Goal: Task Accomplishment & Management: Manage account settings

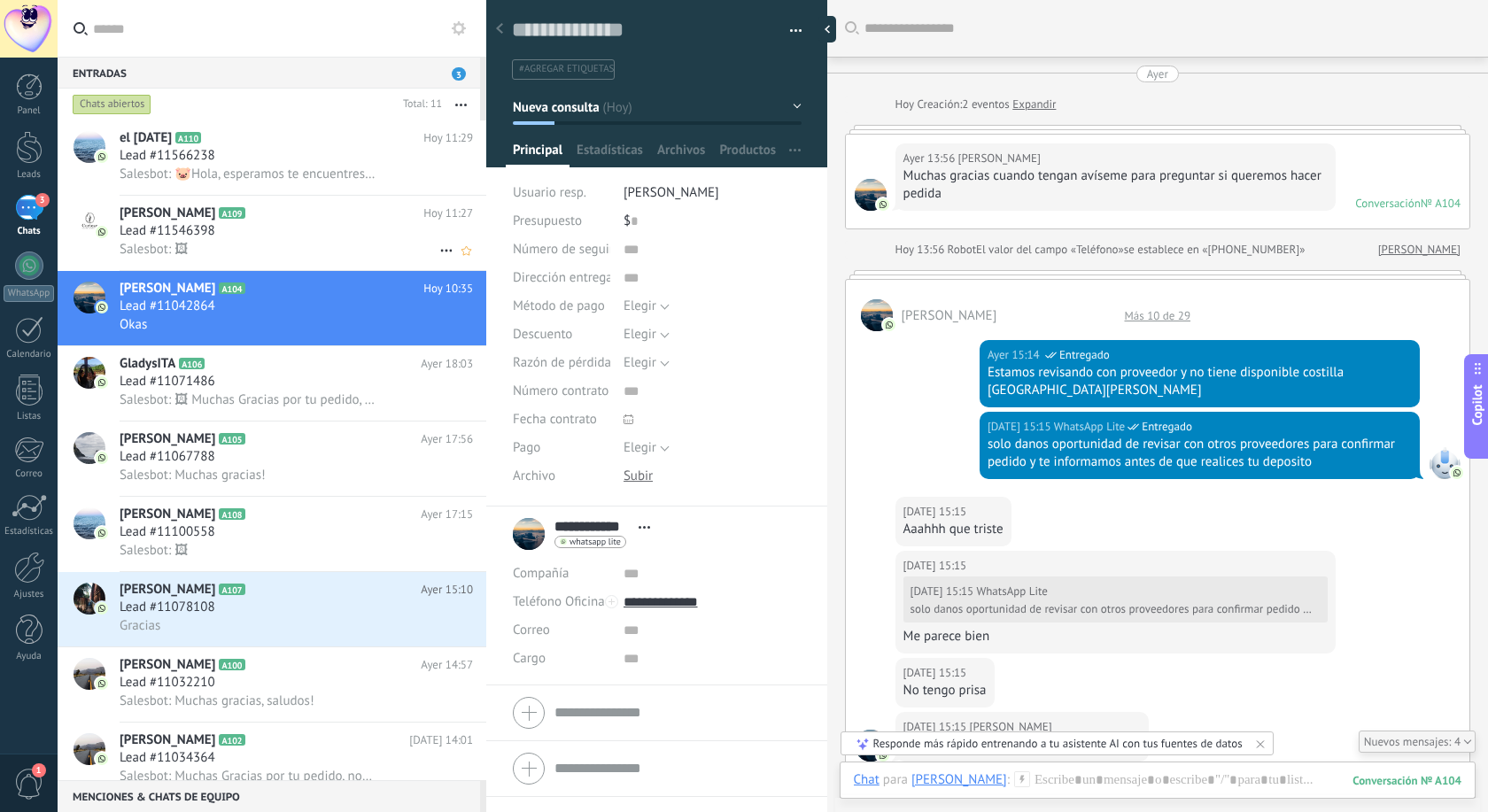
scroll to position [26, 0]
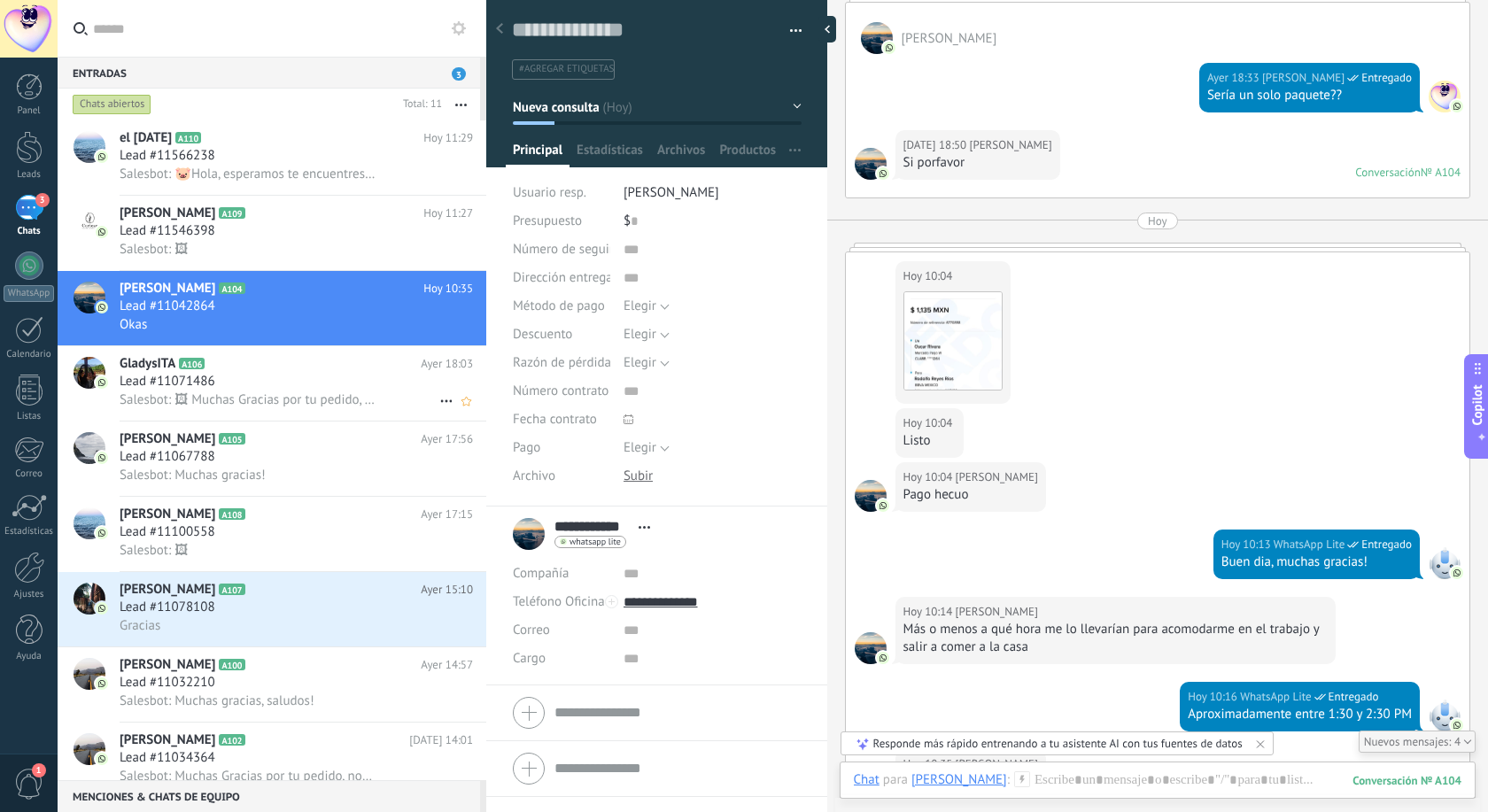
click at [247, 374] on div "Lead #11071486" at bounding box center [296, 381] width 354 height 17
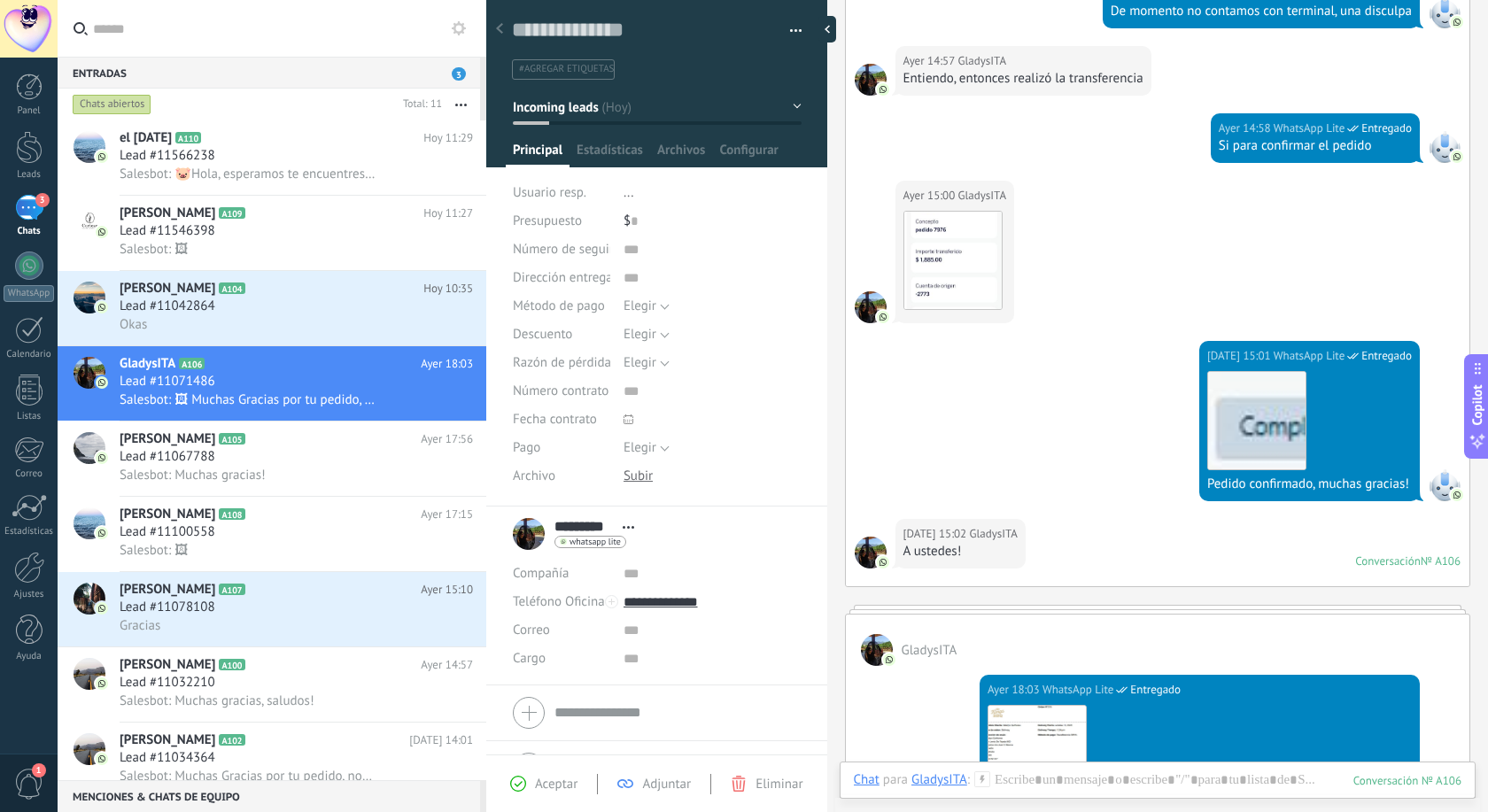
scroll to position [862, 0]
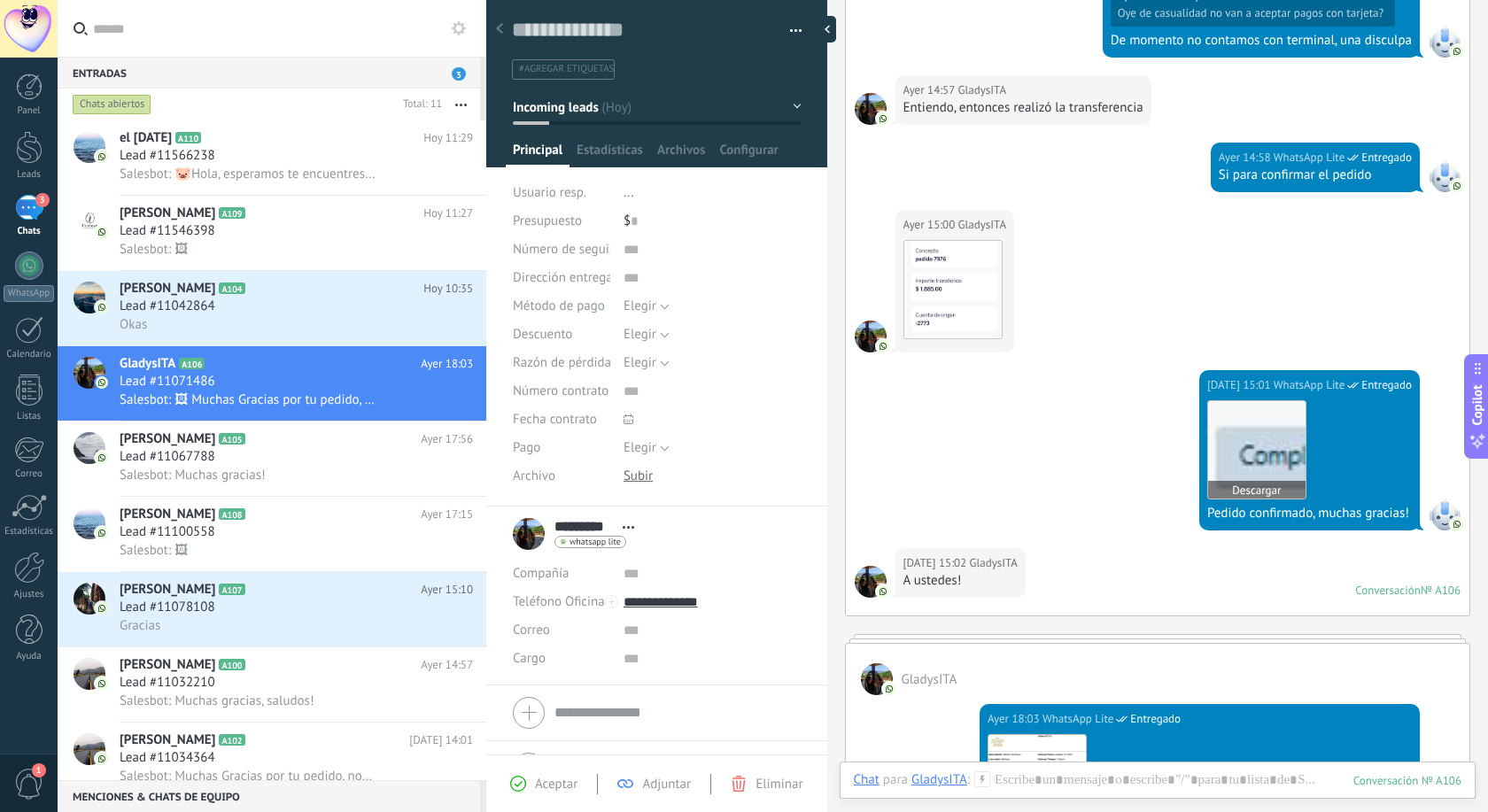
click at [1306, 439] on img at bounding box center [1256, 449] width 98 height 98
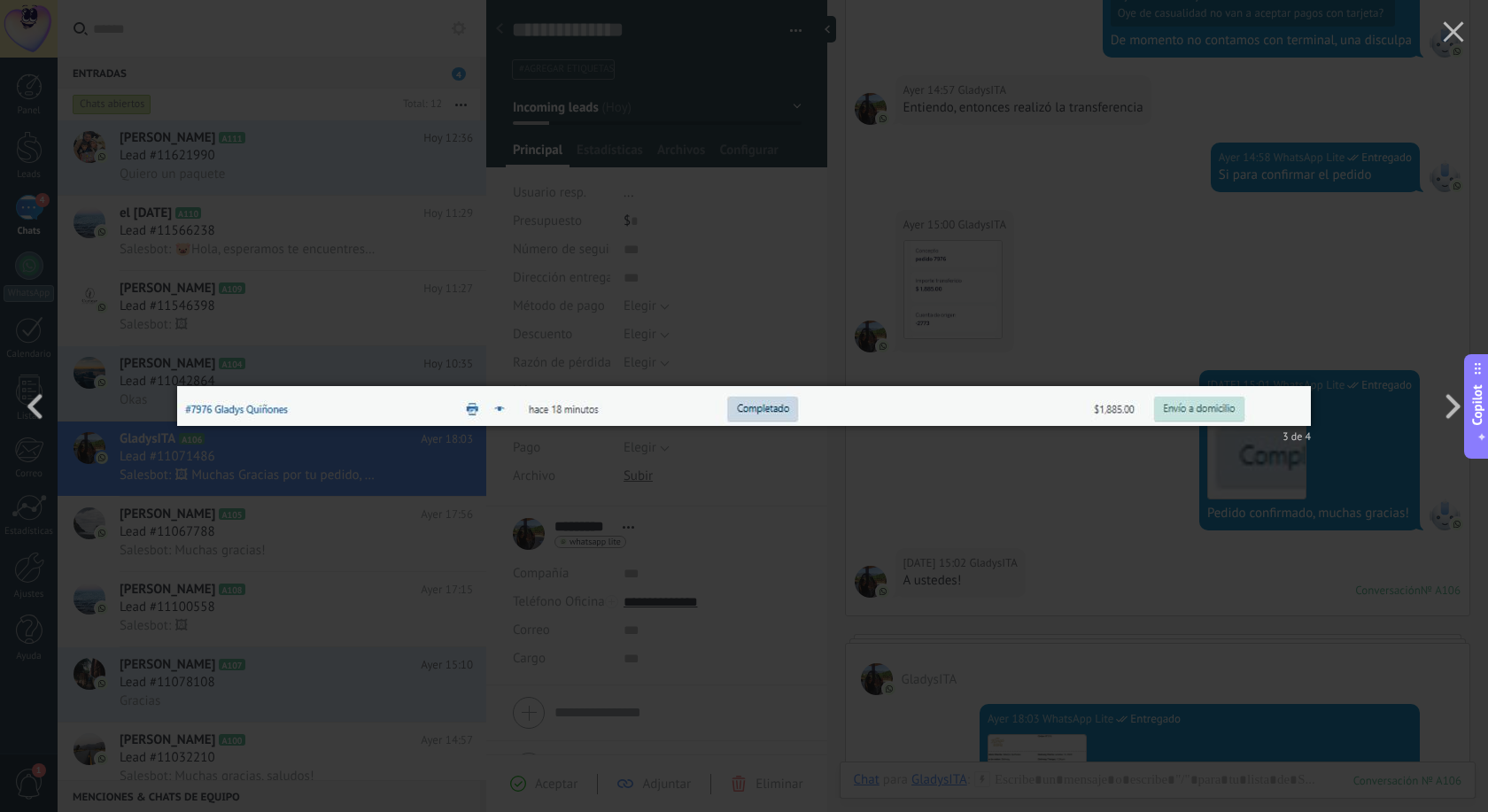
click at [489, 283] on div "3 de 4" at bounding box center [744, 406] width 1488 height 812
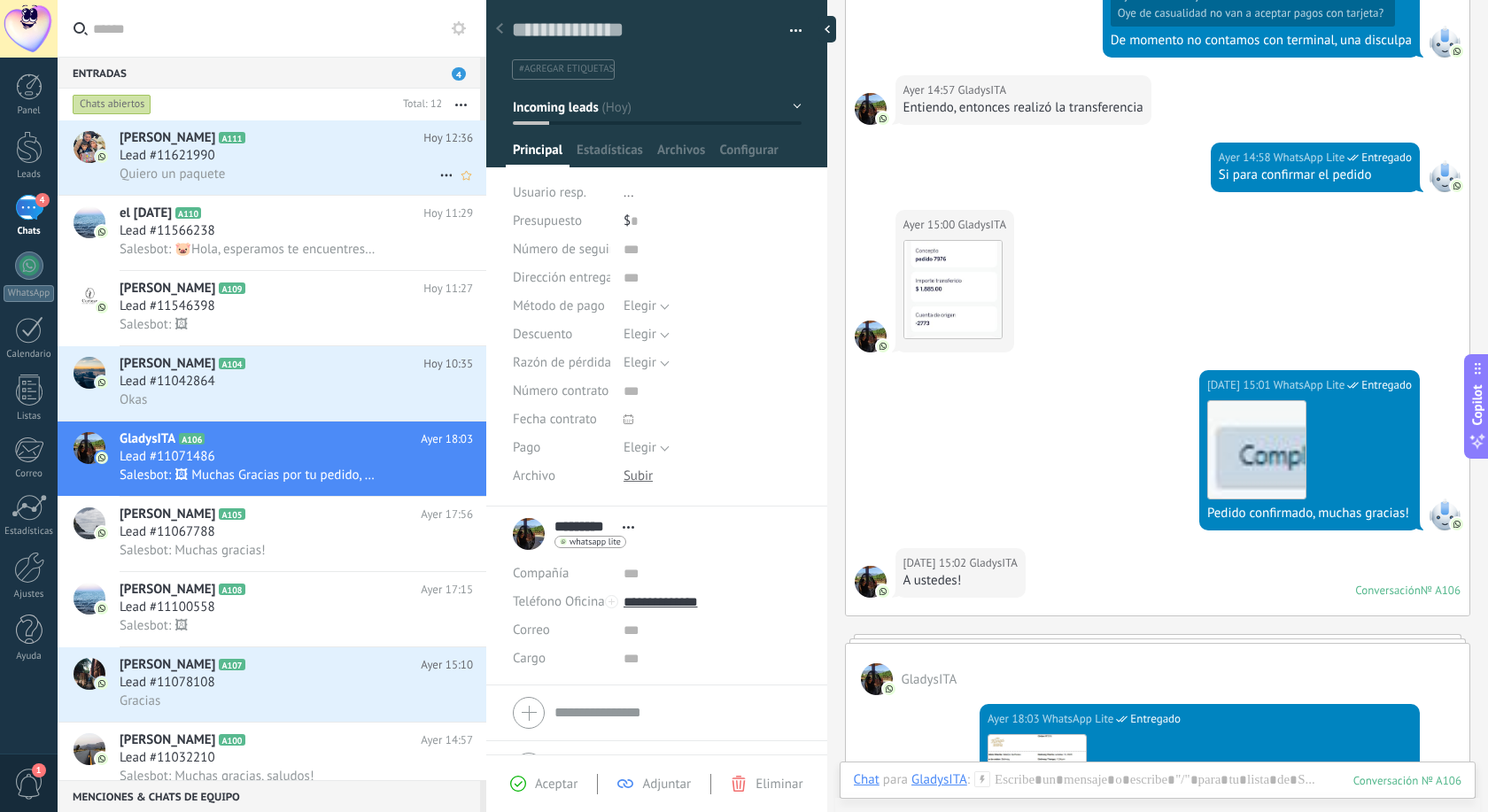
click at [192, 152] on span "Lead #11621990" at bounding box center [167, 155] width 96 height 17
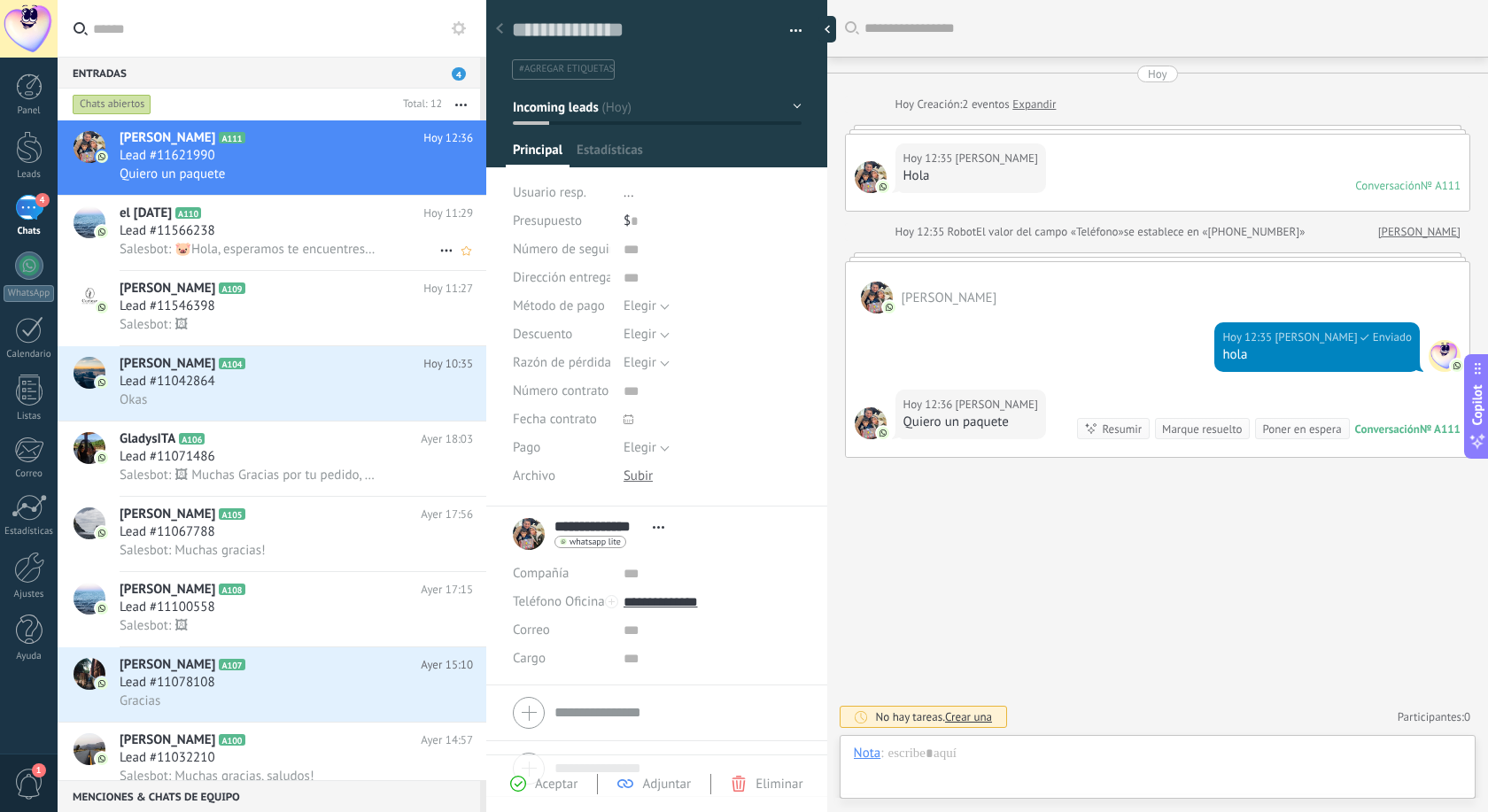
scroll to position [26, 0]
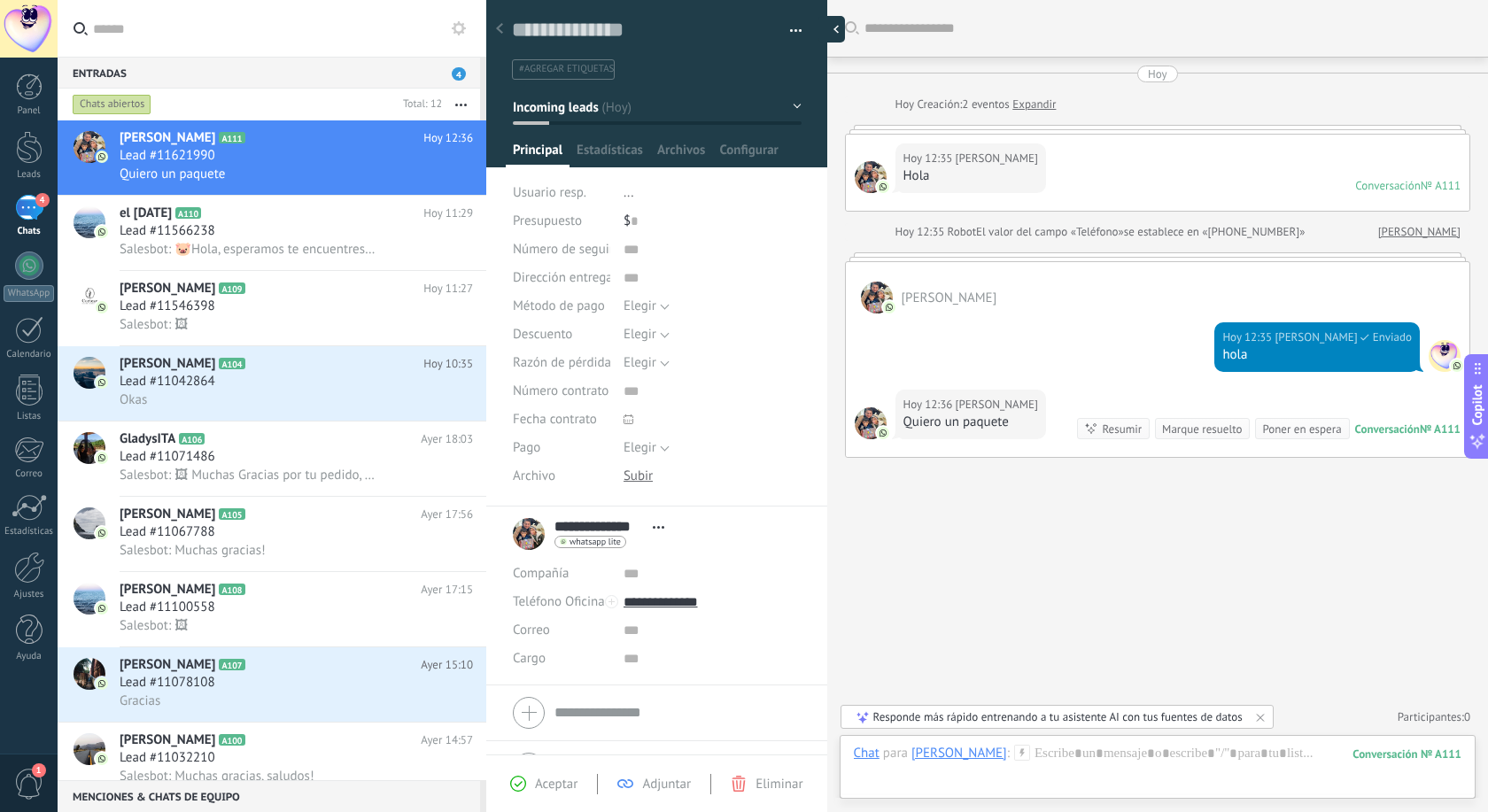
click at [827, 25] on div at bounding box center [831, 28] width 26 height 26
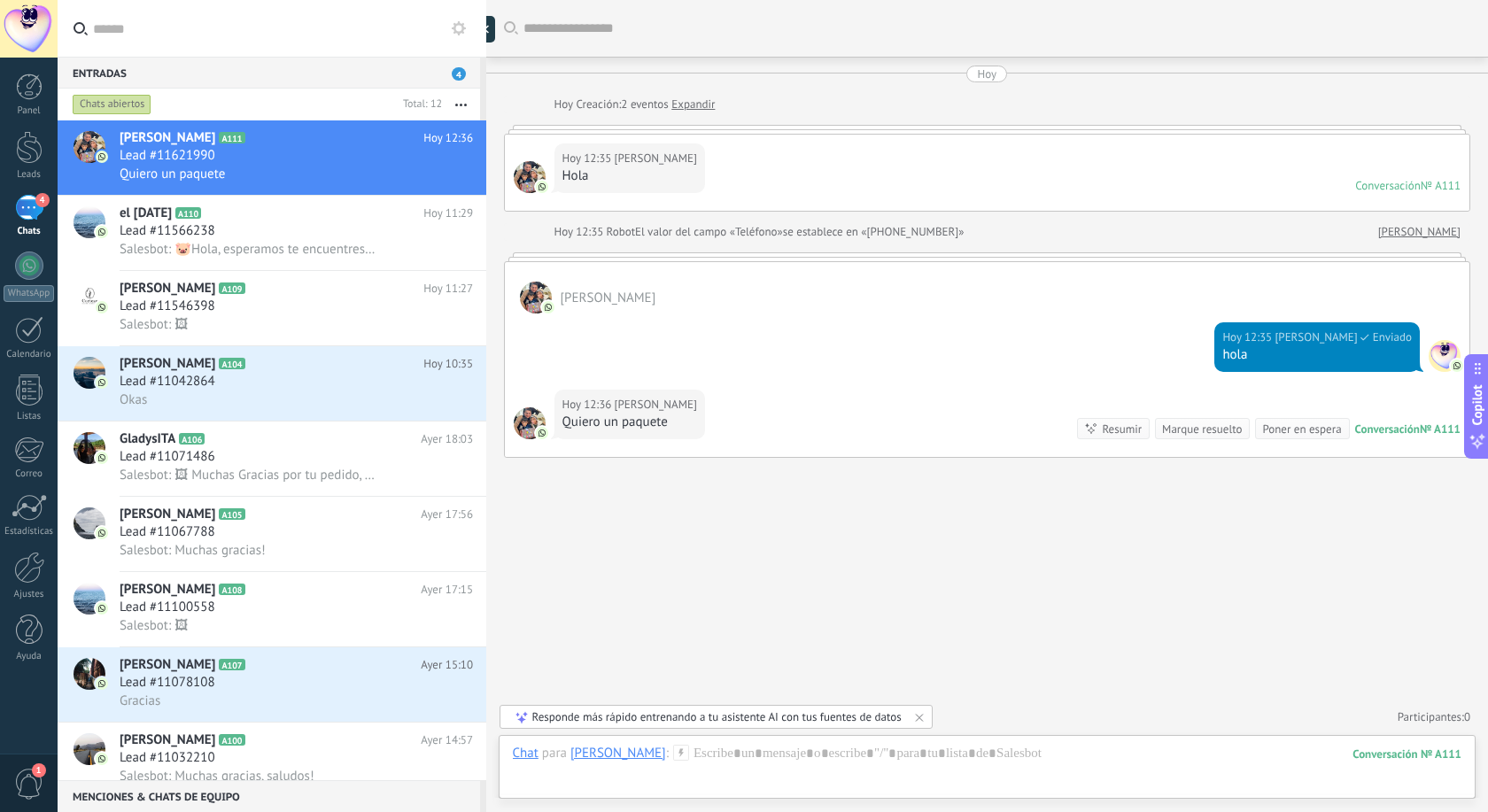
scroll to position [16, 0]
click at [29, 573] on div at bounding box center [29, 567] width 30 height 32
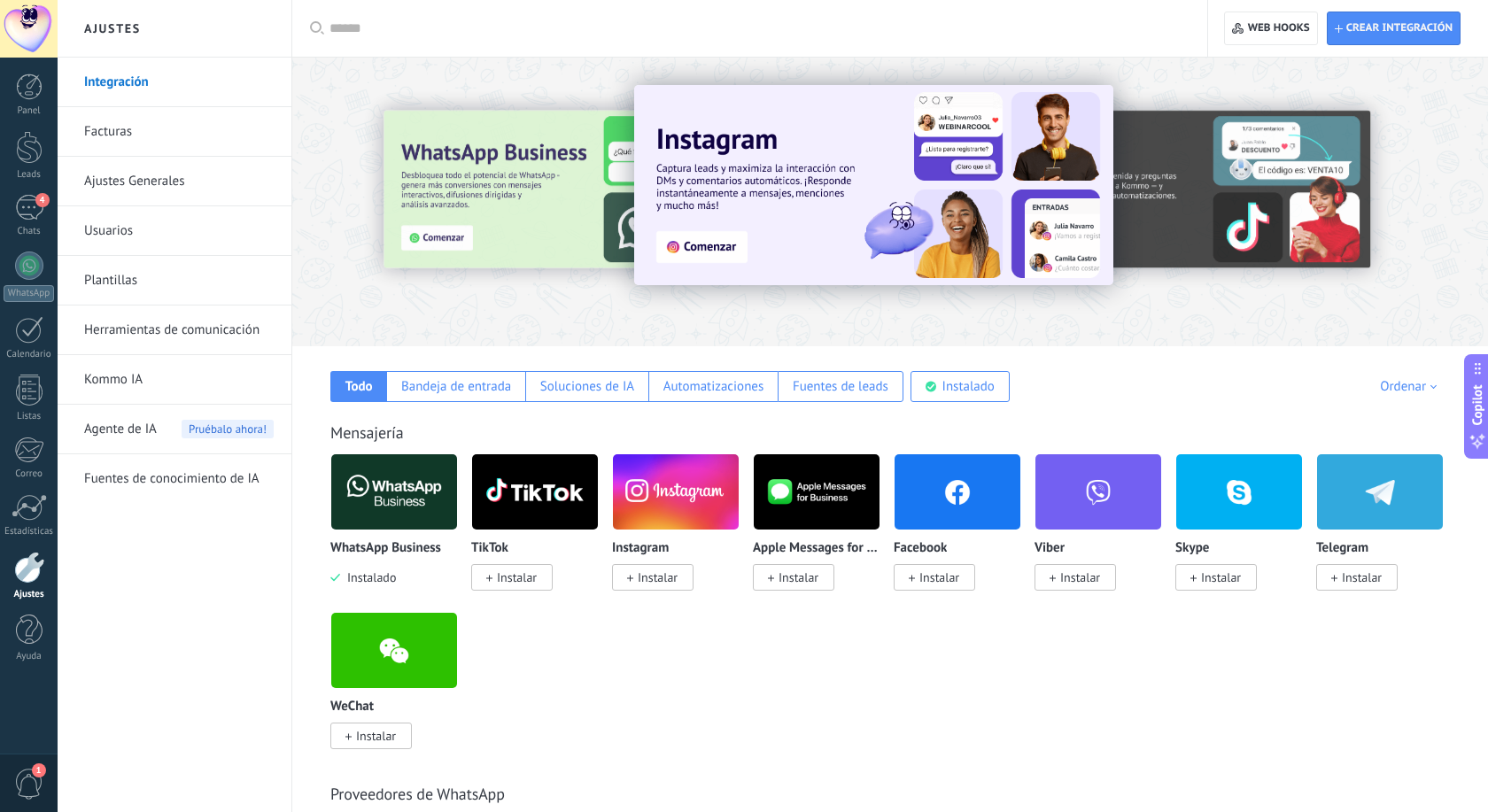
click at [718, 248] on img at bounding box center [873, 185] width 479 height 200
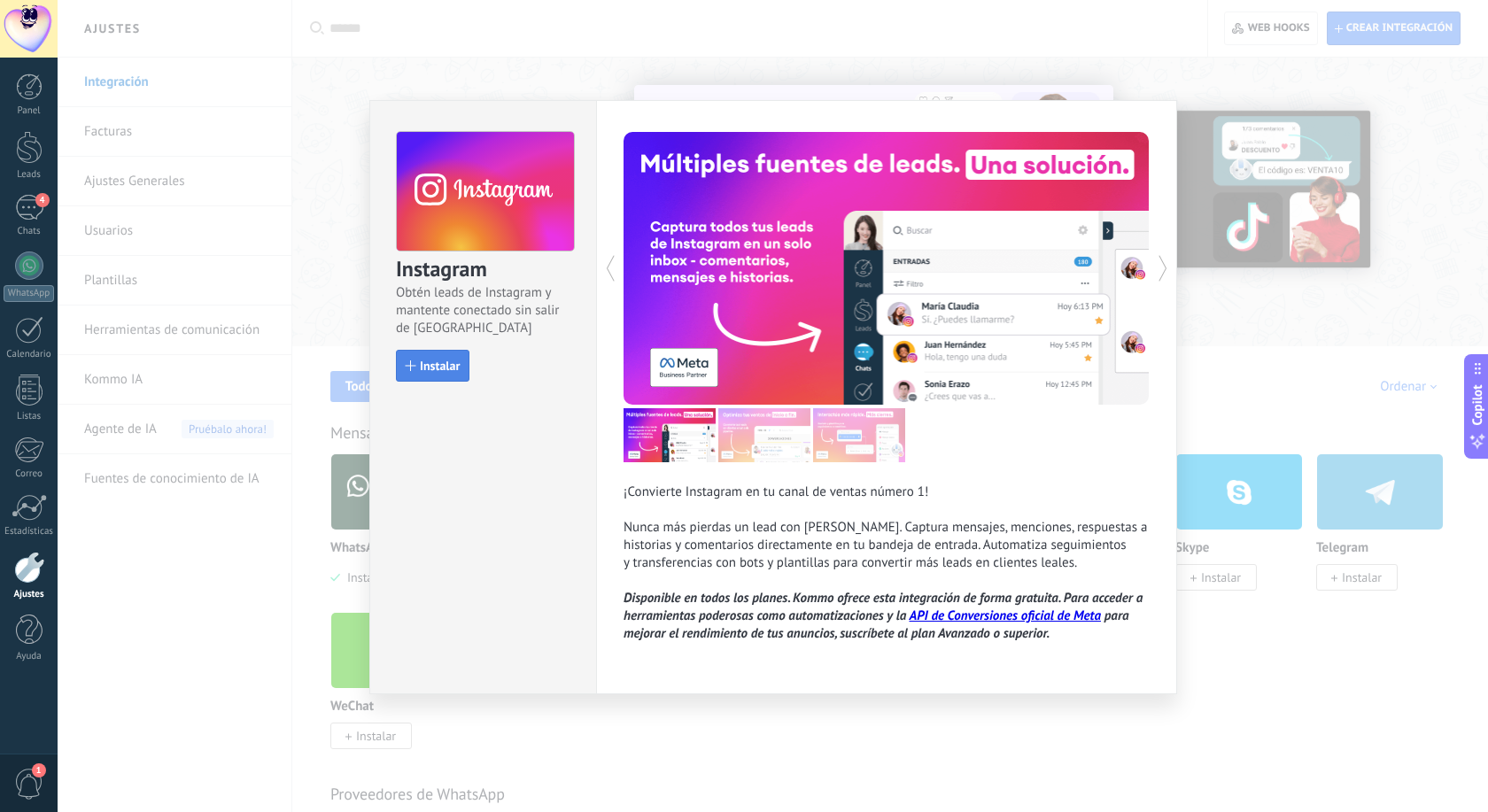
click at [441, 365] on span "Instalar" at bounding box center [439, 365] width 40 height 13
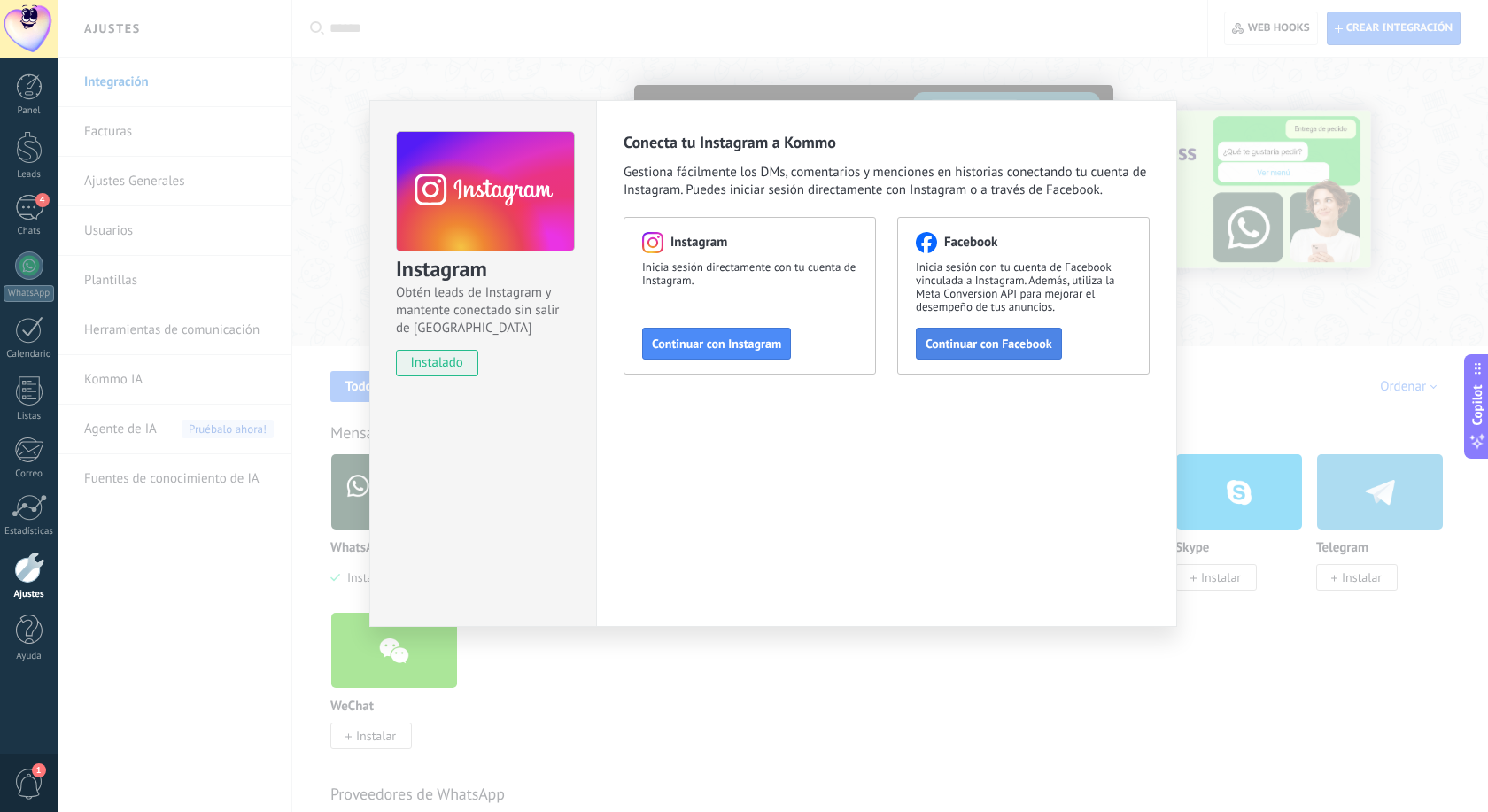
click at [959, 335] on button "Continuar con Facebook" at bounding box center [988, 343] width 146 height 32
click at [673, 341] on span "Continuar con Instagram" at bounding box center [717, 344] width 129 height 13
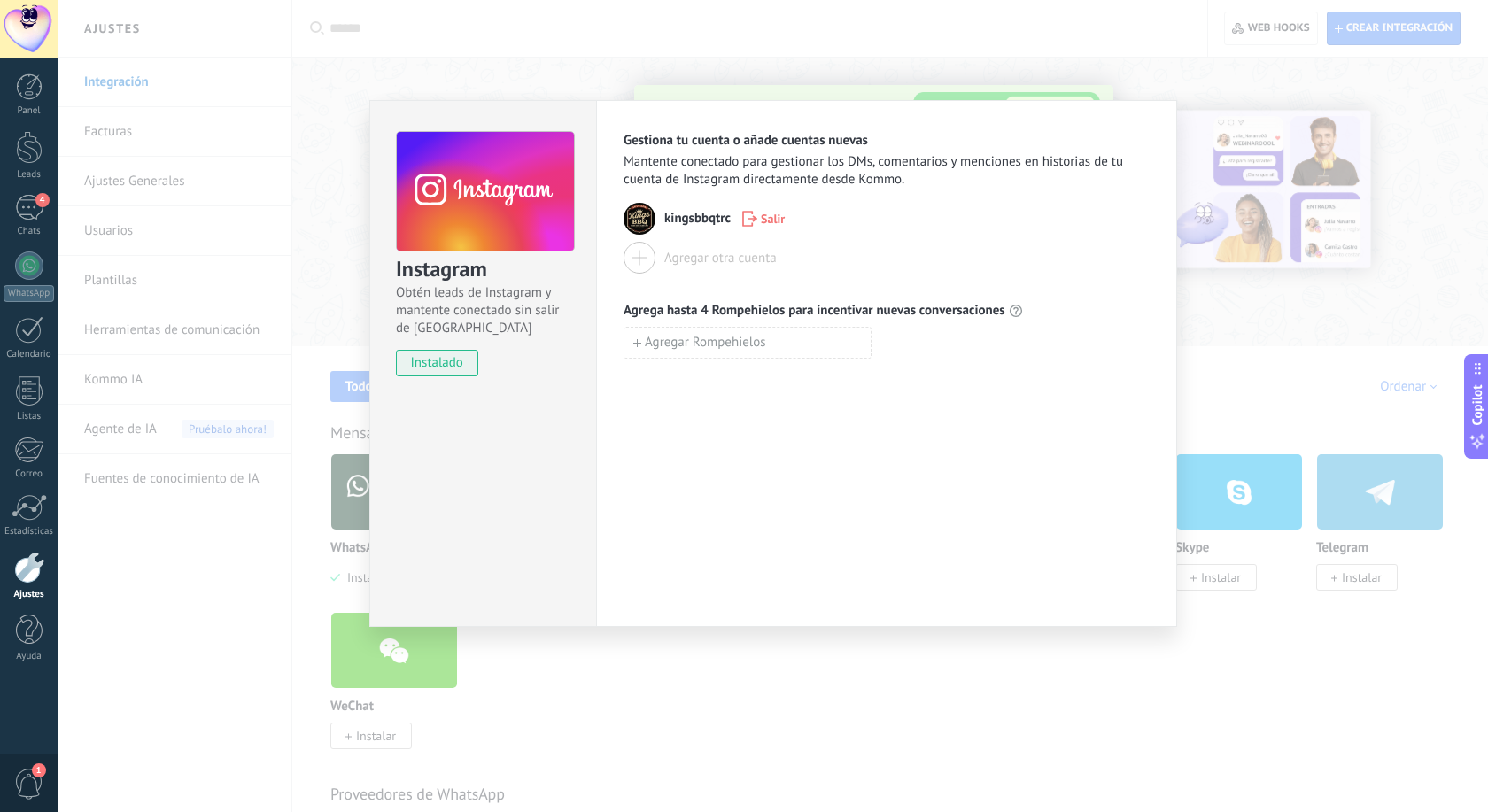
click at [596, 41] on div "Instagram Obtén leads de Instagram y mantente conectado sin salir de Kommo inst…" at bounding box center [772, 406] width 1431 height 812
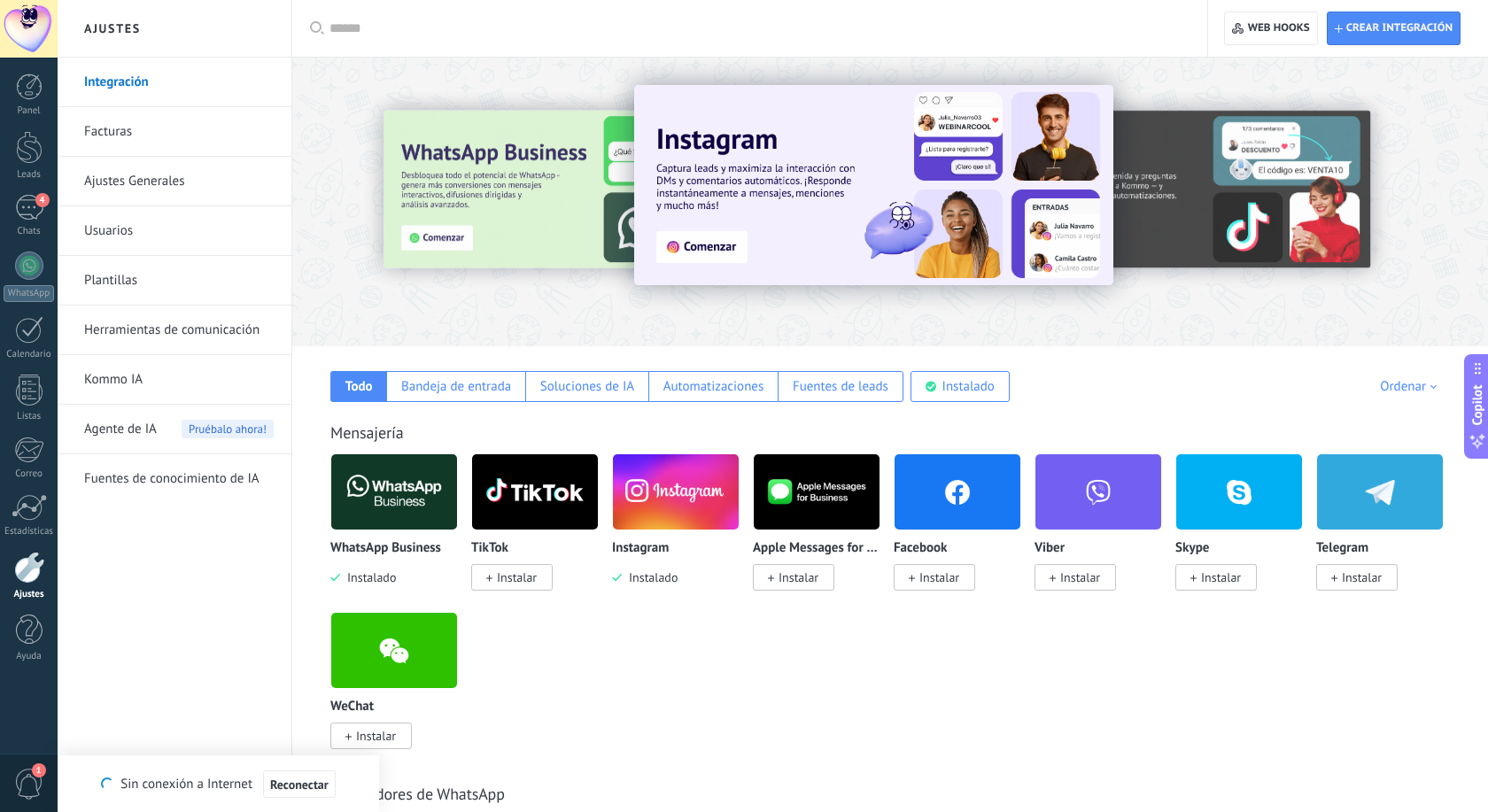
click at [949, 573] on span "Instalar" at bounding box center [939, 577] width 40 height 15
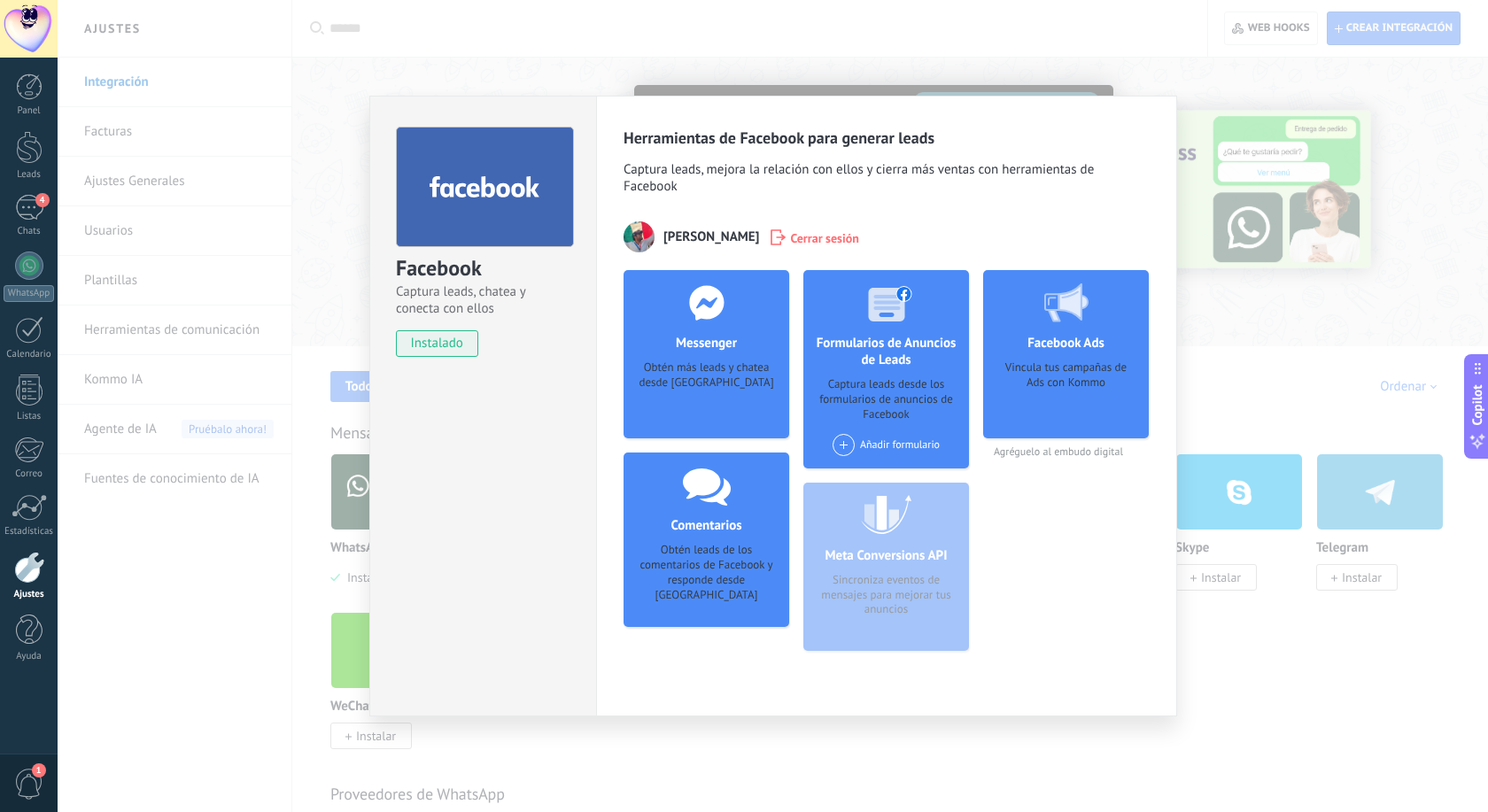
click at [692, 369] on div "Obtén más leads y chatea desde [GEOGRAPHIC_DATA]" at bounding box center [706, 386] width 138 height 54
click at [1106, 41] on div "Facebook Captura leads, chatea y conecta con ellos instalado Desinstalar Herram…" at bounding box center [772, 406] width 1431 height 812
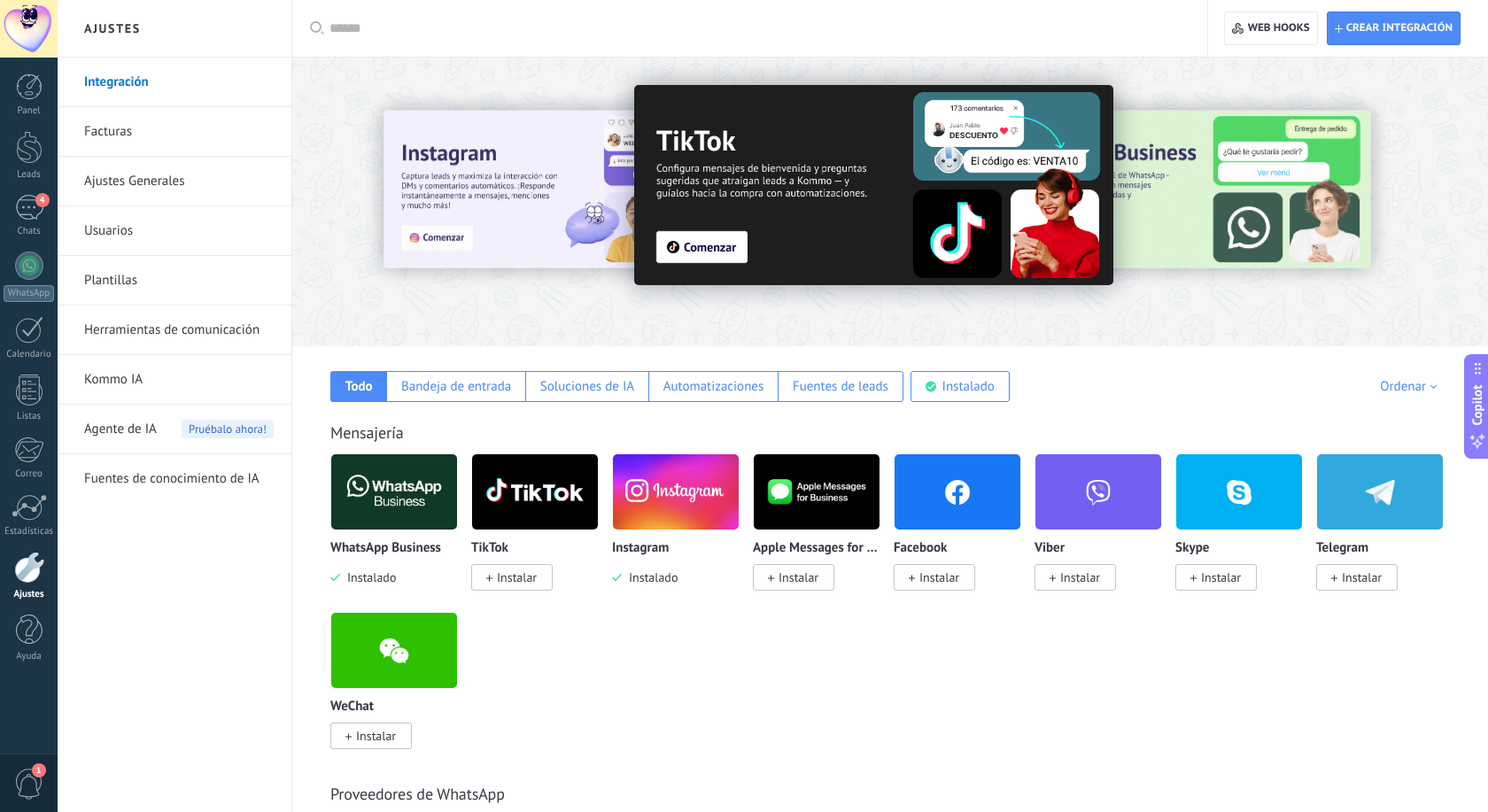
click at [923, 584] on span "Instalar" at bounding box center [939, 577] width 40 height 15
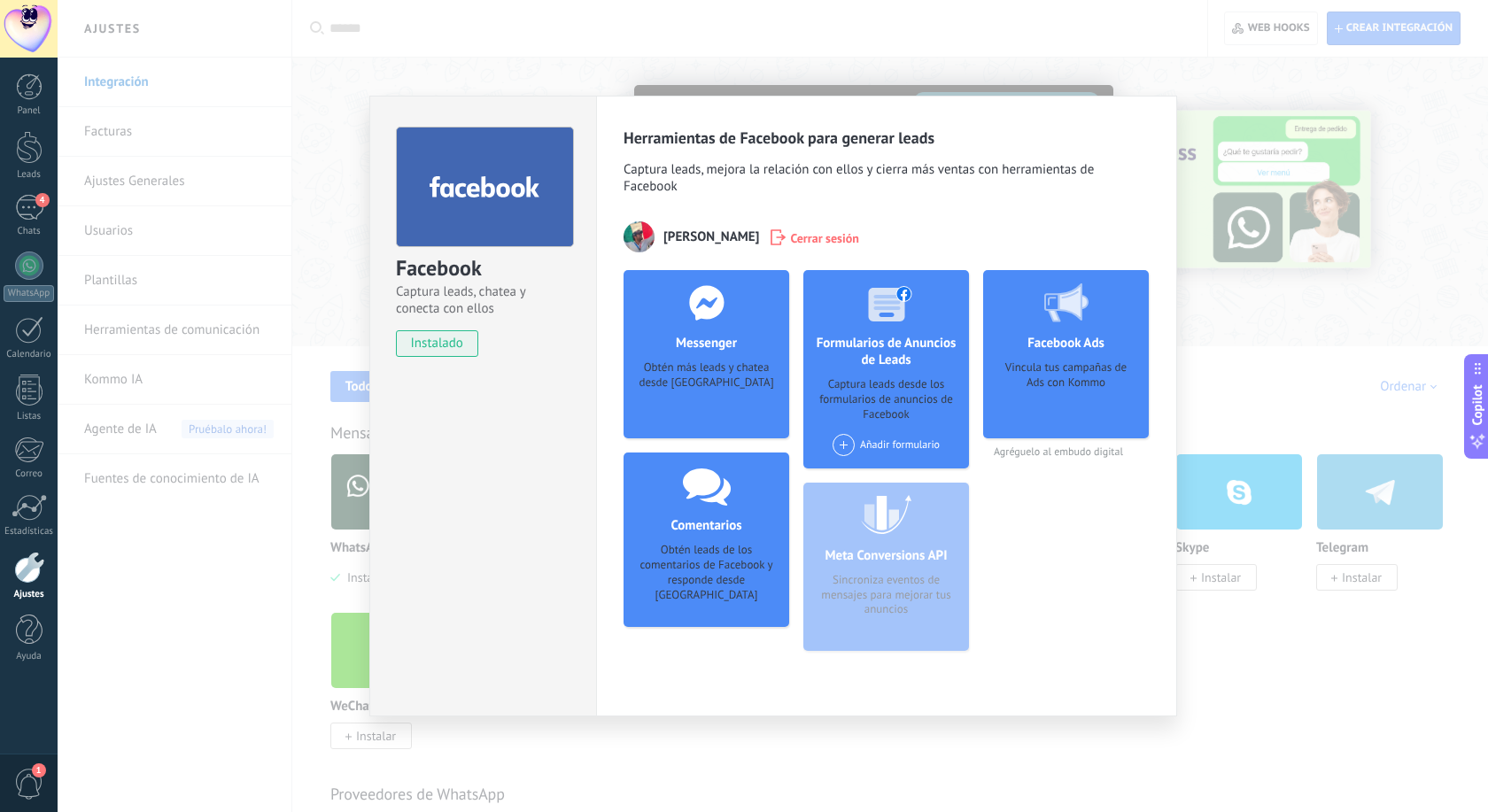
click at [687, 327] on div at bounding box center [707, 302] width 175 height 65
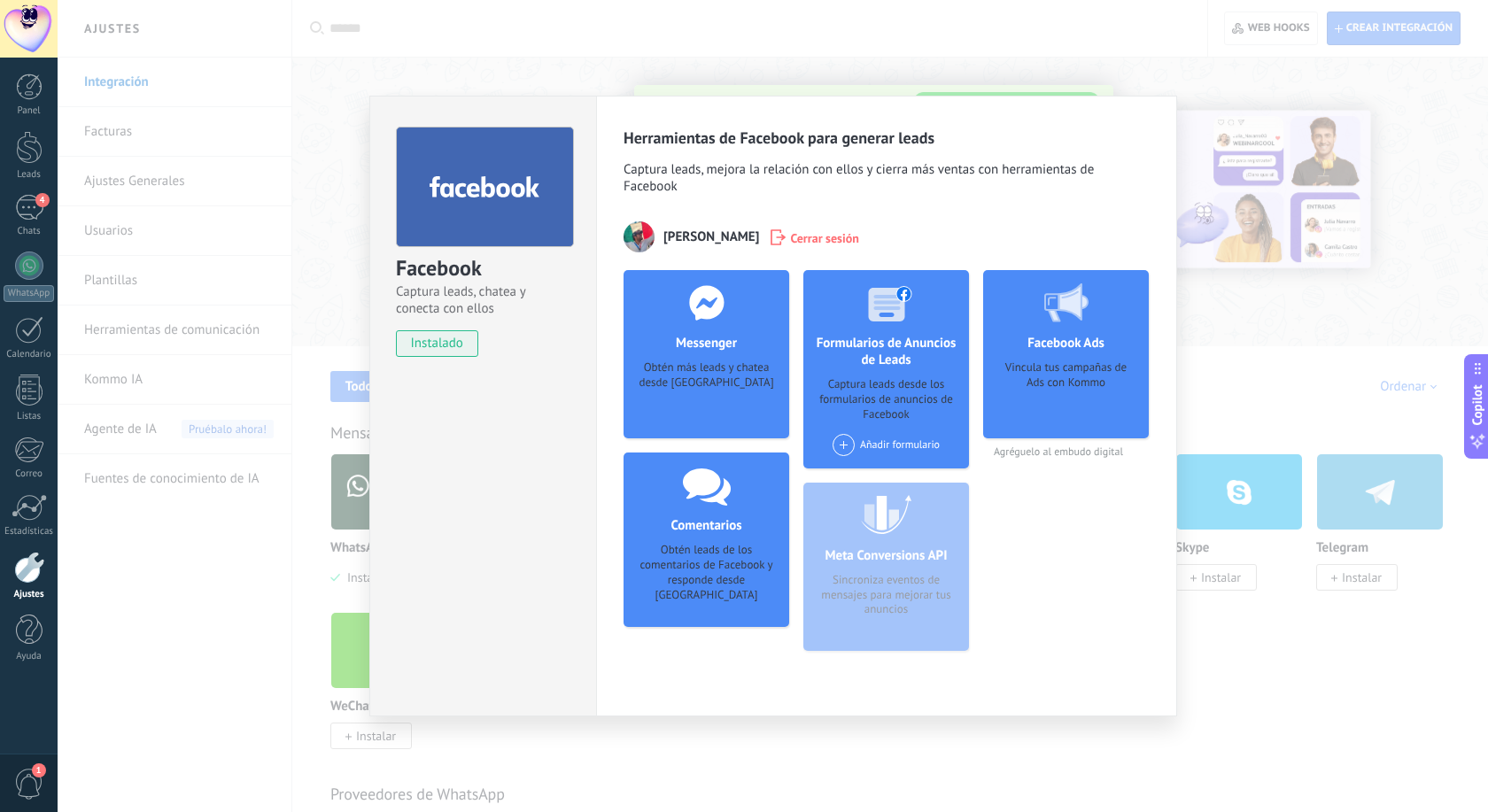
click at [708, 373] on div "Obtén más leads y chatea desde [GEOGRAPHIC_DATA]" at bounding box center [706, 386] width 138 height 54
click at [915, 341] on h4 "Formularios de Anuncios de Leads" at bounding box center [886, 351] width 166 height 34
click at [1080, 380] on div "Vincula tus campañas de Ads con Kommo" at bounding box center [1066, 393] width 138 height 67
click at [677, 540] on div "Comentarios Obtén leads de los comentarios de Facebook y responde desde [PERSON…" at bounding box center [707, 539] width 166 height 174
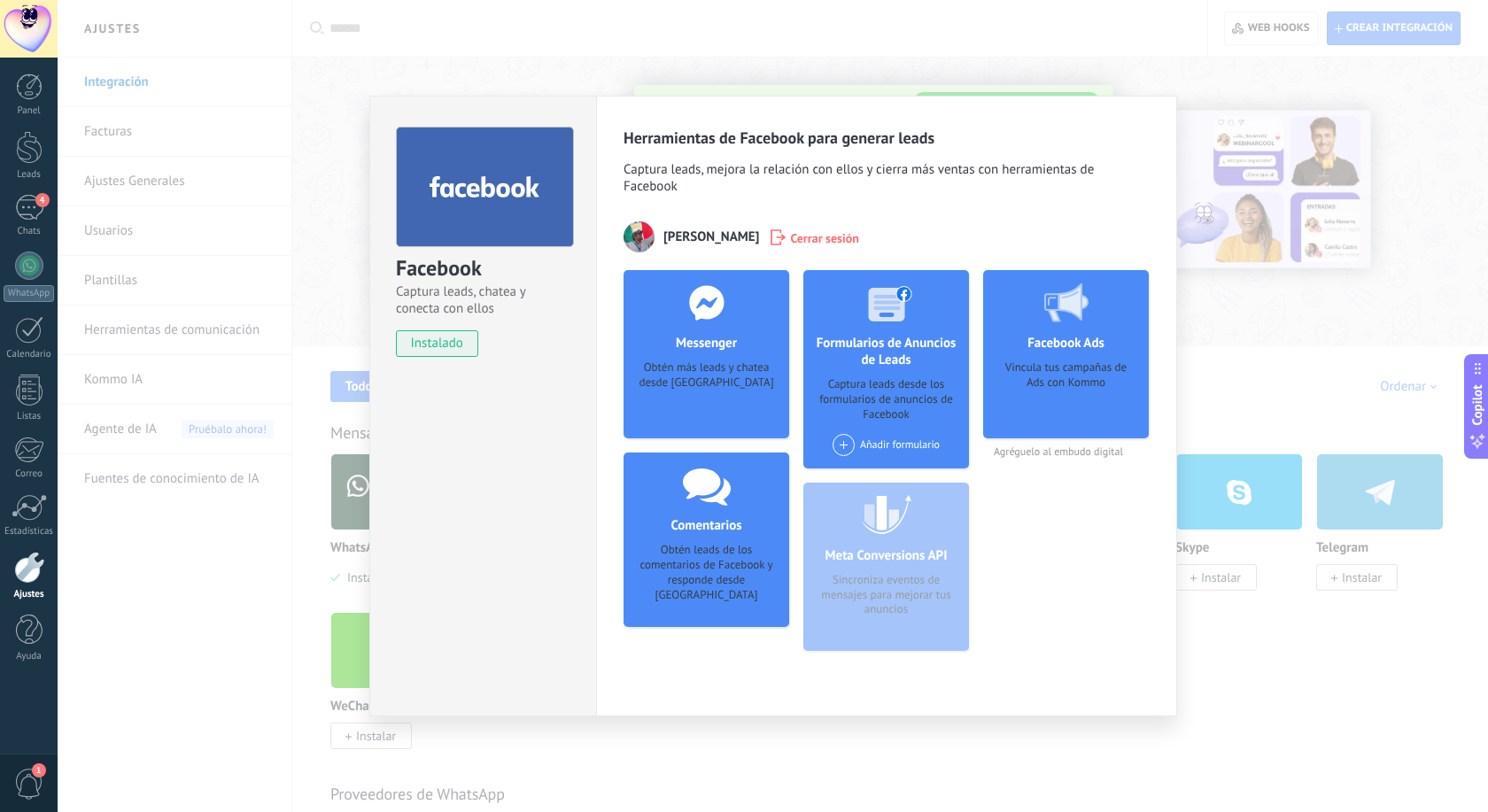
click at [946, 62] on div "Facebook Captura leads, chatea y conecta con ellos instalado Desinstalar Herram…" at bounding box center [772, 406] width 1431 height 812
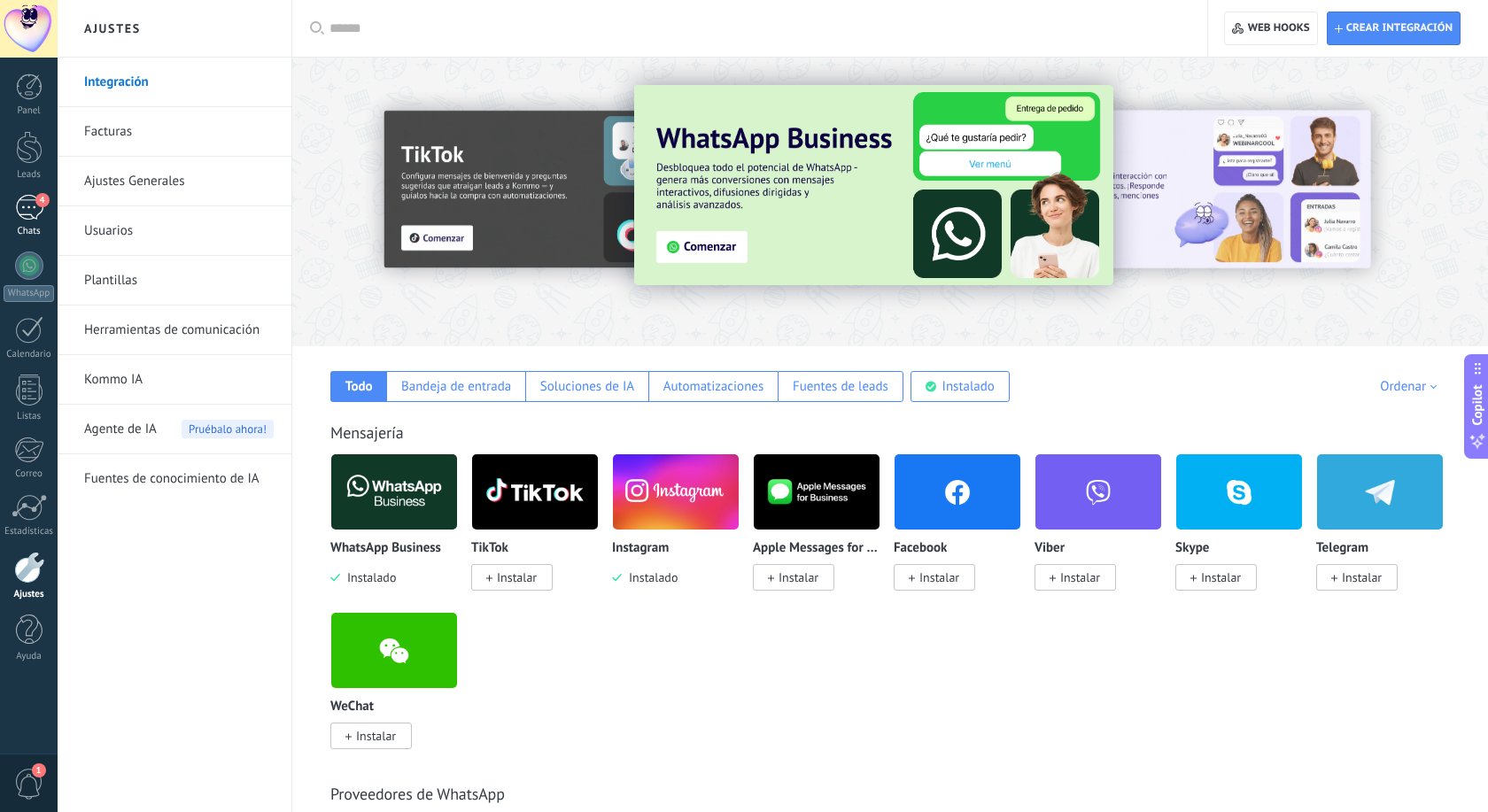
click at [17, 209] on div "4" at bounding box center [29, 208] width 28 height 26
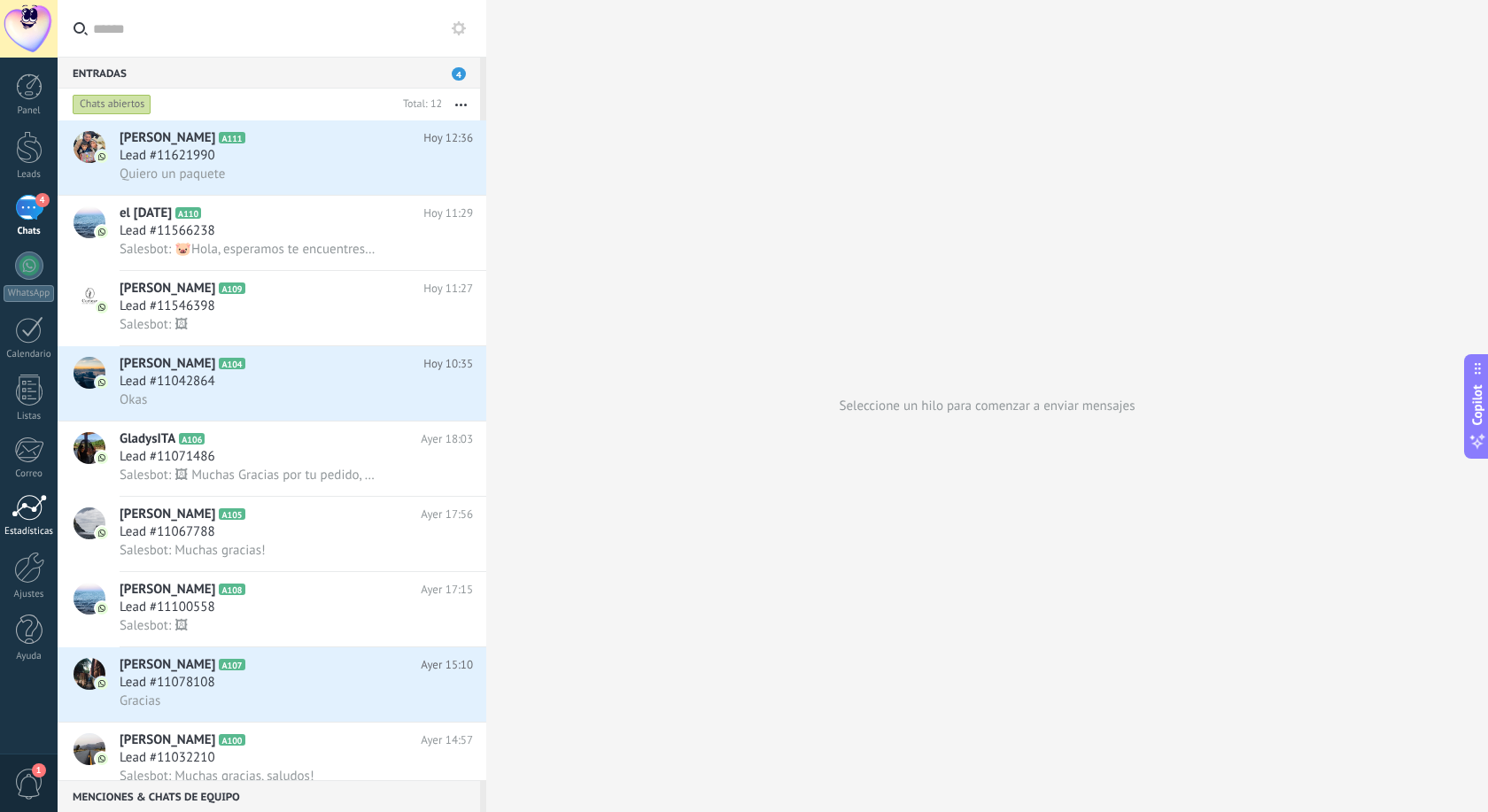
click at [30, 513] on div at bounding box center [29, 507] width 36 height 26
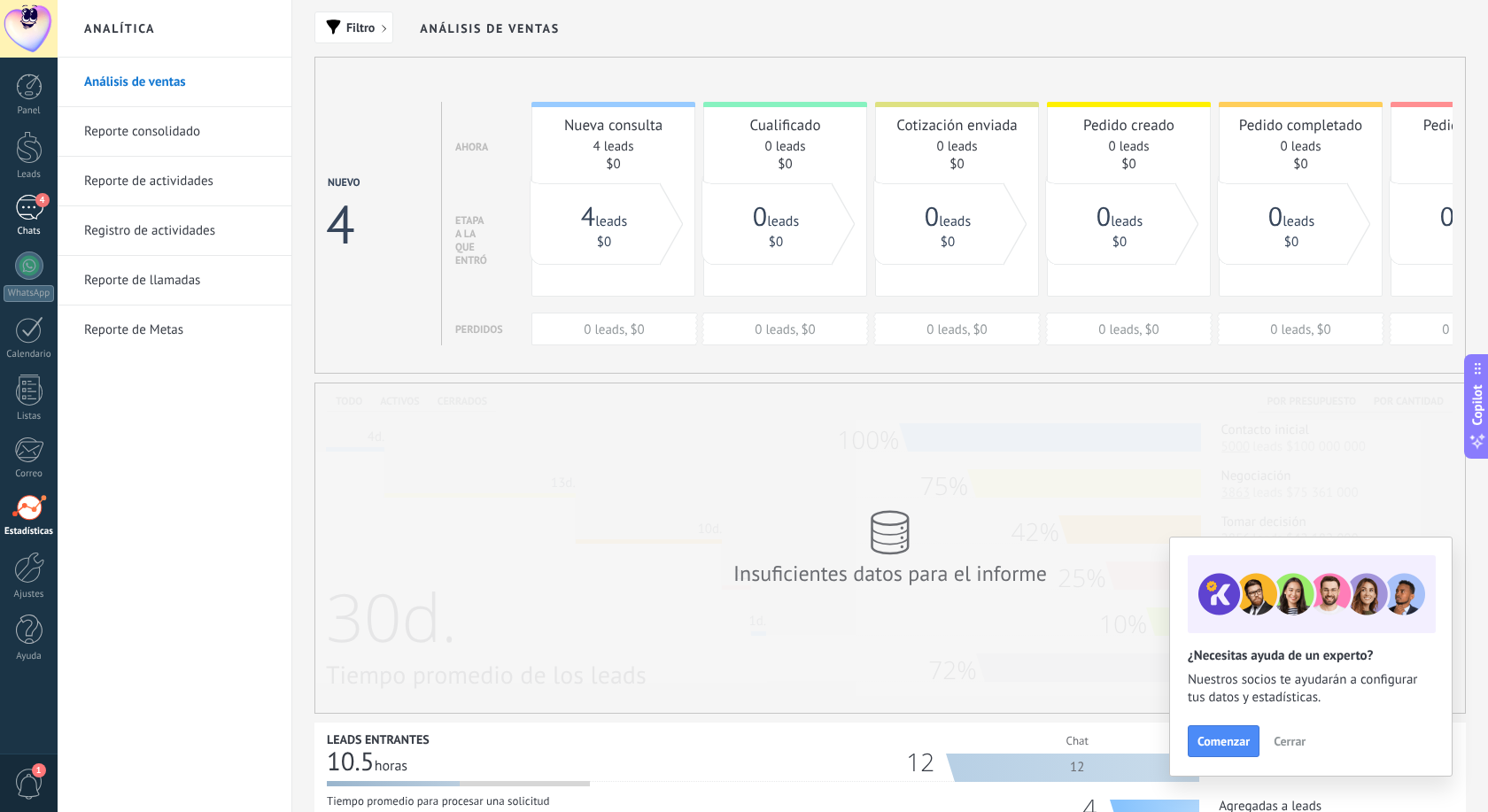
click at [41, 205] on span "4" at bounding box center [43, 200] width 15 height 15
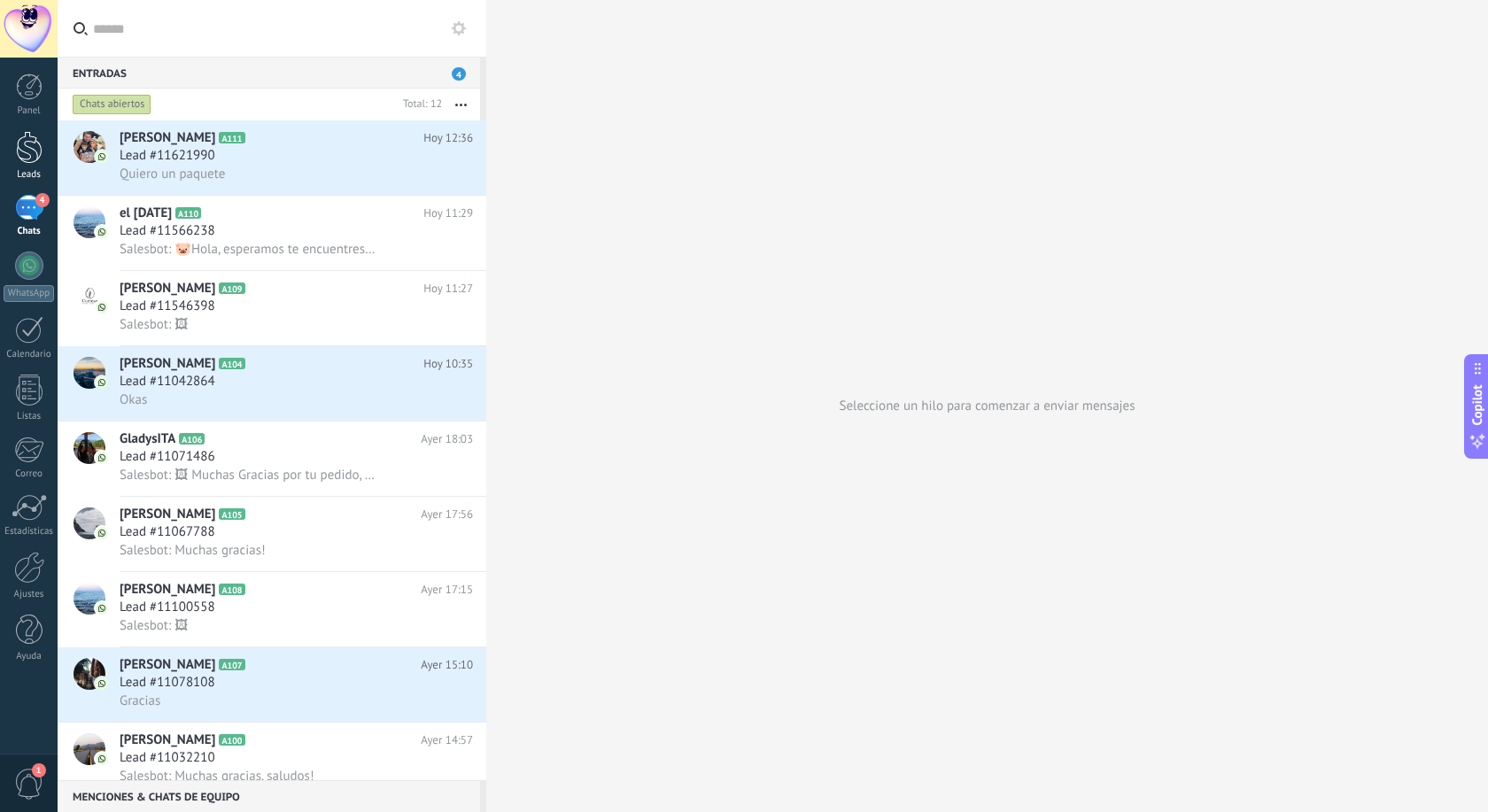
click at [28, 152] on div at bounding box center [28, 148] width 26 height 33
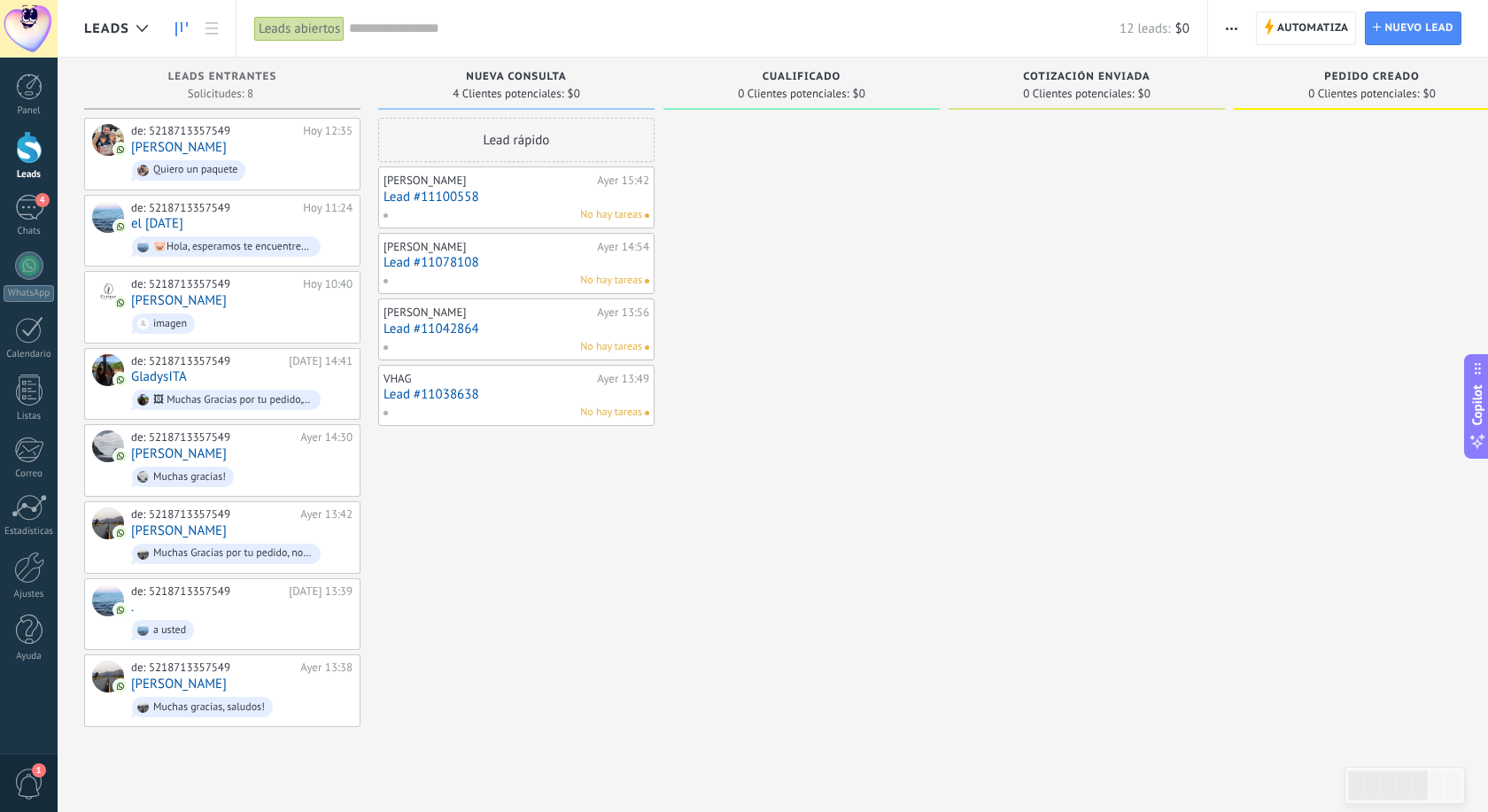
click at [462, 396] on div "Leads Leads abiertos Aplicar 12 leads: $0 Leads abiertos Mis leads Leads ganado…" at bounding box center [772, 421] width 1431 height 842
click at [426, 391] on div "Leads Leads abiertos Aplicar 12 leads: $0 Leads abiertos Mis leads Leads ganado…" at bounding box center [772, 421] width 1431 height 842
click at [596, 397] on link "Lead #11038638" at bounding box center [516, 394] width 265 height 15
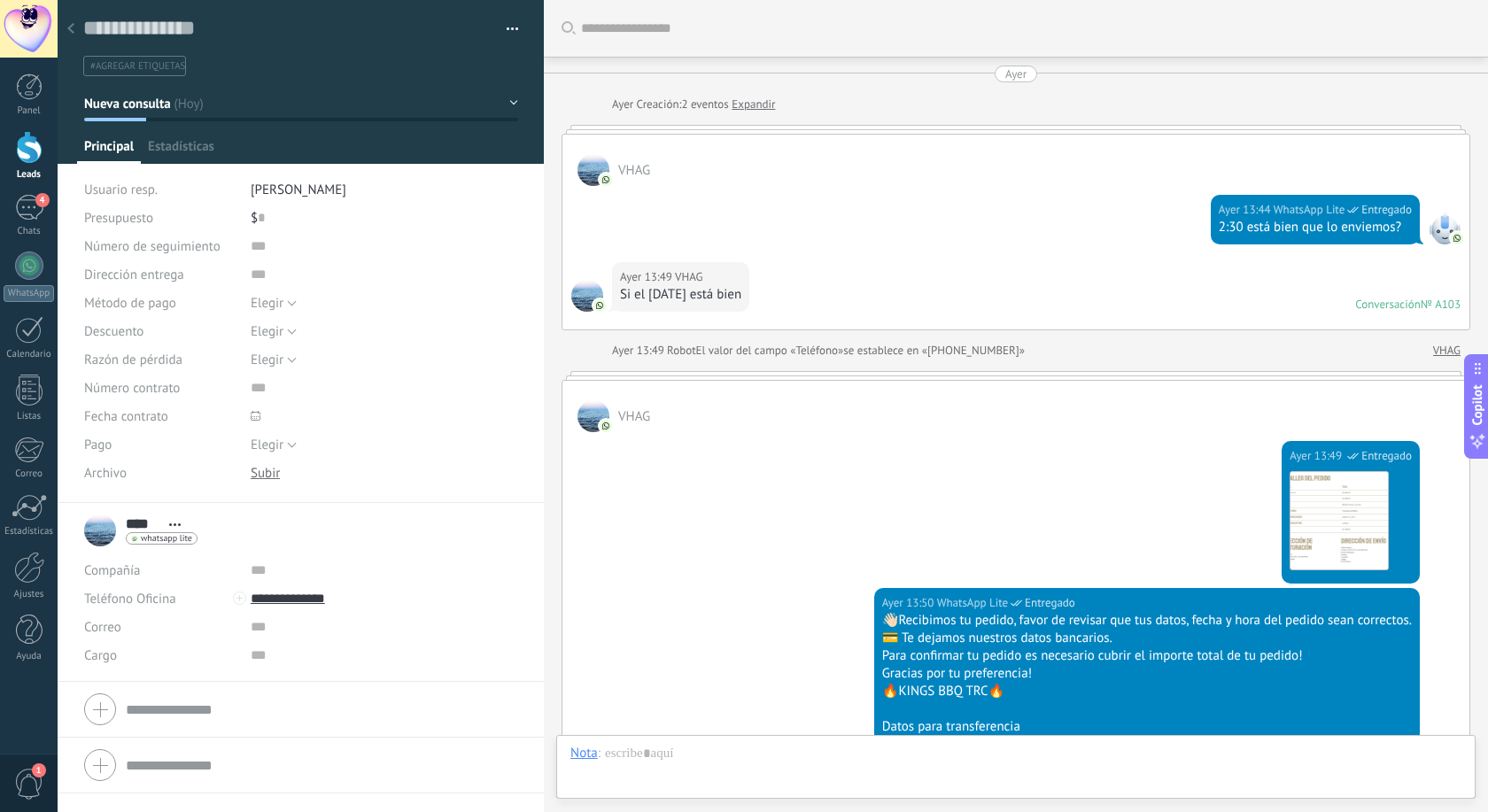
scroll to position [466, 0]
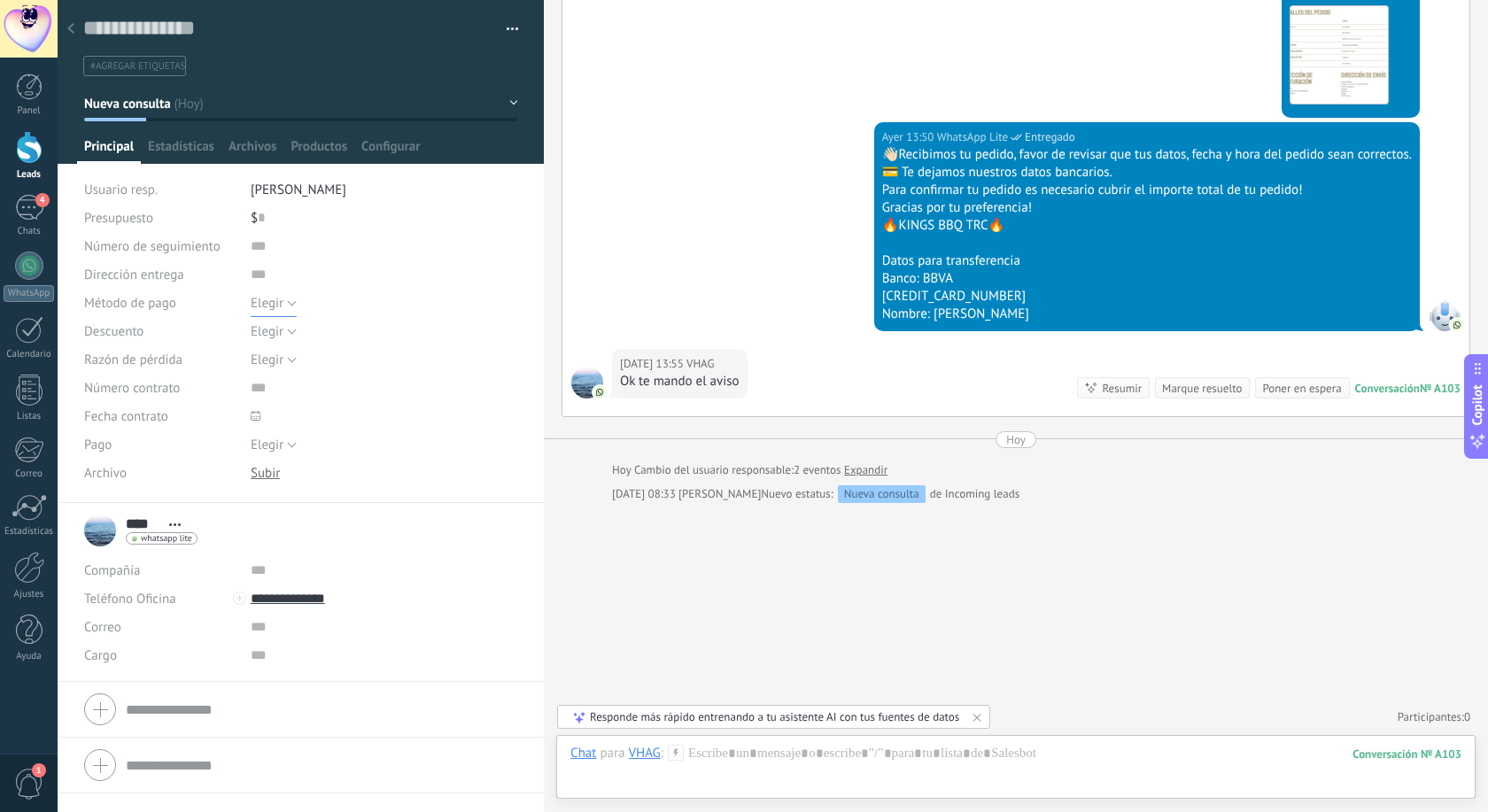
click at [264, 301] on span "Elegir" at bounding box center [267, 303] width 33 height 16
click at [263, 299] on span "Elegir" at bounding box center [367, 303] width 272 height 16
click at [265, 326] on span "Elegir" at bounding box center [267, 332] width 33 height 16
click at [264, 308] on span "Elegir" at bounding box center [267, 303] width 33 height 16
click at [328, 262] on input "text" at bounding box center [383, 274] width 264 height 28
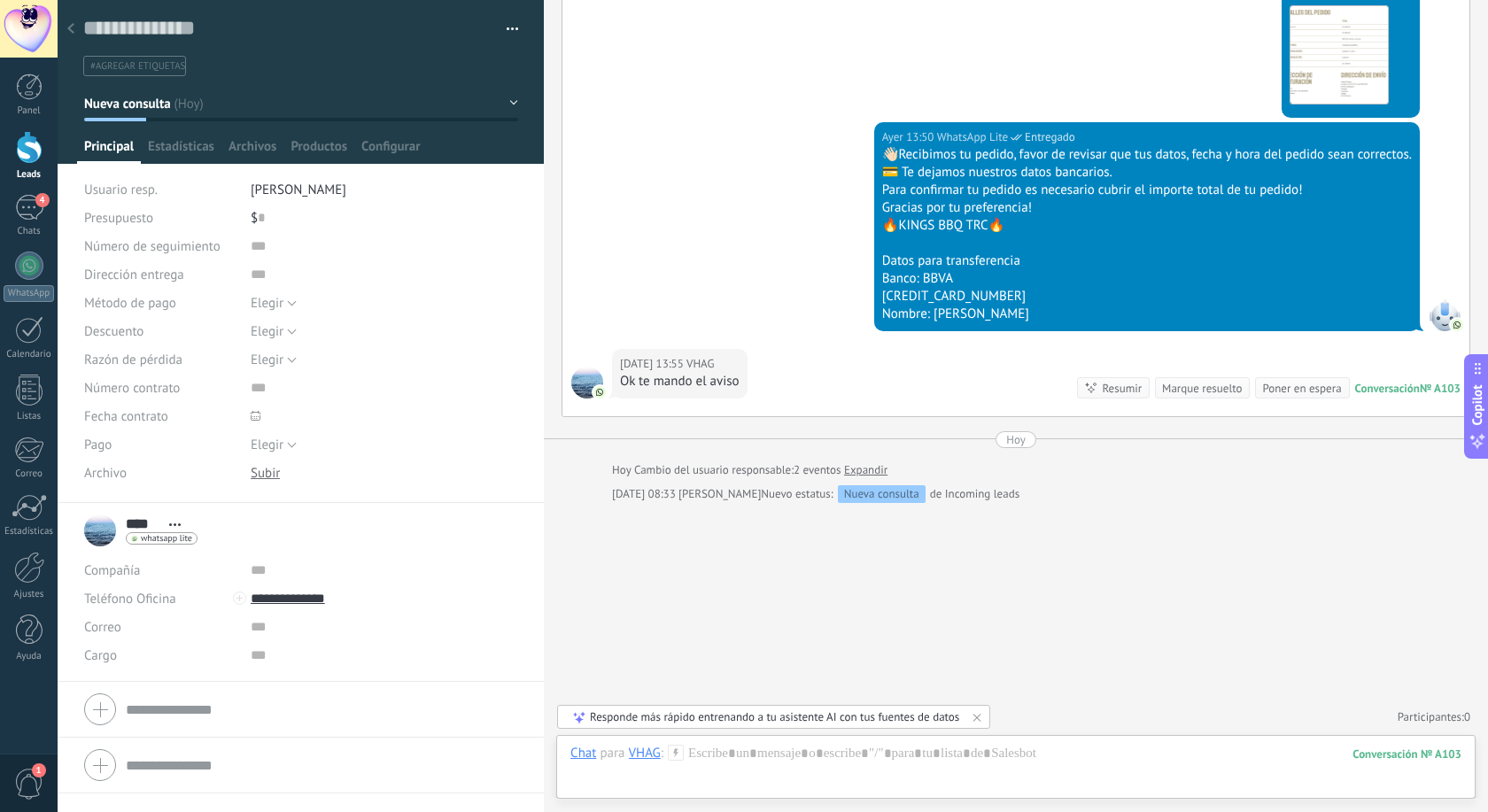
click at [23, 155] on div at bounding box center [28, 148] width 26 height 33
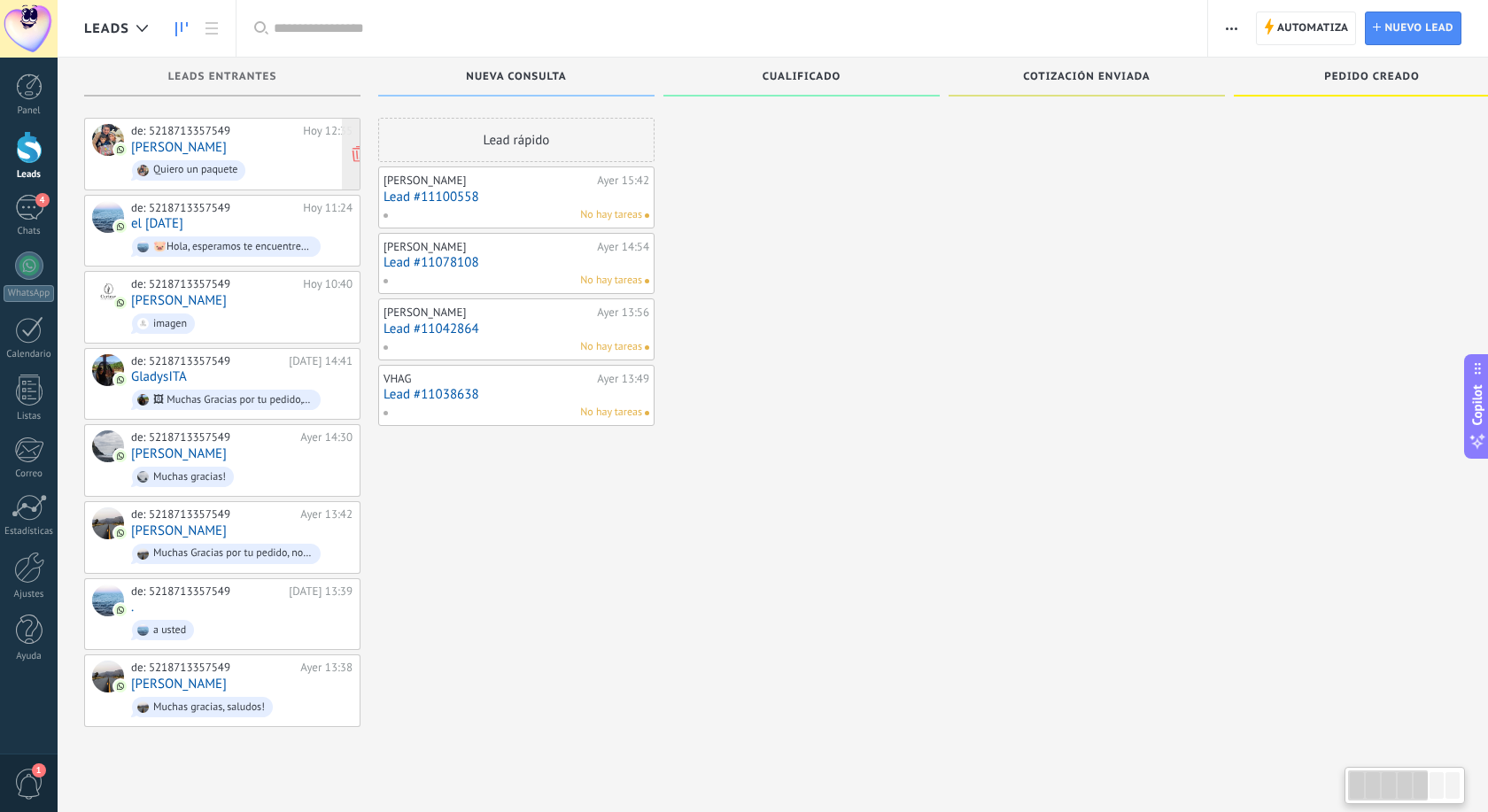
scroll to position [26, 0]
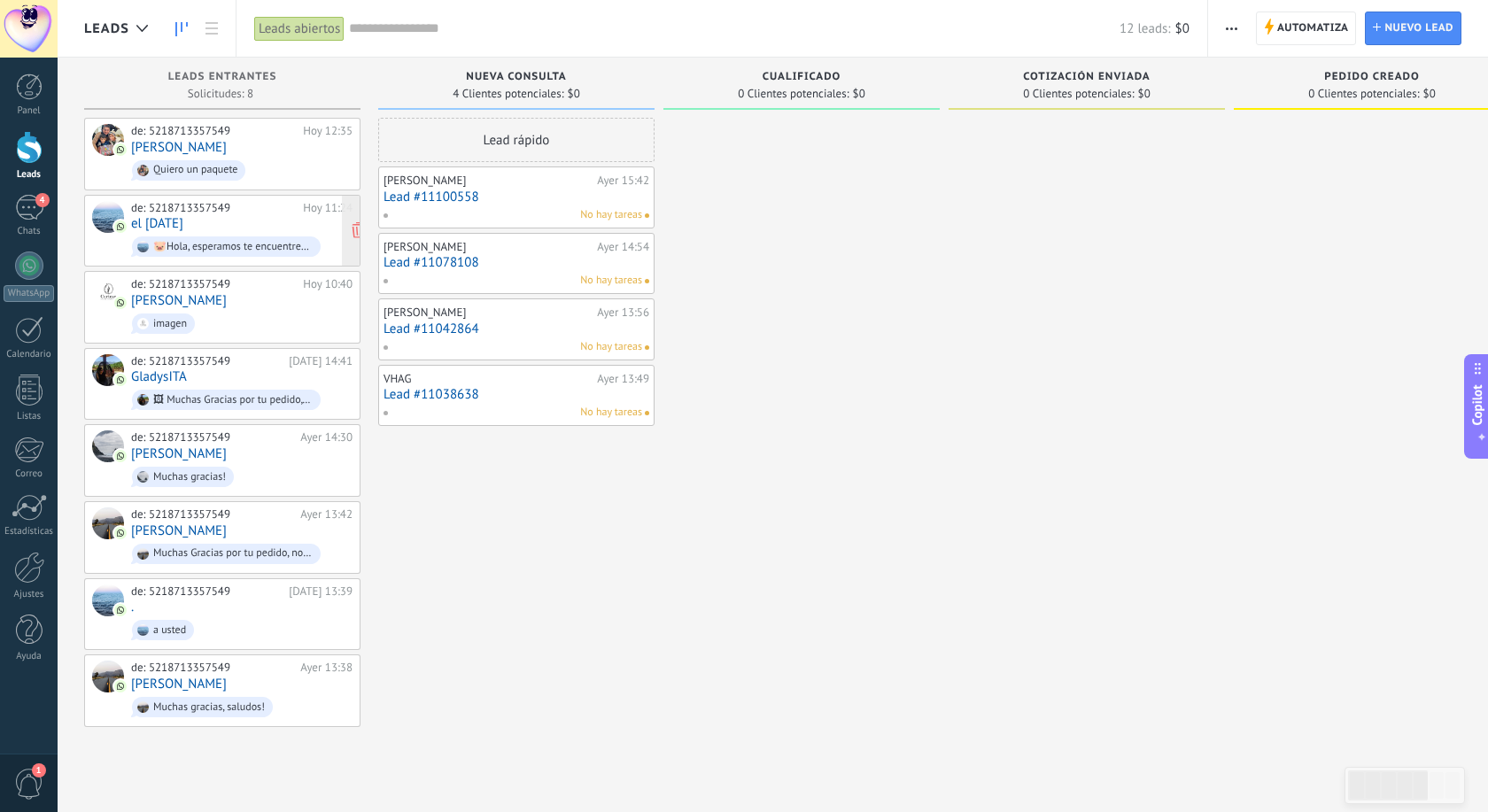
click at [255, 220] on div "de: 5218713357549 [DATE] 11:24 el [DATE] 🐷Hola, esperamos te encuentres muy bie…" at bounding box center [242, 231] width 222 height 60
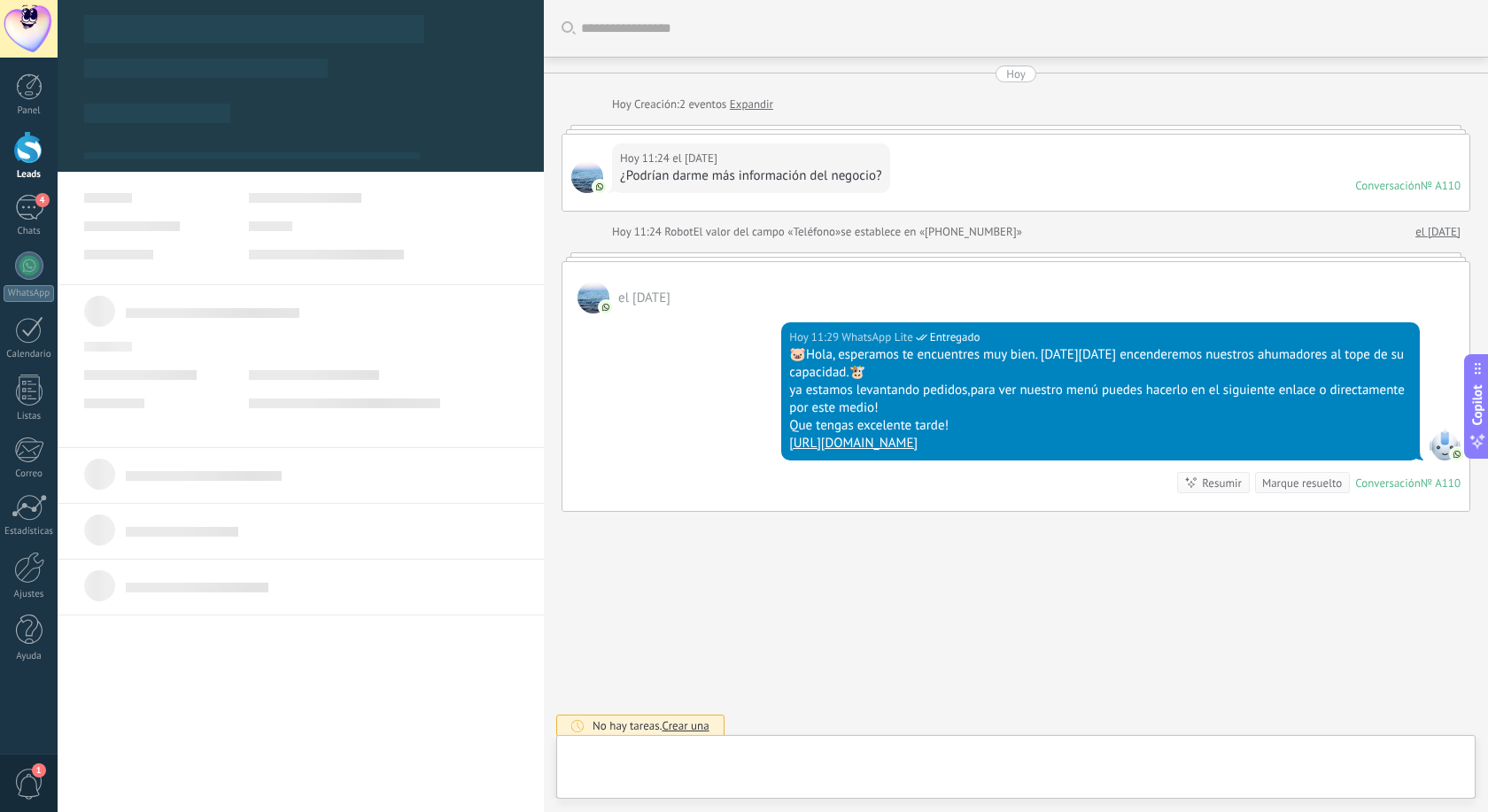
scroll to position [9, 0]
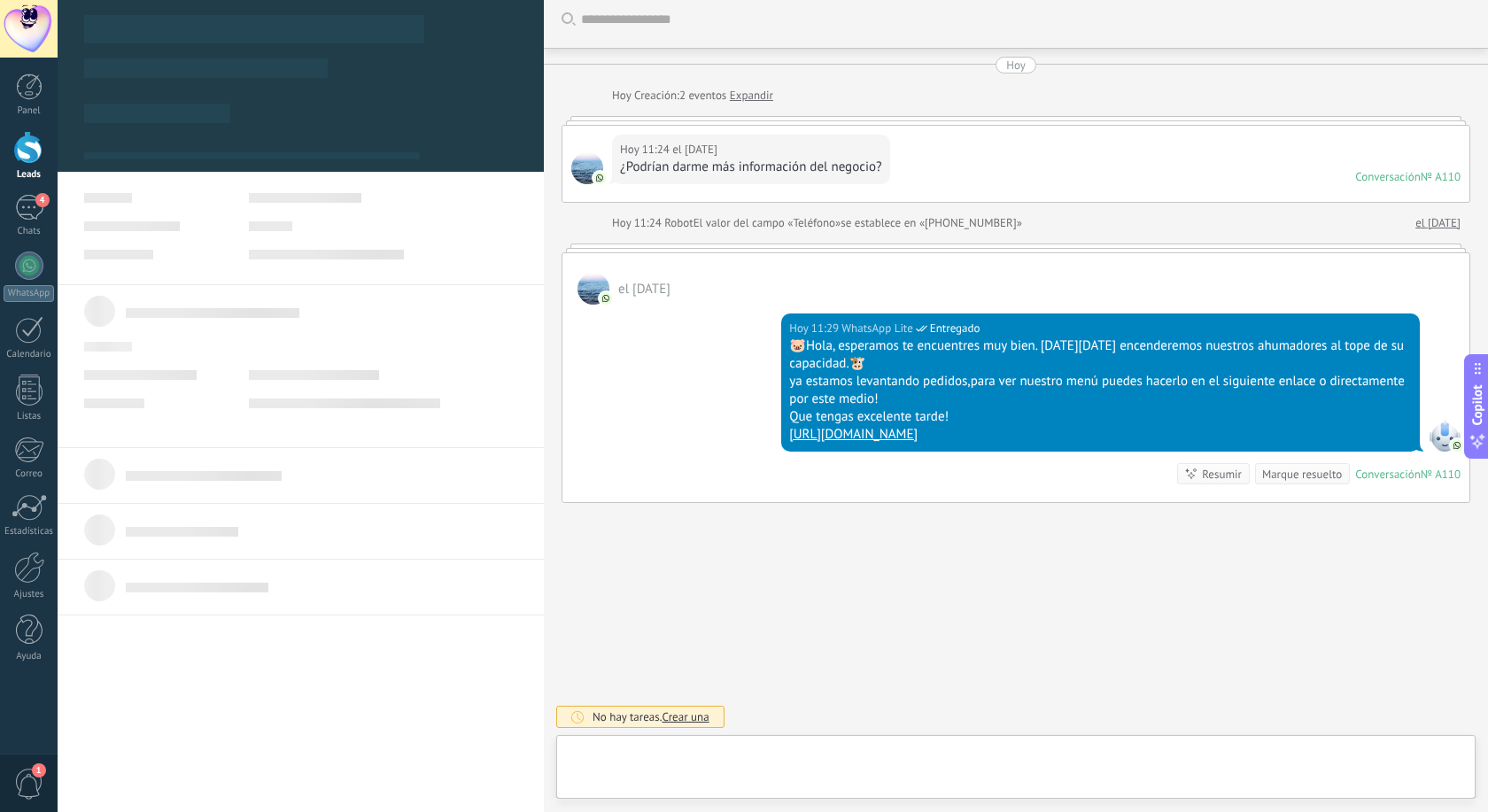
type textarea "**********"
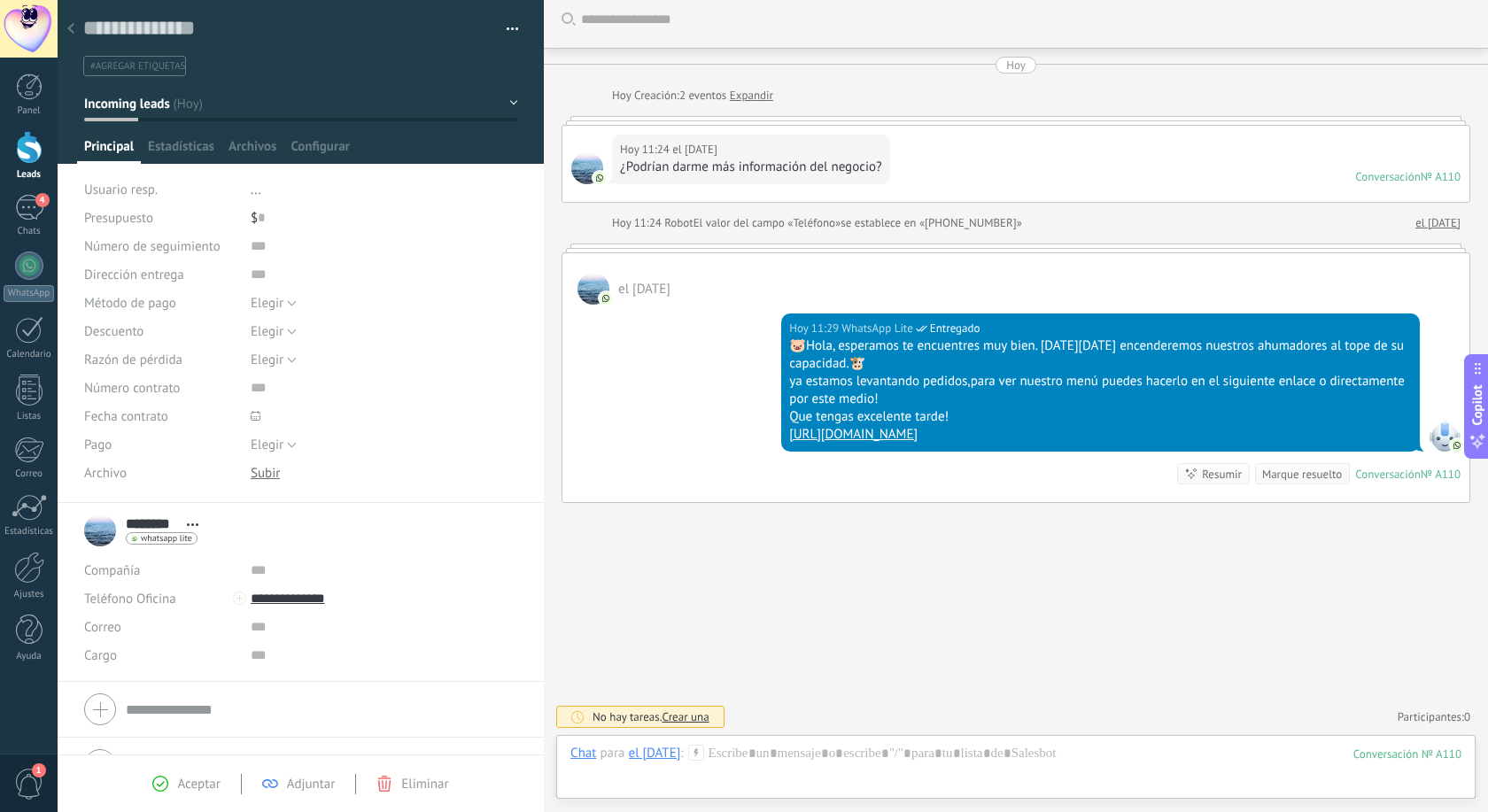
click at [699, 719] on span "Crear una" at bounding box center [685, 716] width 46 height 15
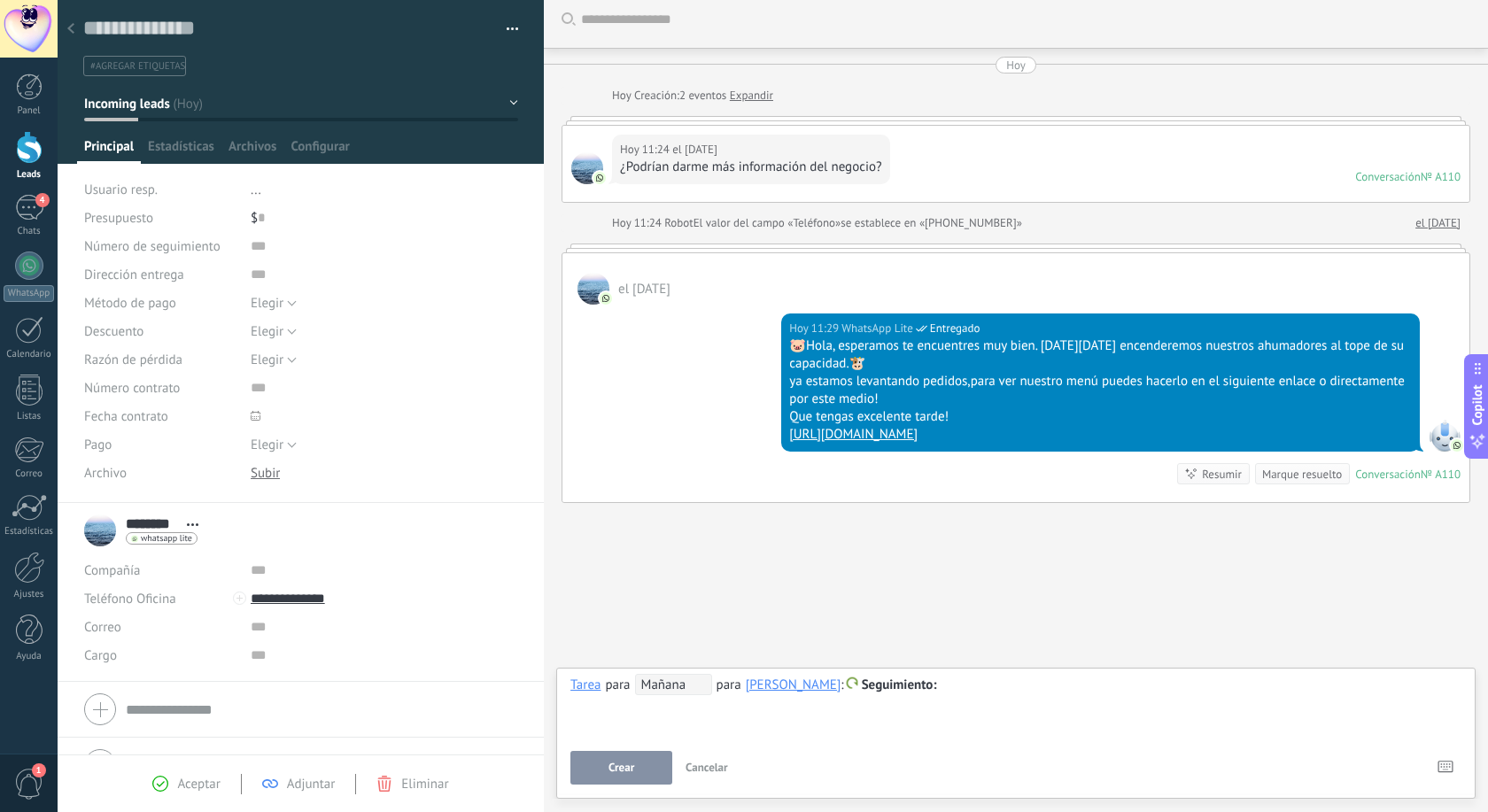
click at [703, 555] on div "Buscar Carga más [DATE] [DATE] Creación: 2 eventos Expandir [DATE] 11:24 el [DE…" at bounding box center [1015, 401] width 944 height 820
click at [20, 211] on div "4" at bounding box center [29, 208] width 28 height 26
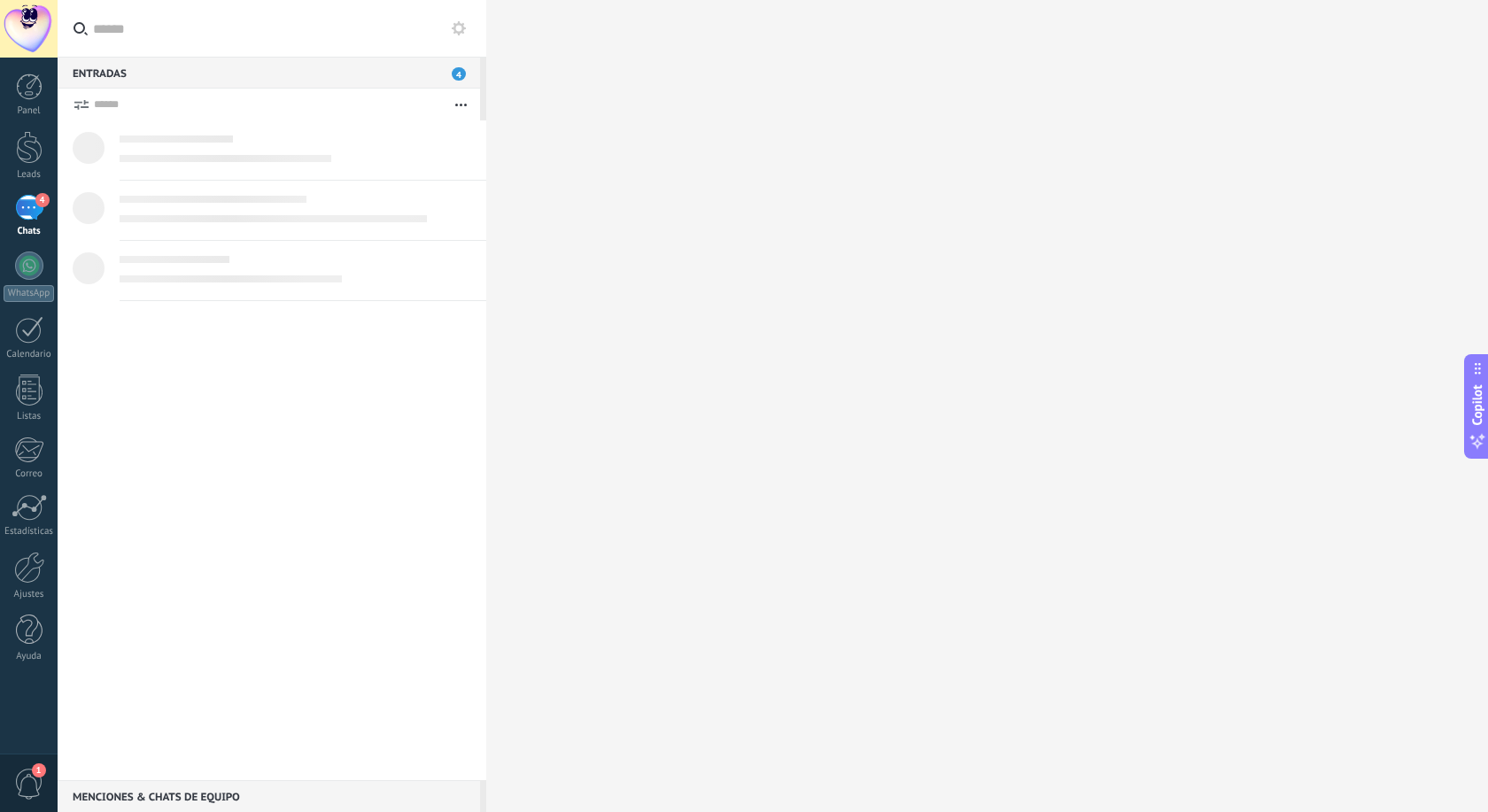
scroll to position [26, 0]
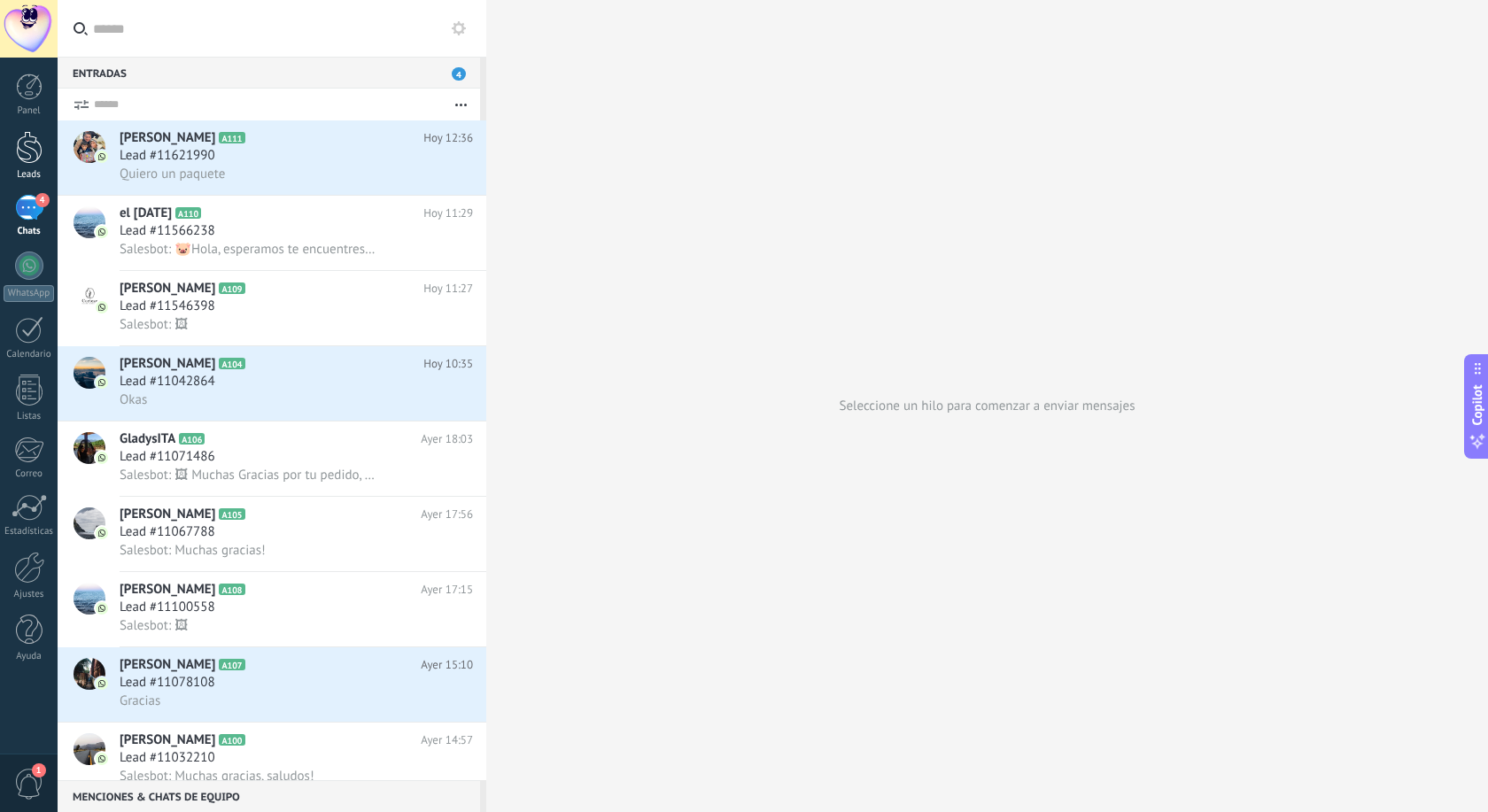
click at [22, 167] on div "Leads" at bounding box center [28, 156] width 57 height 49
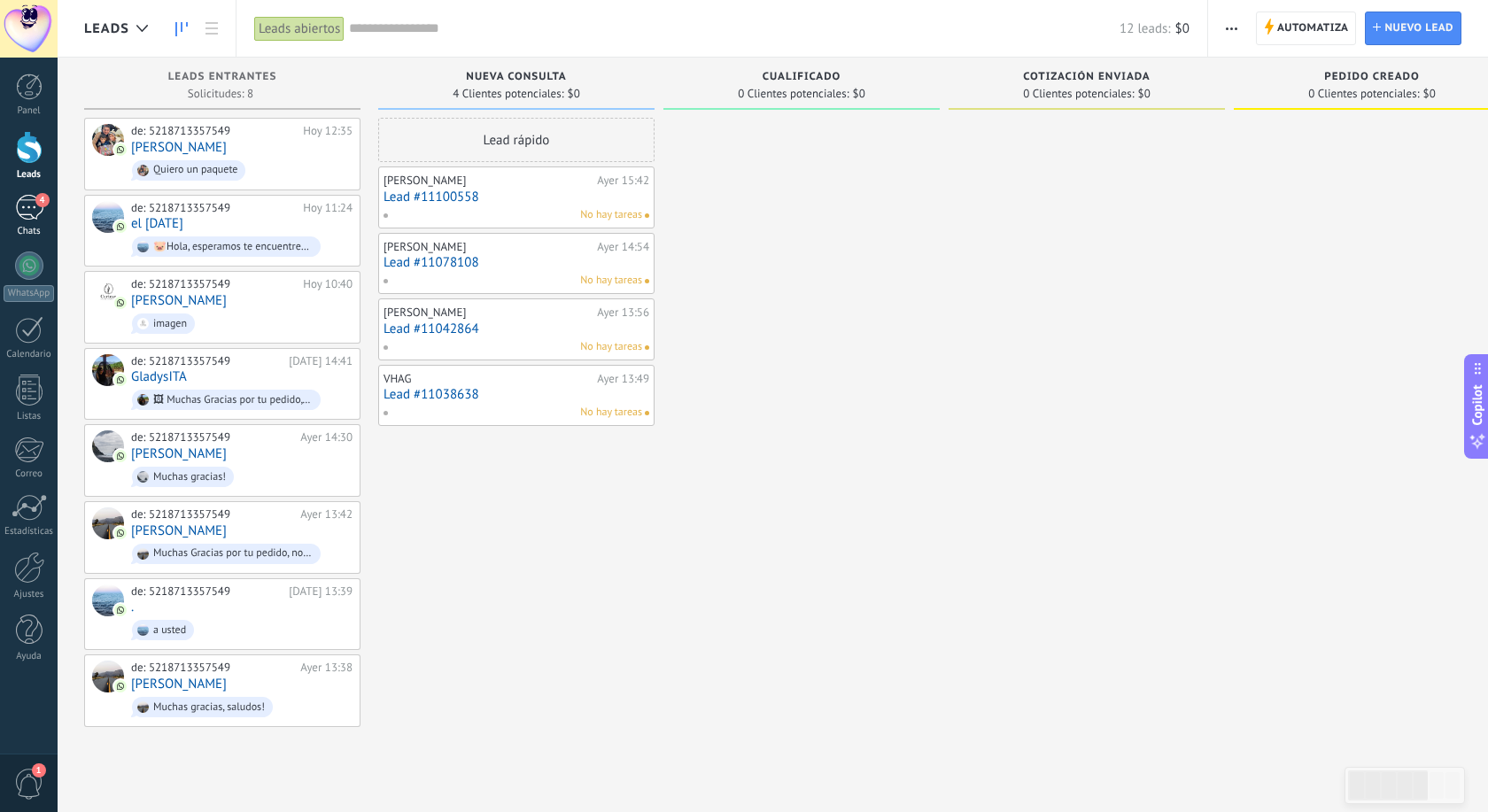
click at [26, 197] on div "4" at bounding box center [29, 208] width 28 height 26
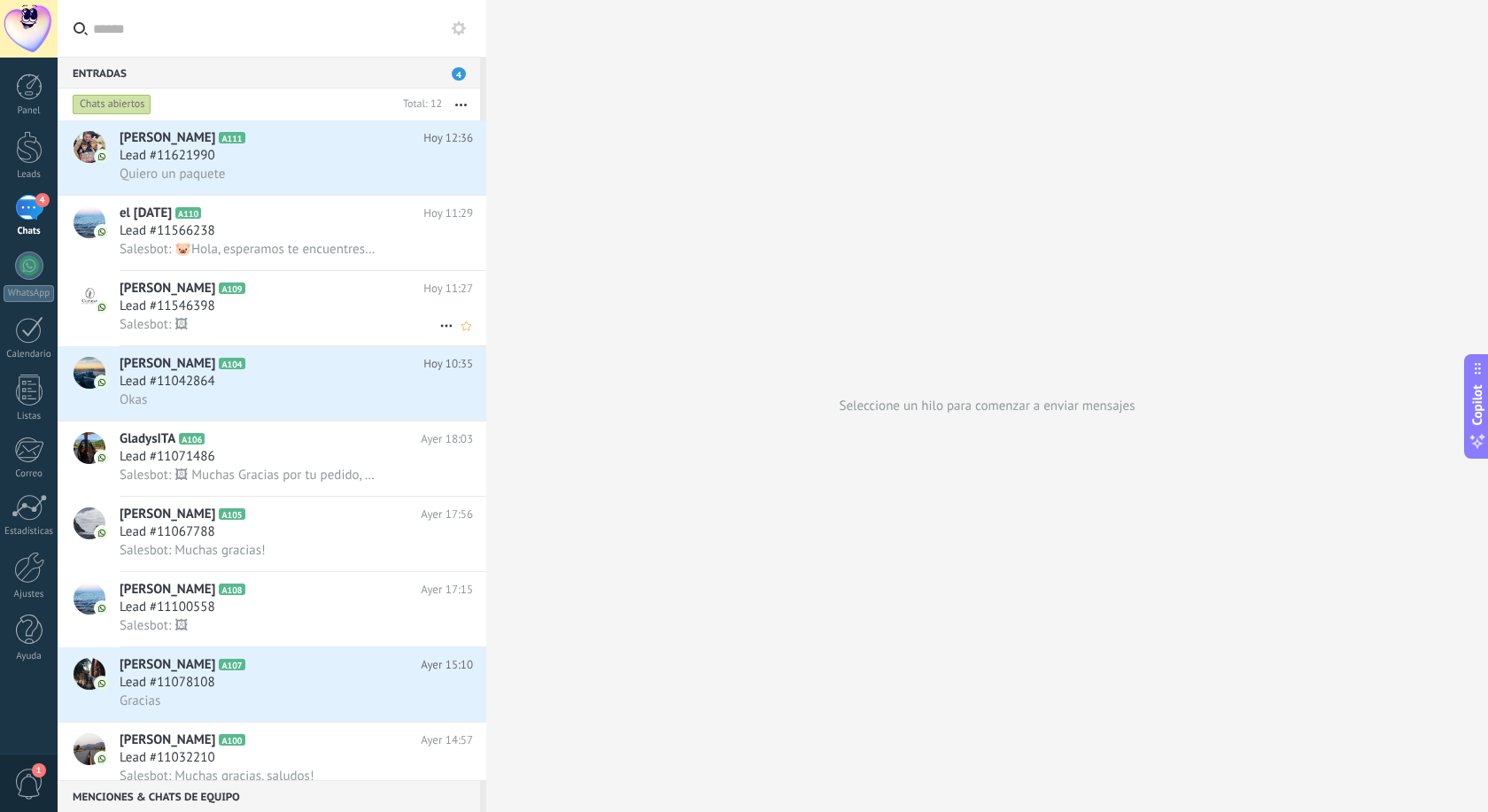
click at [163, 284] on span "[PERSON_NAME]" at bounding box center [167, 288] width 96 height 17
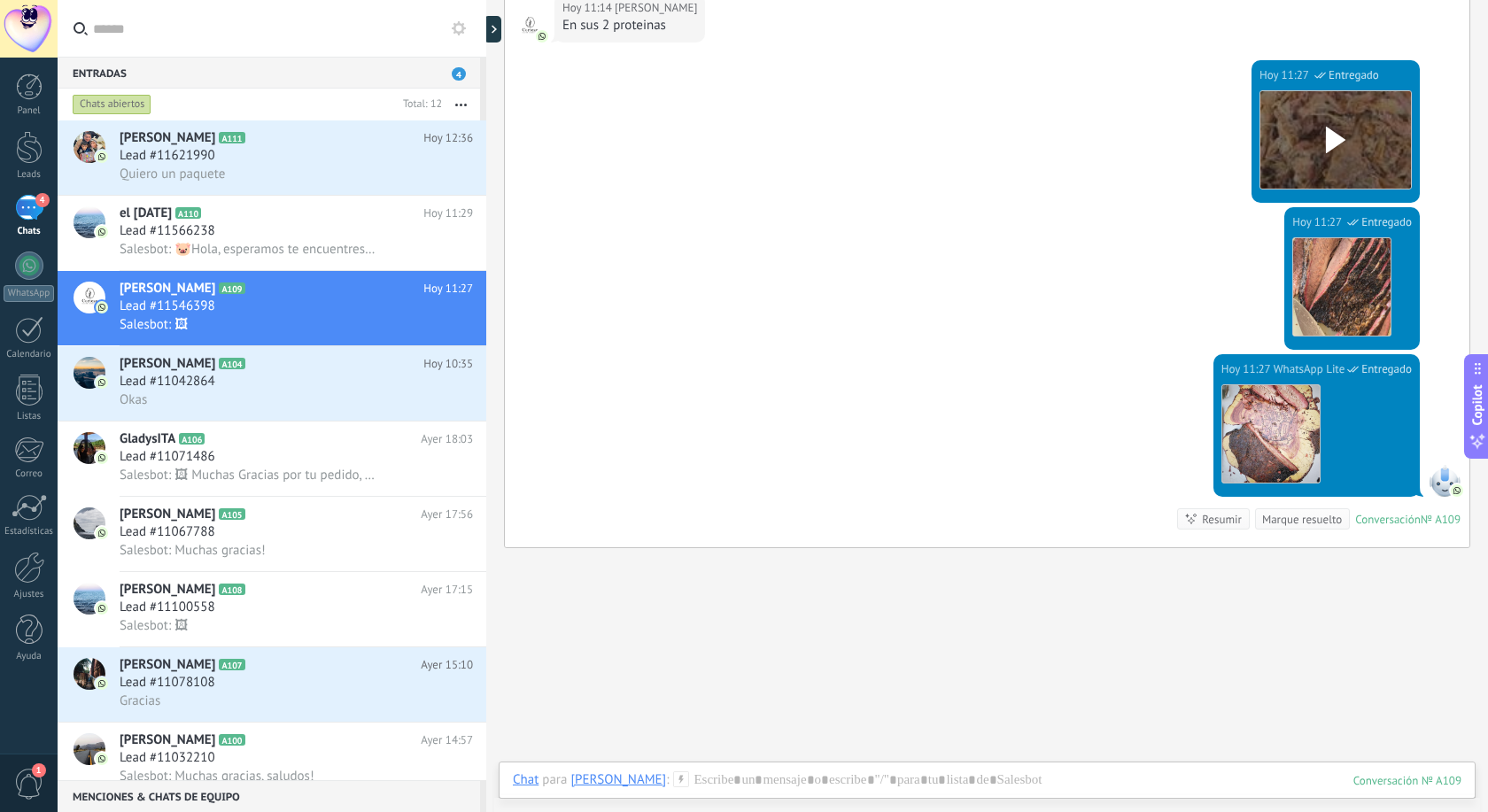
scroll to position [550, 0]
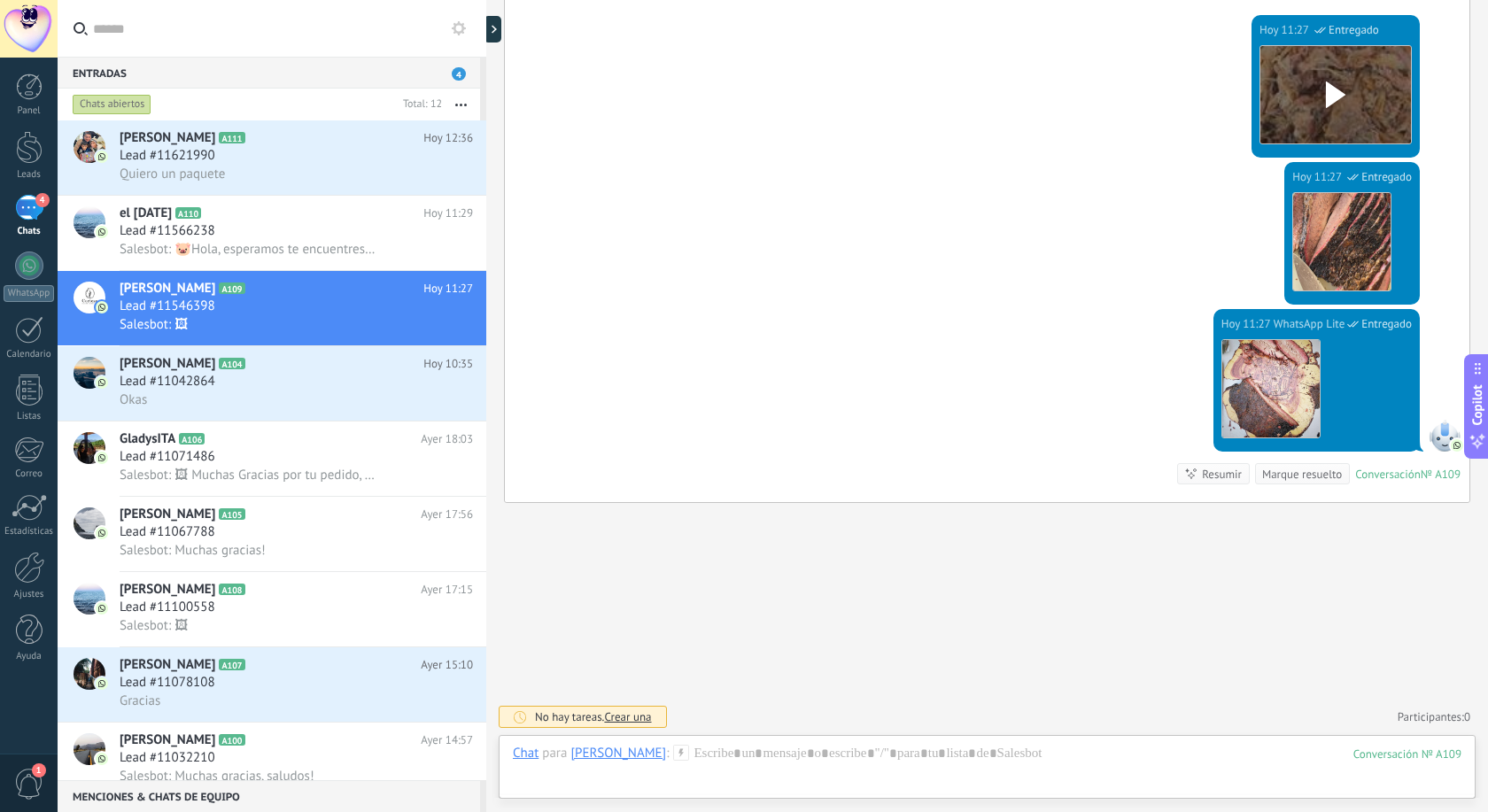
click at [617, 715] on span "Crear una" at bounding box center [626, 716] width 46 height 15
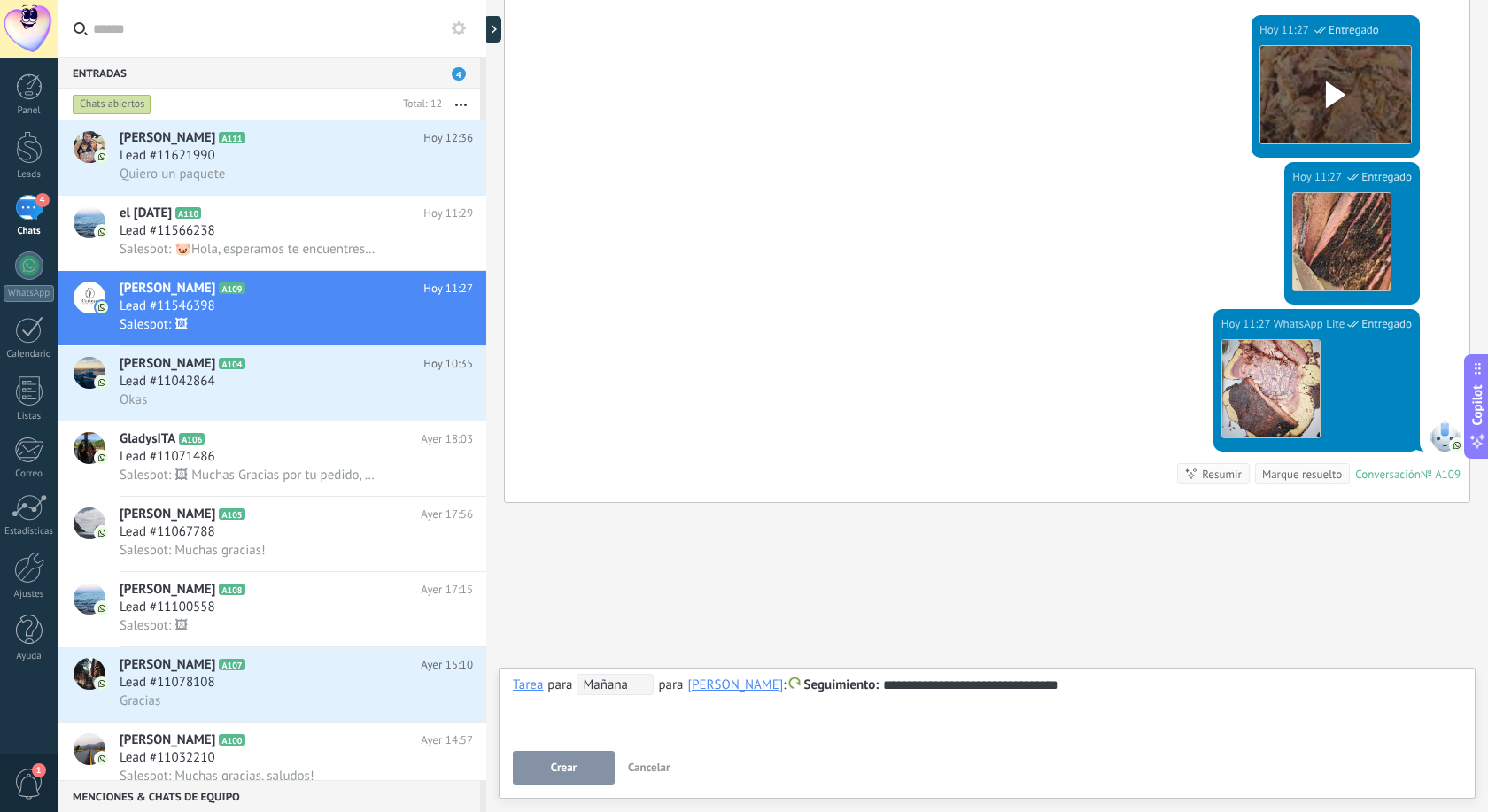
click at [588, 777] on button "Crear" at bounding box center [563, 767] width 102 height 34
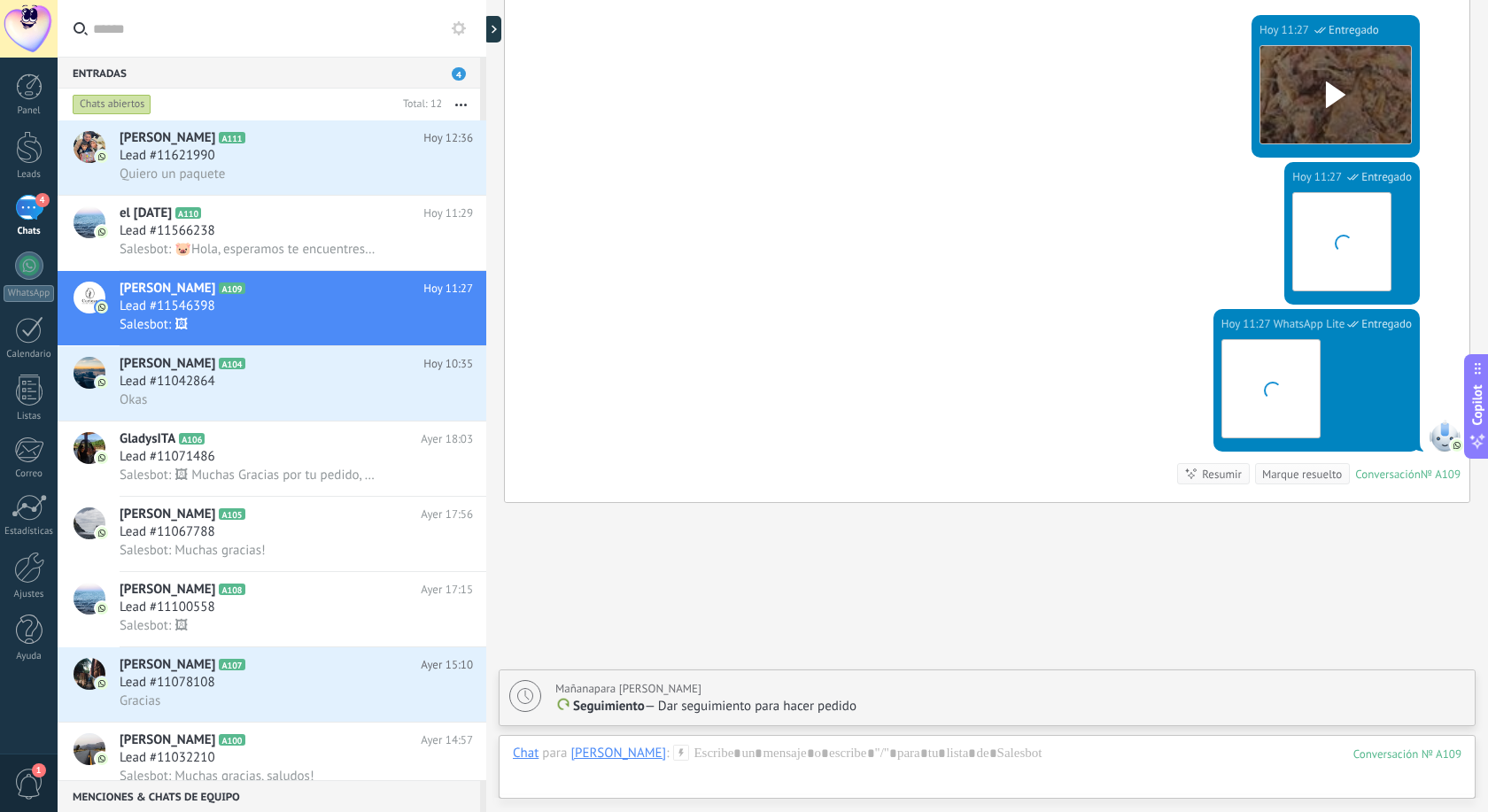
scroll to position [612, 0]
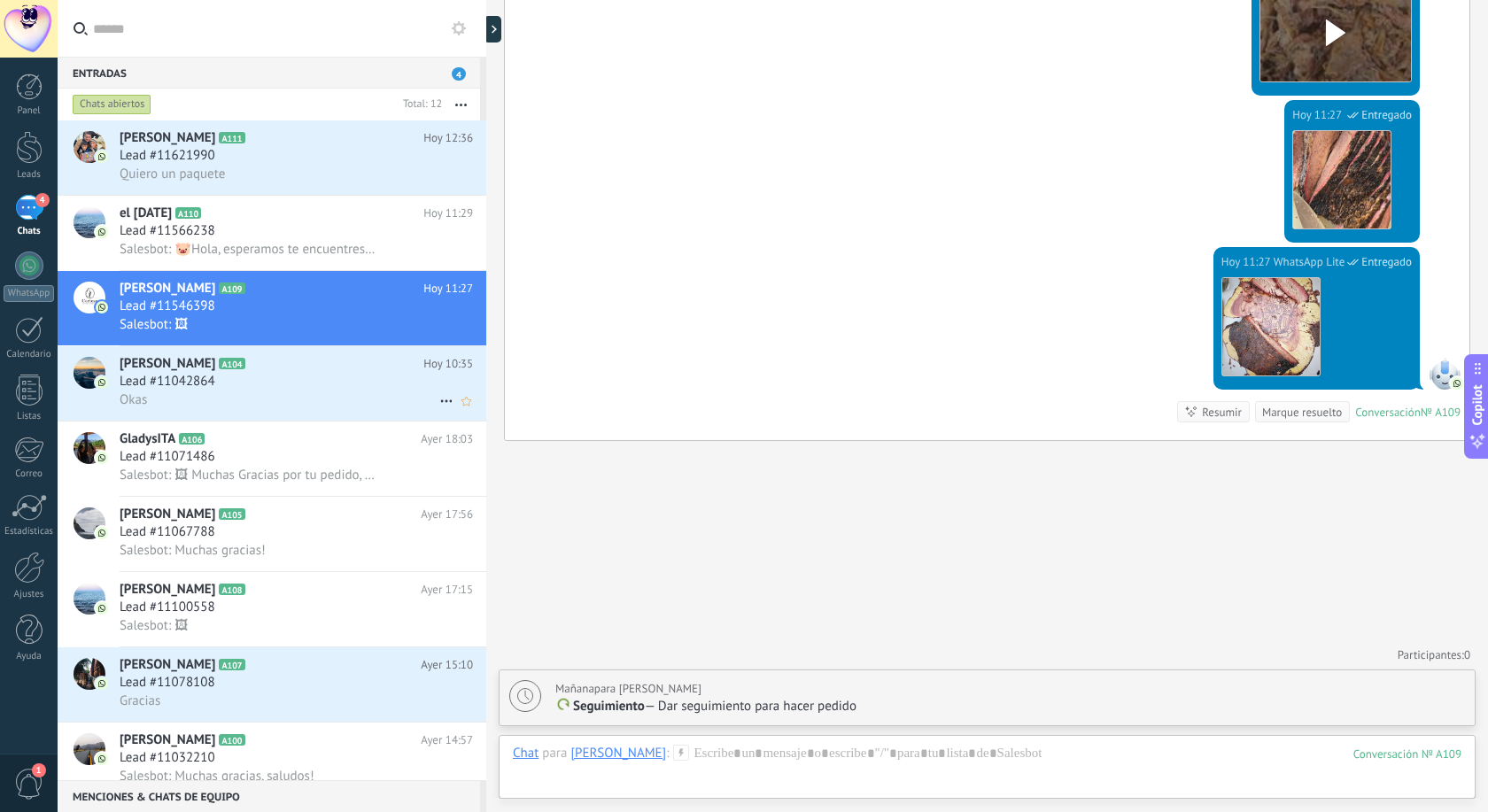
click at [230, 373] on div "Lead #11042864" at bounding box center [296, 381] width 354 height 17
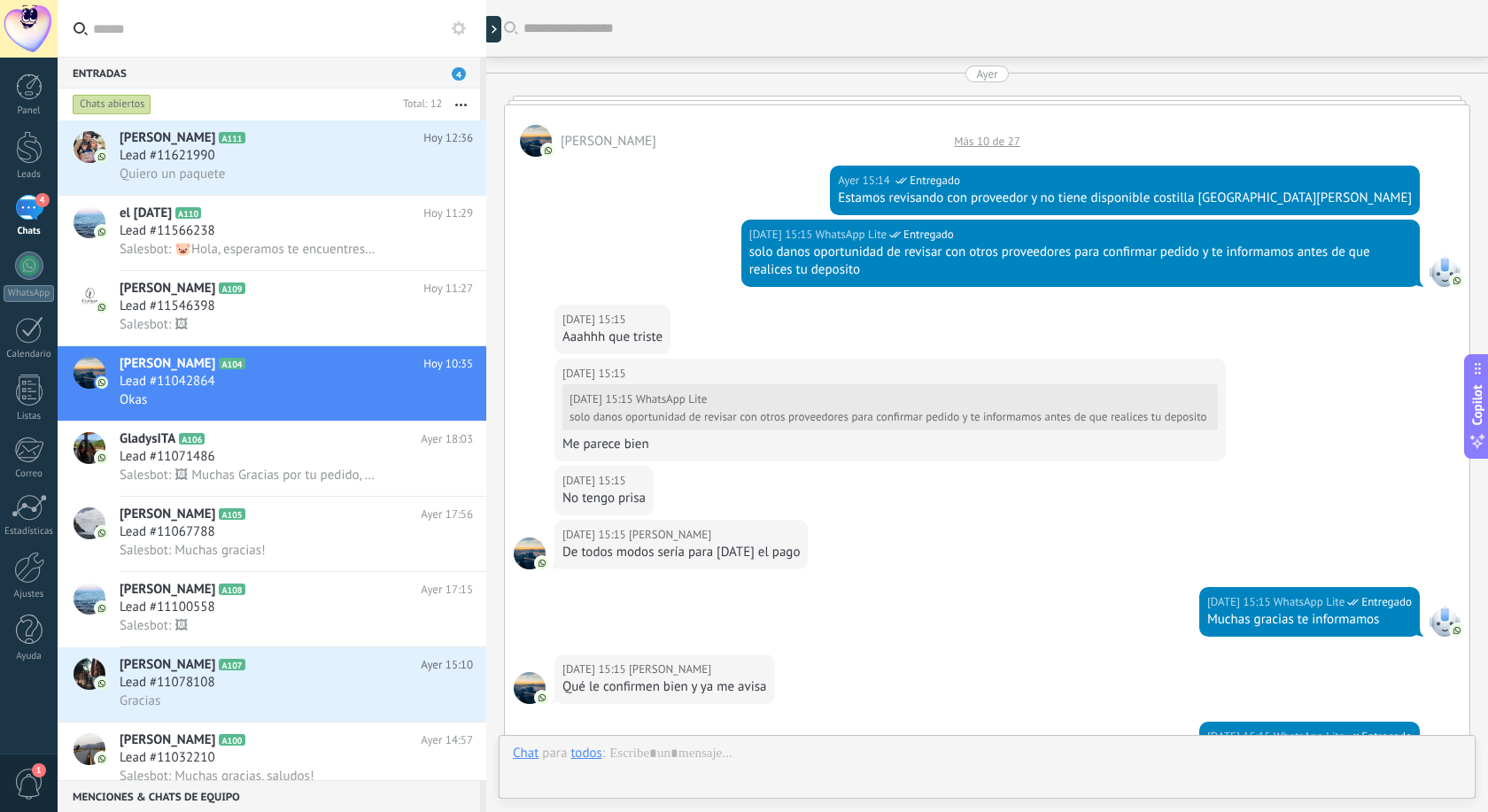
scroll to position [1352, 0]
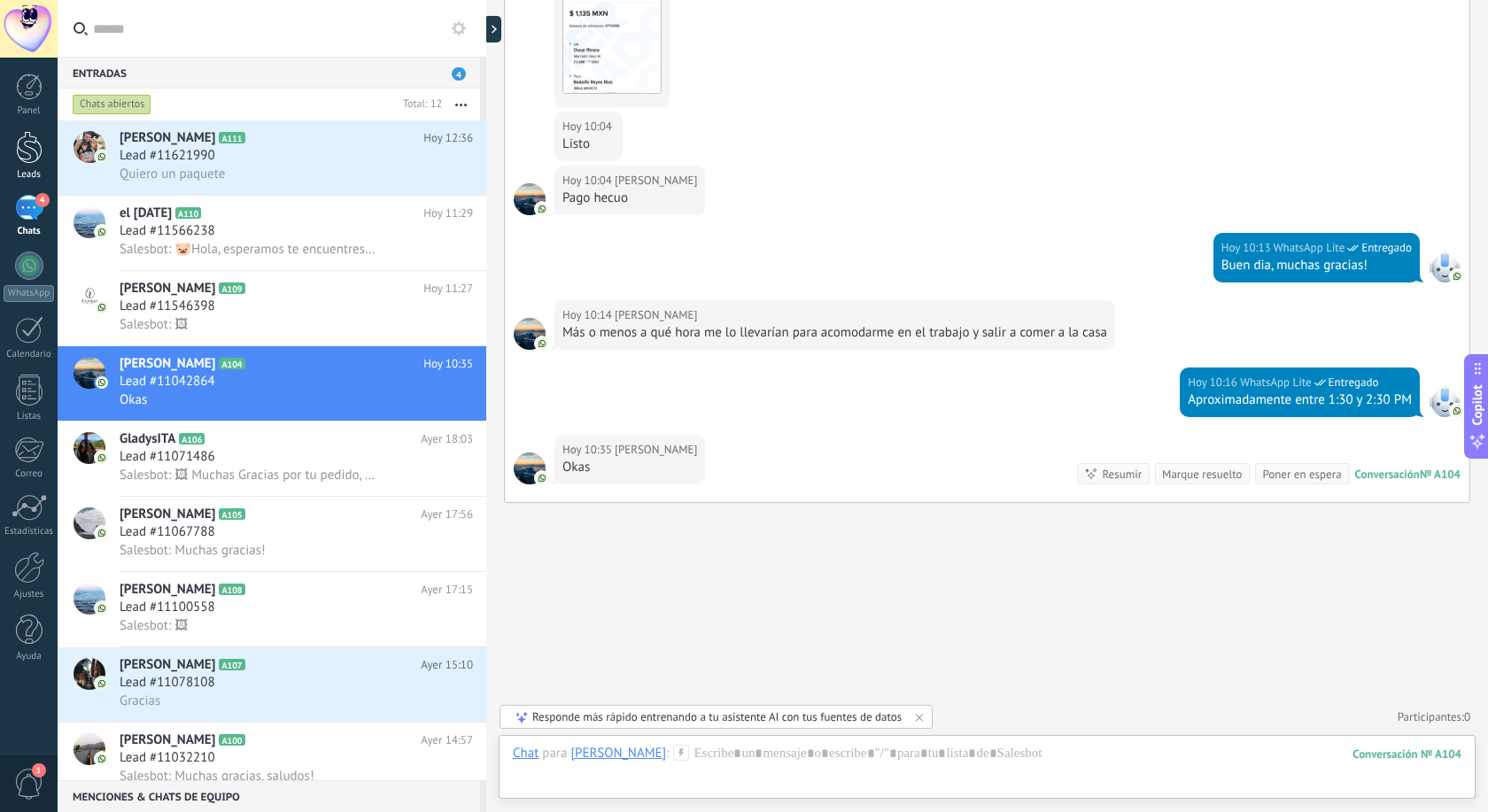
click at [44, 164] on div "Leads" at bounding box center [28, 156] width 57 height 49
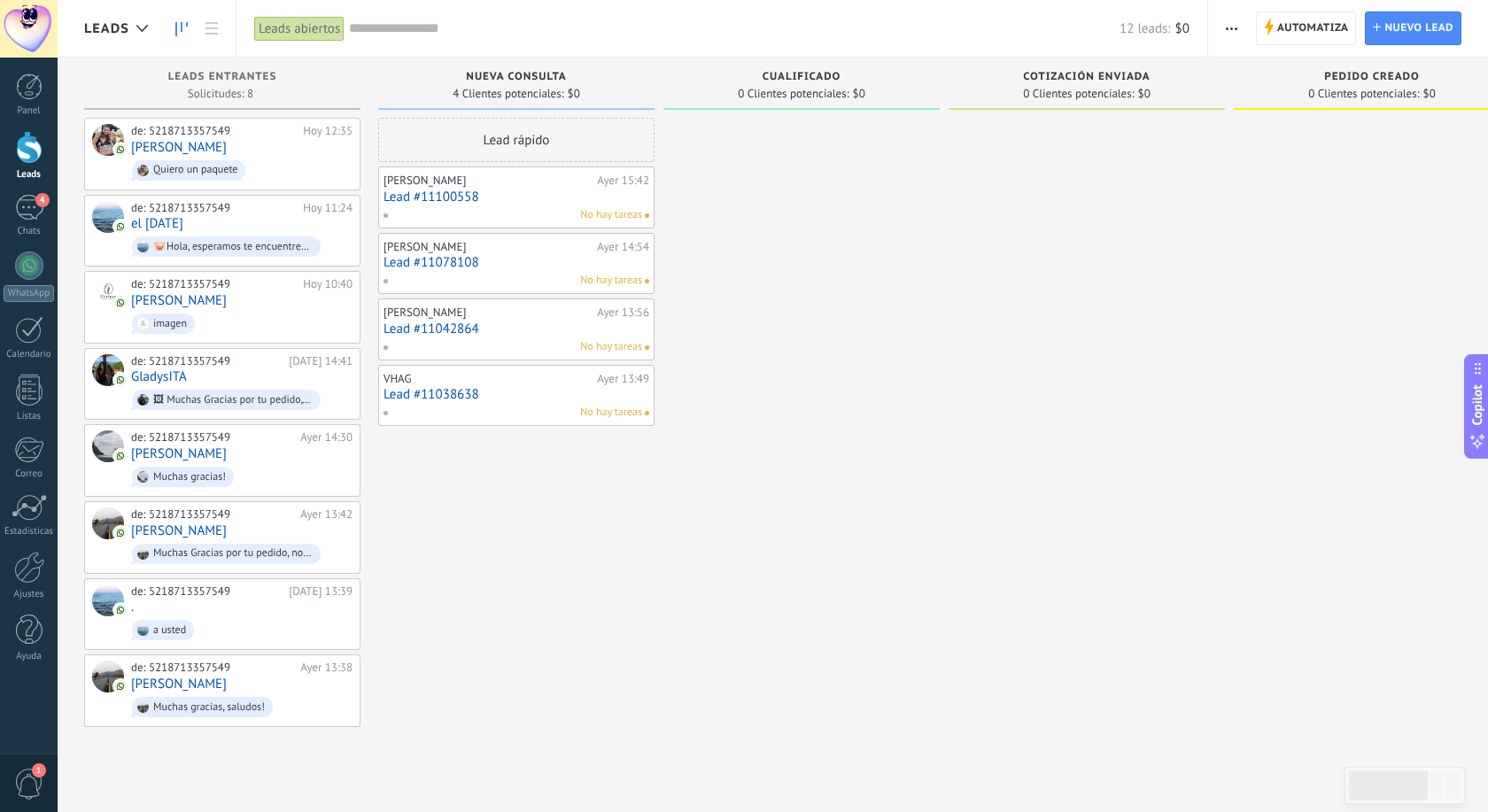
click at [450, 334] on link "Lead #11042864" at bounding box center [516, 329] width 265 height 15
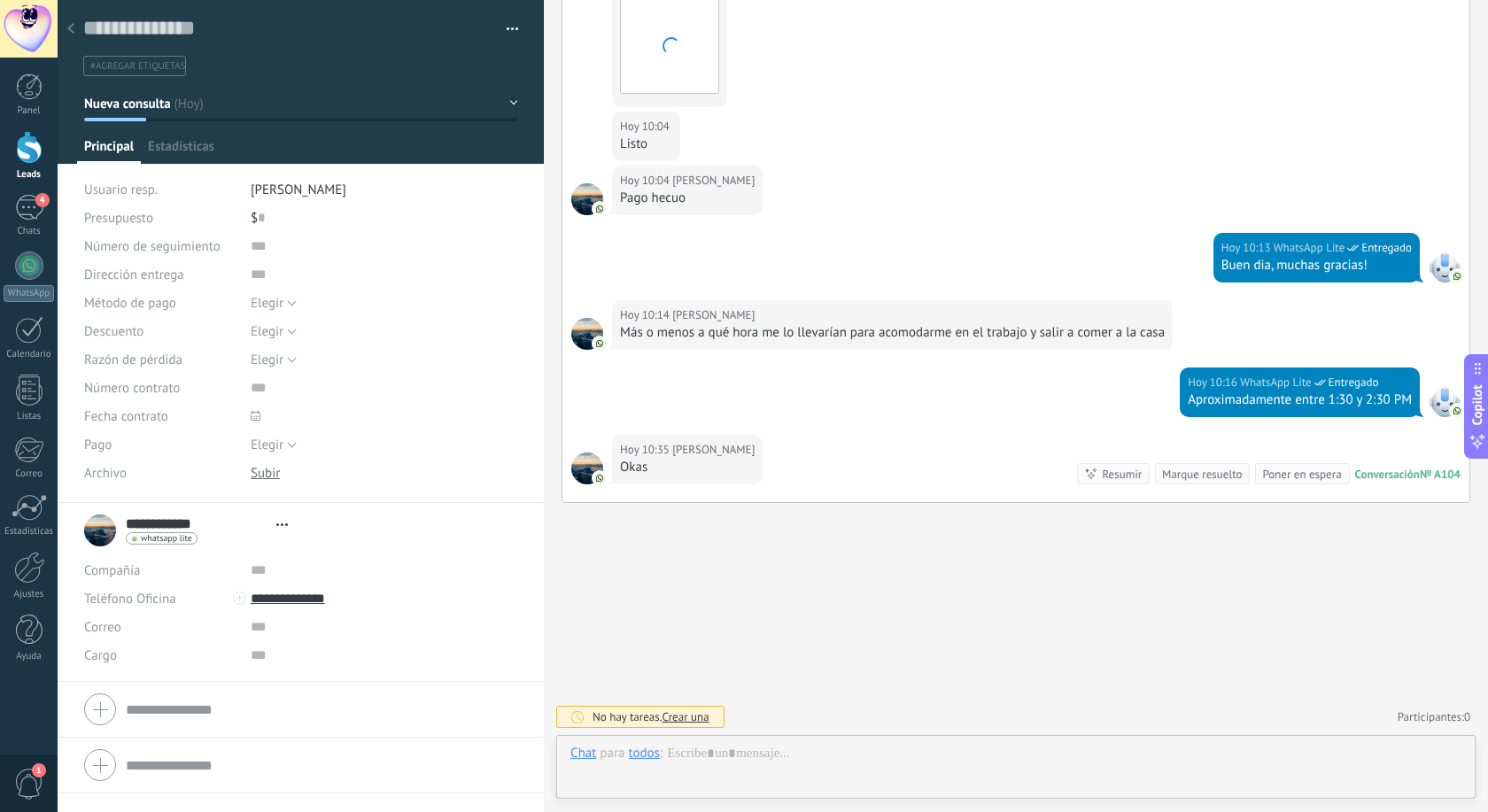
scroll to position [26, 0]
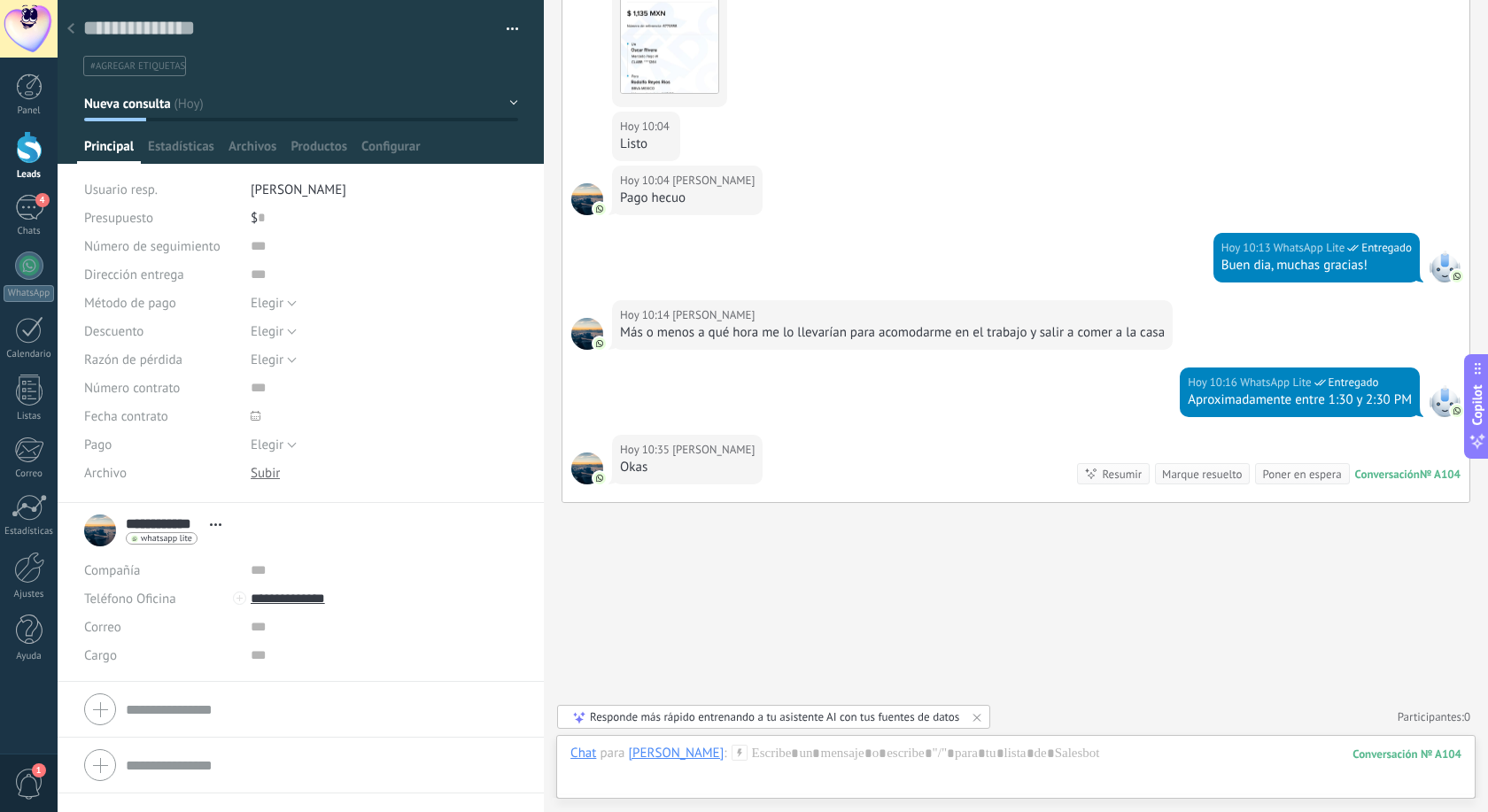
click at [1173, 474] on div "Marque resuelto" at bounding box center [1201, 474] width 79 height 16
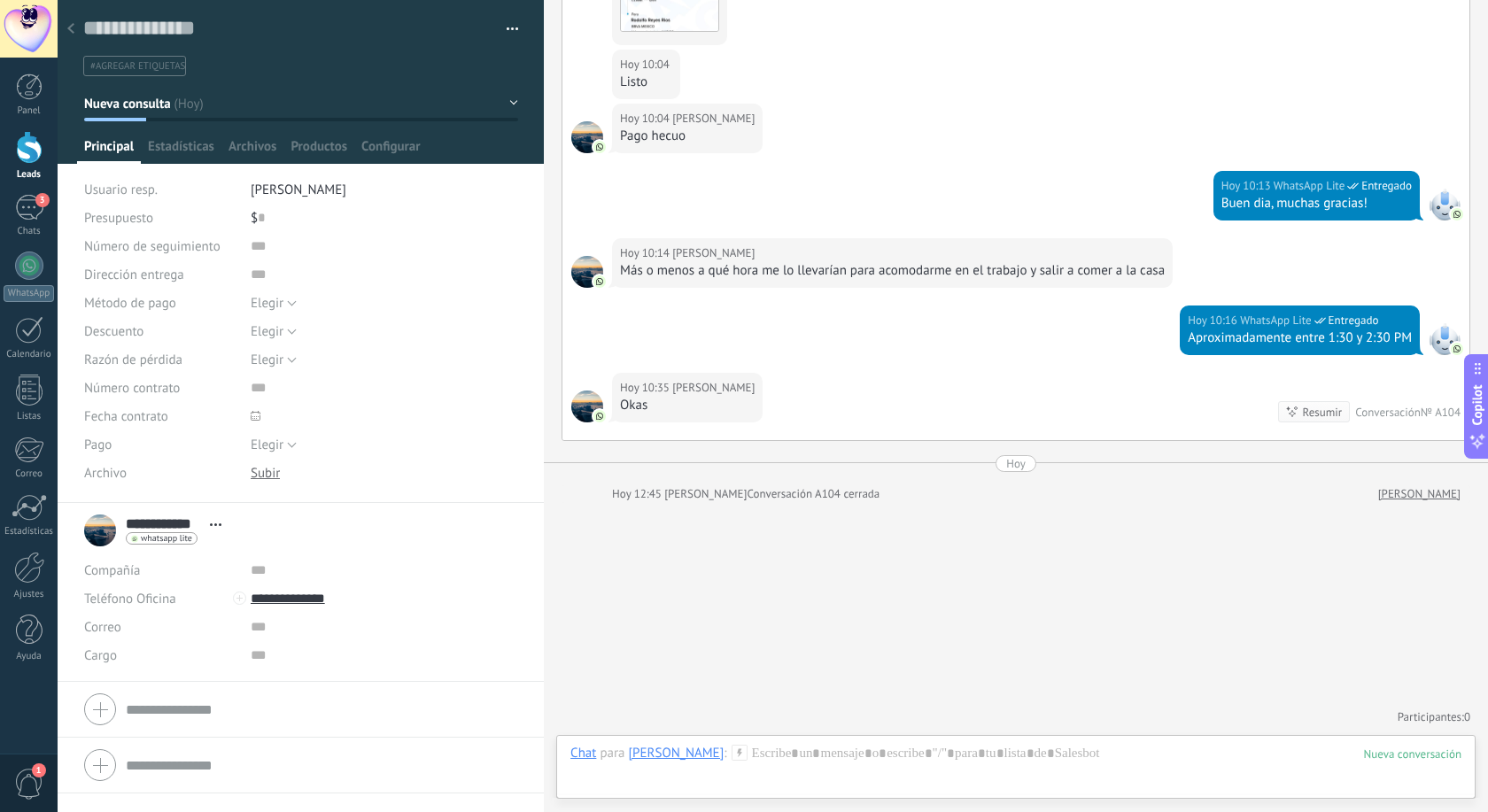
click at [16, 159] on div at bounding box center [28, 148] width 26 height 33
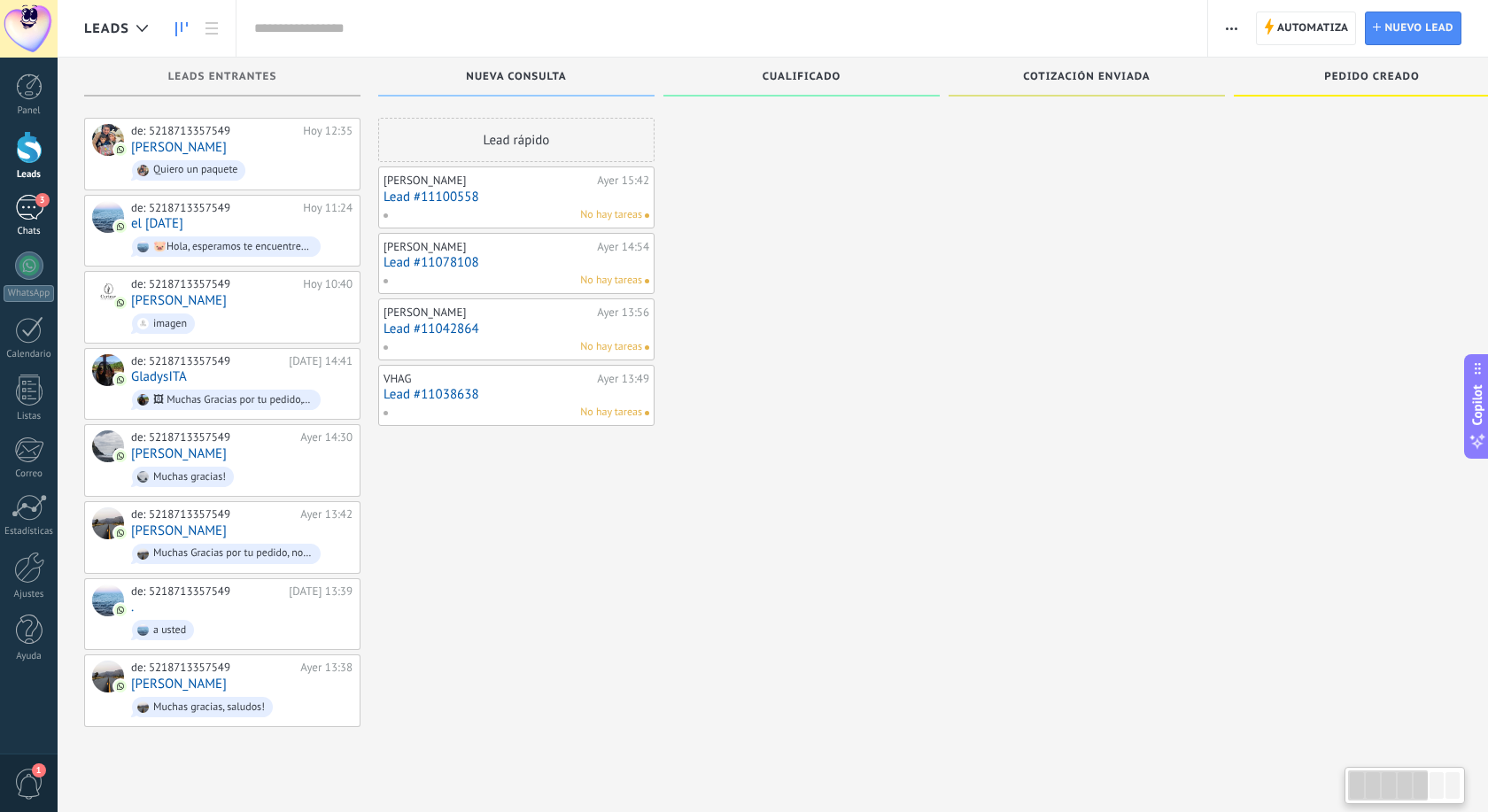
click at [29, 204] on div "3" at bounding box center [29, 208] width 28 height 26
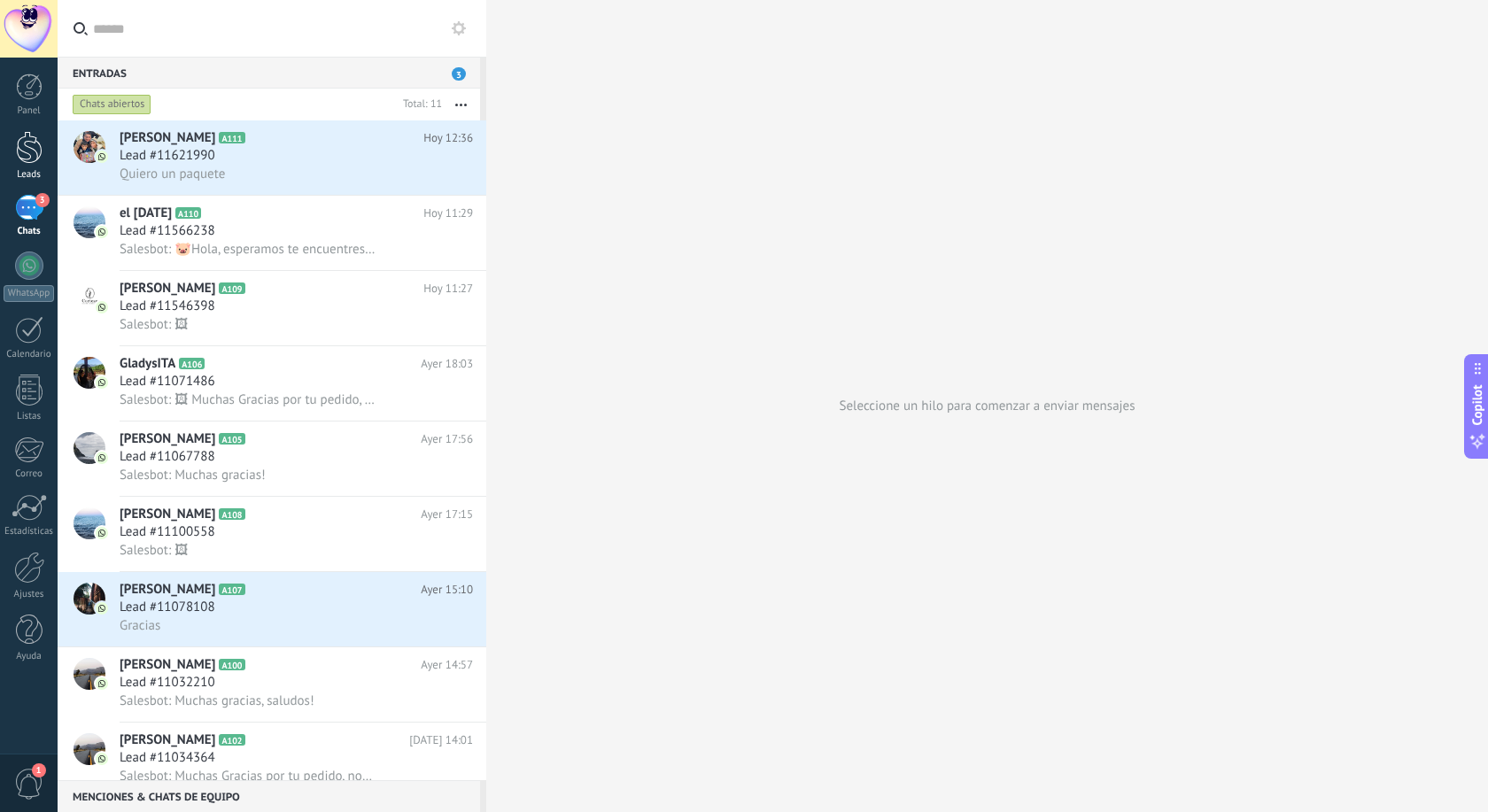
click at [27, 151] on div at bounding box center [28, 148] width 26 height 33
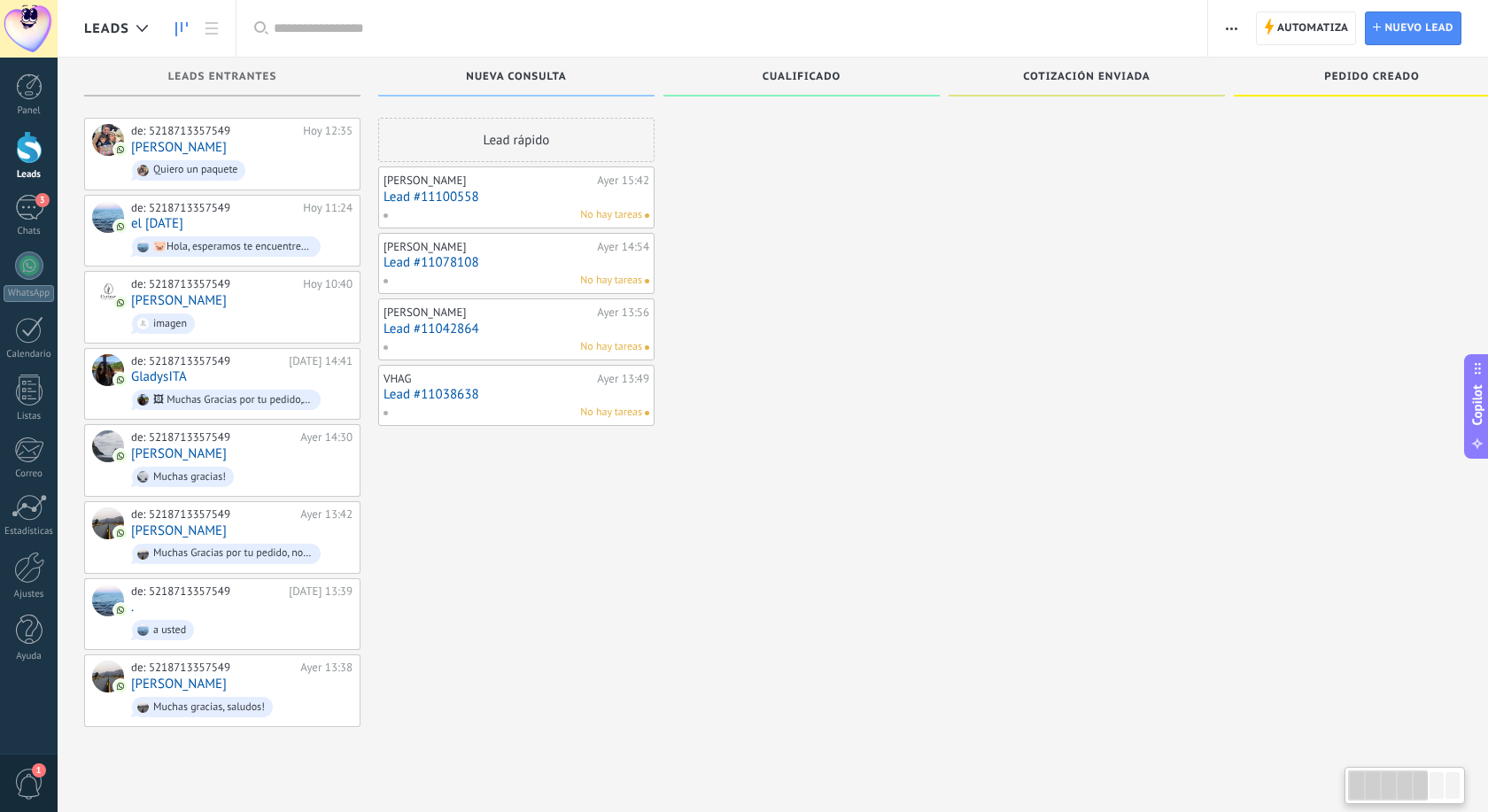
scroll to position [26, 0]
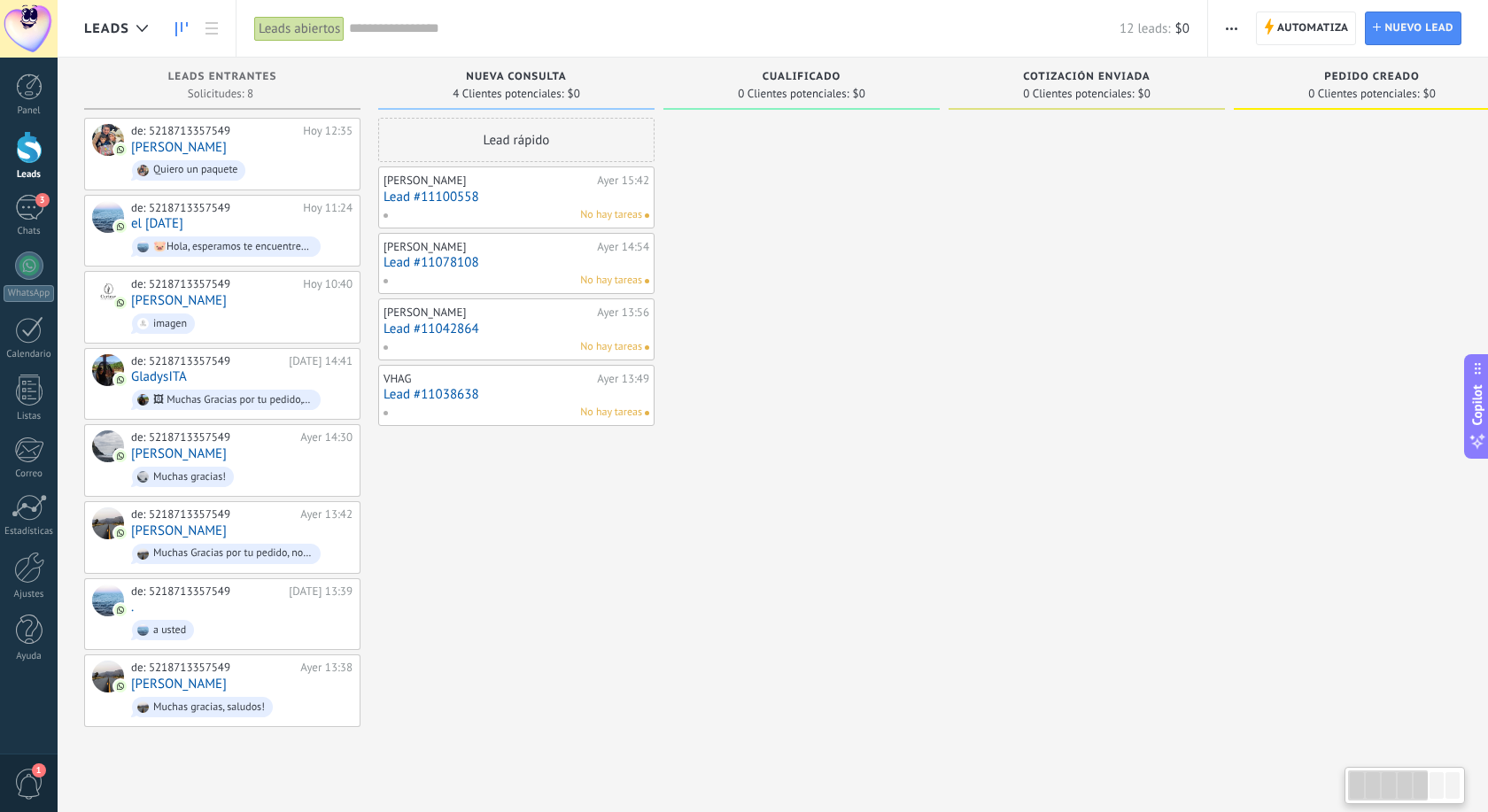
click at [429, 335] on link "Lead #11042864" at bounding box center [516, 329] width 265 height 15
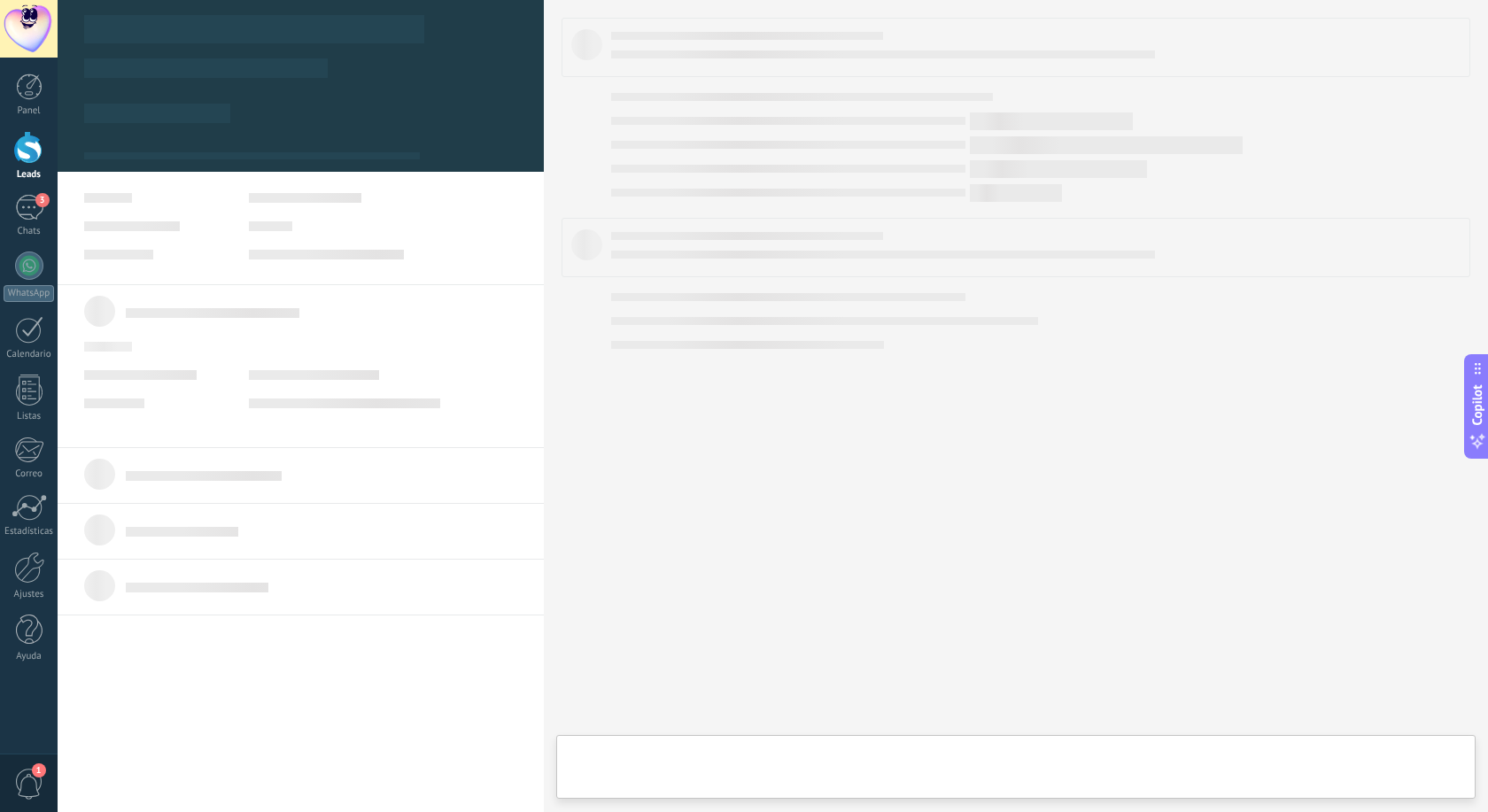
type textarea "**********"
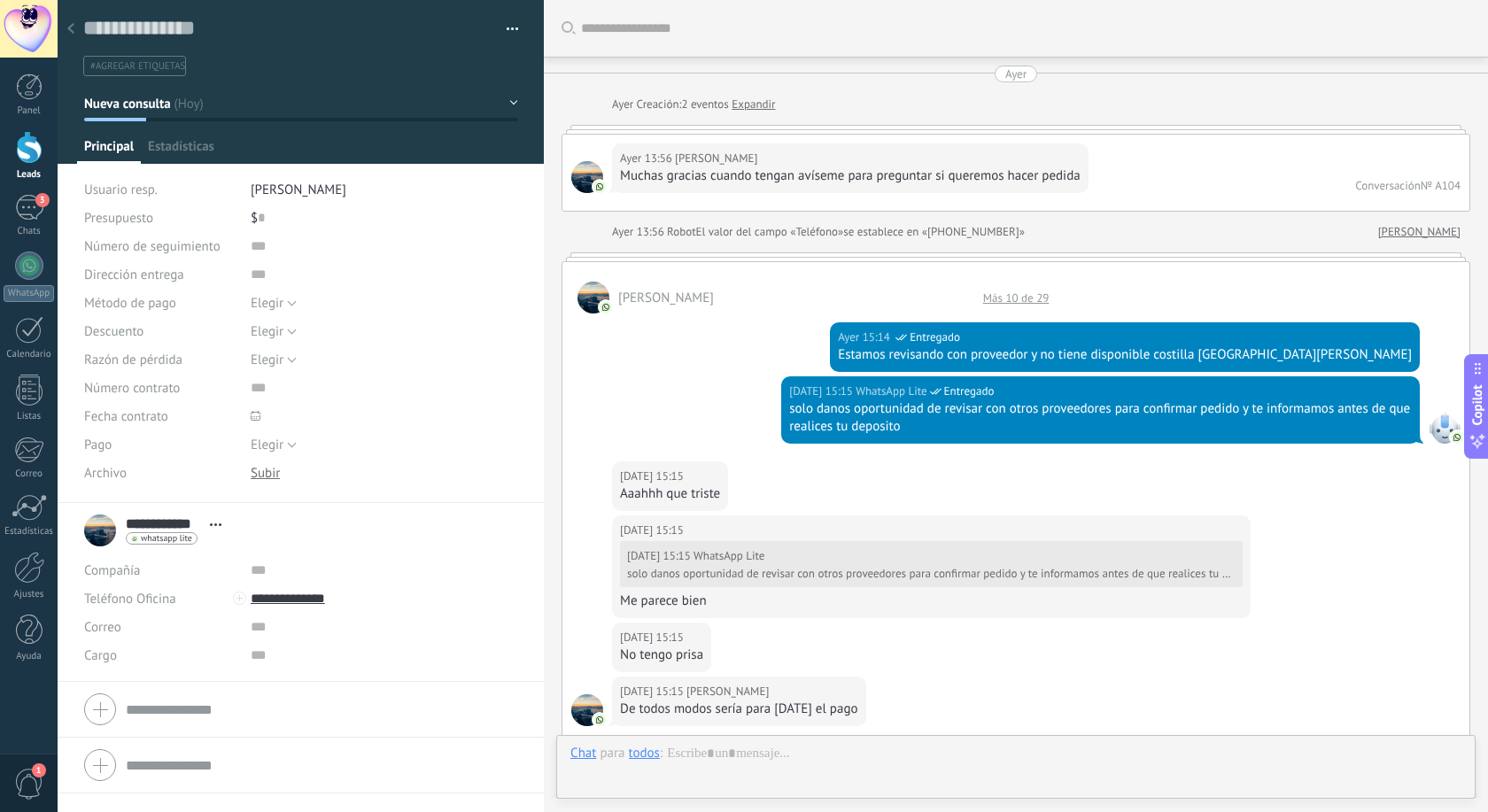
scroll to position [1571, 0]
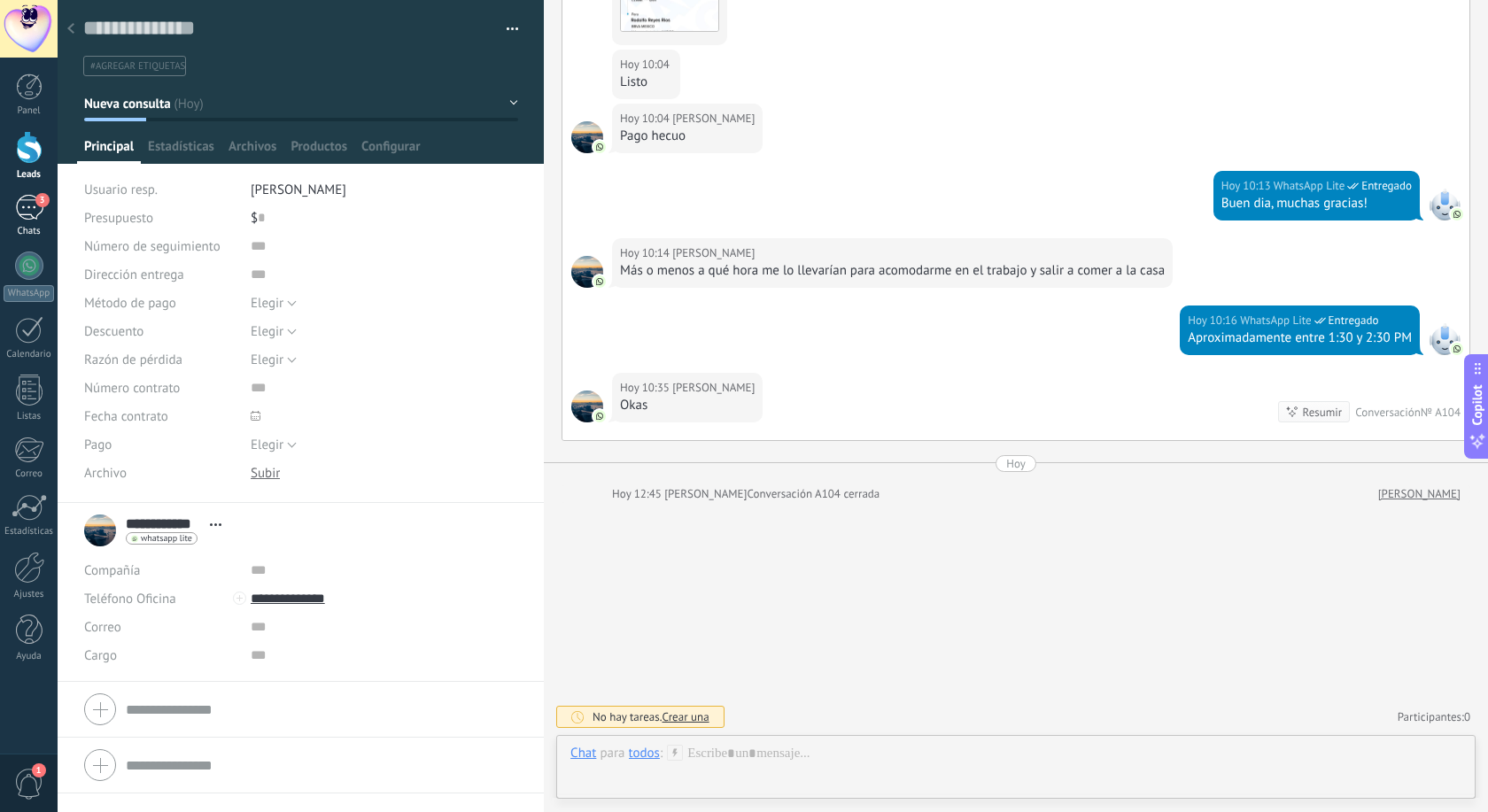
click at [27, 209] on div "3" at bounding box center [29, 208] width 28 height 26
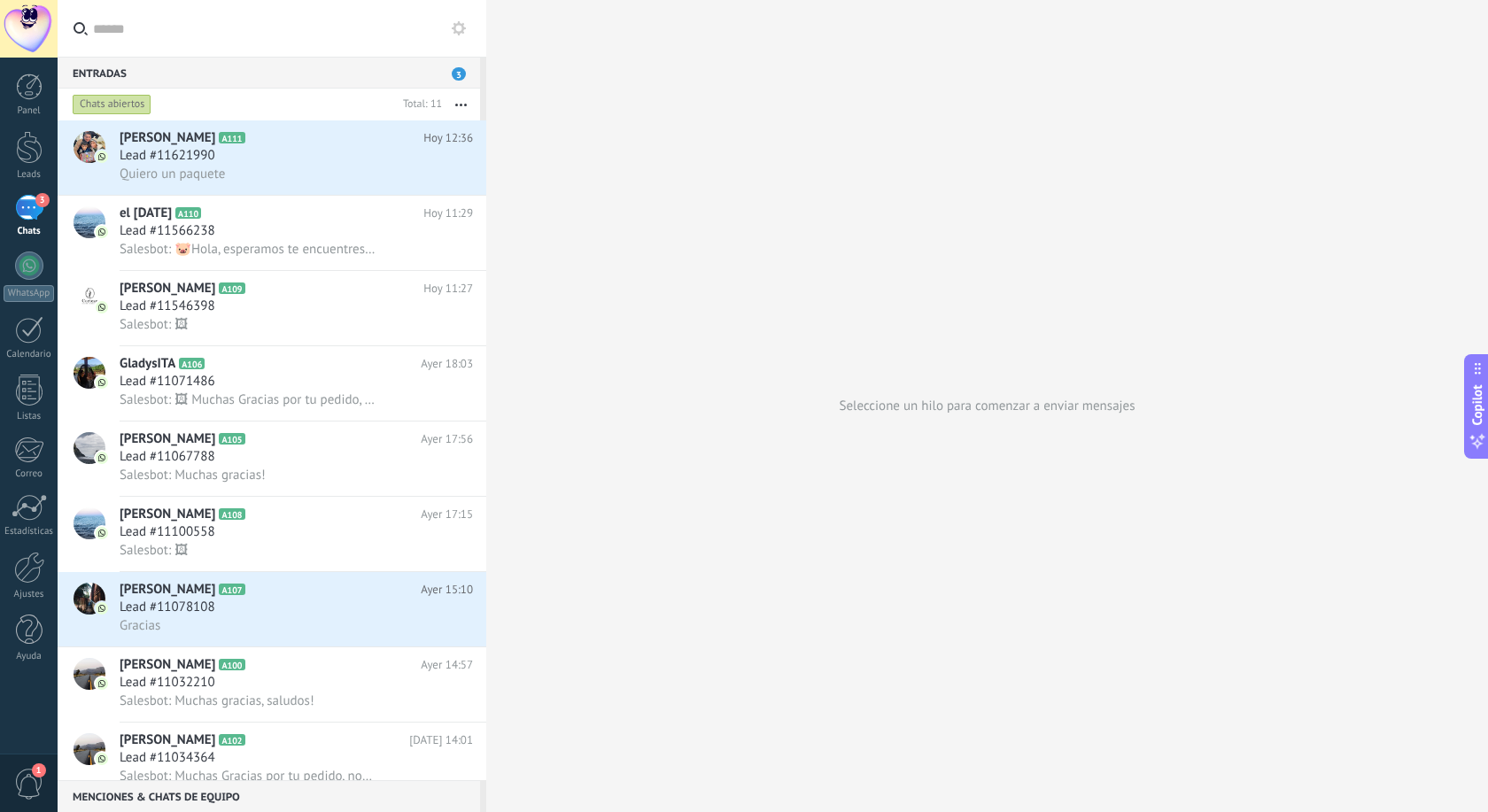
click at [165, 22] on input "text" at bounding box center [283, 28] width 379 height 57
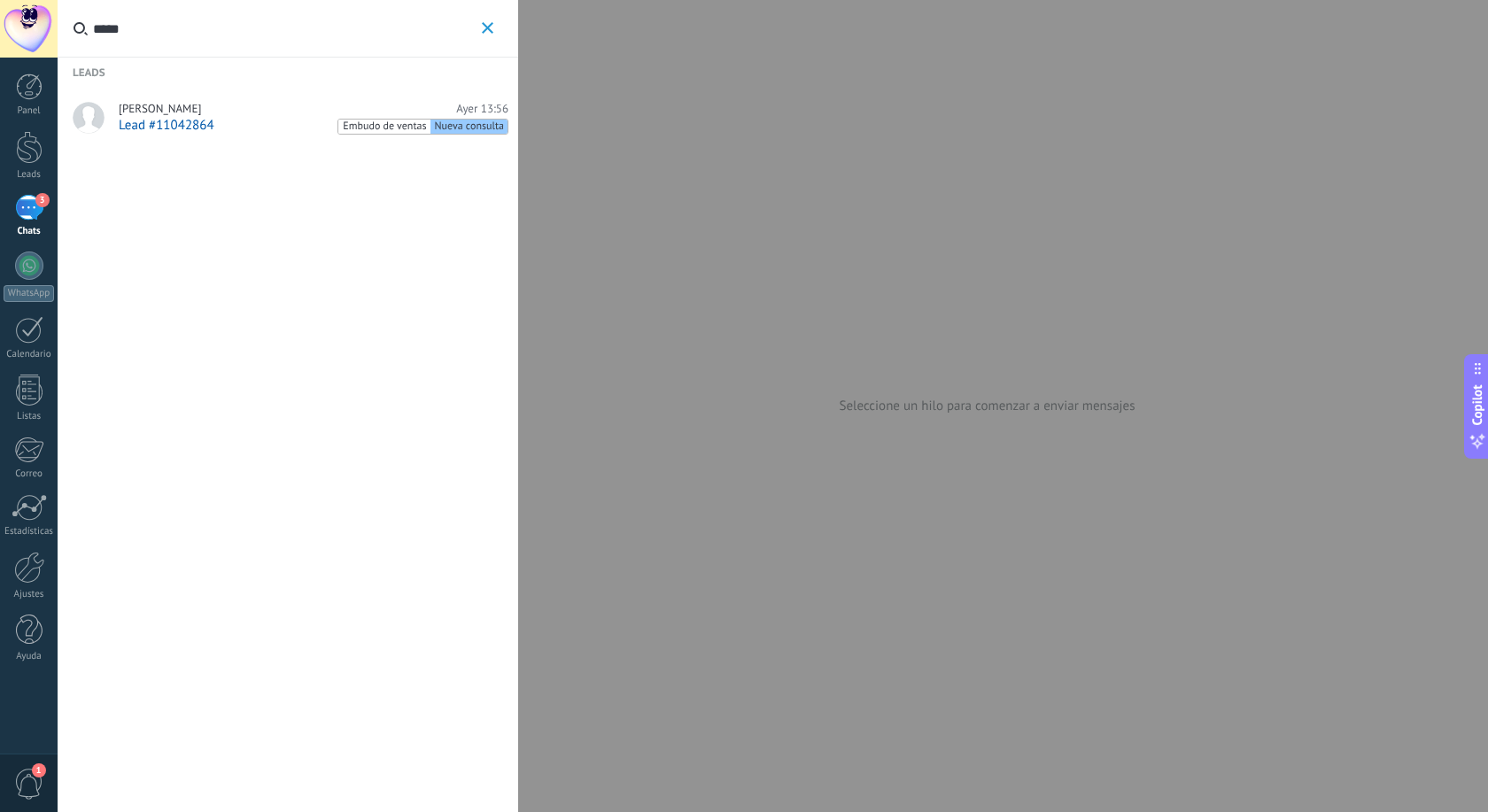
type input "*****"
click at [136, 102] on span "[PERSON_NAME]" at bounding box center [160, 109] width 82 height 15
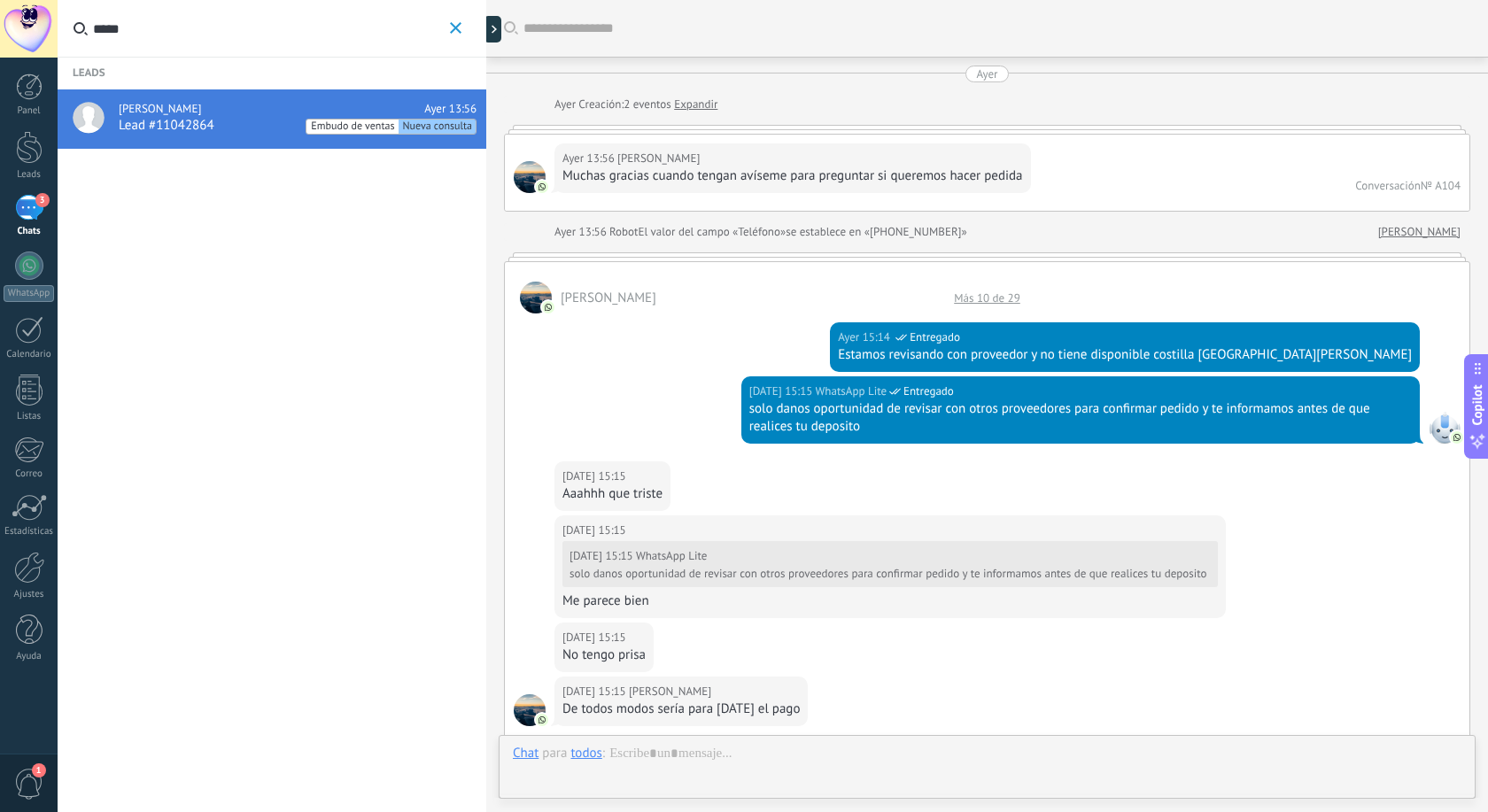
scroll to position [1571, 0]
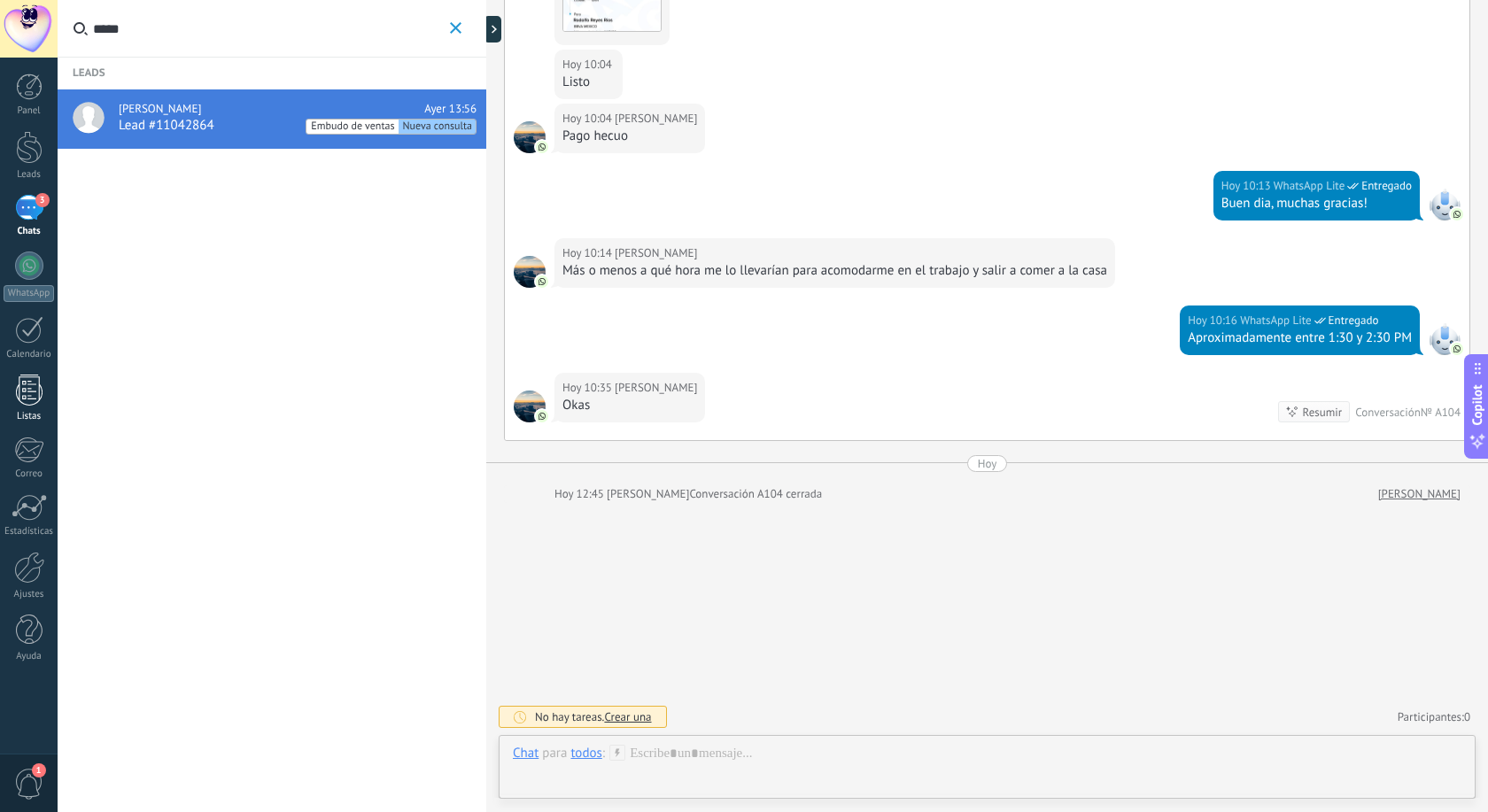
click at [41, 396] on div at bounding box center [28, 390] width 26 height 31
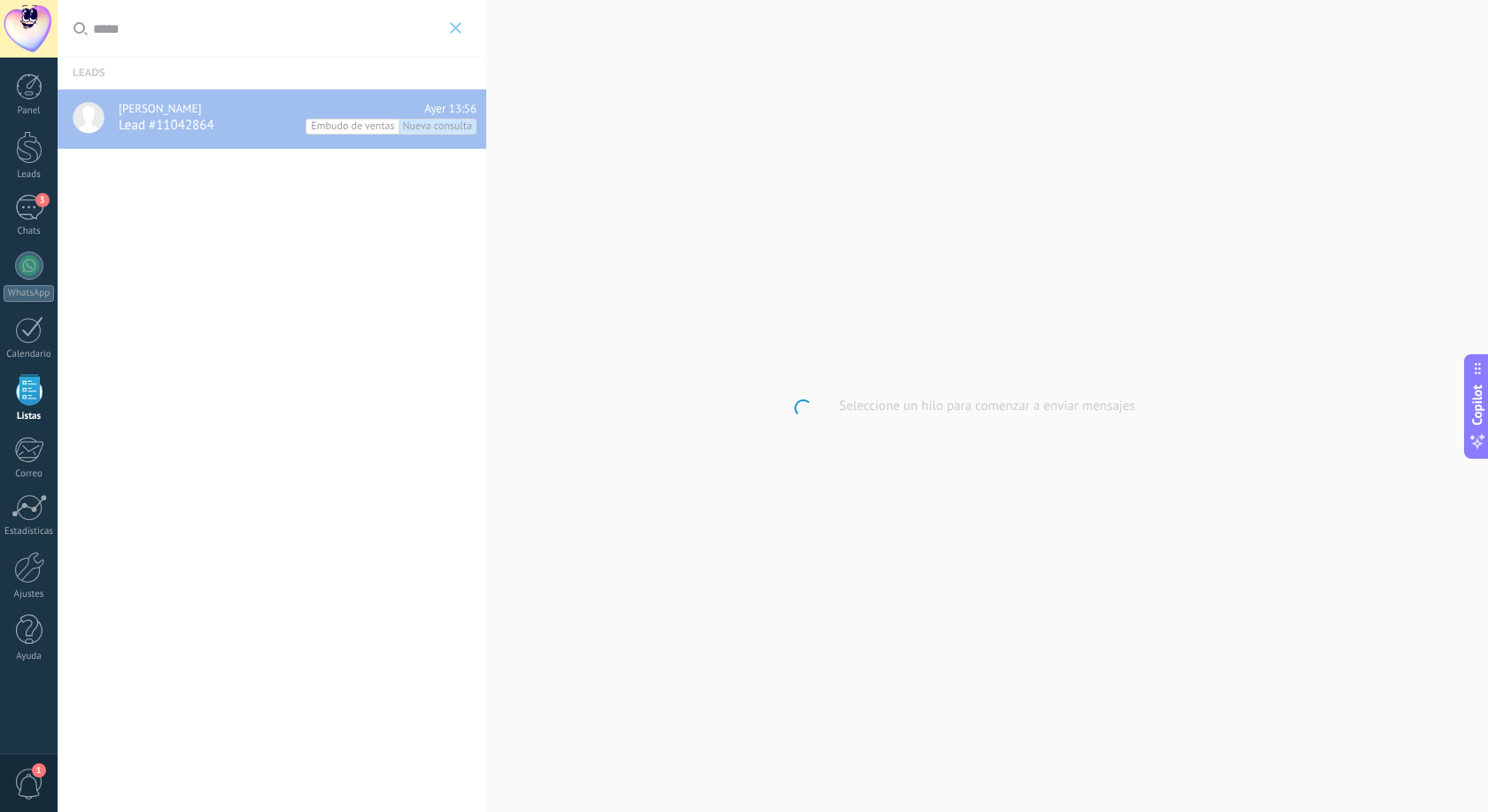
scroll to position [26, 0]
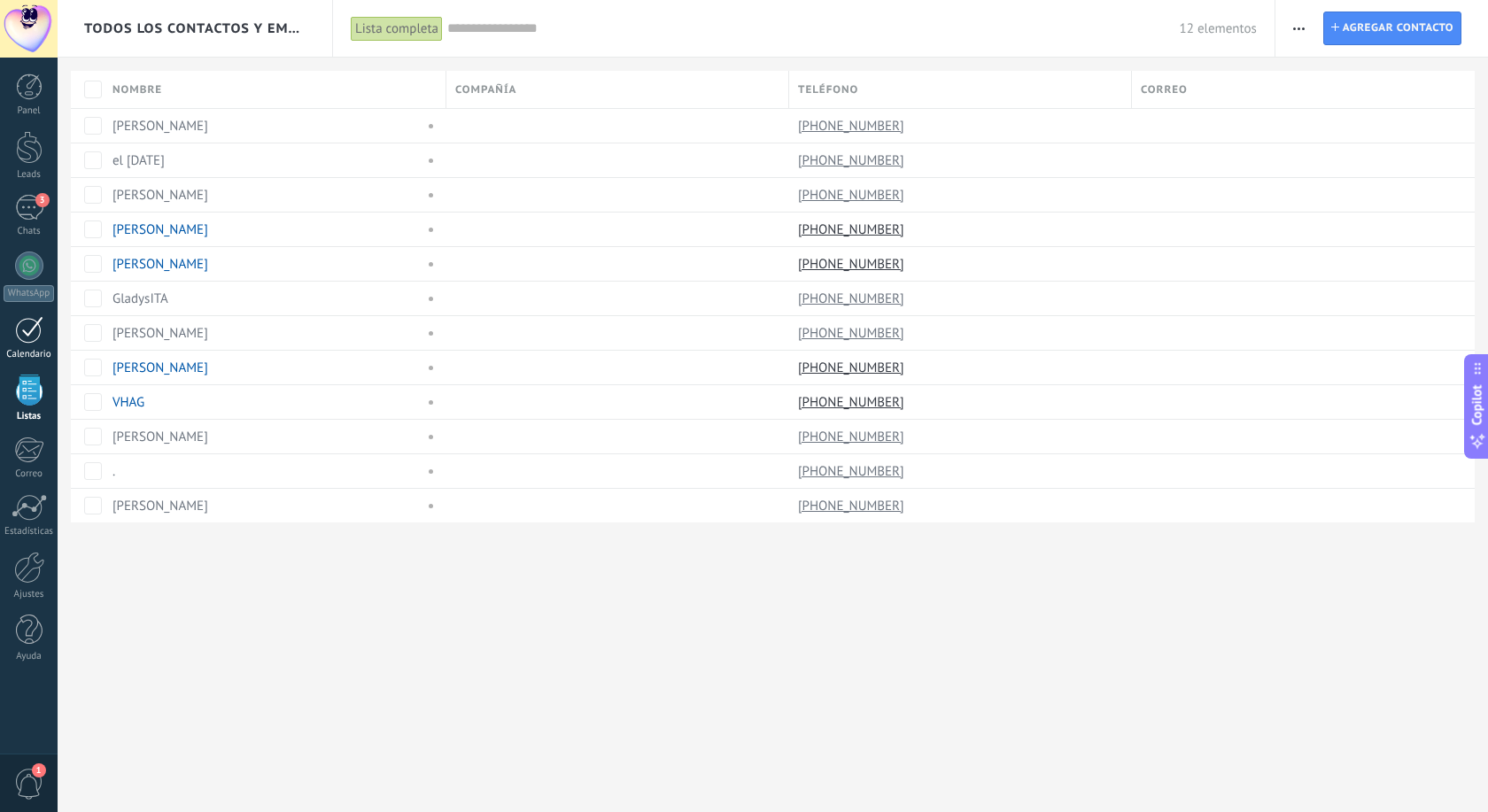
click at [30, 342] on div at bounding box center [29, 330] width 28 height 27
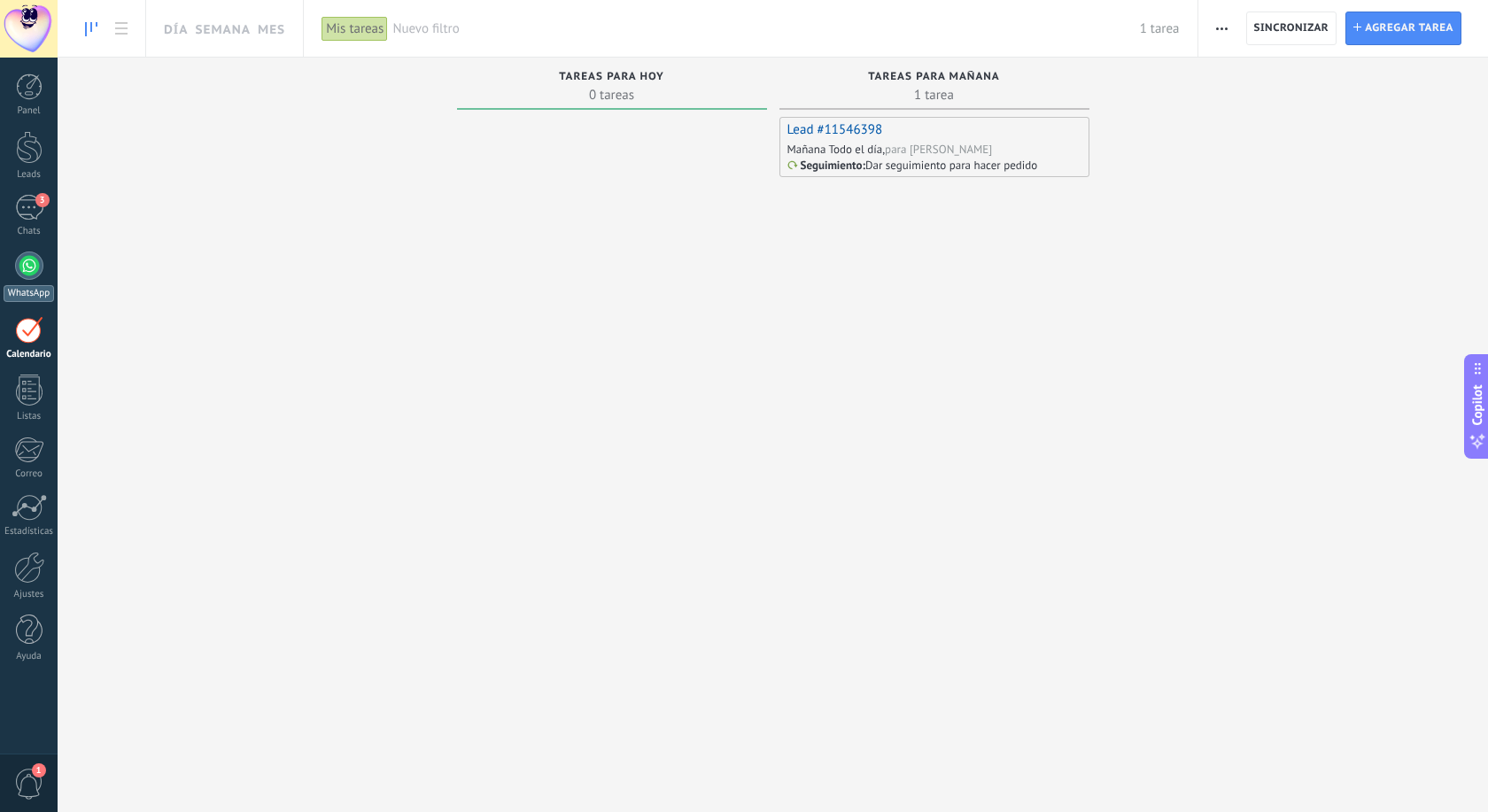
click at [34, 268] on div at bounding box center [29, 265] width 28 height 28
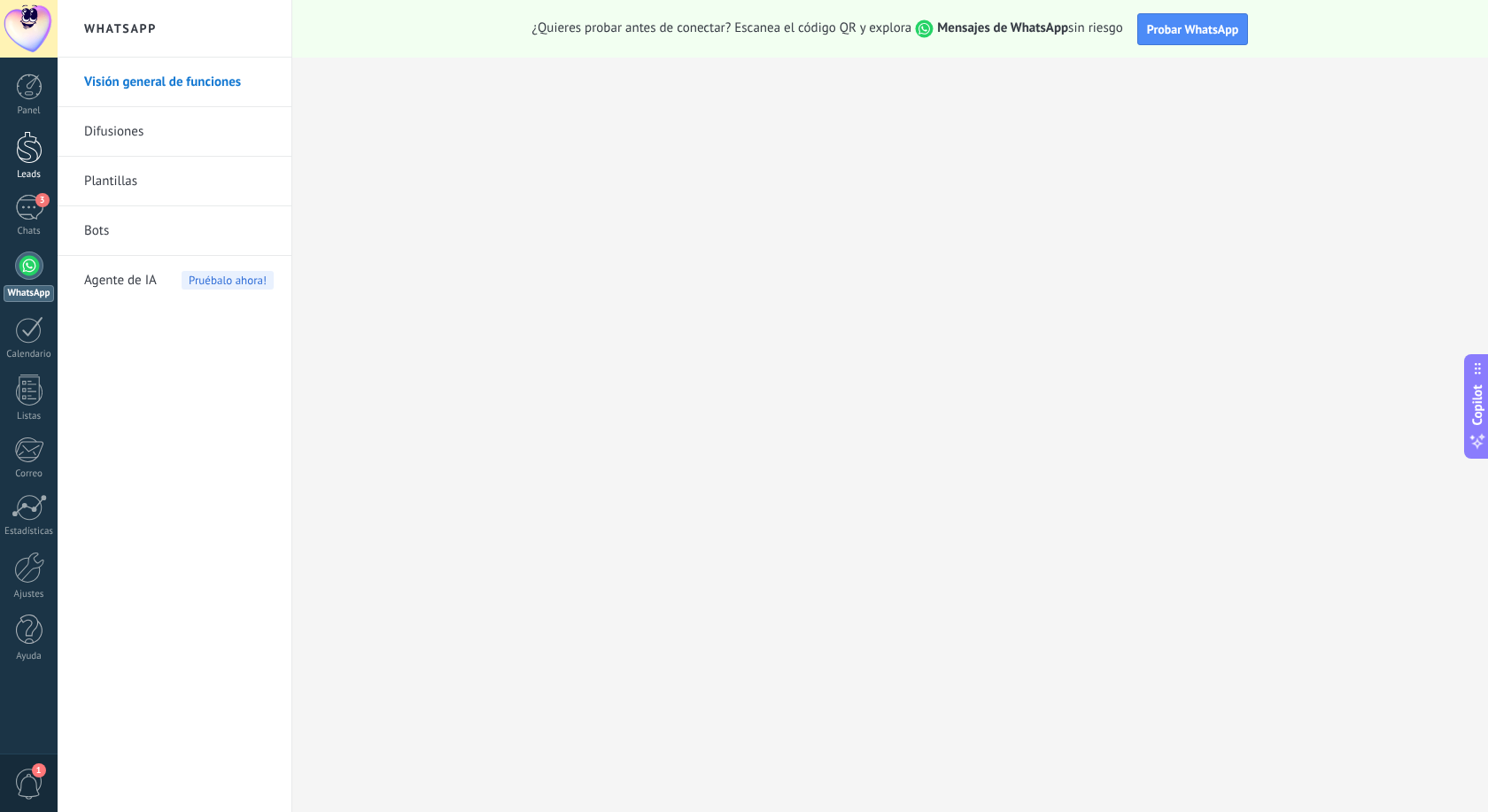
click at [40, 152] on div at bounding box center [28, 148] width 26 height 33
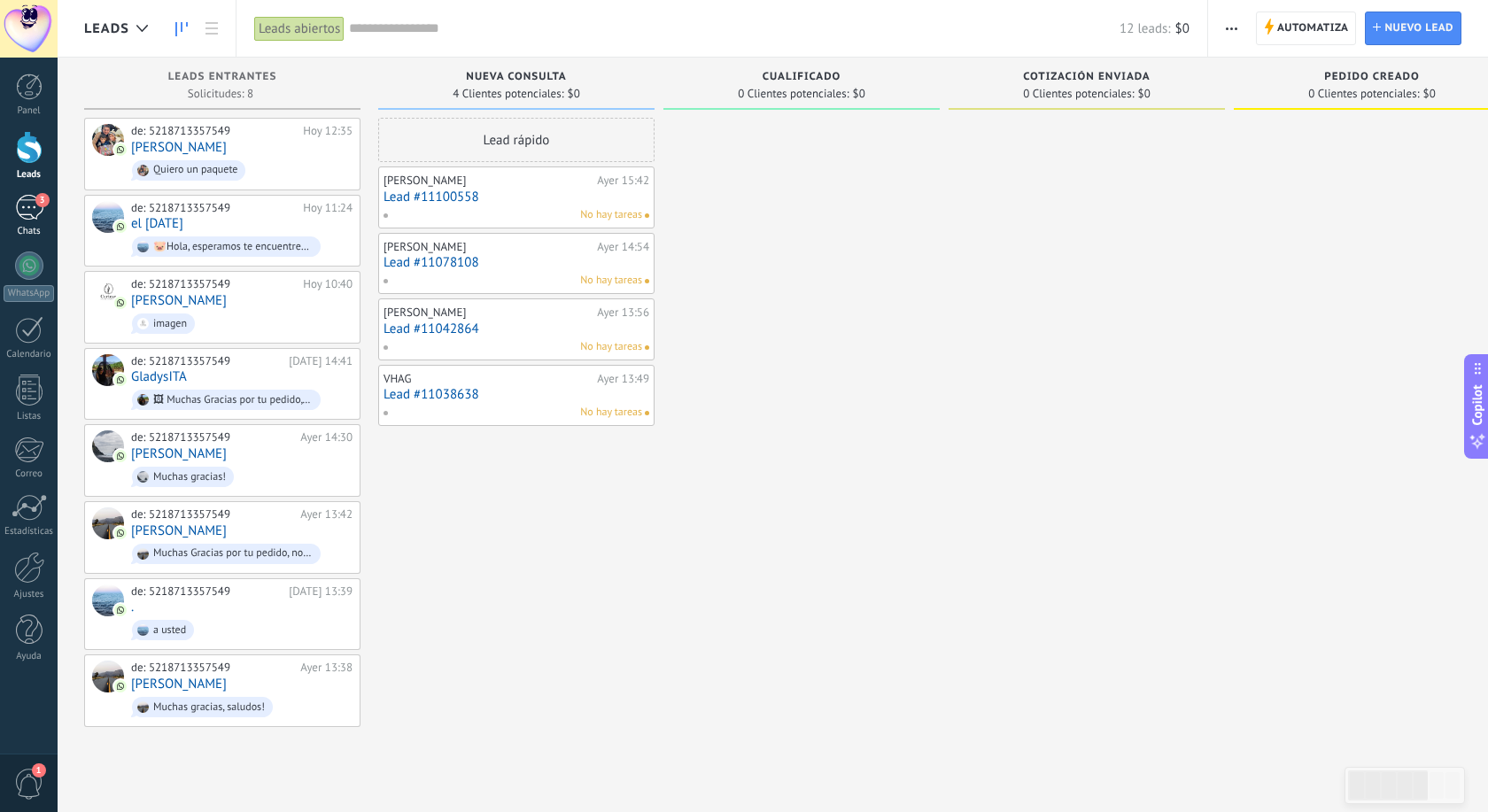
click at [29, 205] on div "3" at bounding box center [29, 208] width 28 height 26
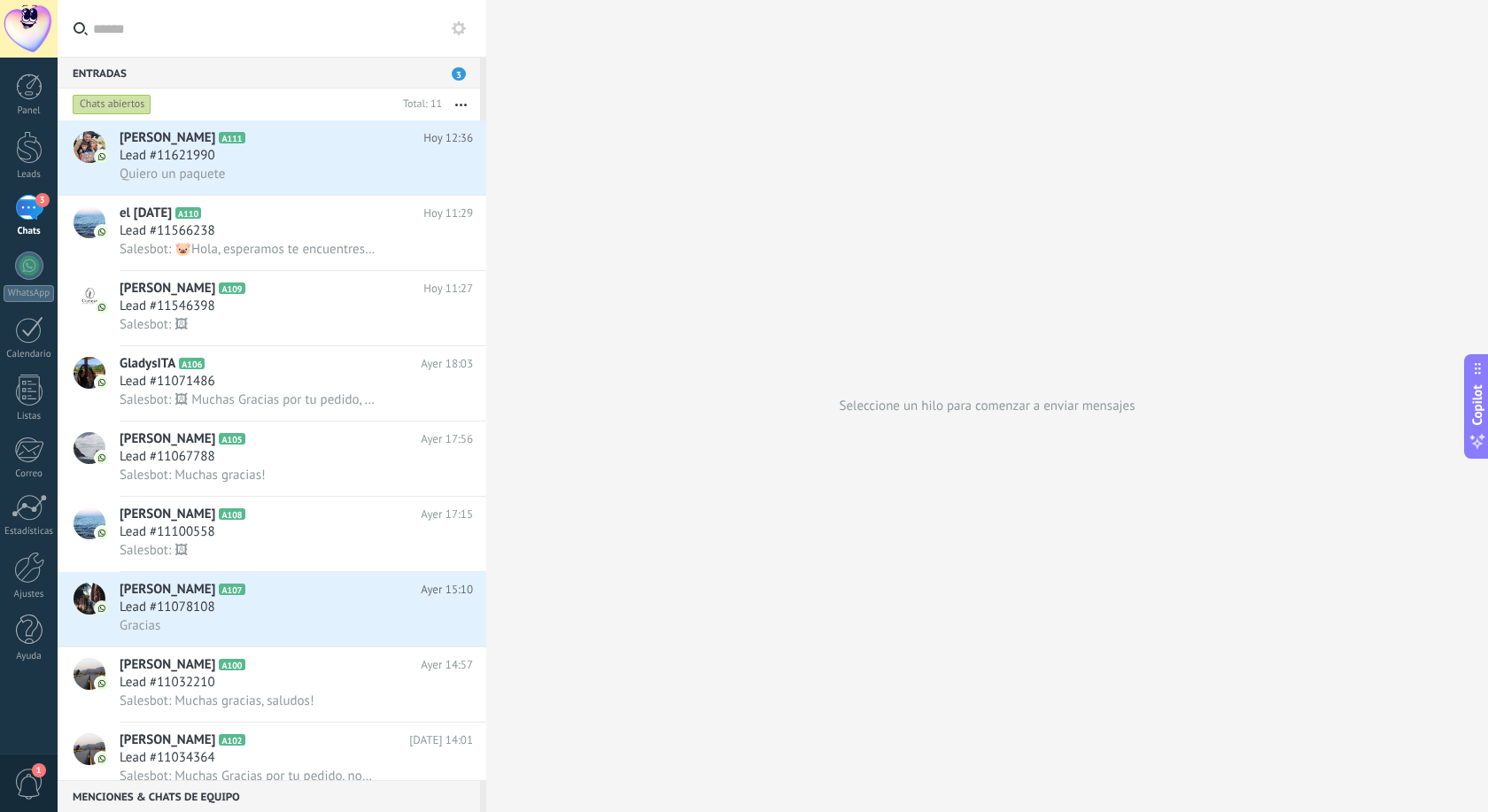
click at [182, 70] on div "Entradas 3" at bounding box center [268, 72] width 422 height 32
click at [328, 40] on input "text" at bounding box center [283, 28] width 379 height 57
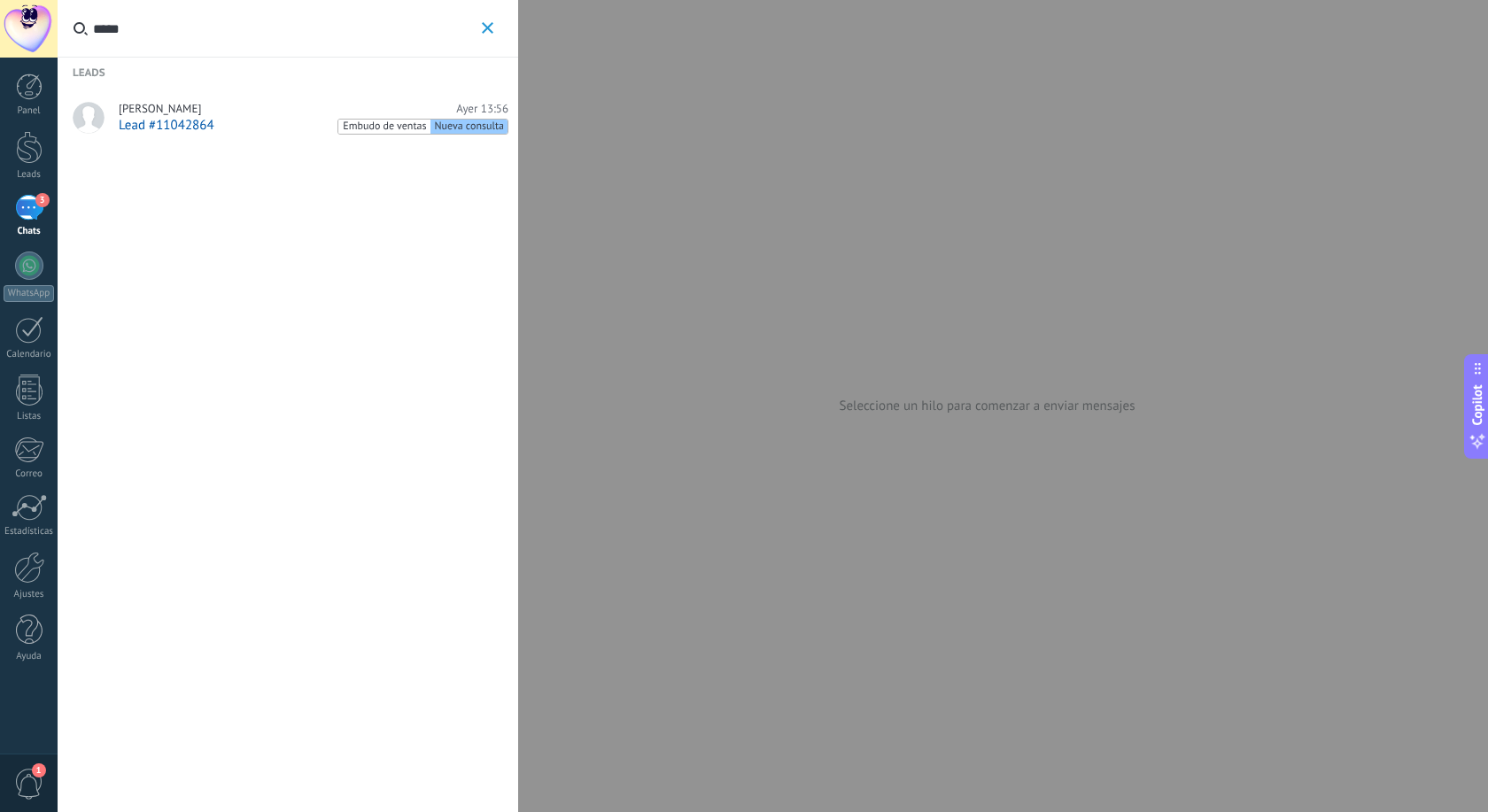
type input "*****"
click at [237, 115] on div "Oscar Rivera Ayer 13:56" at bounding box center [313, 109] width 389 height 15
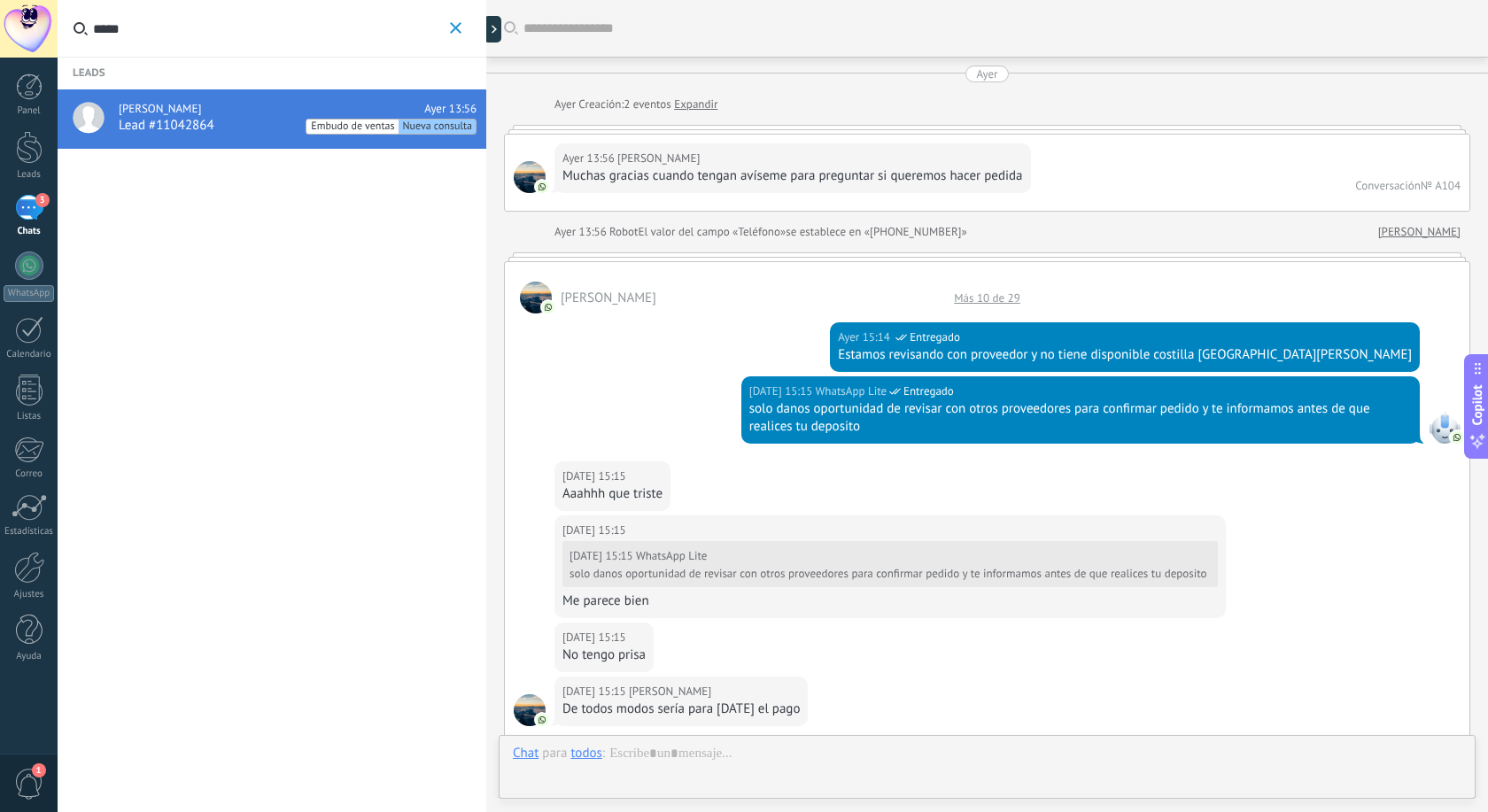
scroll to position [1571, 0]
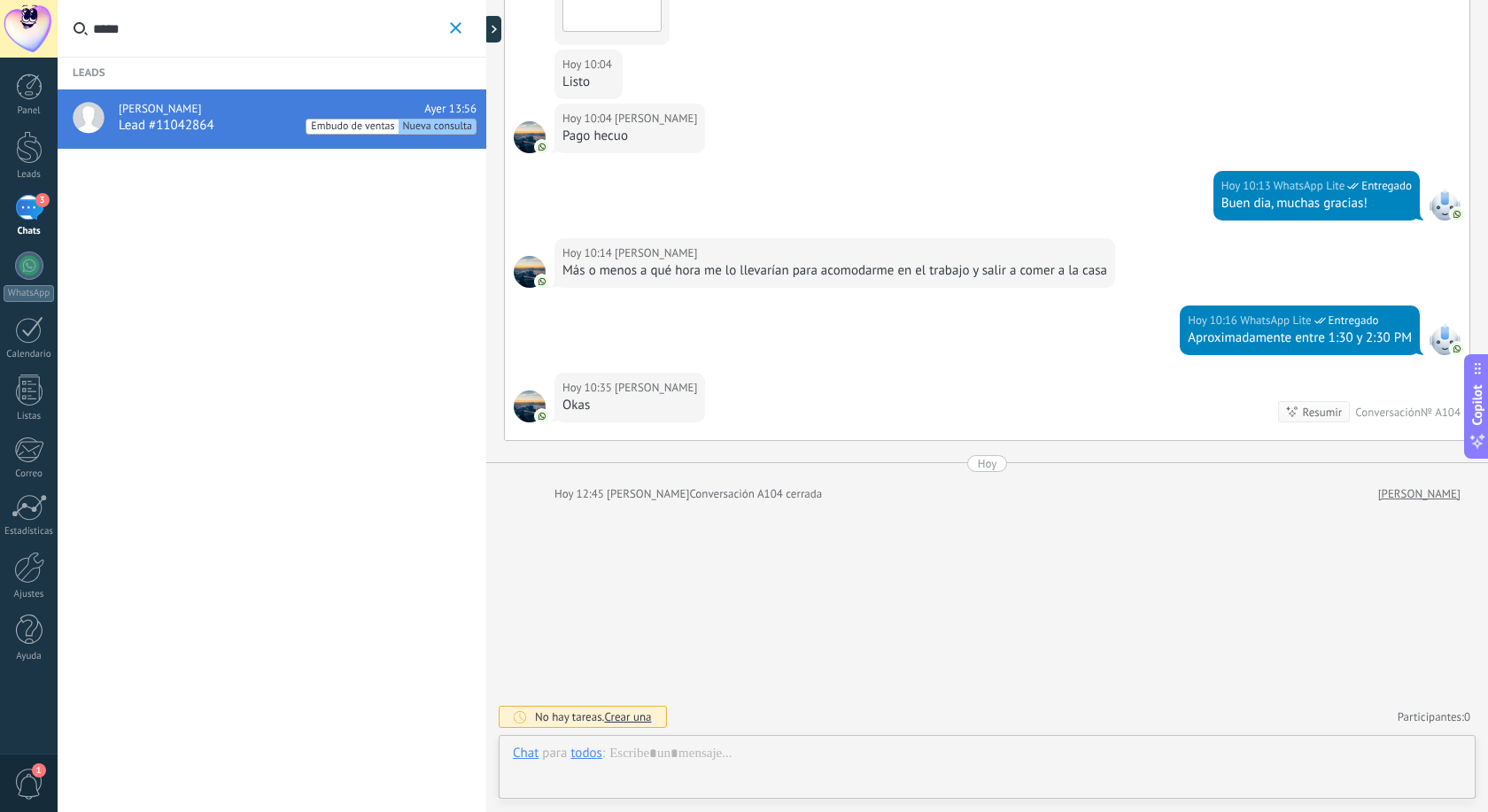
click at [367, 127] on span "Embudo de ventas" at bounding box center [352, 127] width 91 height 15
click at [342, 129] on span "Embudo de ventas" at bounding box center [352, 127] width 91 height 15
click at [503, 27] on icon at bounding box center [501, 29] width 5 height 9
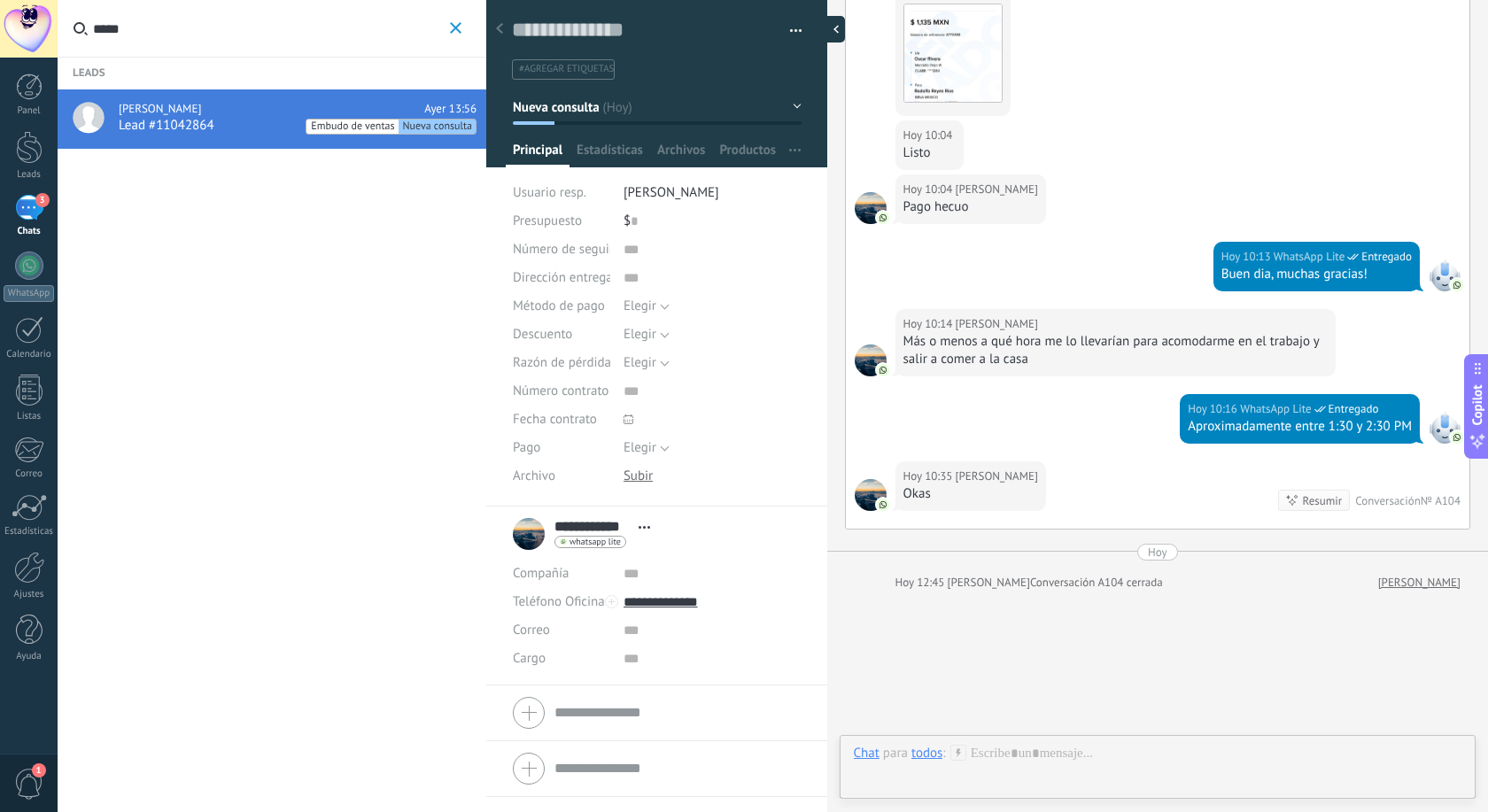
scroll to position [26, 0]
click at [739, 102] on button "Nueva consulta" at bounding box center [656, 107] width 289 height 32
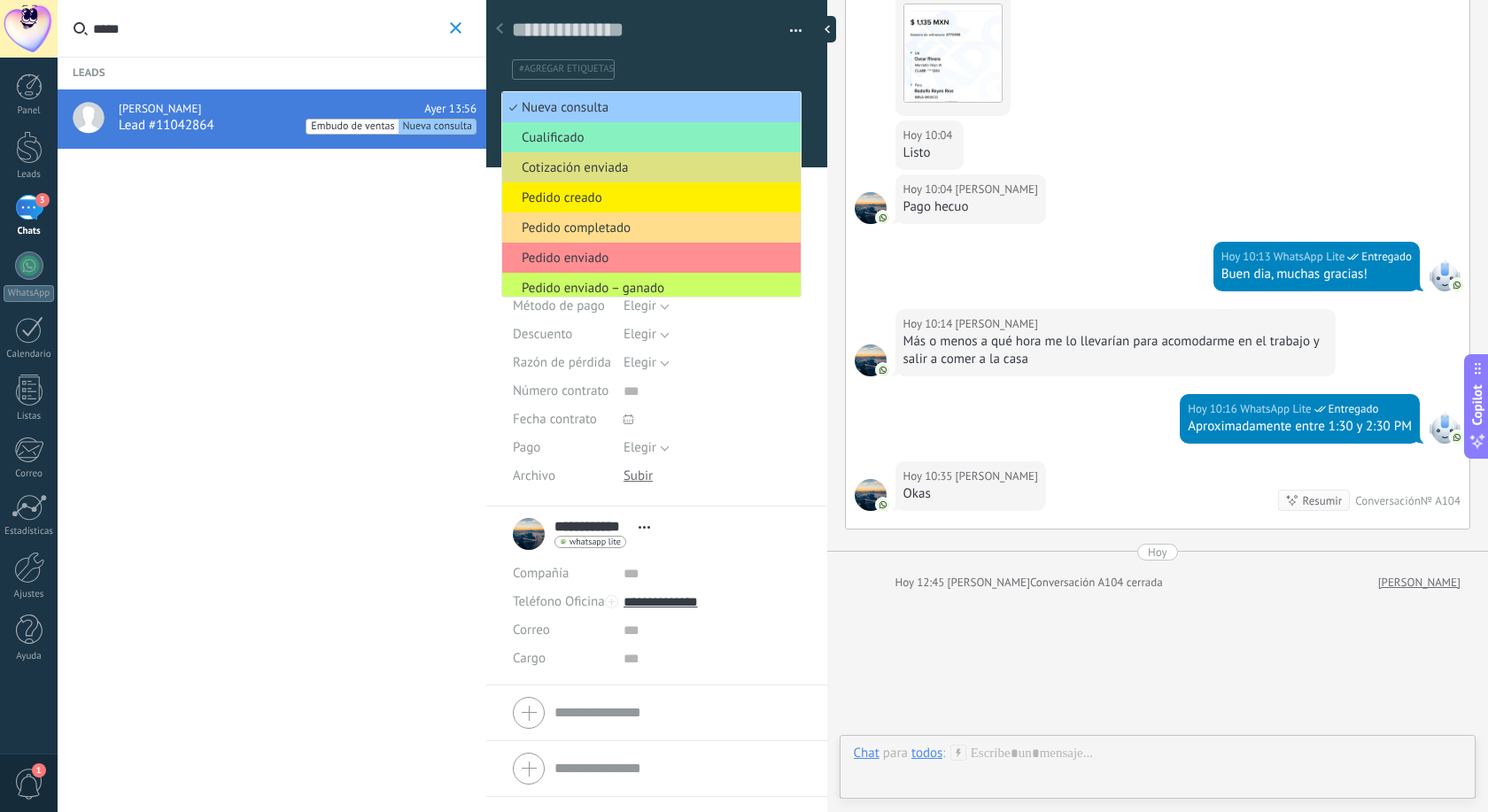
click at [613, 221] on span "Pedido completado" at bounding box center [648, 228] width 293 height 16
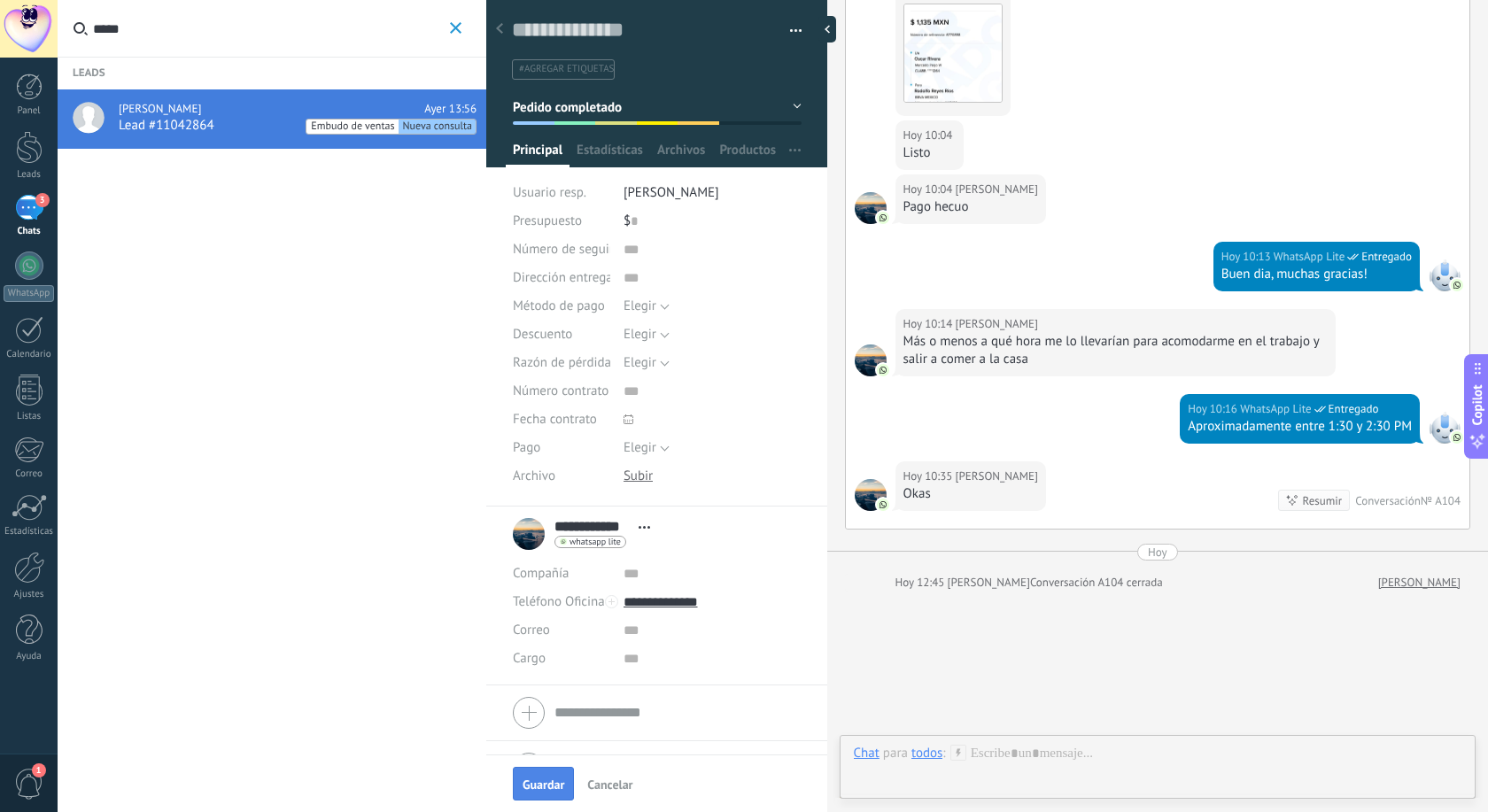
click at [541, 782] on span "Guardar" at bounding box center [543, 785] width 42 height 13
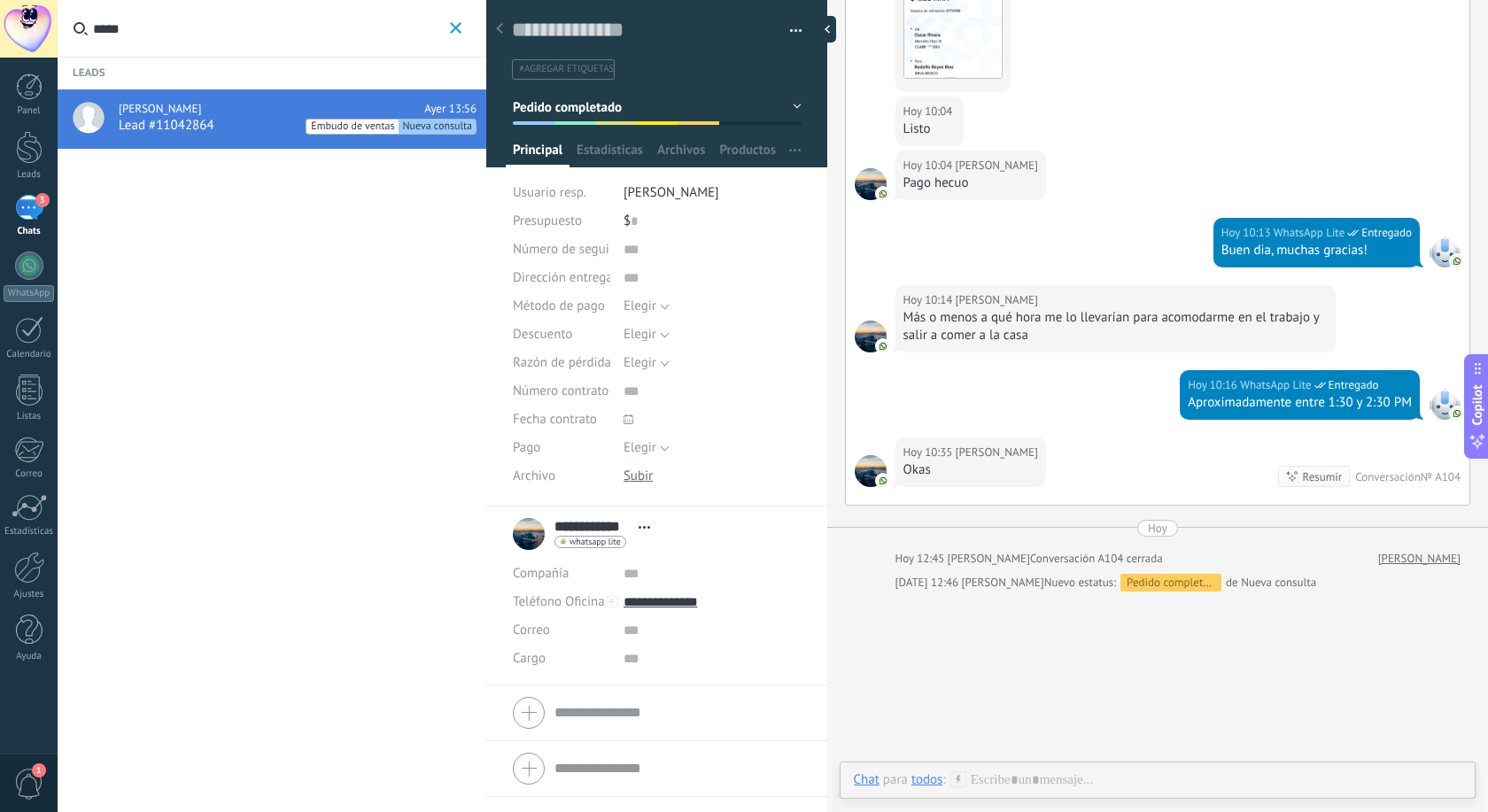
click at [796, 35] on span "button" at bounding box center [796, 34] width 13 height 4
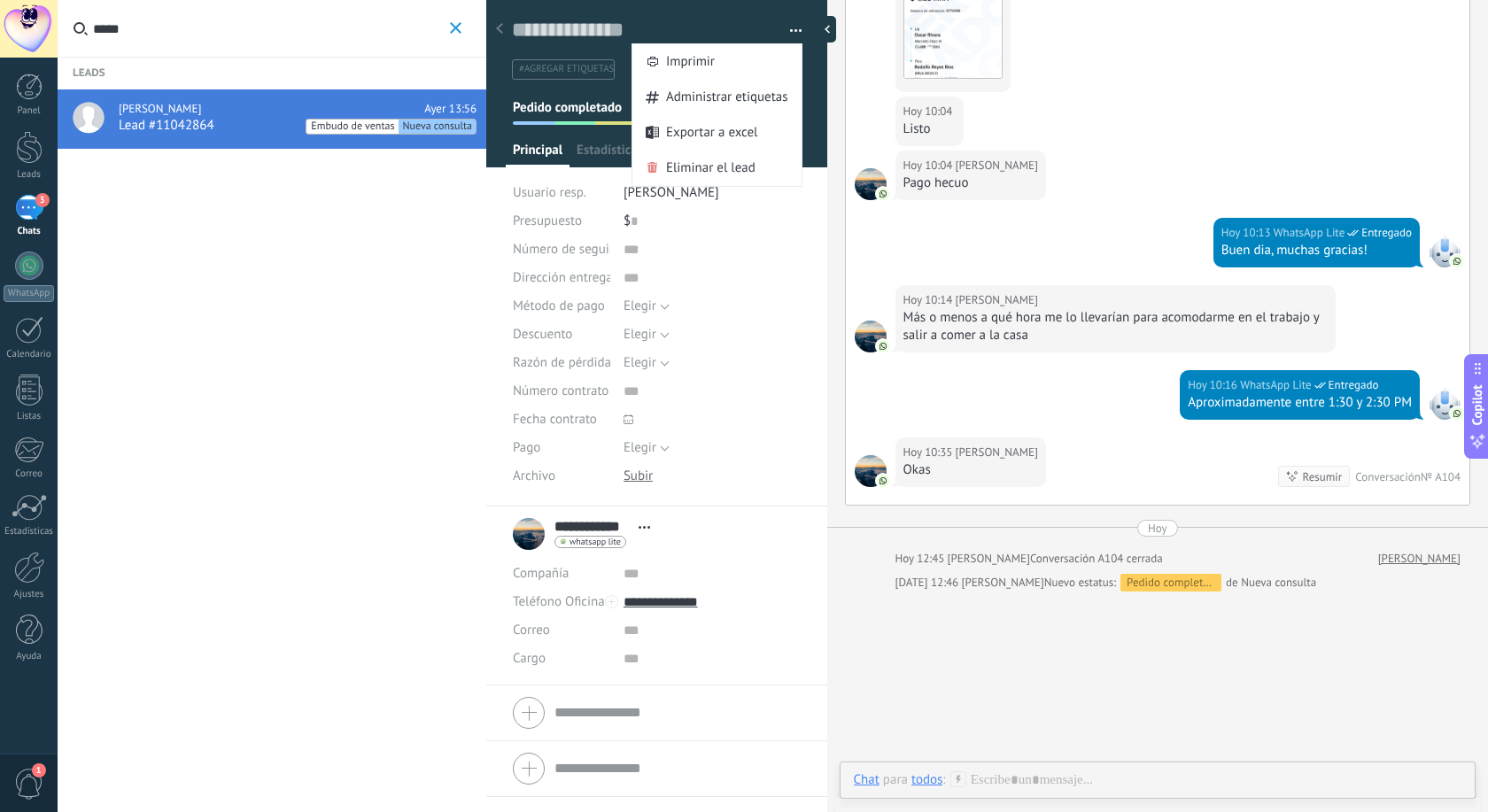
click at [427, 271] on div "Leads Oscar Rivera Ayer 13:56 Lead #11042864 Embudo de ventas Nueva consulta" at bounding box center [272, 406] width 429 height 812
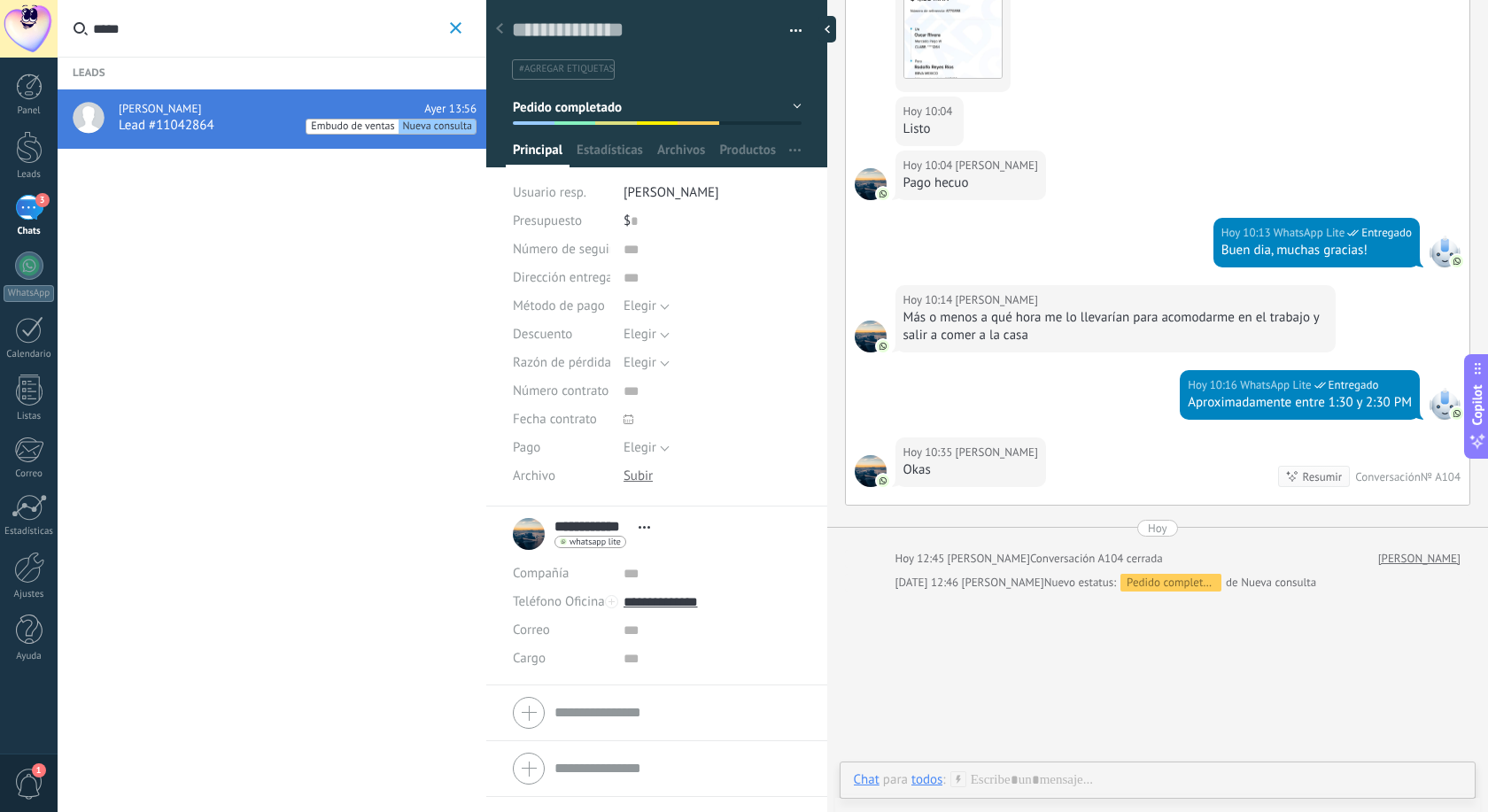
click at [33, 210] on div "3" at bounding box center [29, 208] width 28 height 26
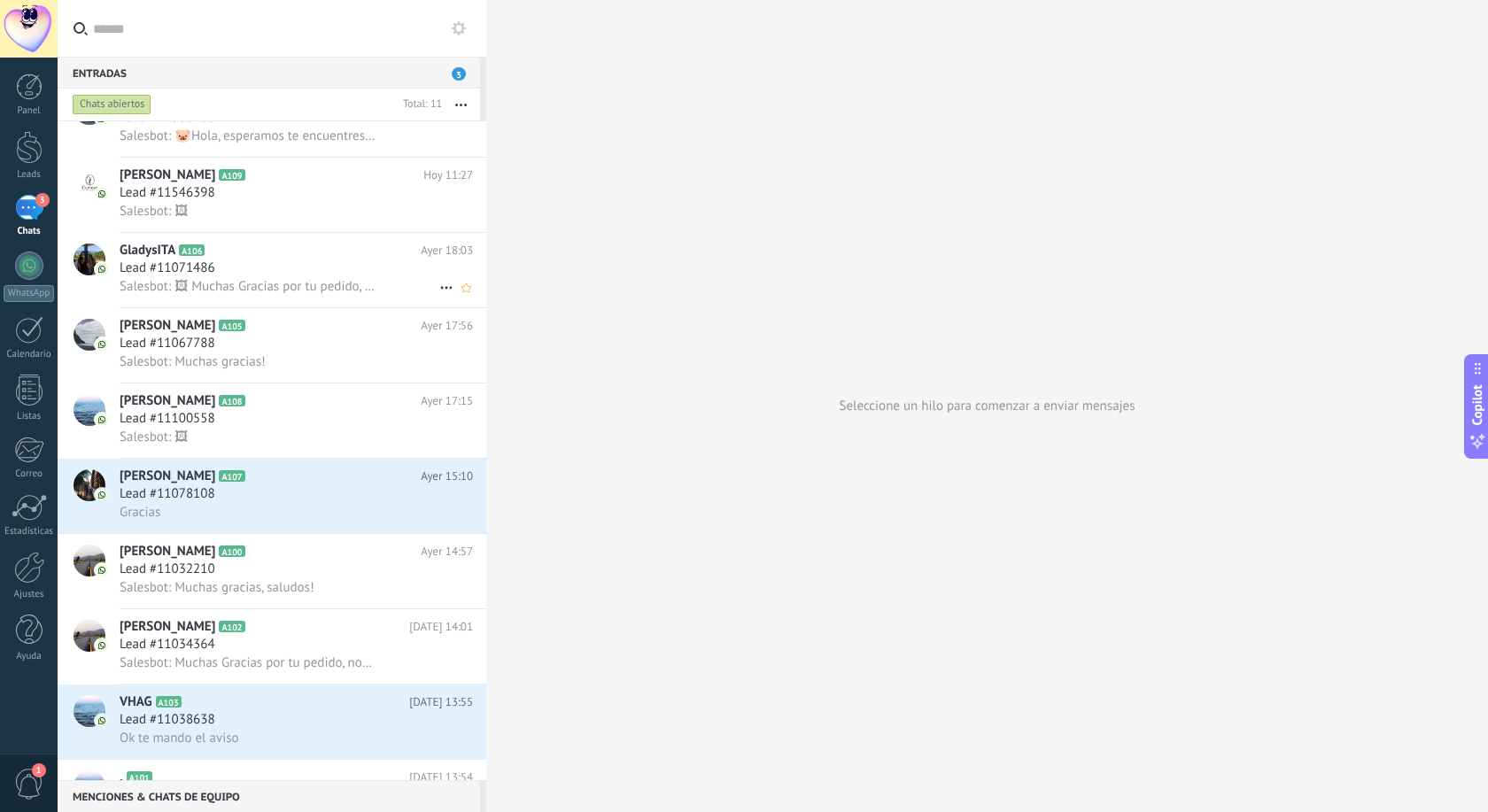
scroll to position [170, 0]
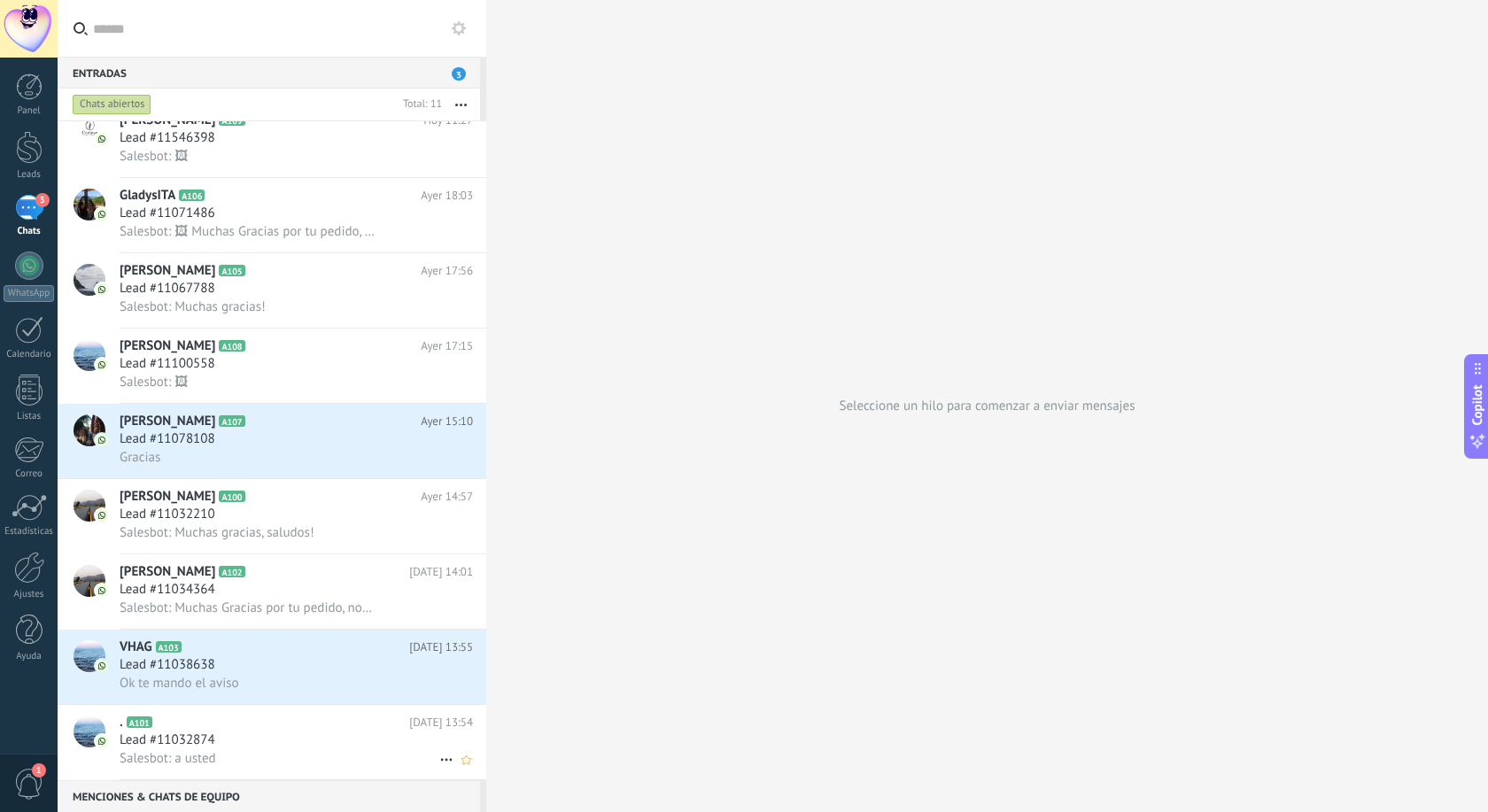
click at [234, 724] on h2 ". A101" at bounding box center [264, 722] width 290 height 17
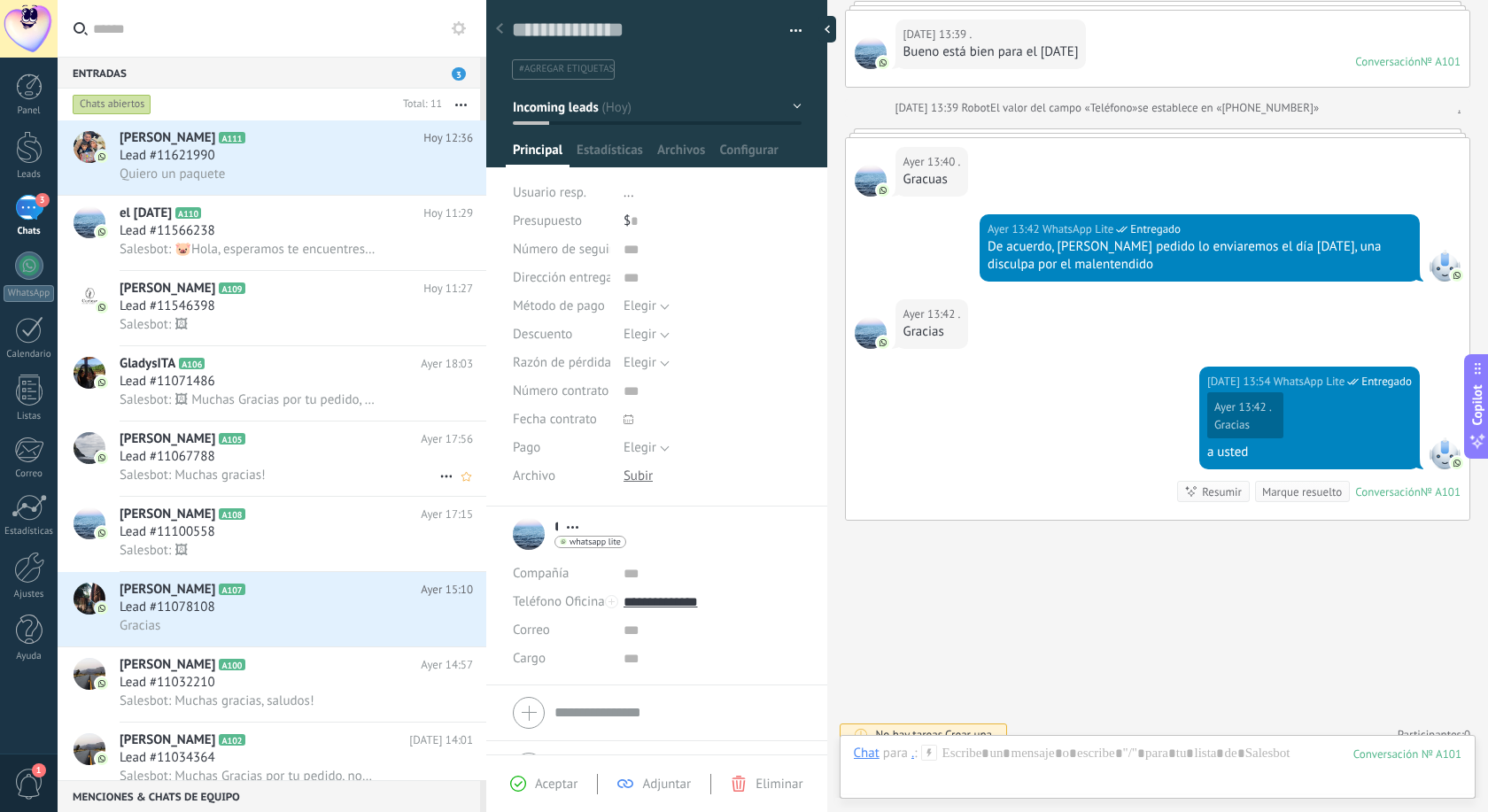
click at [188, 451] on span "Lead #11067788" at bounding box center [167, 456] width 96 height 17
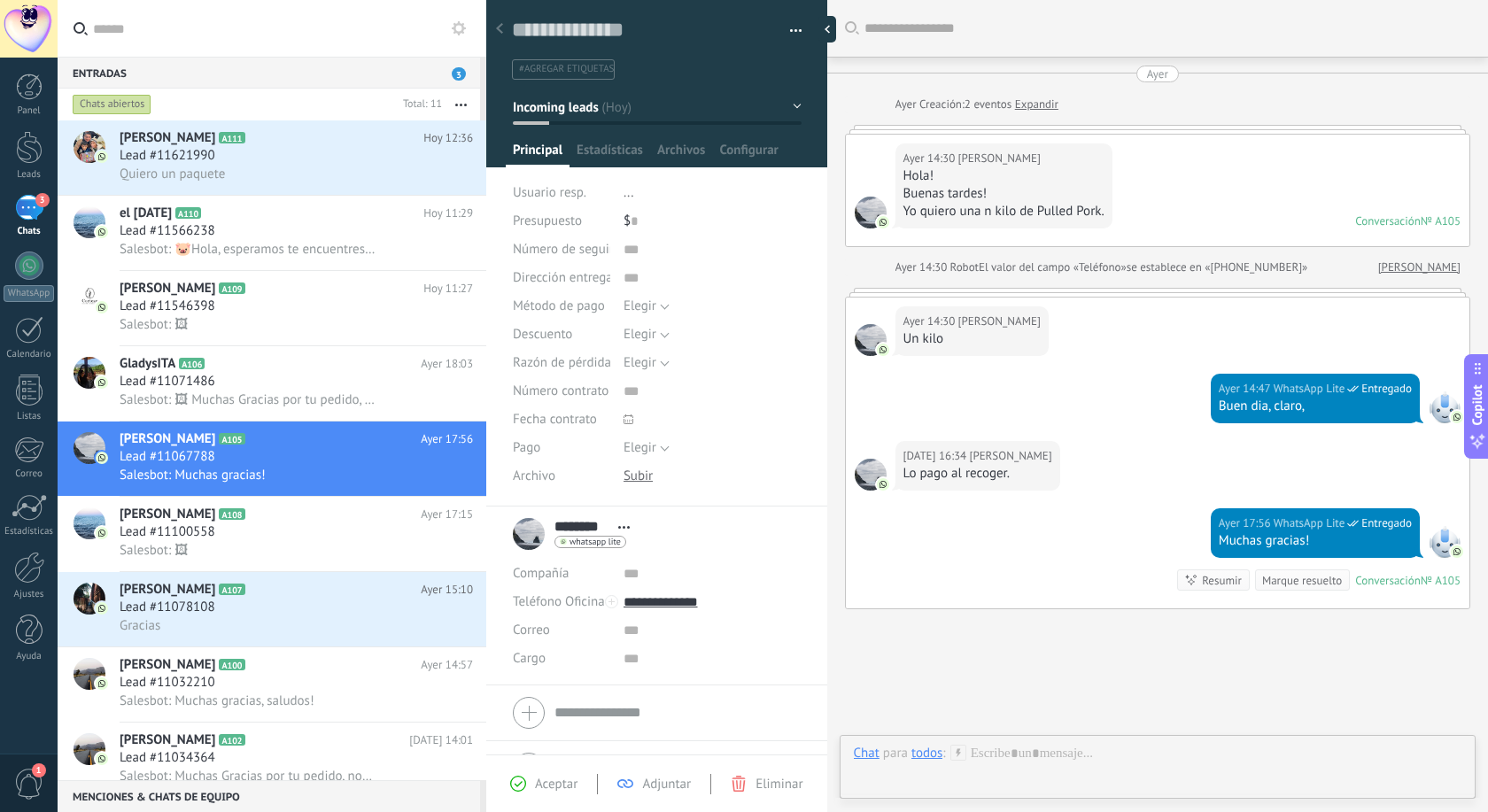
scroll to position [107, 0]
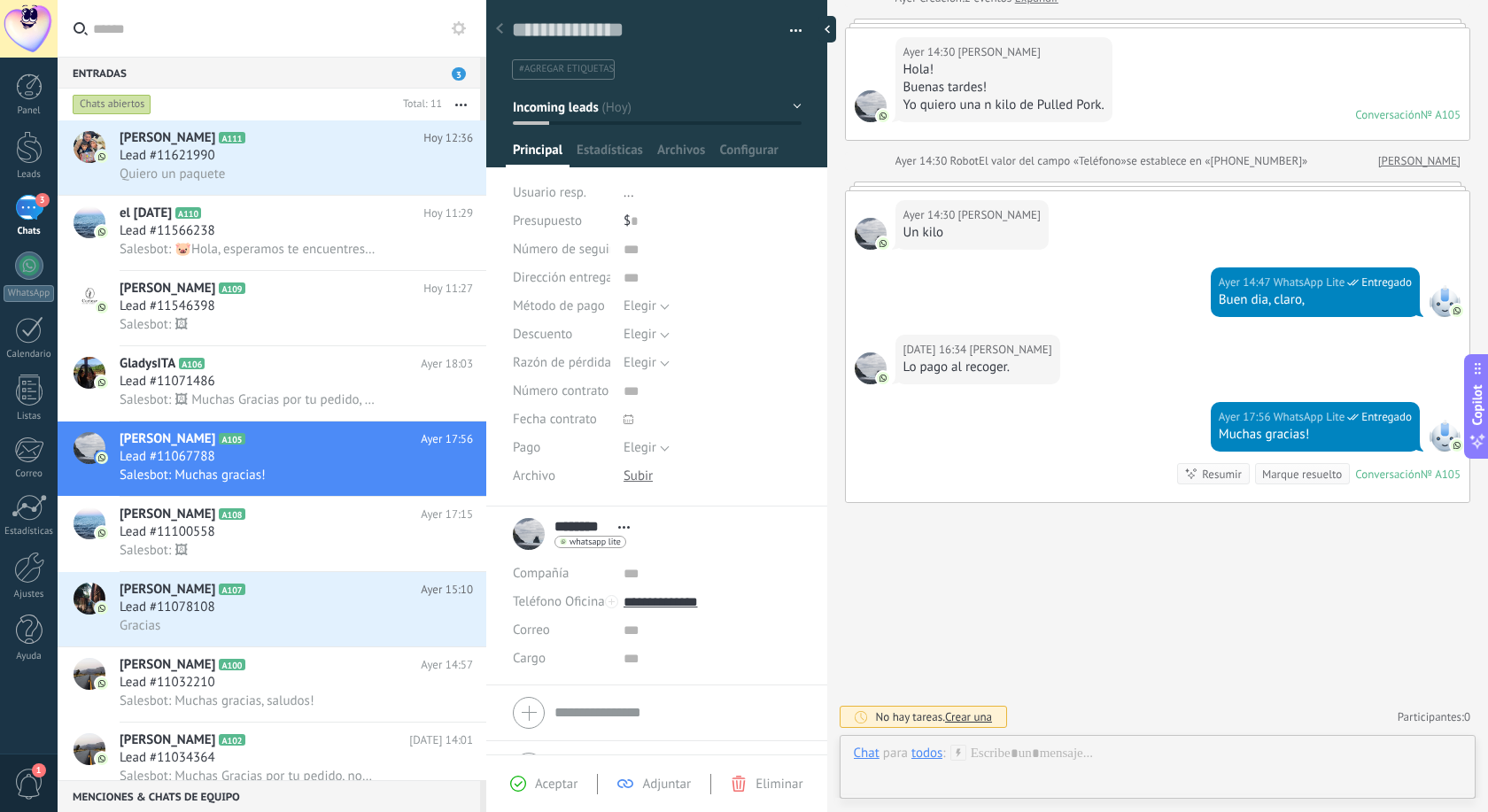
click at [801, 98] on div "Guardar y crear Imprimir Administrar etiquetas Exportar a excel" at bounding box center [656, 65] width 342 height 153
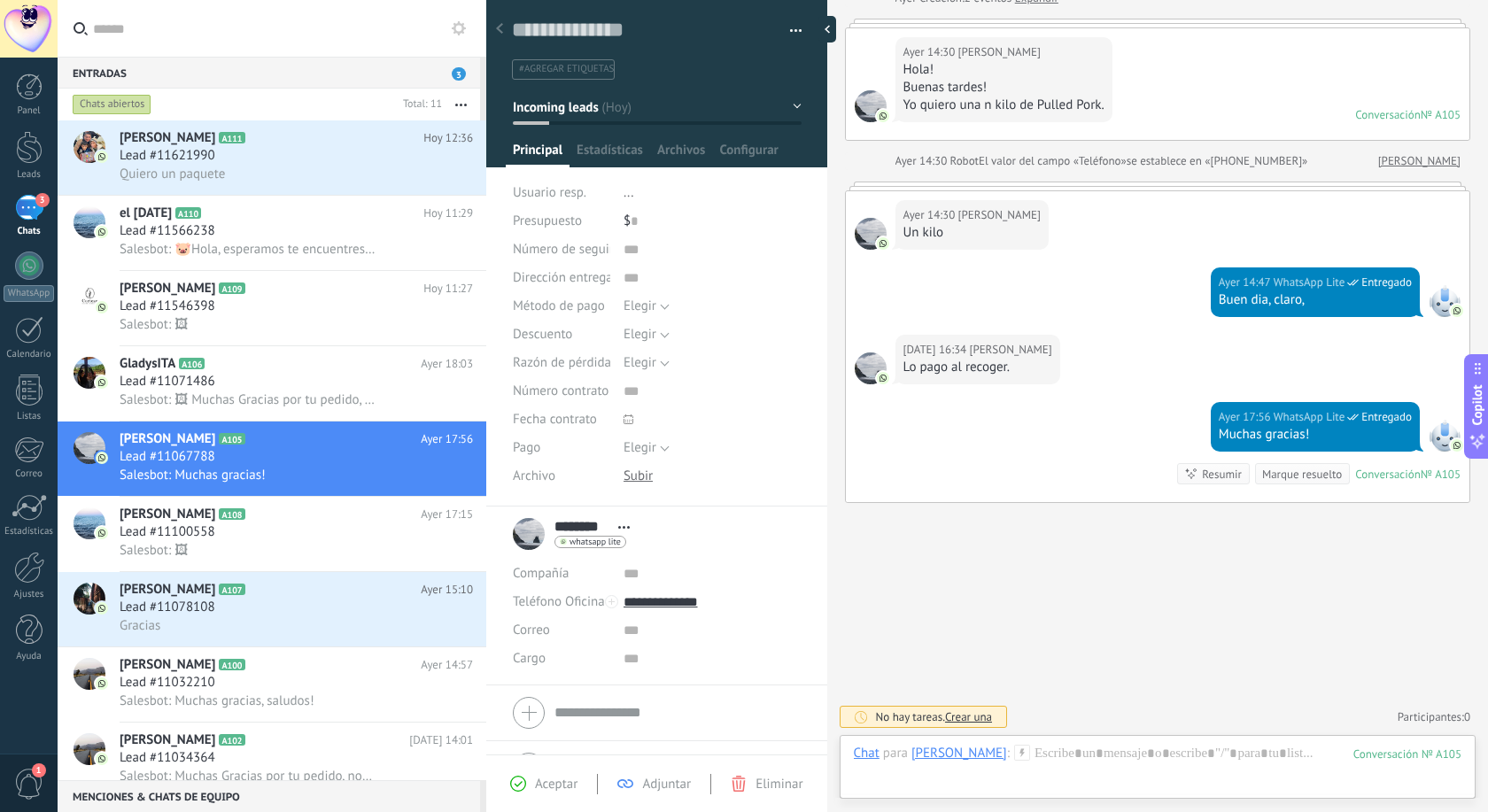
click at [799, 106] on button "Incoming leads" at bounding box center [656, 107] width 289 height 32
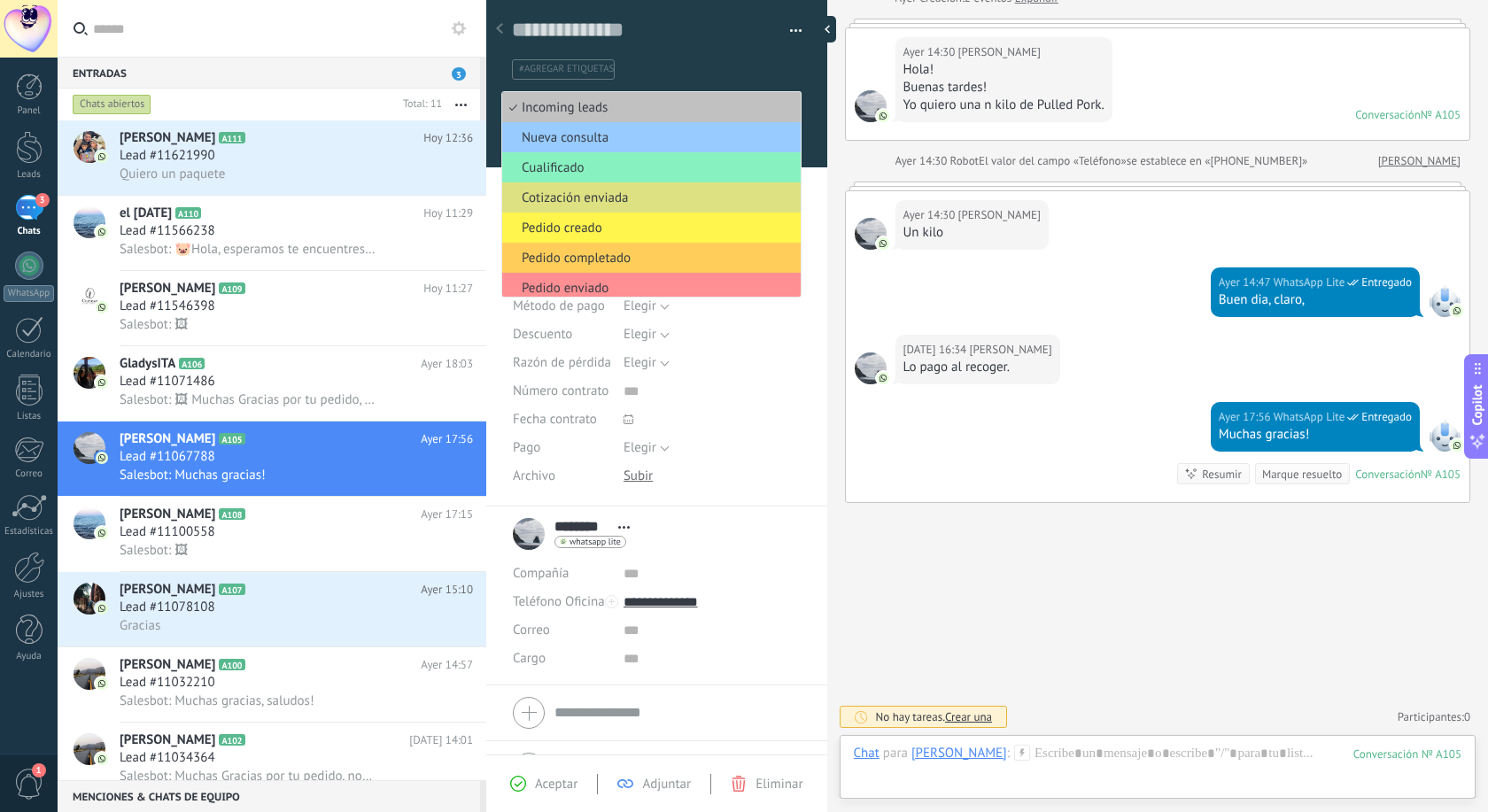
click at [650, 225] on span "Pedido creado" at bounding box center [648, 228] width 293 height 16
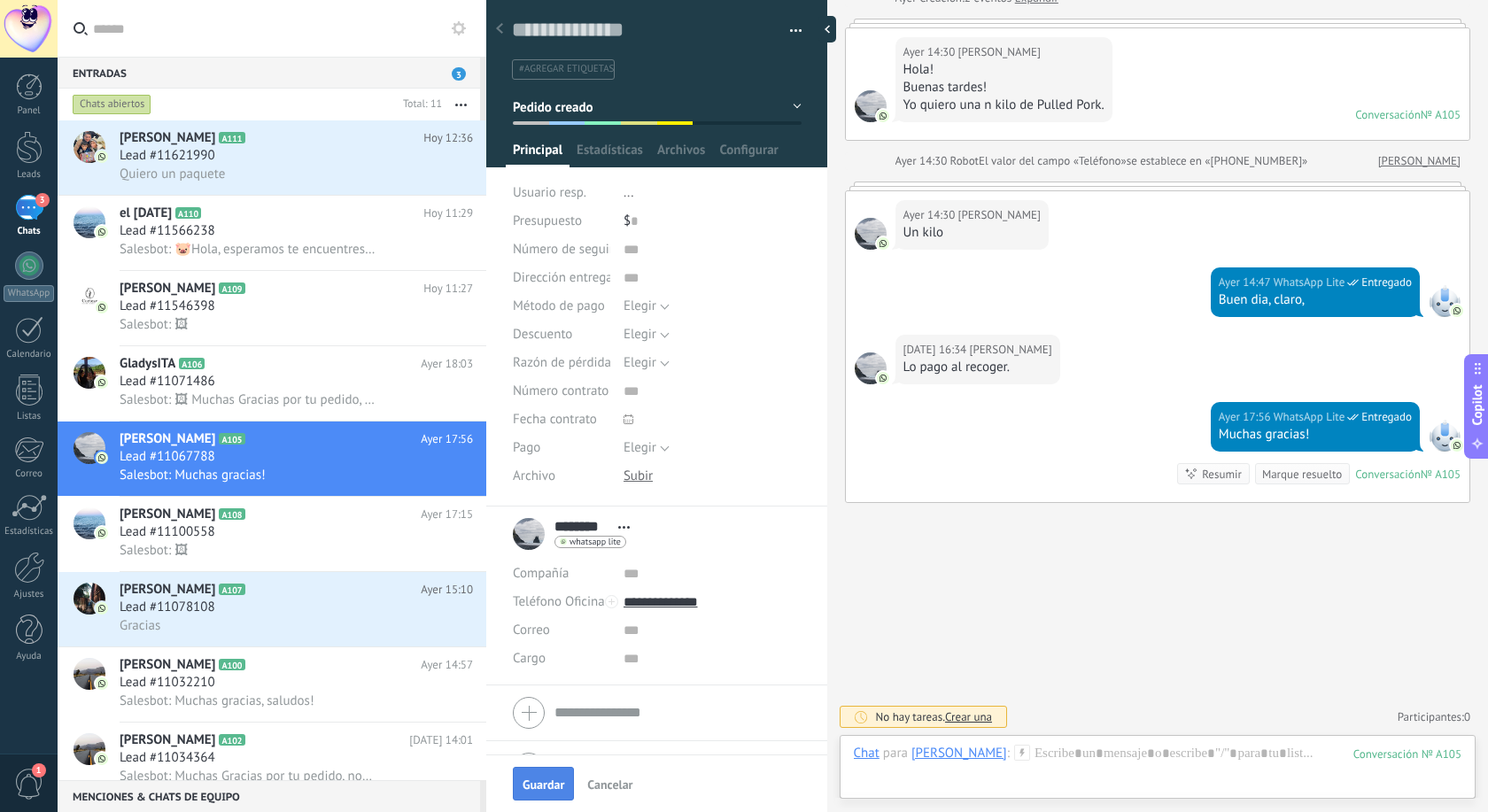
click at [541, 789] on span "Guardar" at bounding box center [543, 785] width 42 height 13
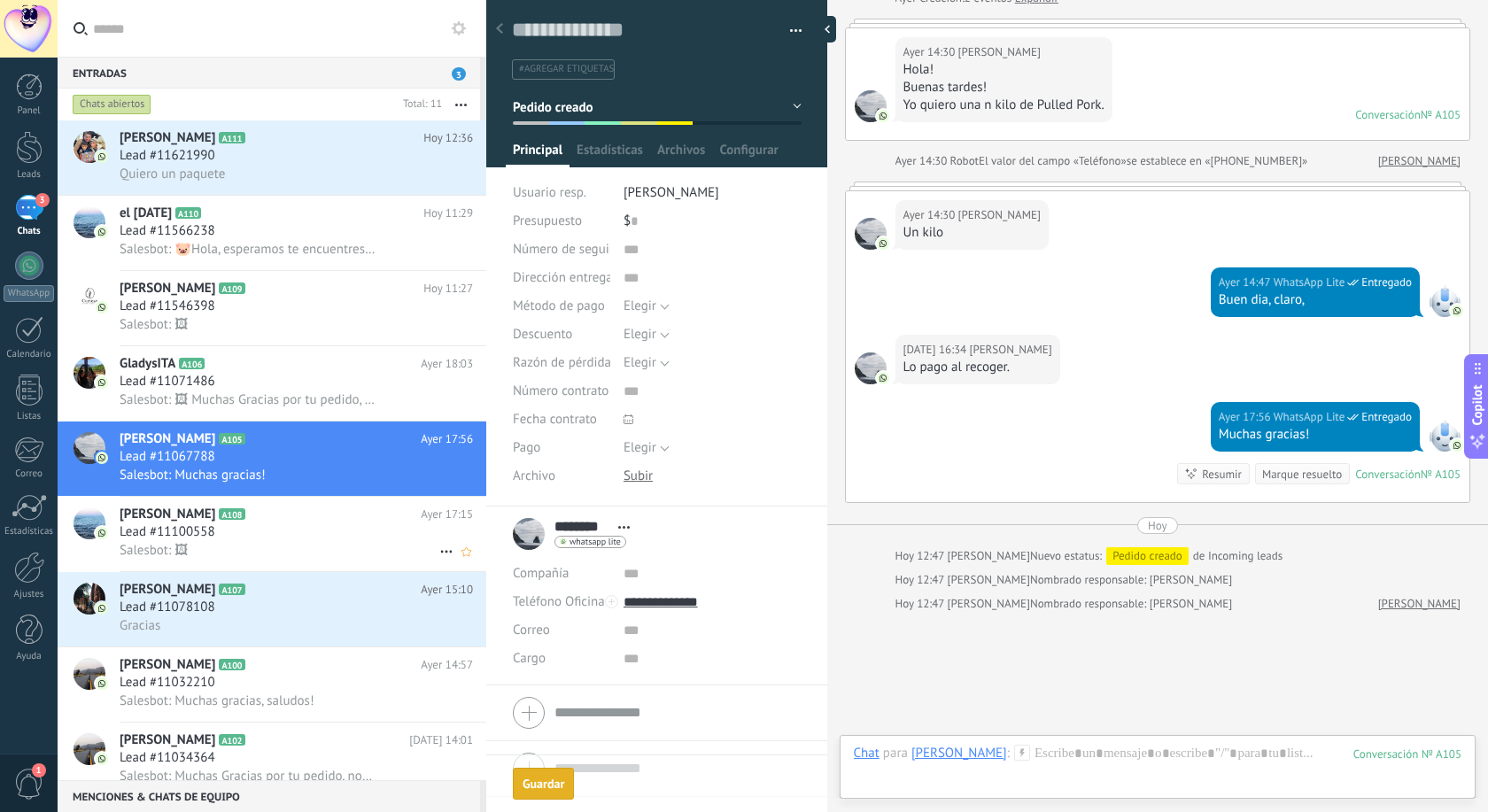
scroll to position [216, 0]
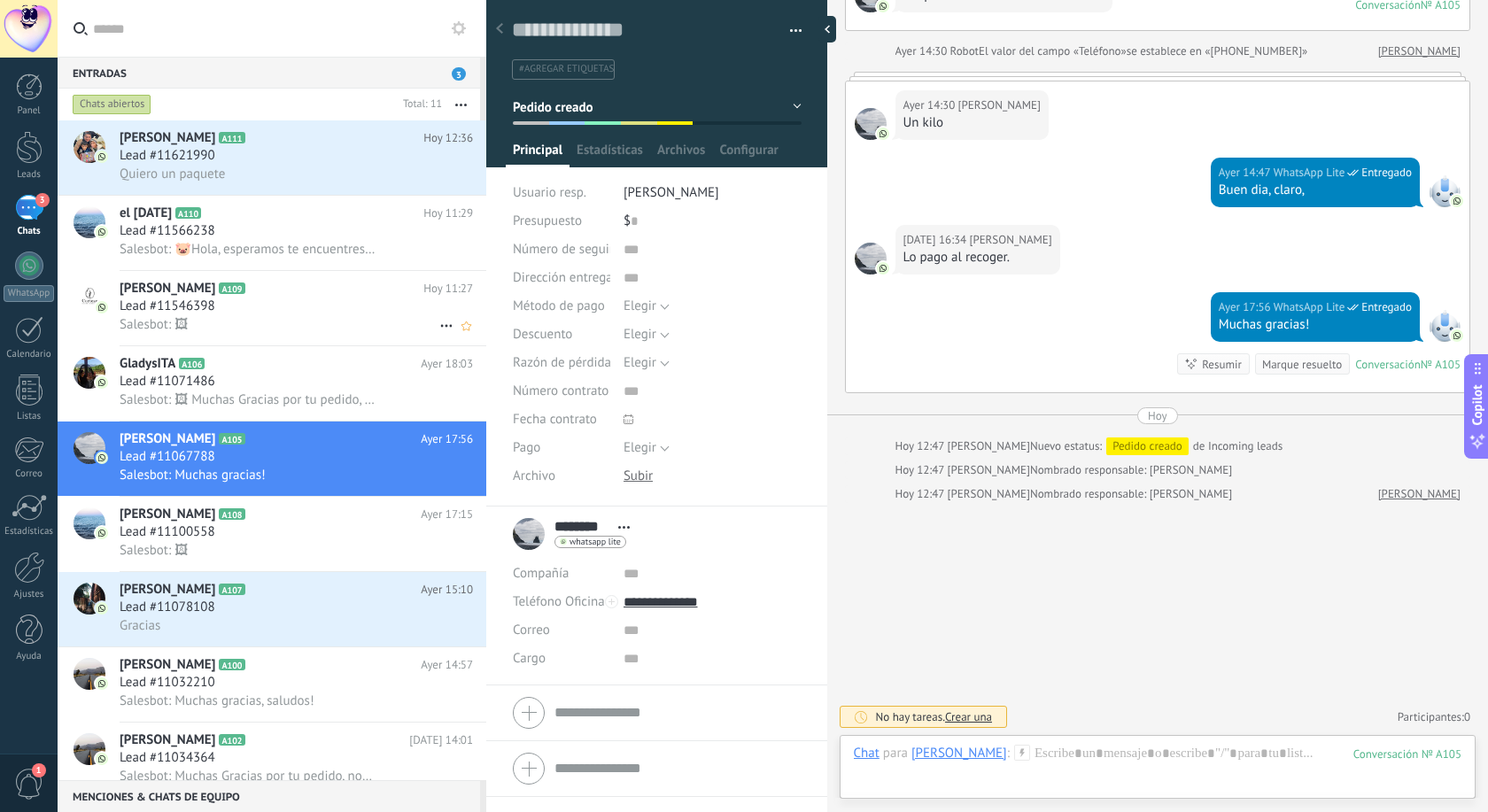
click at [144, 293] on span "[PERSON_NAME]" at bounding box center [167, 288] width 96 height 17
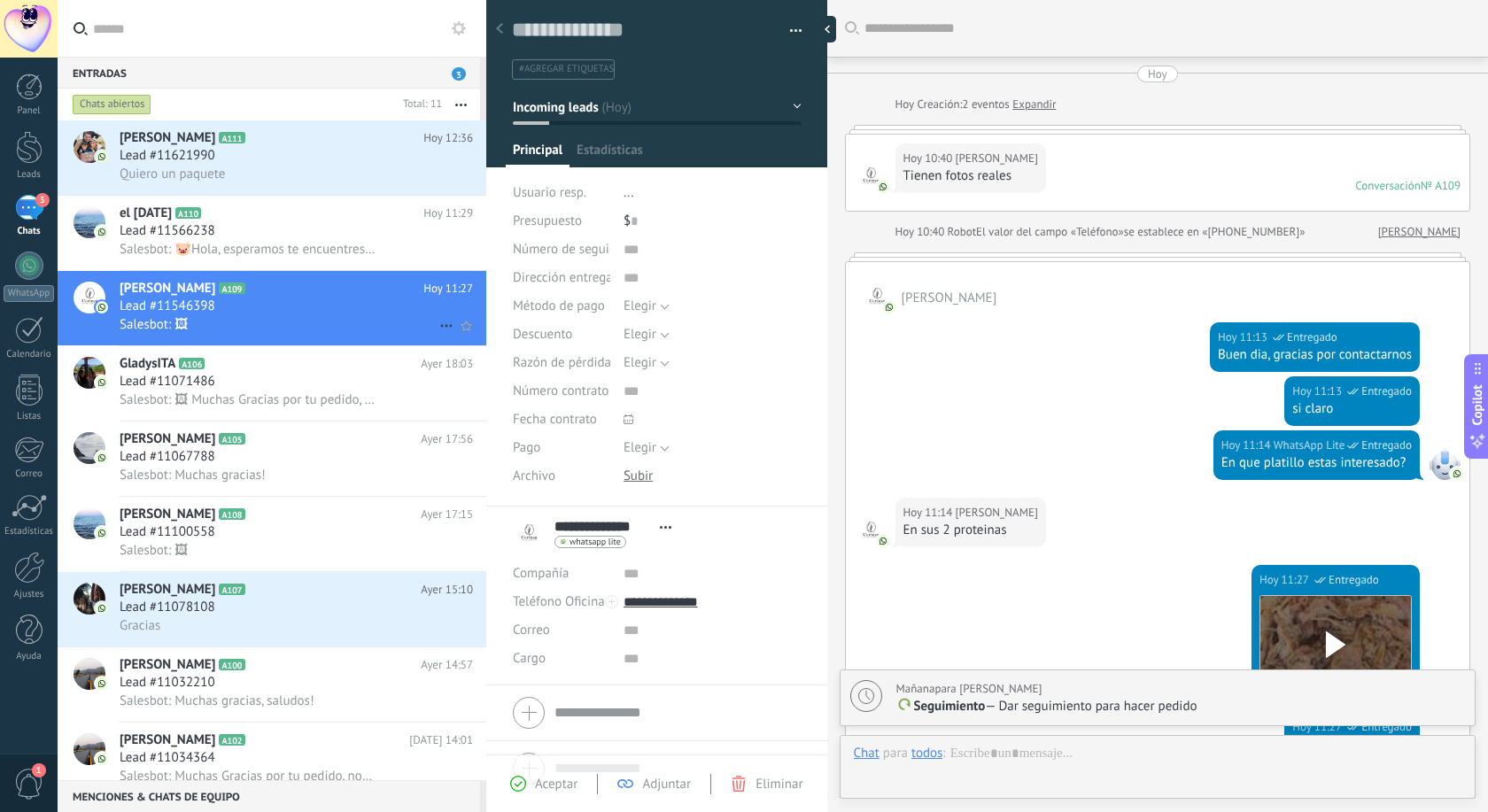
scroll to position [612, 0]
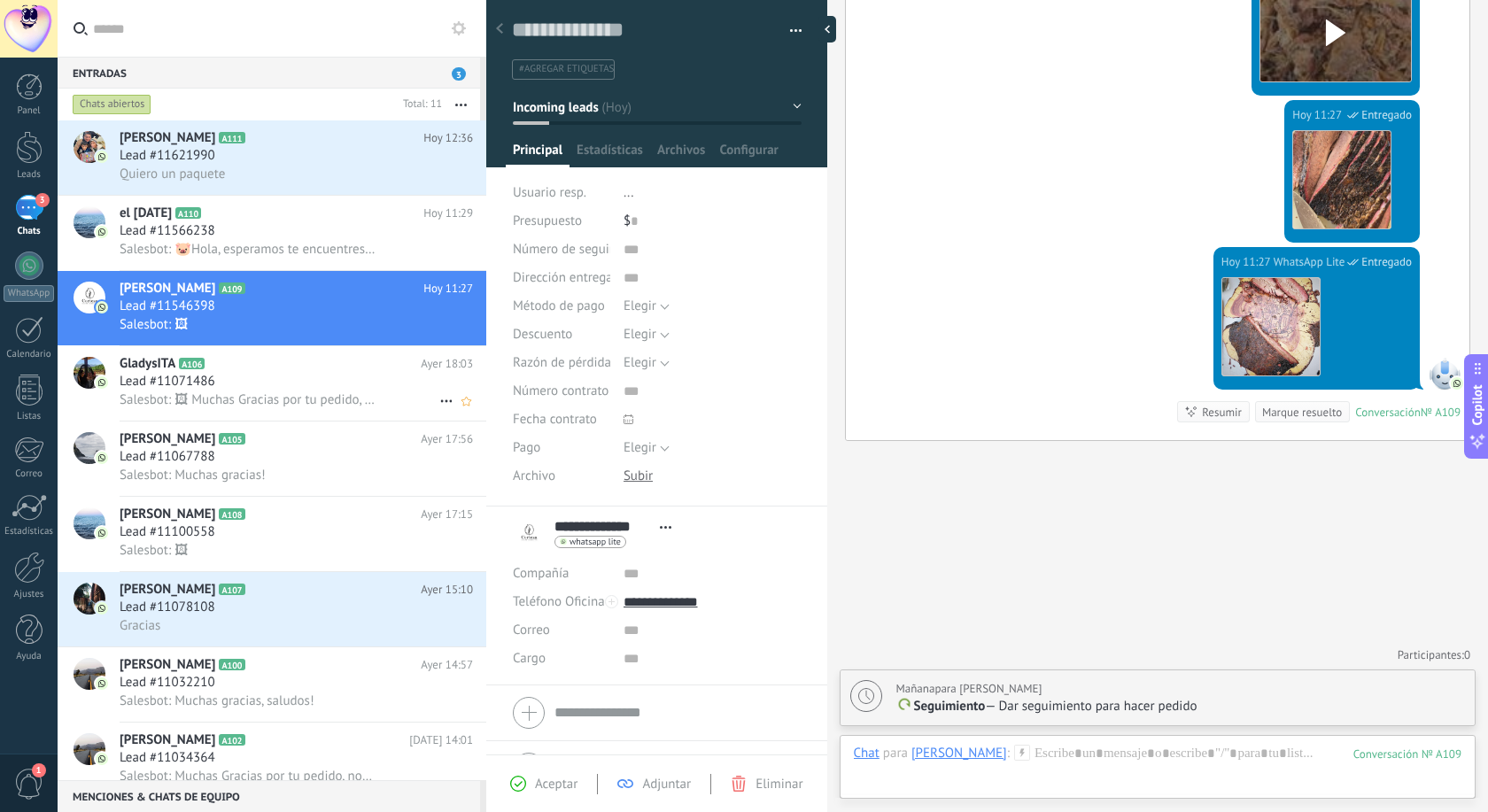
click at [141, 375] on span "Lead #11071486" at bounding box center [167, 381] width 96 height 17
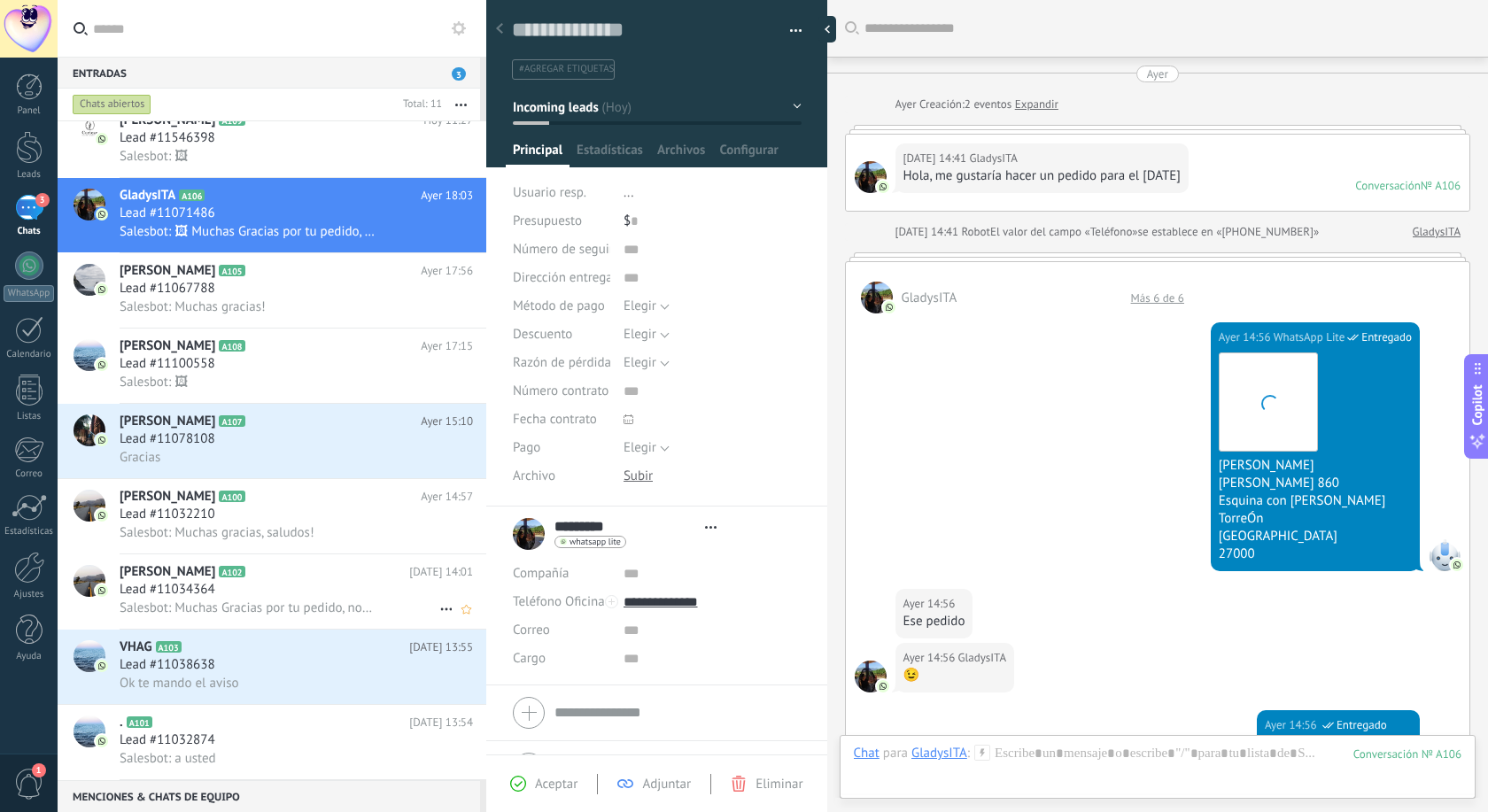
scroll to position [1266, 0]
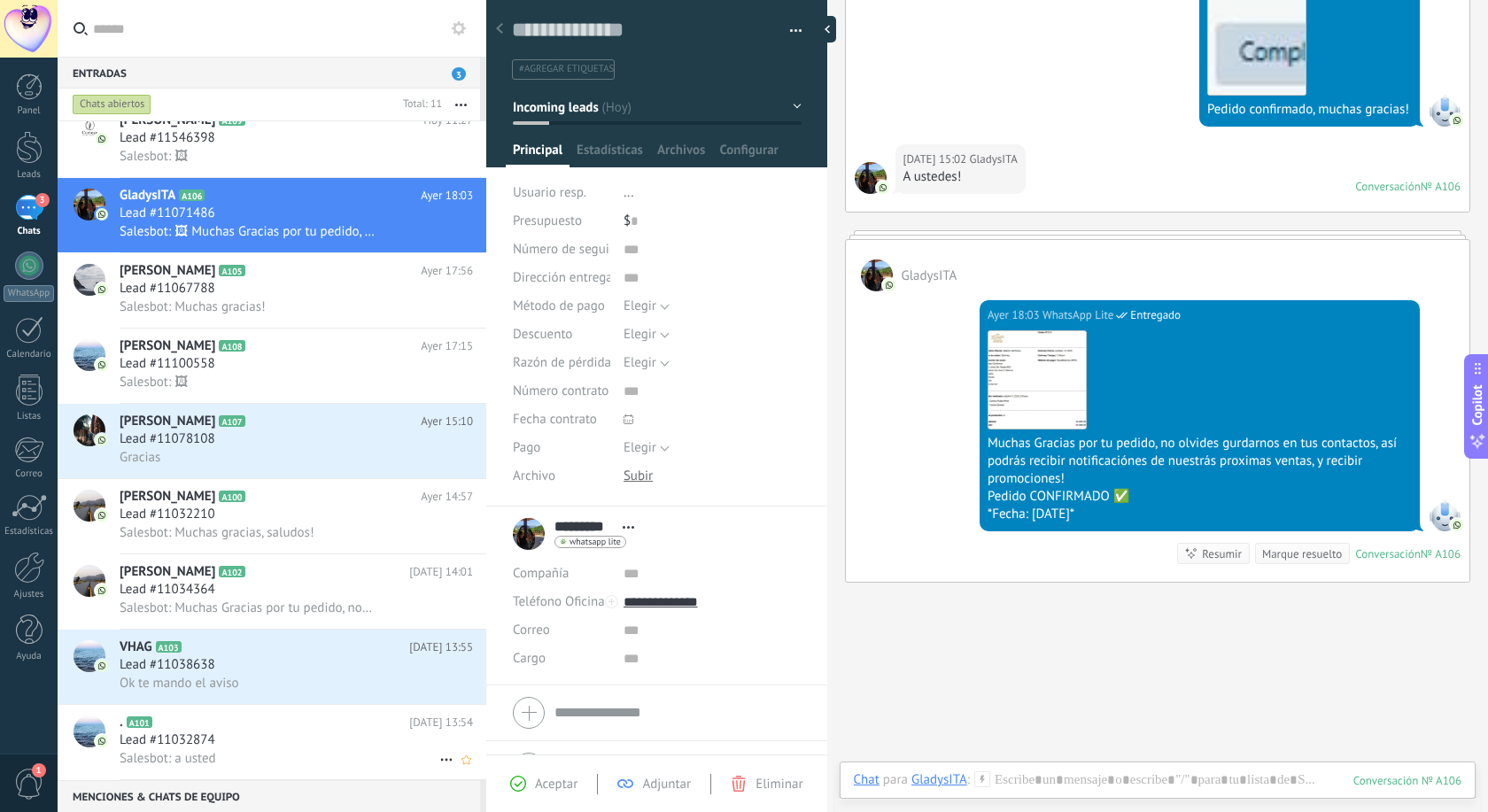
click at [190, 724] on h2 ". A101" at bounding box center [264, 722] width 290 height 17
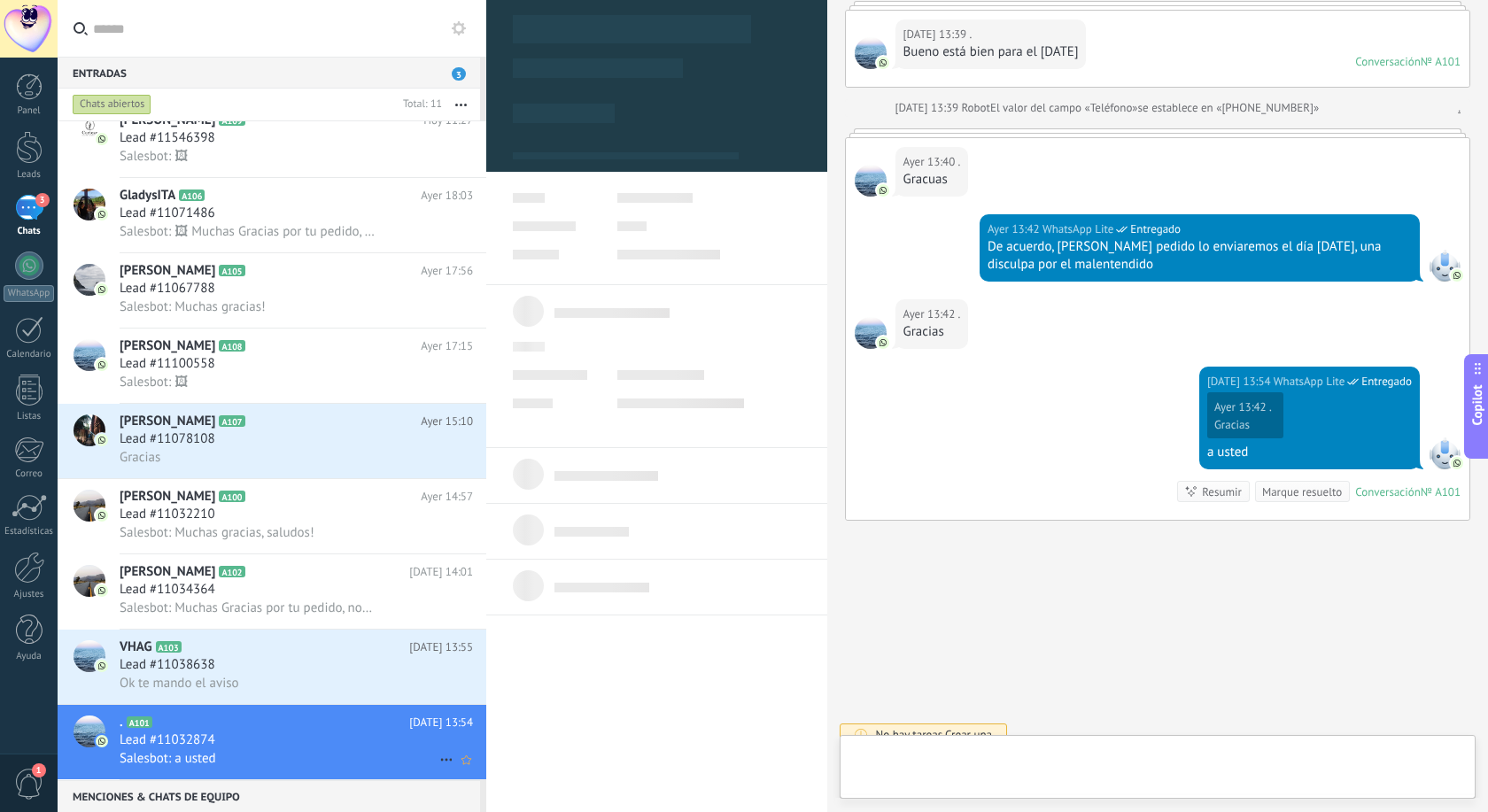
scroll to position [26, 0]
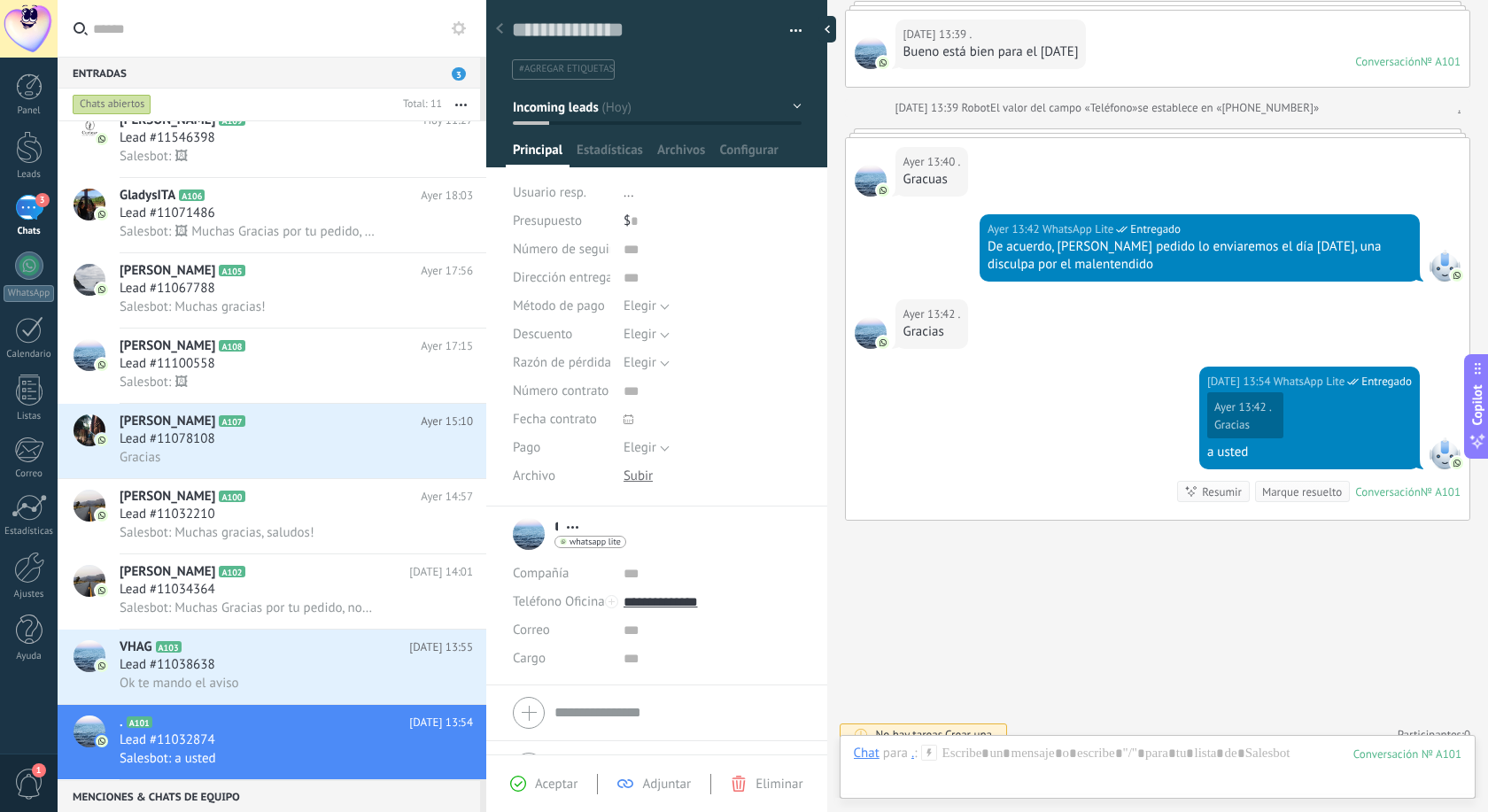
click at [801, 107] on div at bounding box center [656, 77] width 342 height 179
click at [800, 107] on button "Incoming leads" at bounding box center [656, 107] width 289 height 32
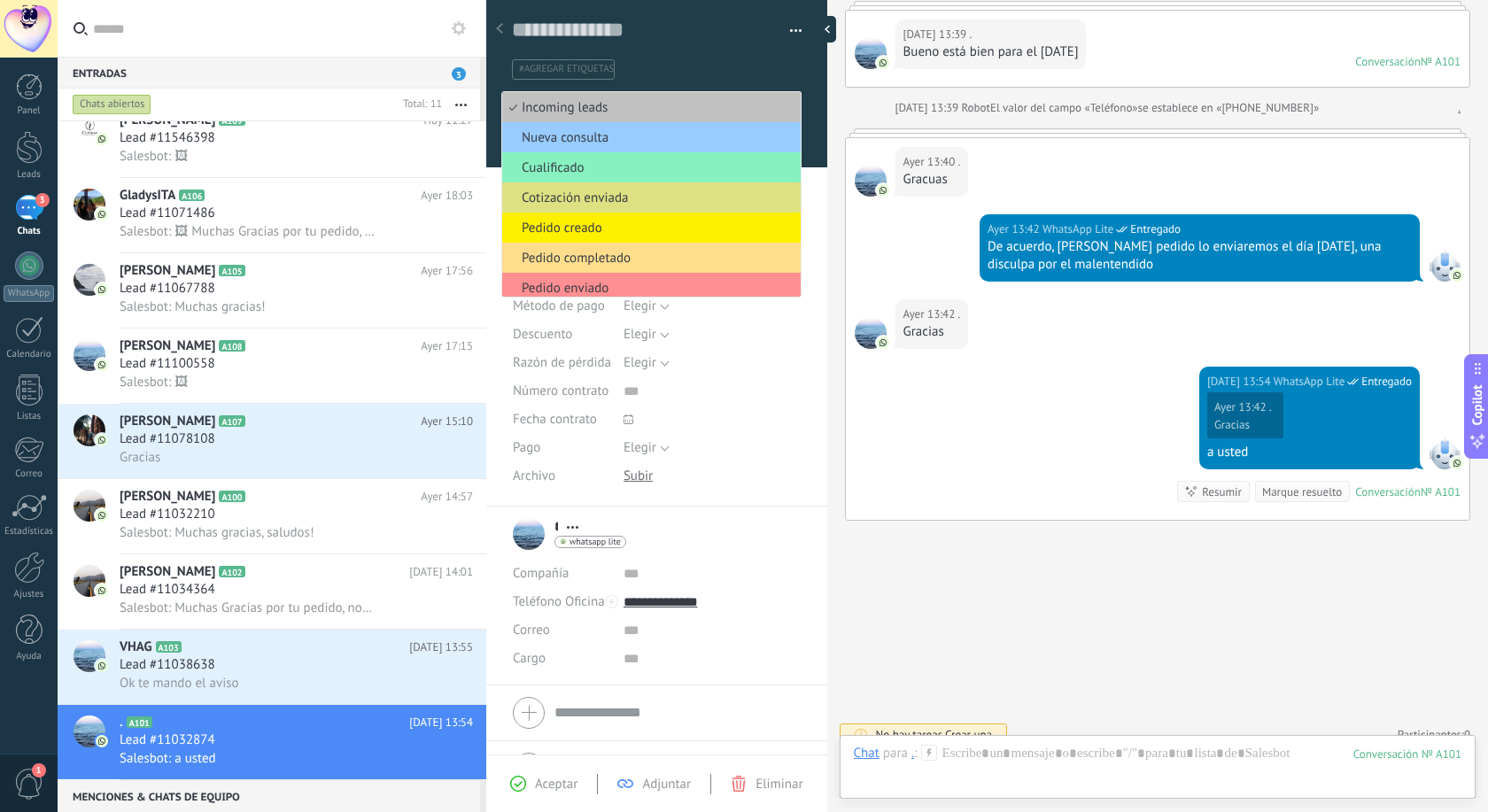
click at [623, 255] on span "Pedido completado" at bounding box center [648, 258] width 293 height 16
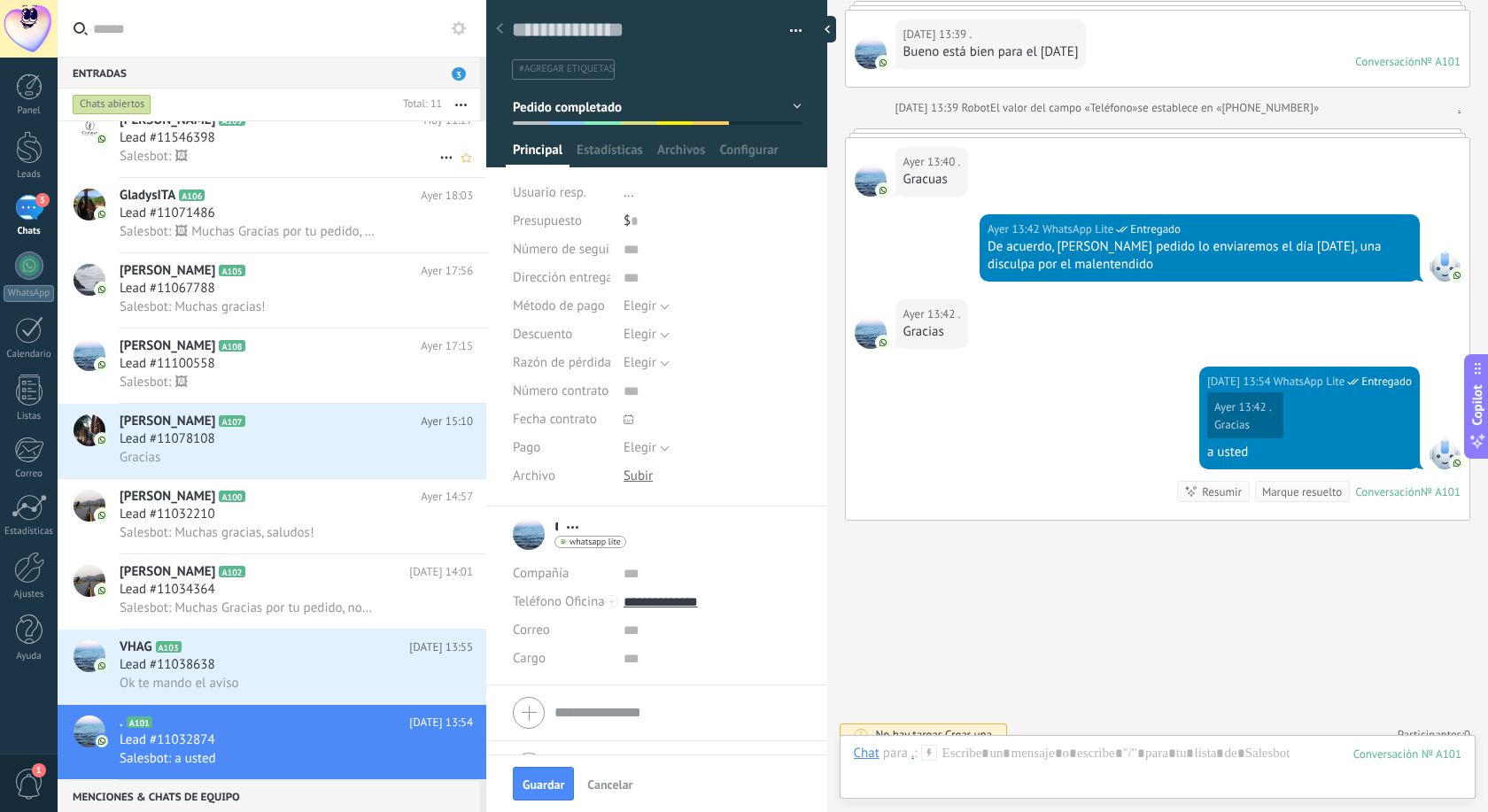
scroll to position [0, 0]
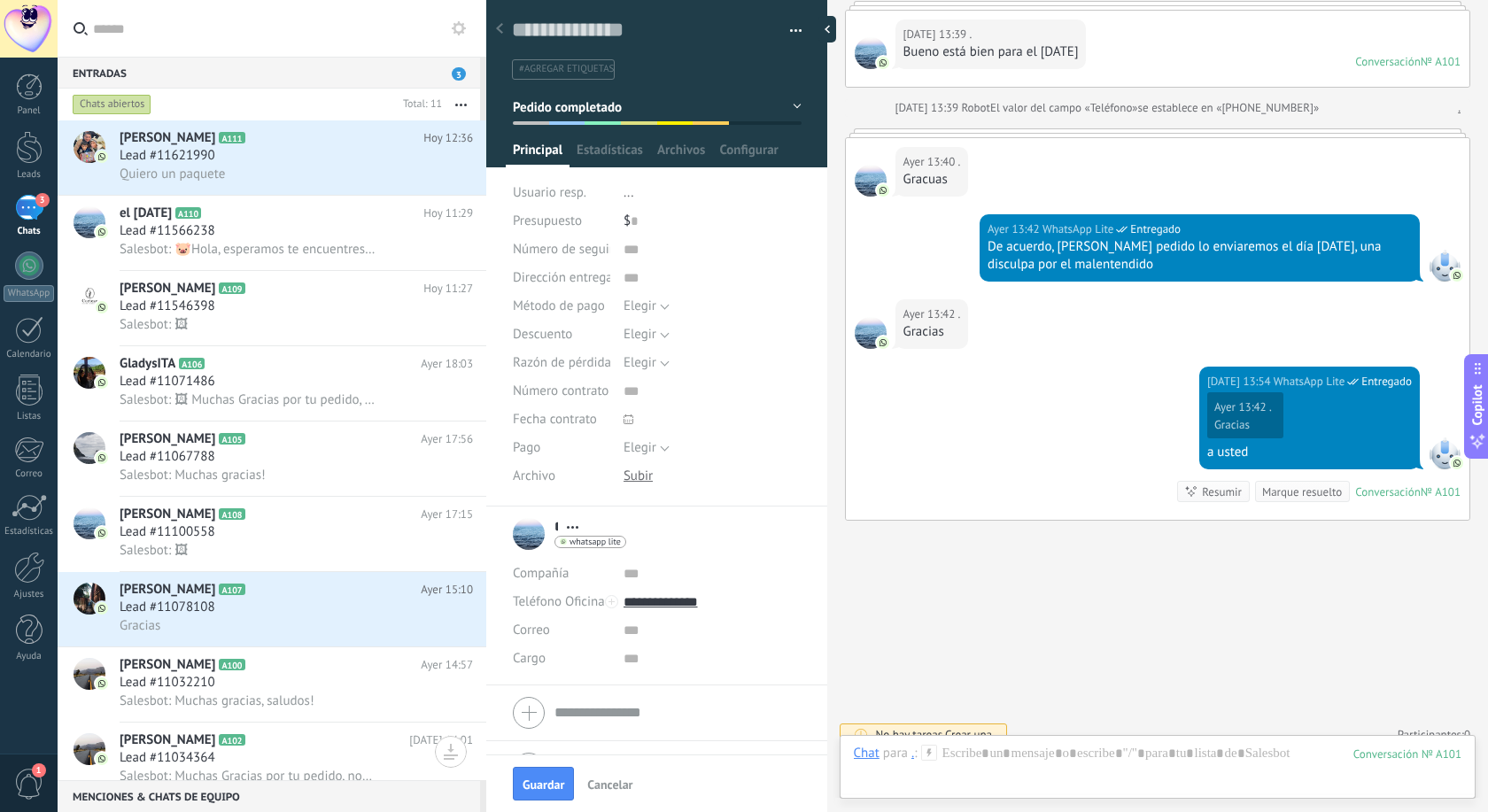
click at [465, 108] on button "button" at bounding box center [461, 104] width 38 height 32
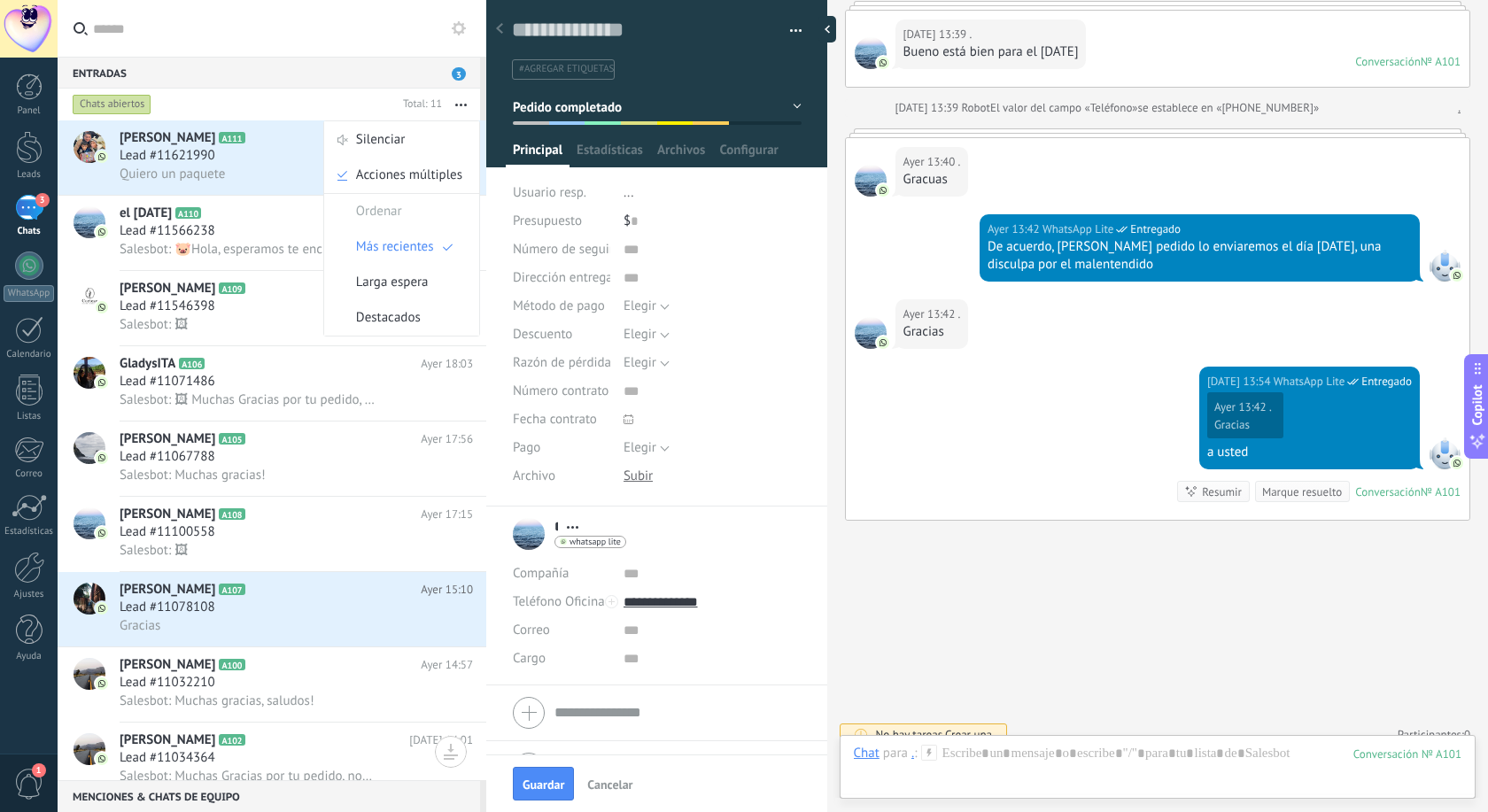
click at [404, 90] on div "Total: 11" at bounding box center [418, 104] width 46 height 32
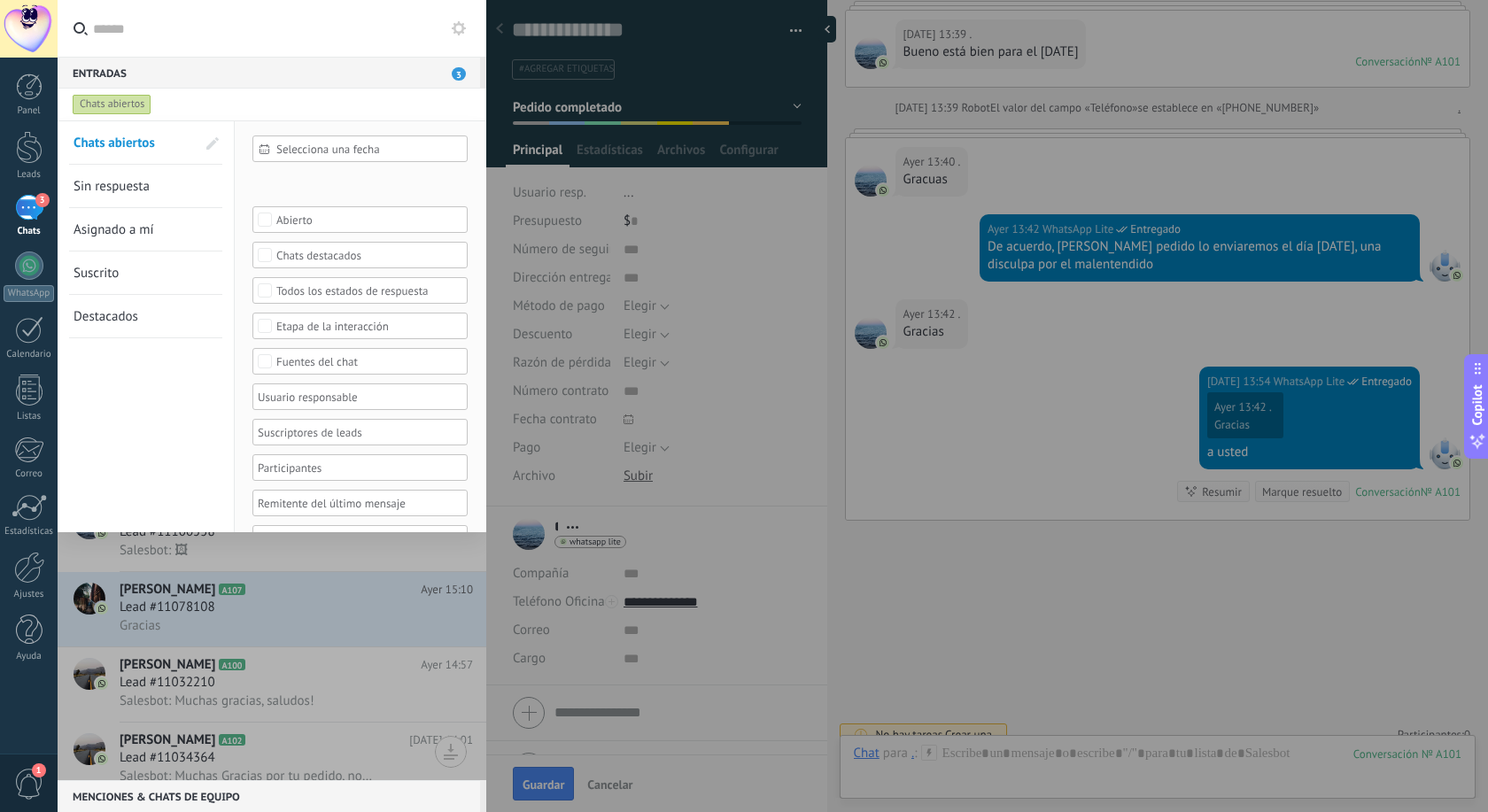
scroll to position [416, 0]
click at [252, 90] on div "Chats abiertos" at bounding box center [255, 104] width 373 height 32
click at [147, 187] on span "Sin respuesta" at bounding box center [112, 186] width 77 height 16
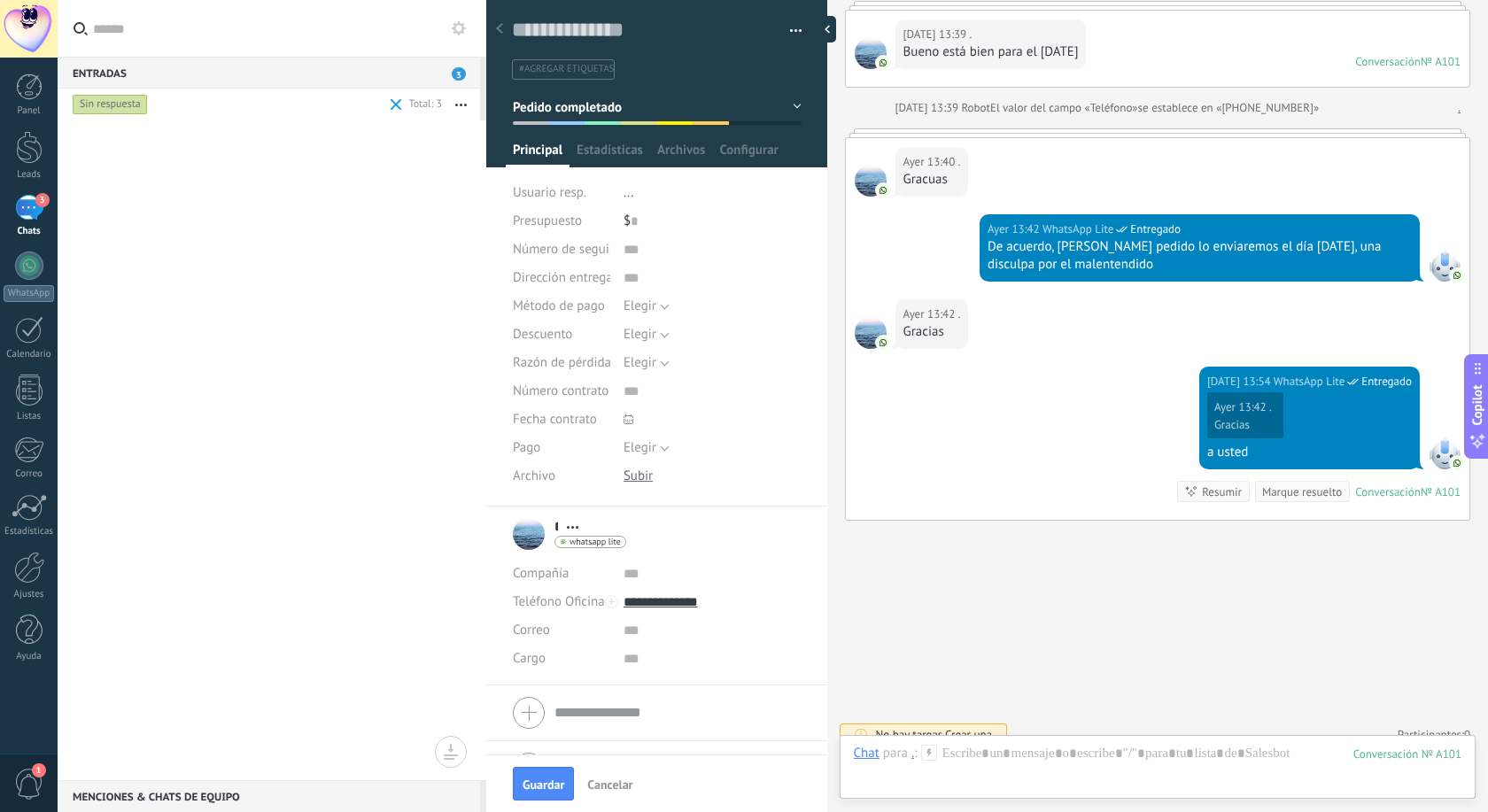
scroll to position [416, 0]
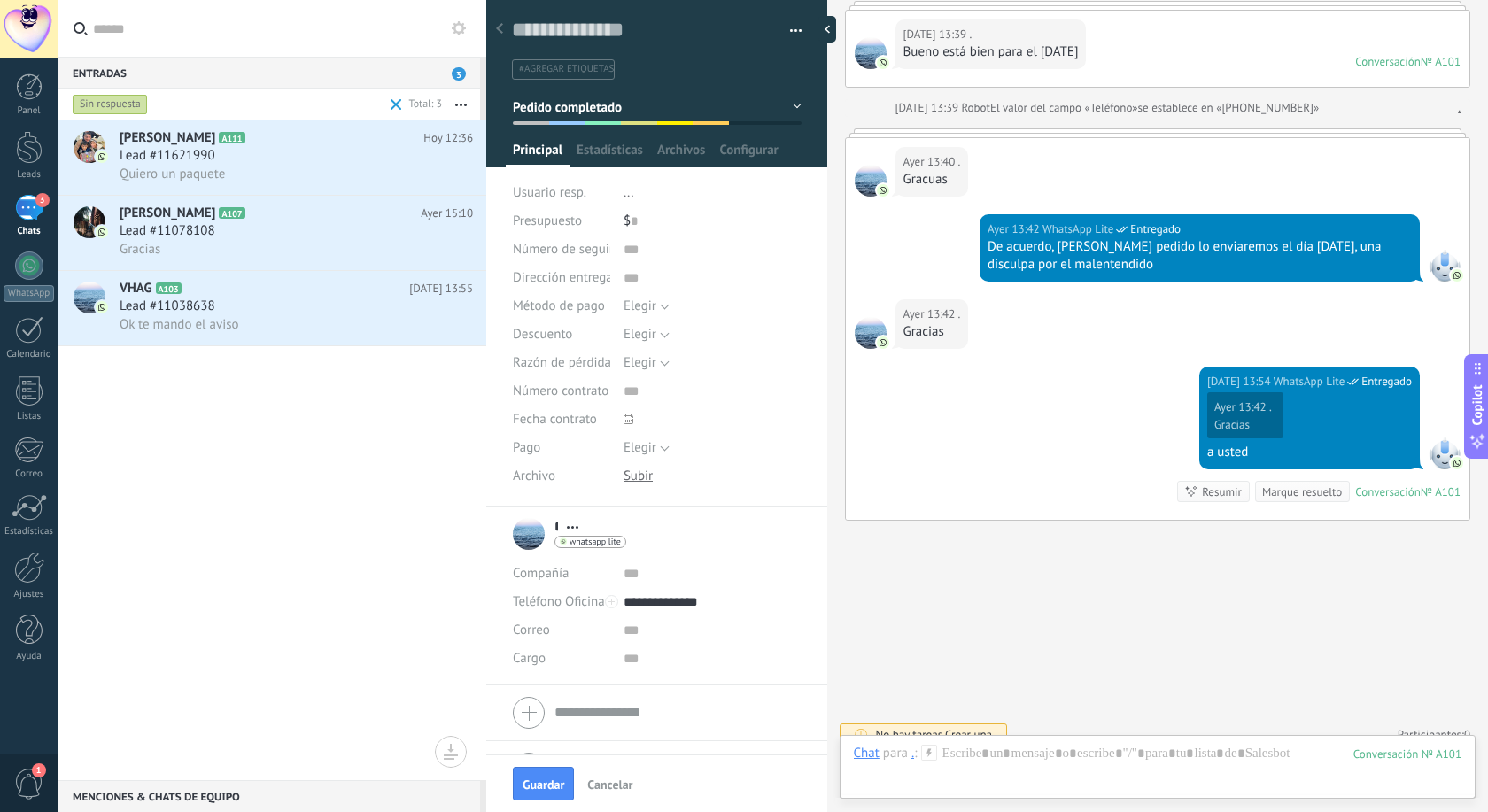
click at [131, 98] on div "Sin respuesta" at bounding box center [110, 104] width 76 height 21
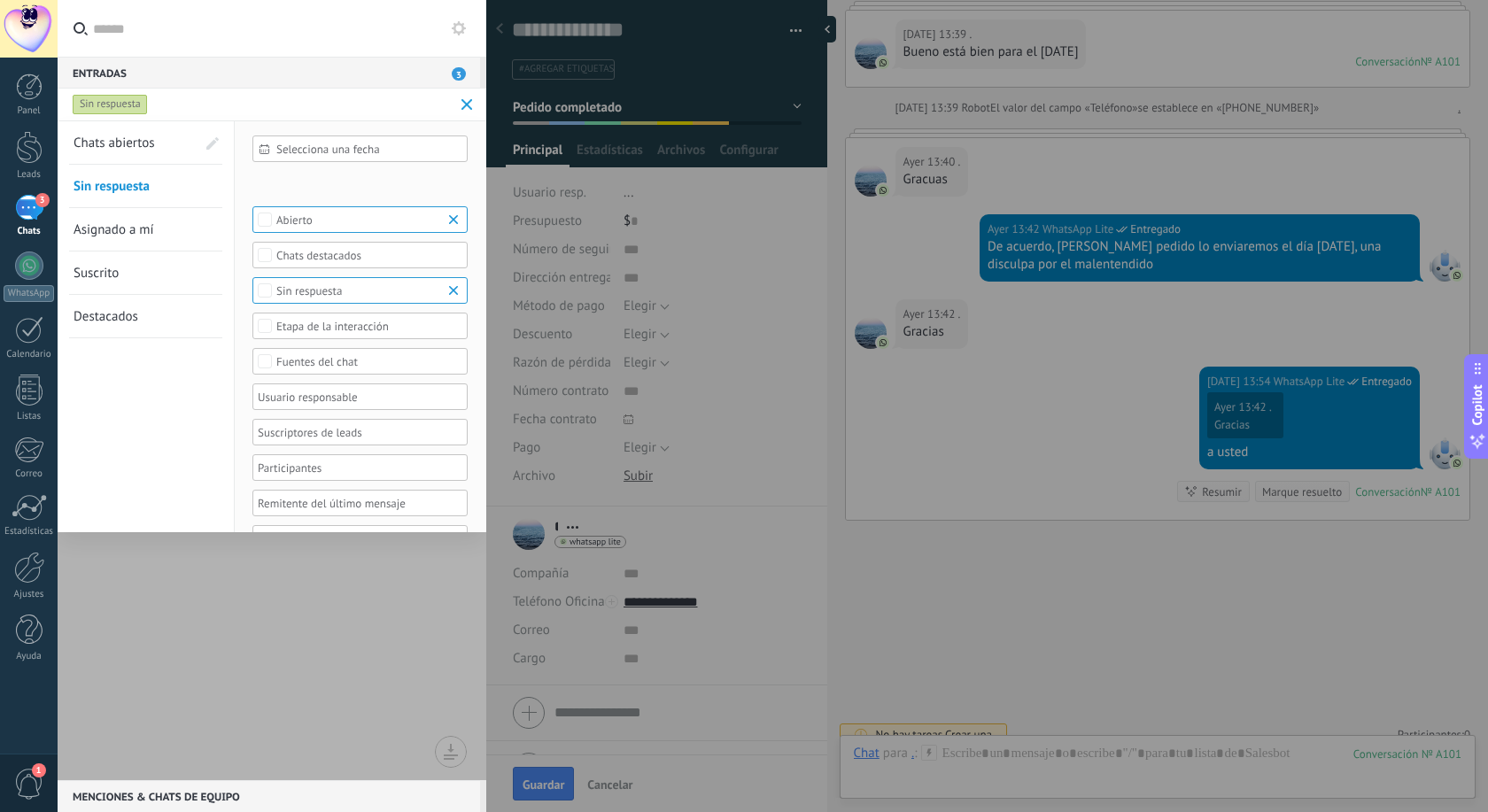
click at [121, 231] on span "Asignado a mí" at bounding box center [114, 230] width 80 height 16
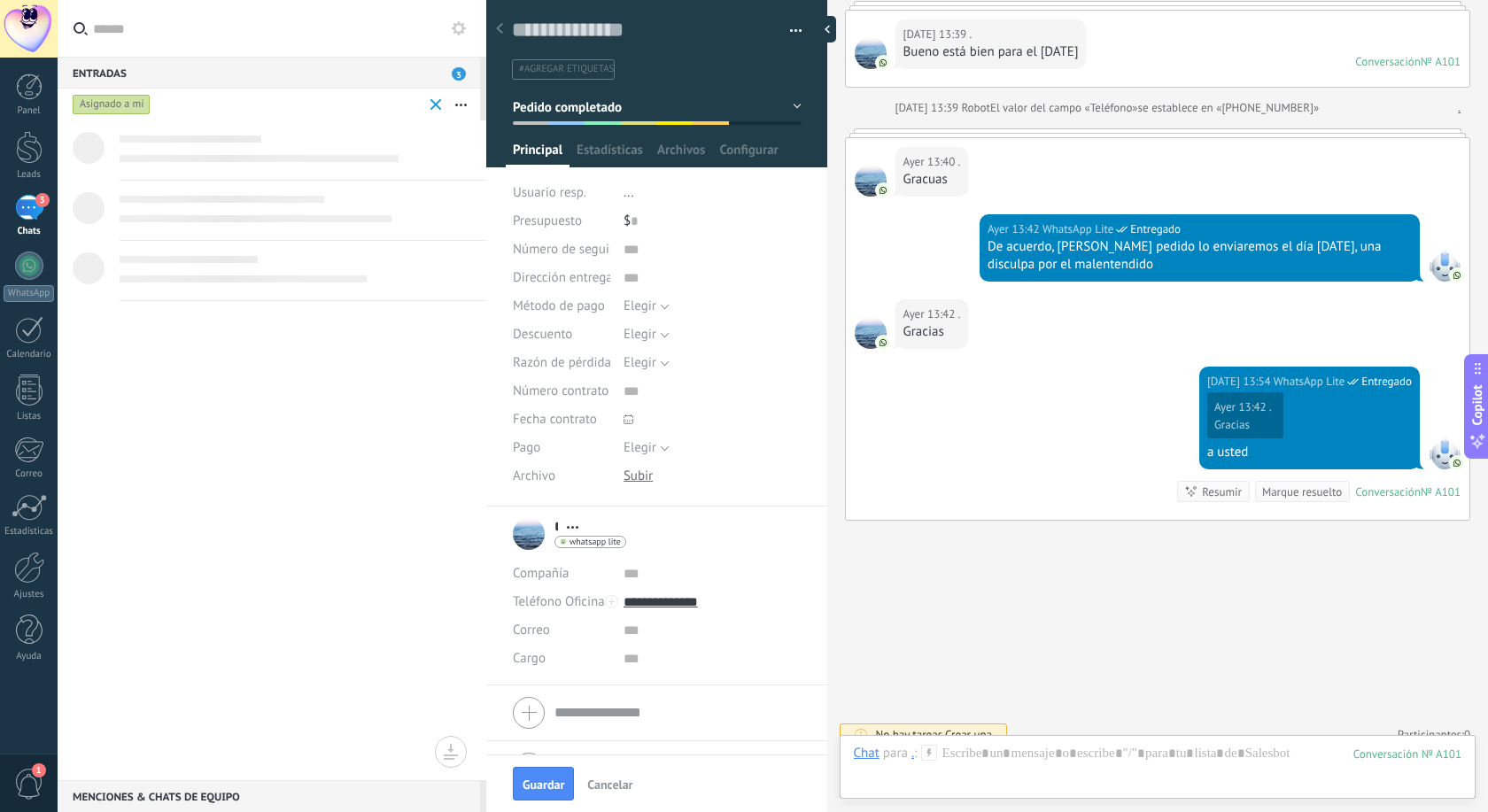
scroll to position [416, 0]
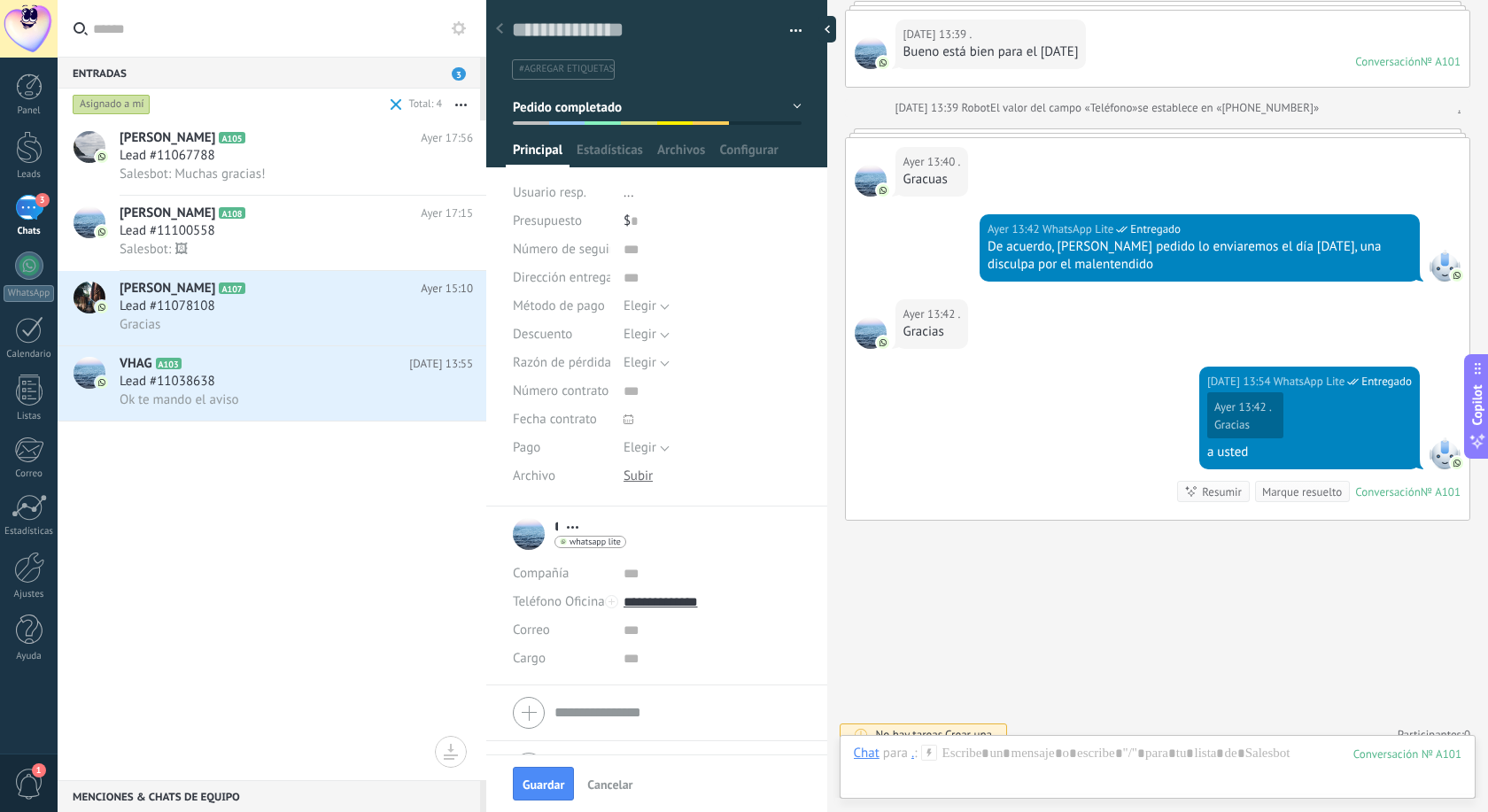
click at [119, 98] on div "Asignado a mí" at bounding box center [111, 104] width 78 height 21
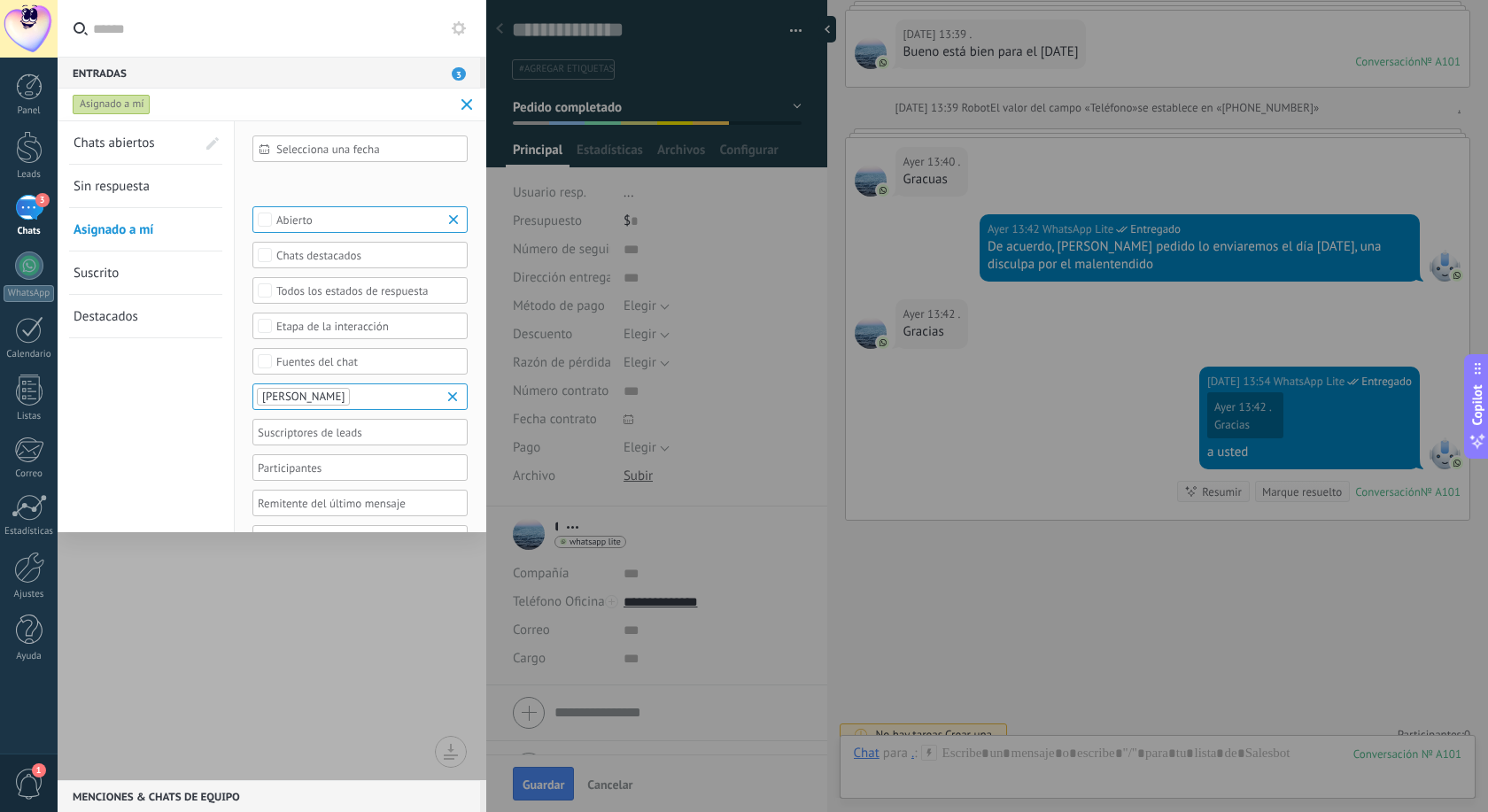
click at [163, 138] on link "Chats abiertos" at bounding box center [135, 142] width 122 height 43
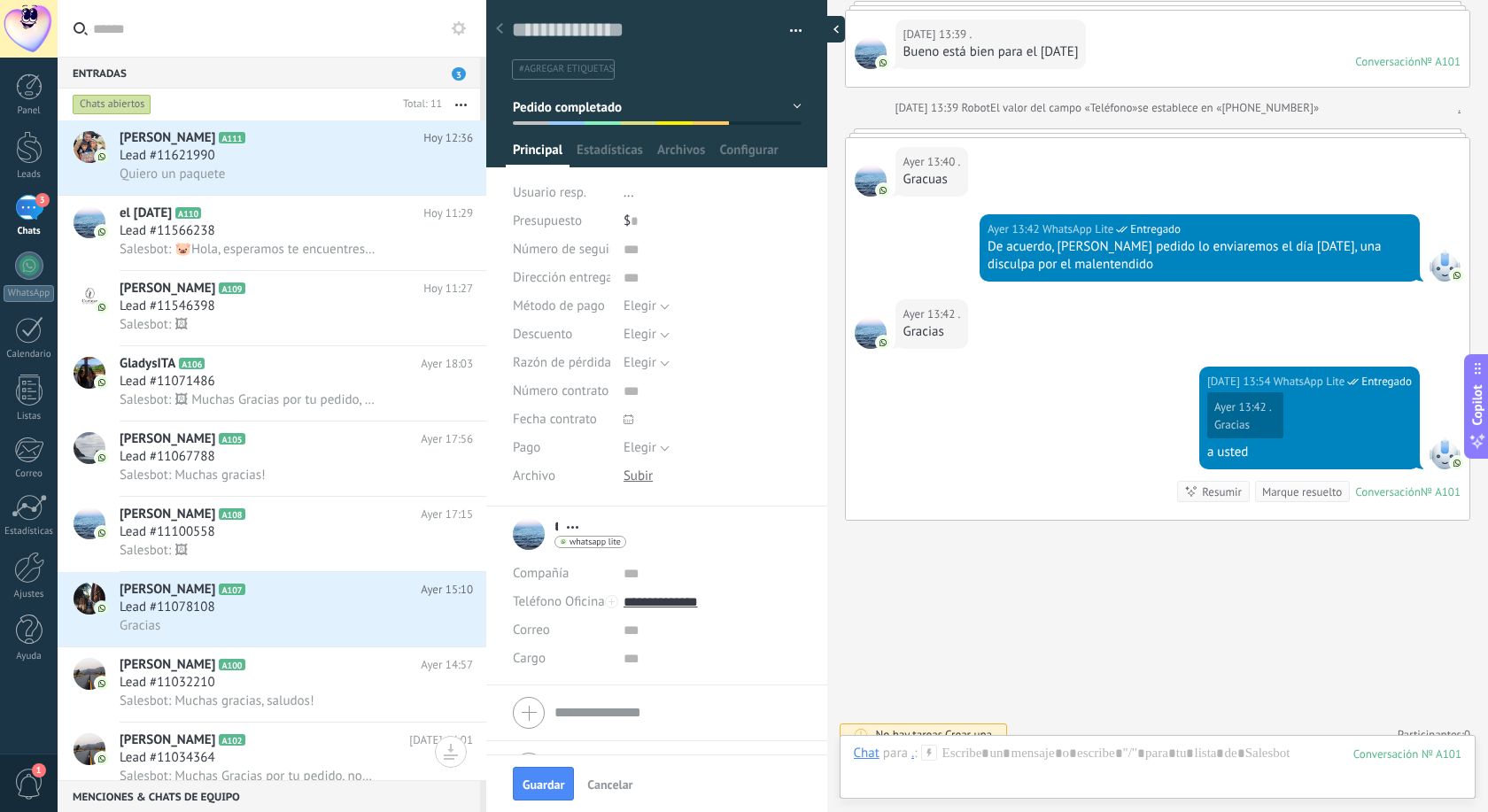
click at [842, 24] on div at bounding box center [831, 28] width 26 height 26
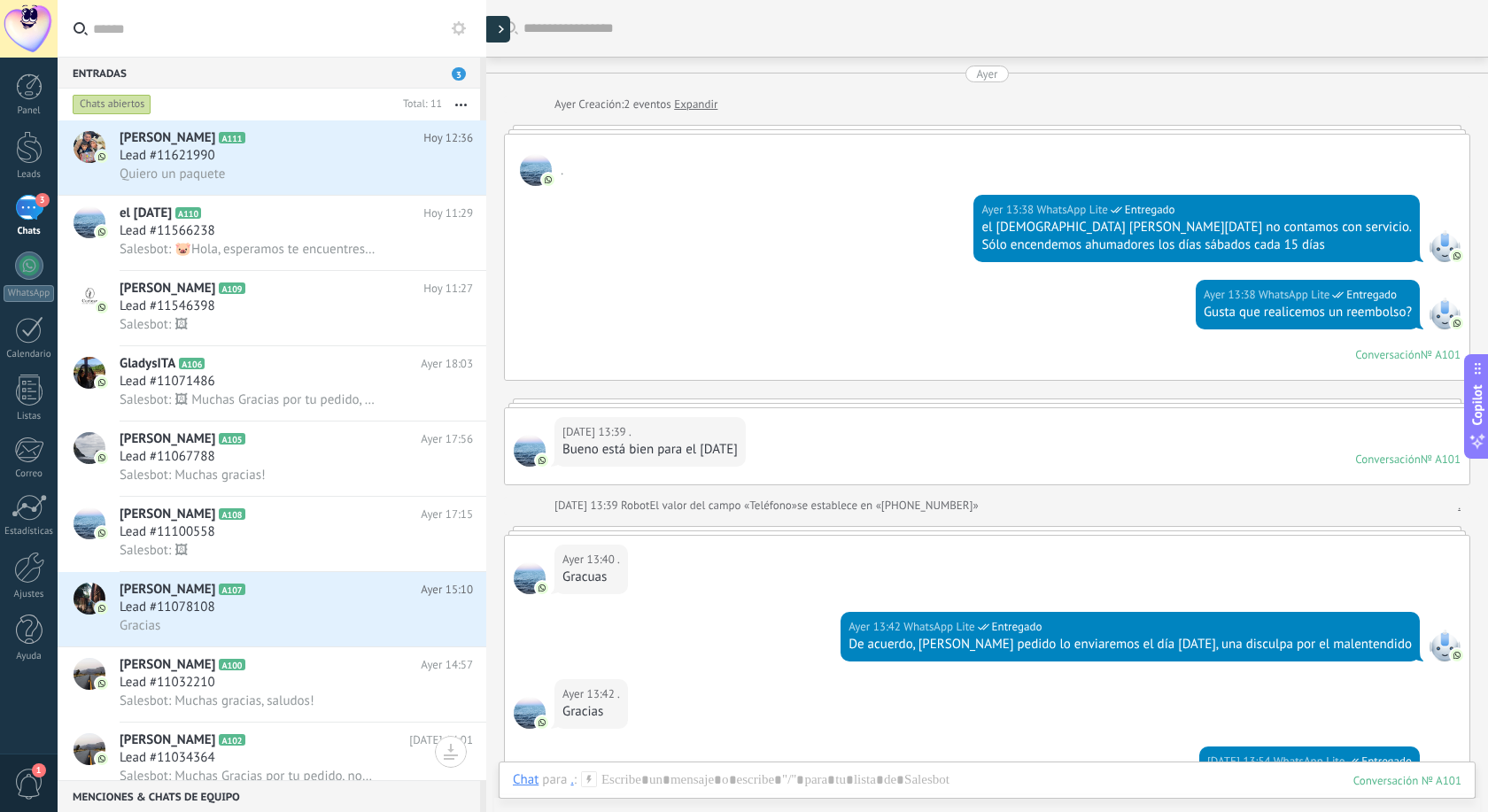
click at [496, 36] on div at bounding box center [496, 28] width 26 height 26
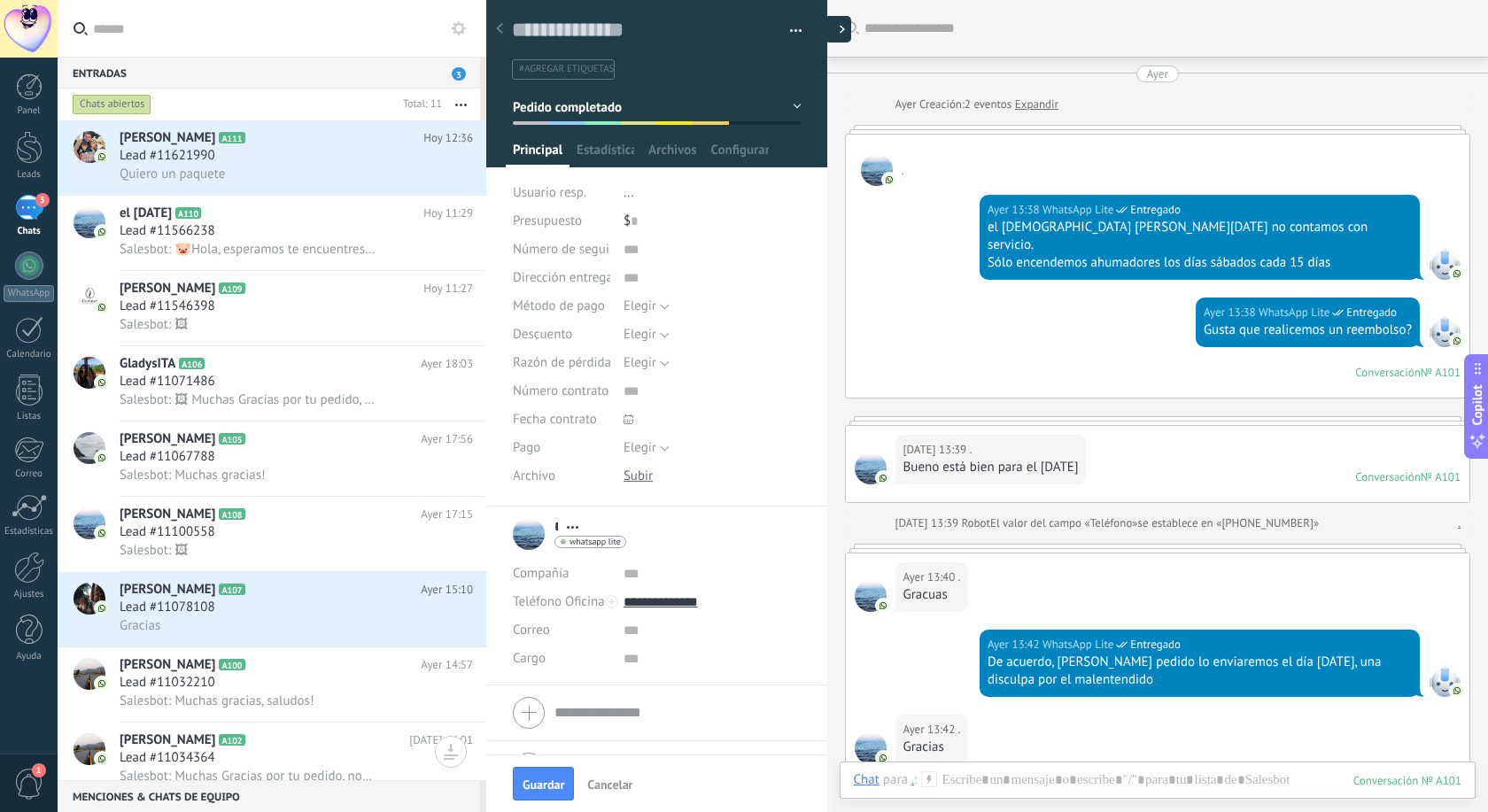
scroll to position [26, 0]
click at [827, 33] on div at bounding box center [826, 28] width 17 height 26
type textarea "**********"
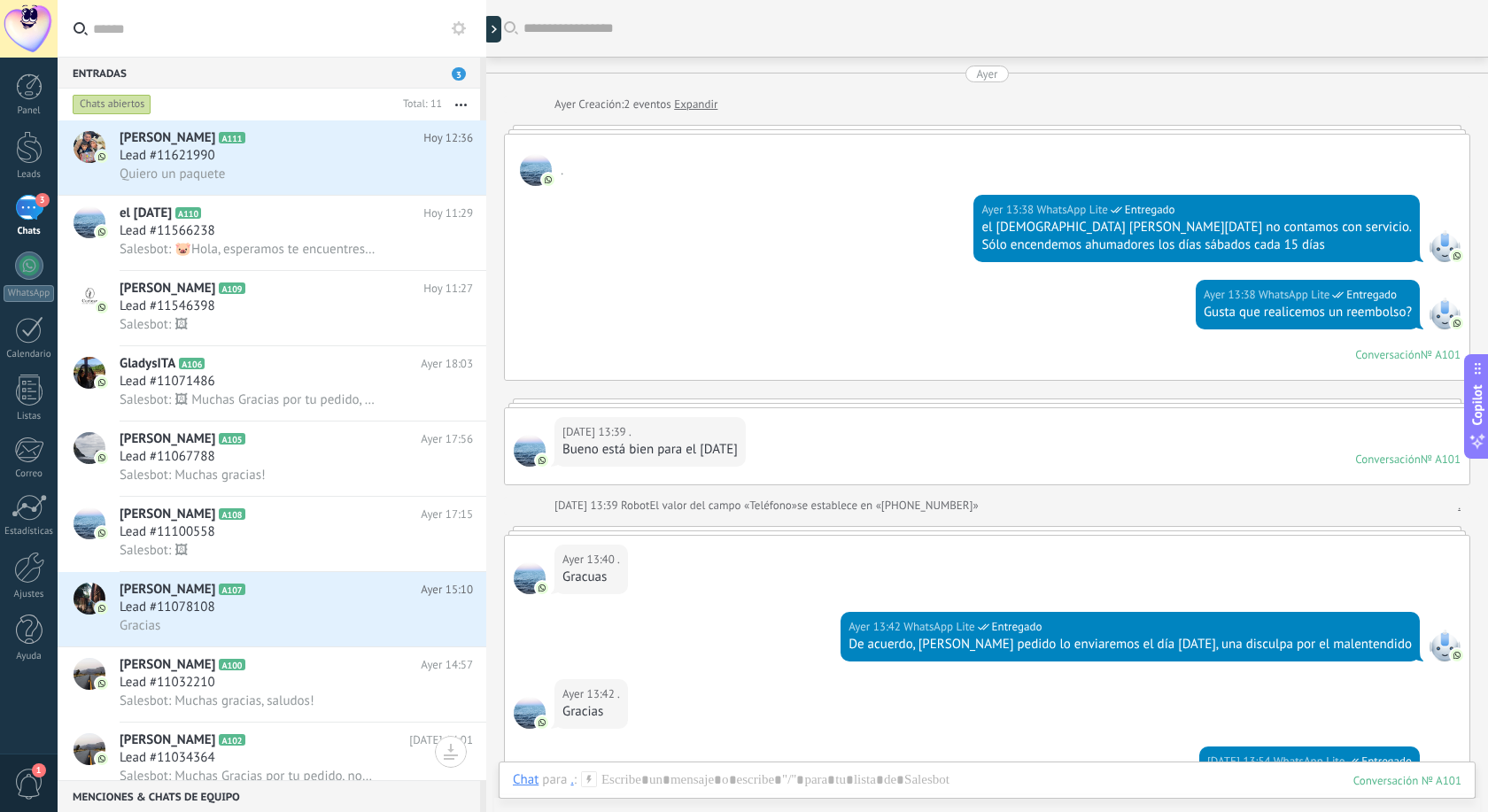
click at [238, 71] on div "Entradas 3" at bounding box center [268, 72] width 422 height 32
click at [246, 25] on input "text" at bounding box center [283, 28] width 379 height 57
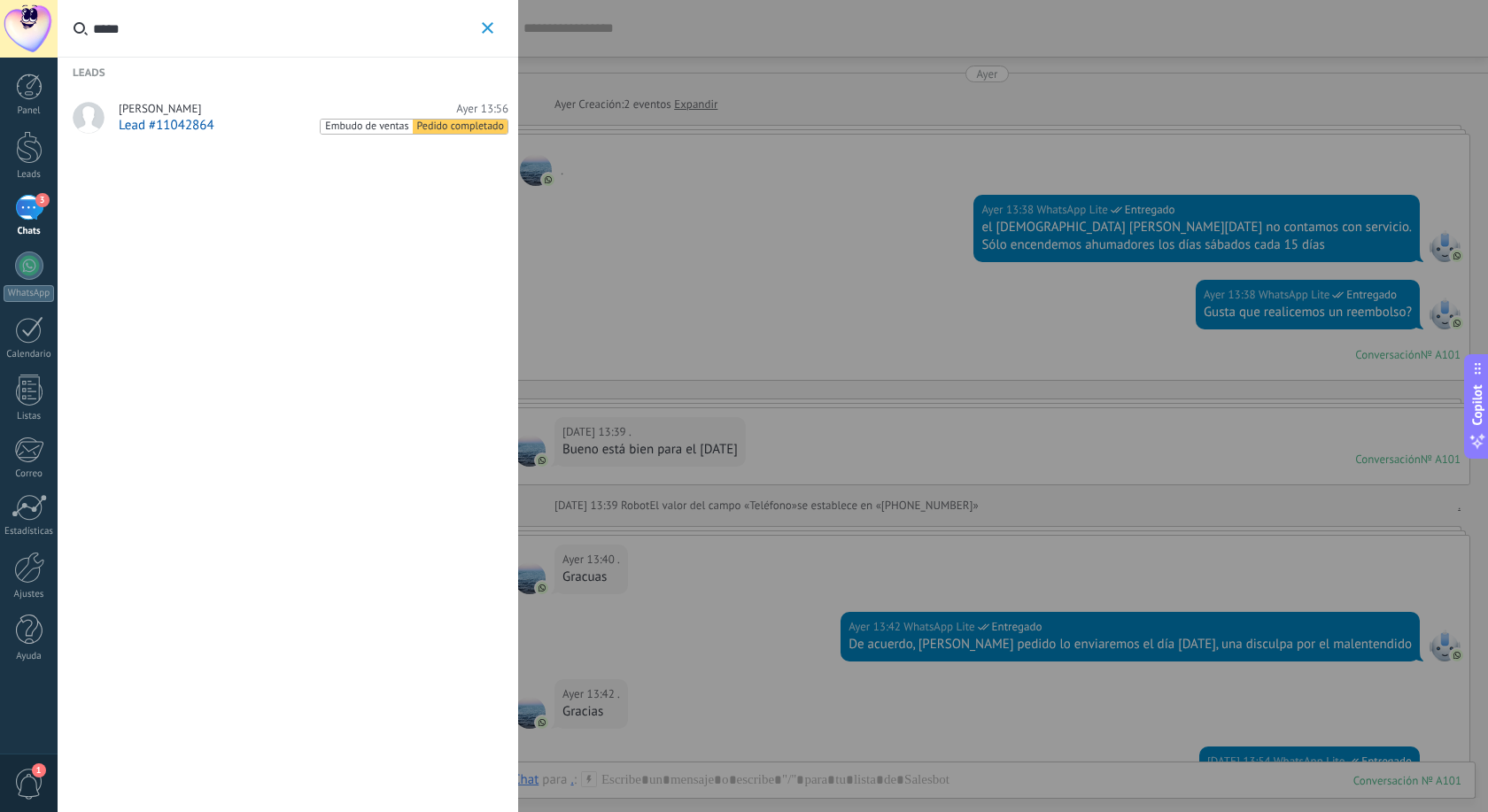
type input "*****"
click at [432, 128] on span "Pedido completado" at bounding box center [460, 127] width 95 height 15
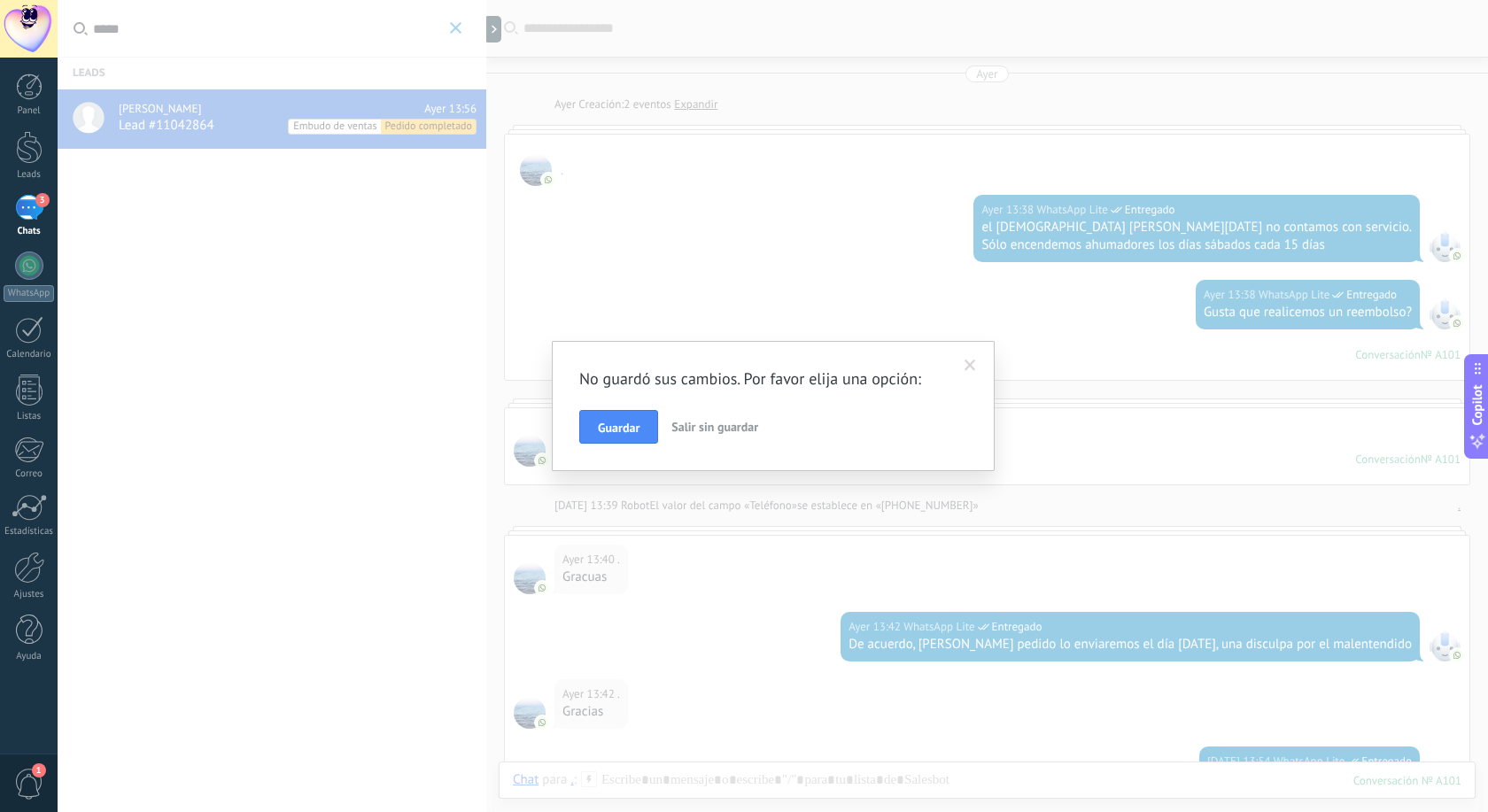
click at [730, 430] on span "Salir sin guardar" at bounding box center [714, 426] width 87 height 15
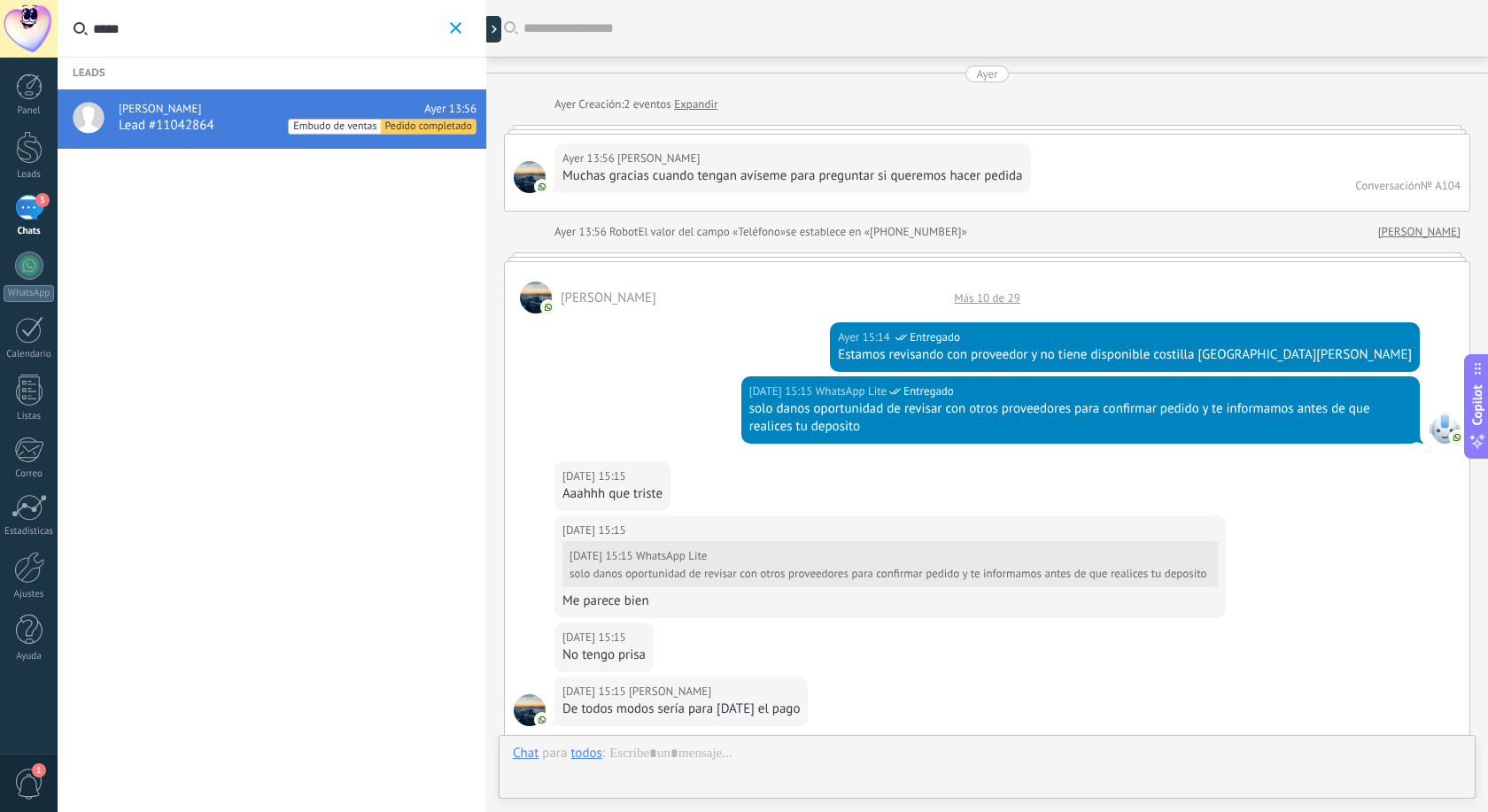
scroll to position [1595, 0]
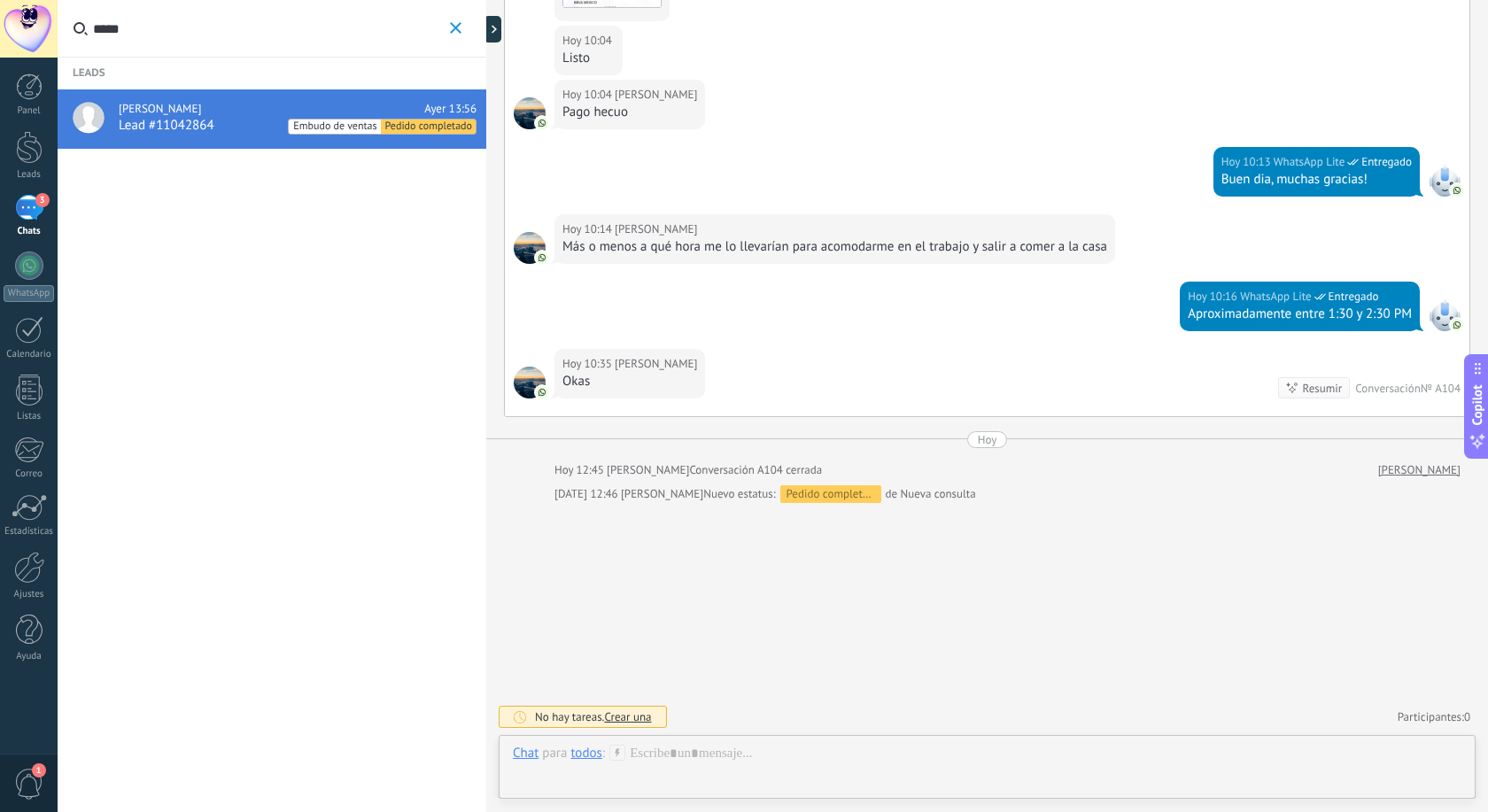
click at [334, 128] on span "Embudo de ventas" at bounding box center [335, 127] width 91 height 15
click at [253, 107] on div "Oscar Rivera Ayer 13:56" at bounding box center [297, 109] width 357 height 15
click at [497, 29] on div at bounding box center [496, 28] width 26 height 26
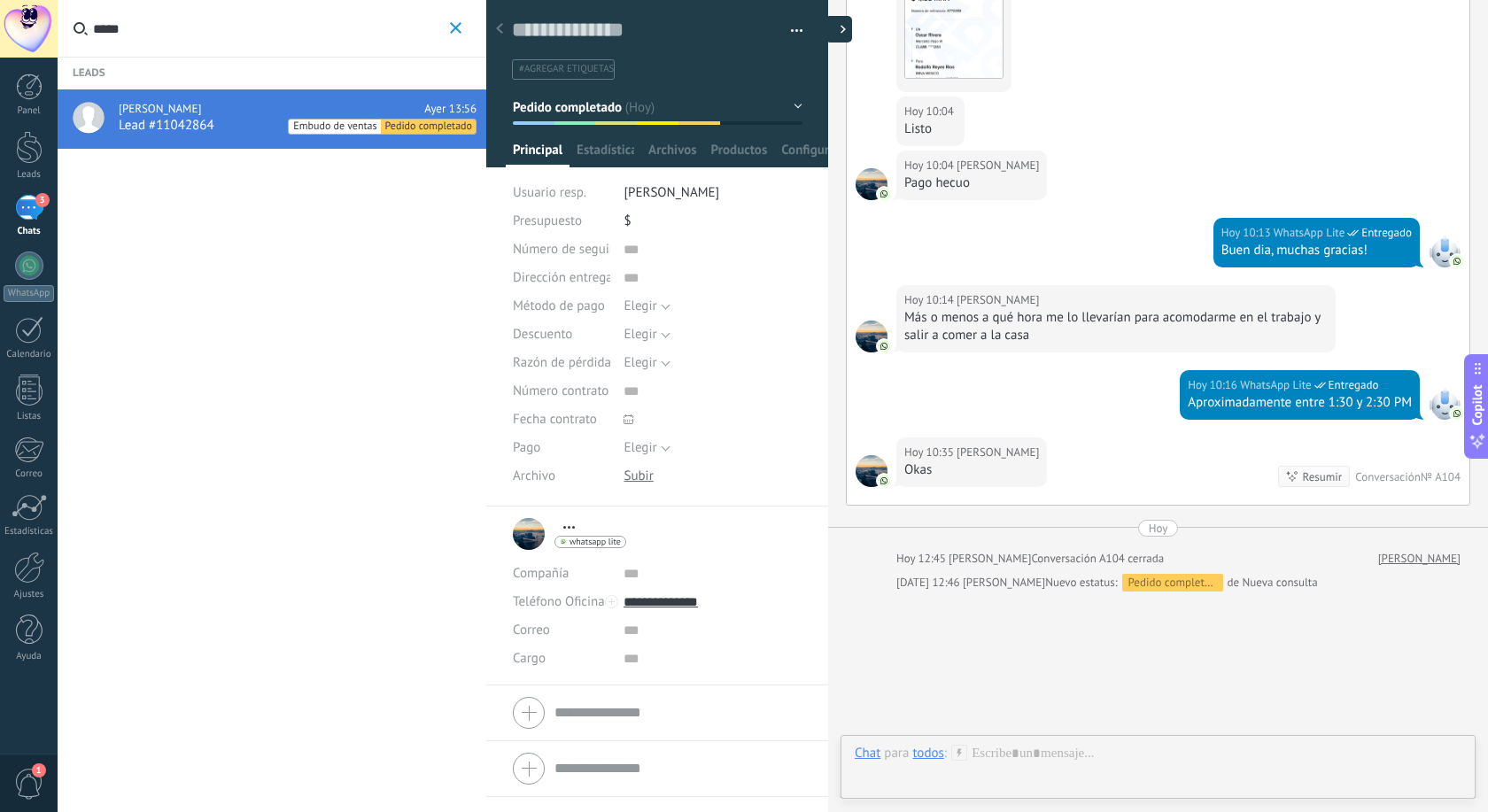
scroll to position [26, 0]
type textarea "**********"
click at [797, 108] on button "Pedido completado" at bounding box center [657, 107] width 290 height 32
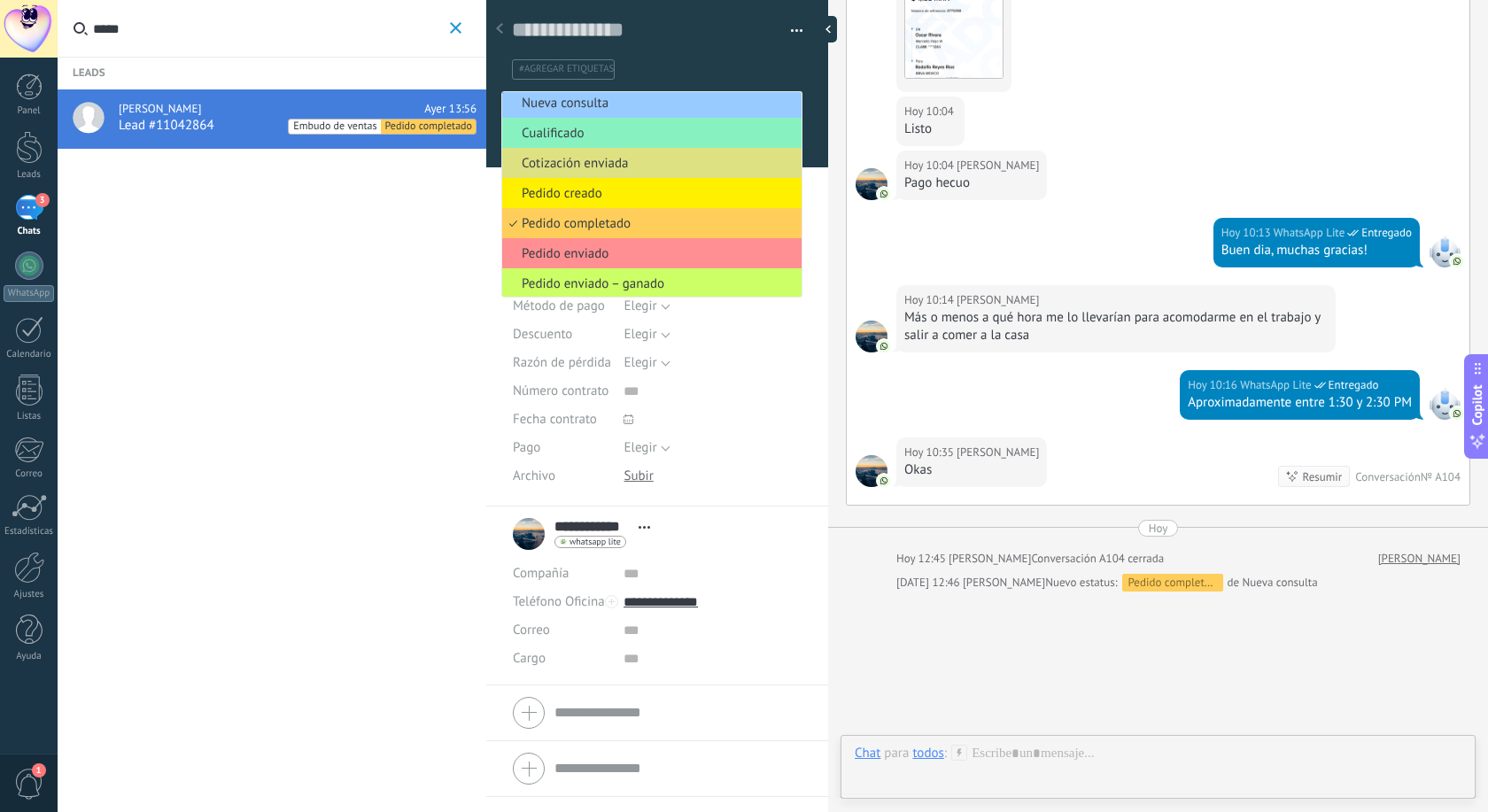
scroll to position [0, 0]
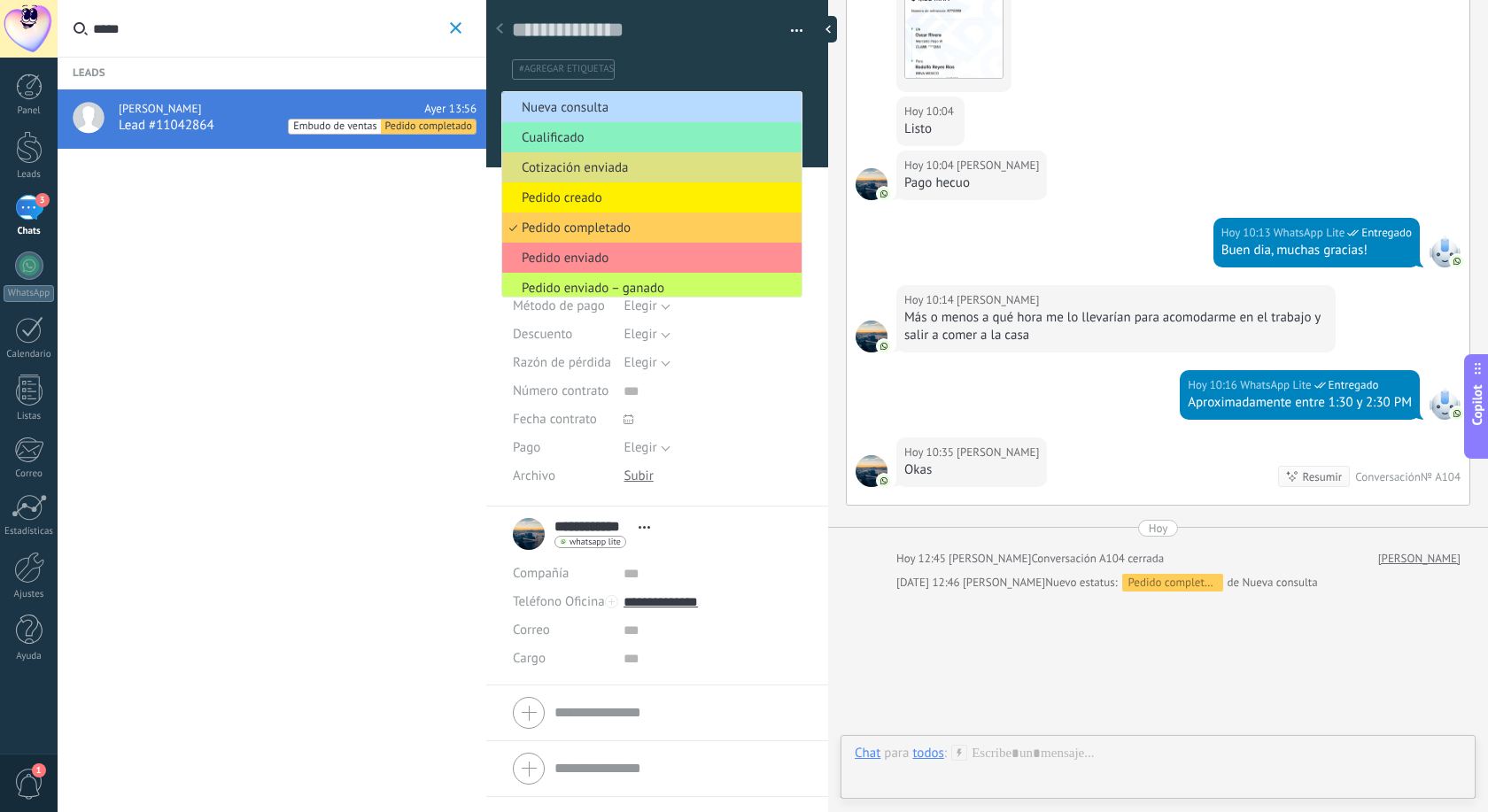
click at [604, 100] on span "Nueva consulta" at bounding box center [649, 108] width 294 height 16
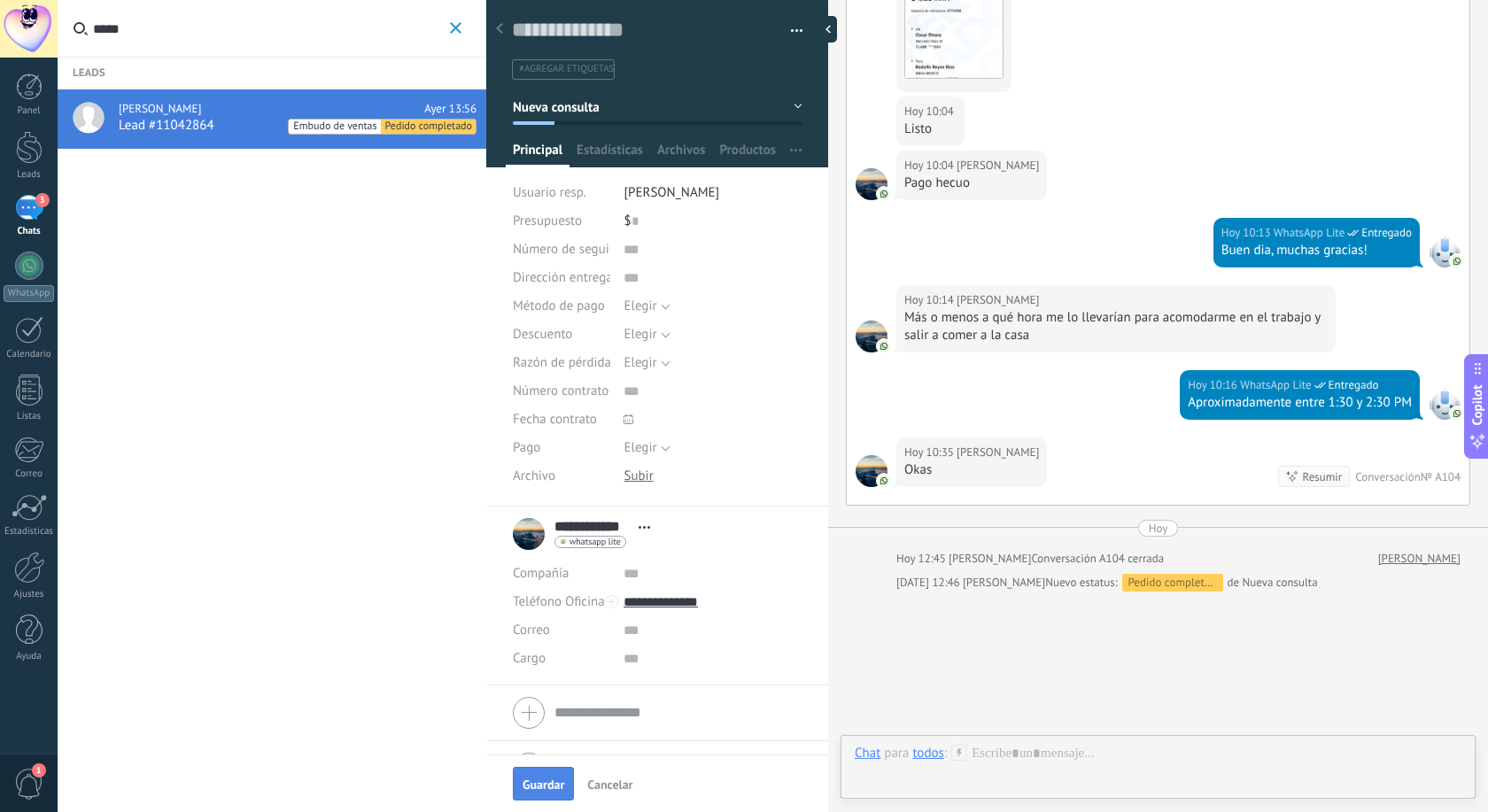
click at [542, 773] on button "Guardar" at bounding box center [542, 783] width 61 height 34
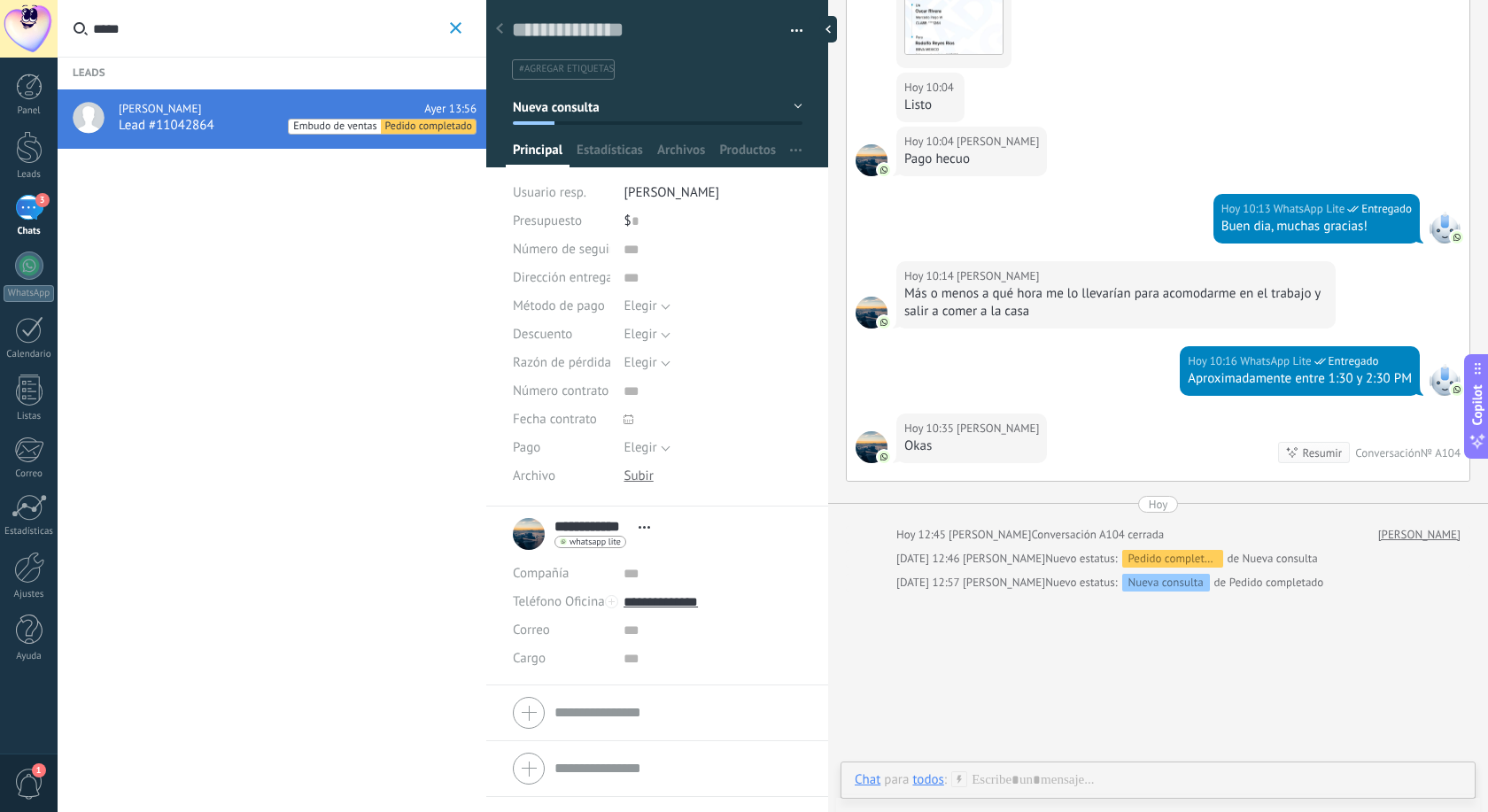
click at [215, 511] on div "Leads Oscar Rivera Ayer 13:56 Lead #11042864 Embudo de ventas Pedido completado" at bounding box center [272, 406] width 429 height 812
click at [35, 205] on div "3" at bounding box center [29, 208] width 28 height 26
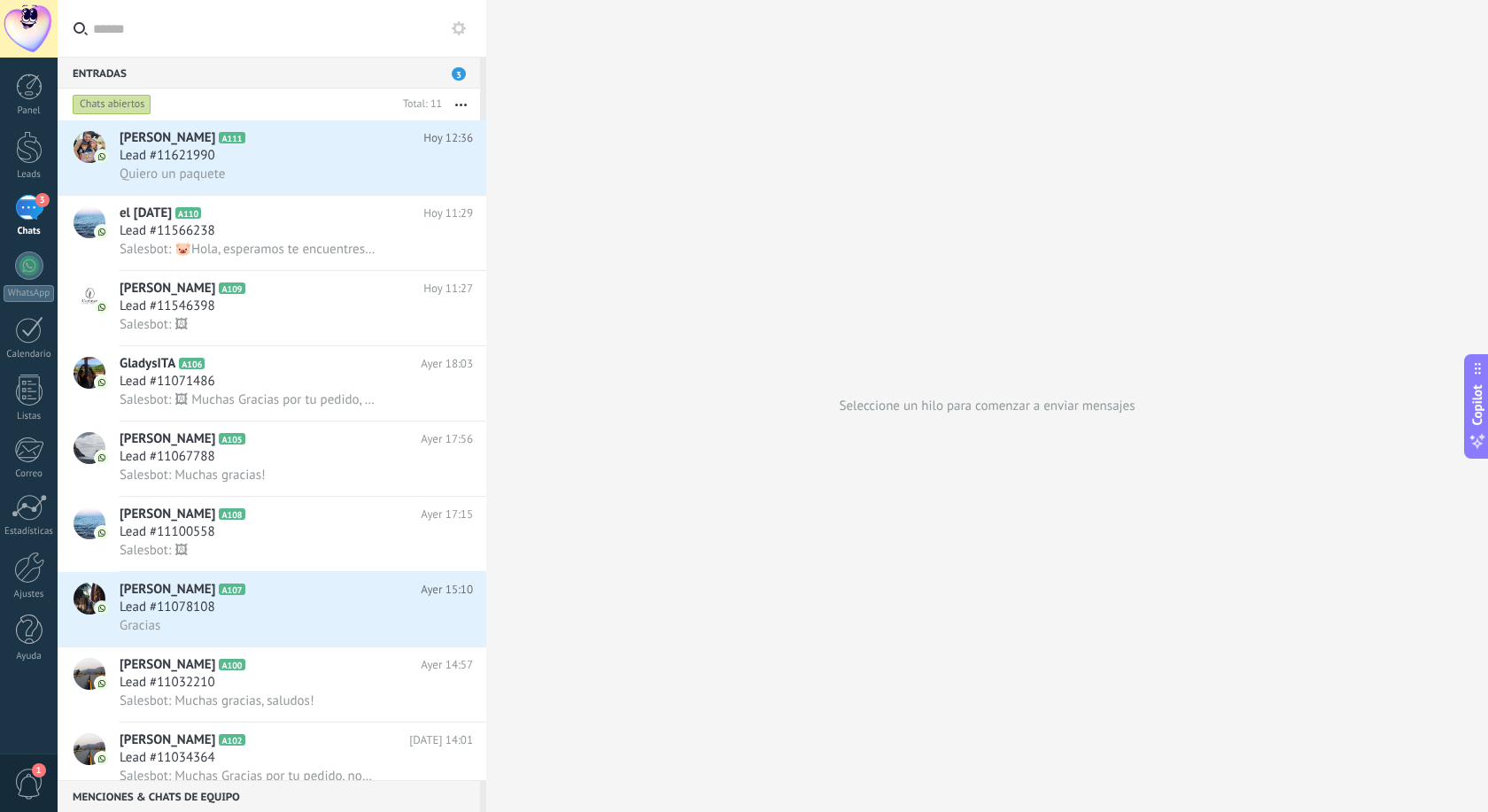
click at [186, 38] on input "text" at bounding box center [283, 28] width 379 height 57
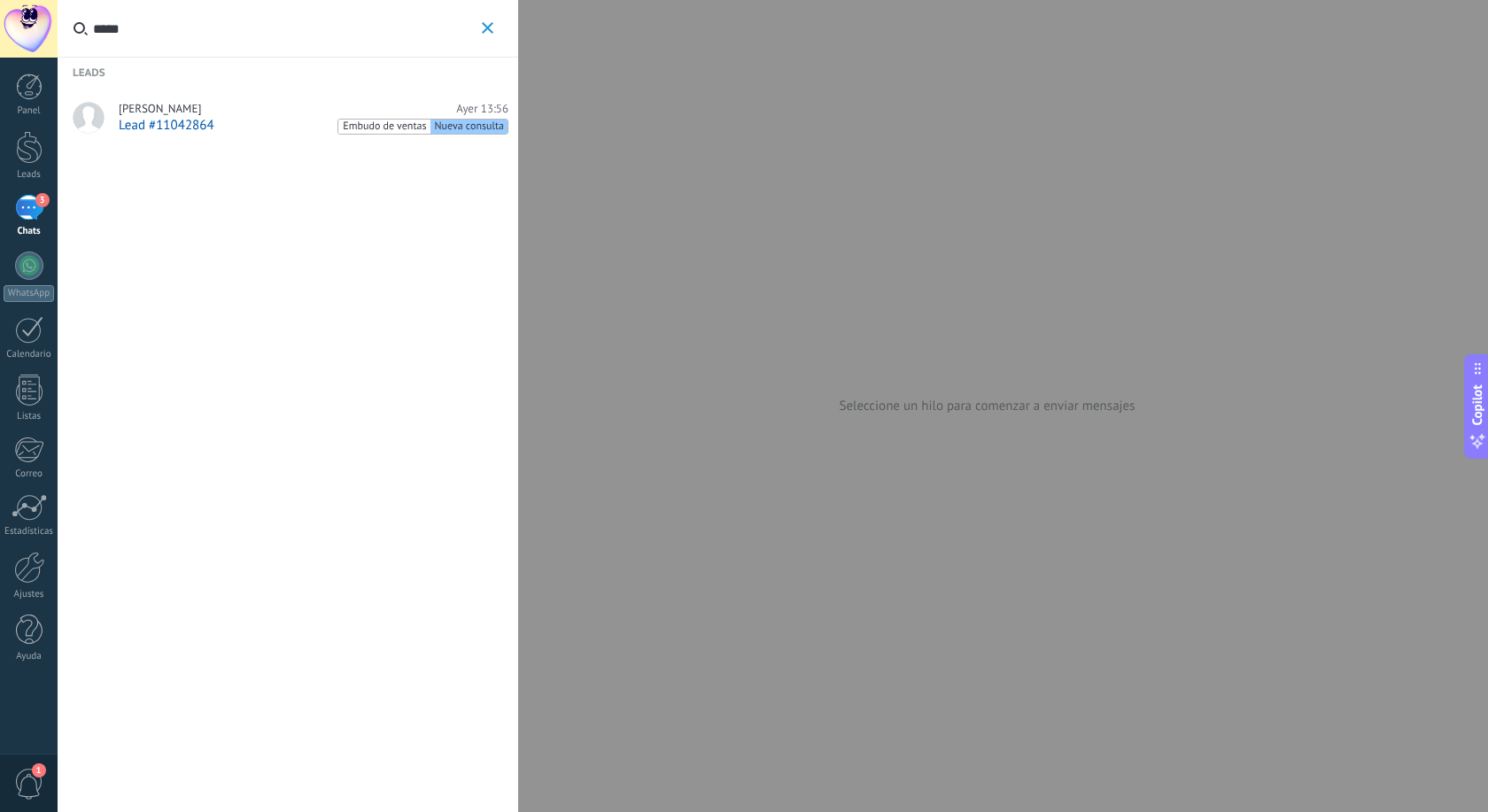
type input "*****"
click at [423, 124] on span "Embudo de ventas" at bounding box center [384, 127] width 91 height 15
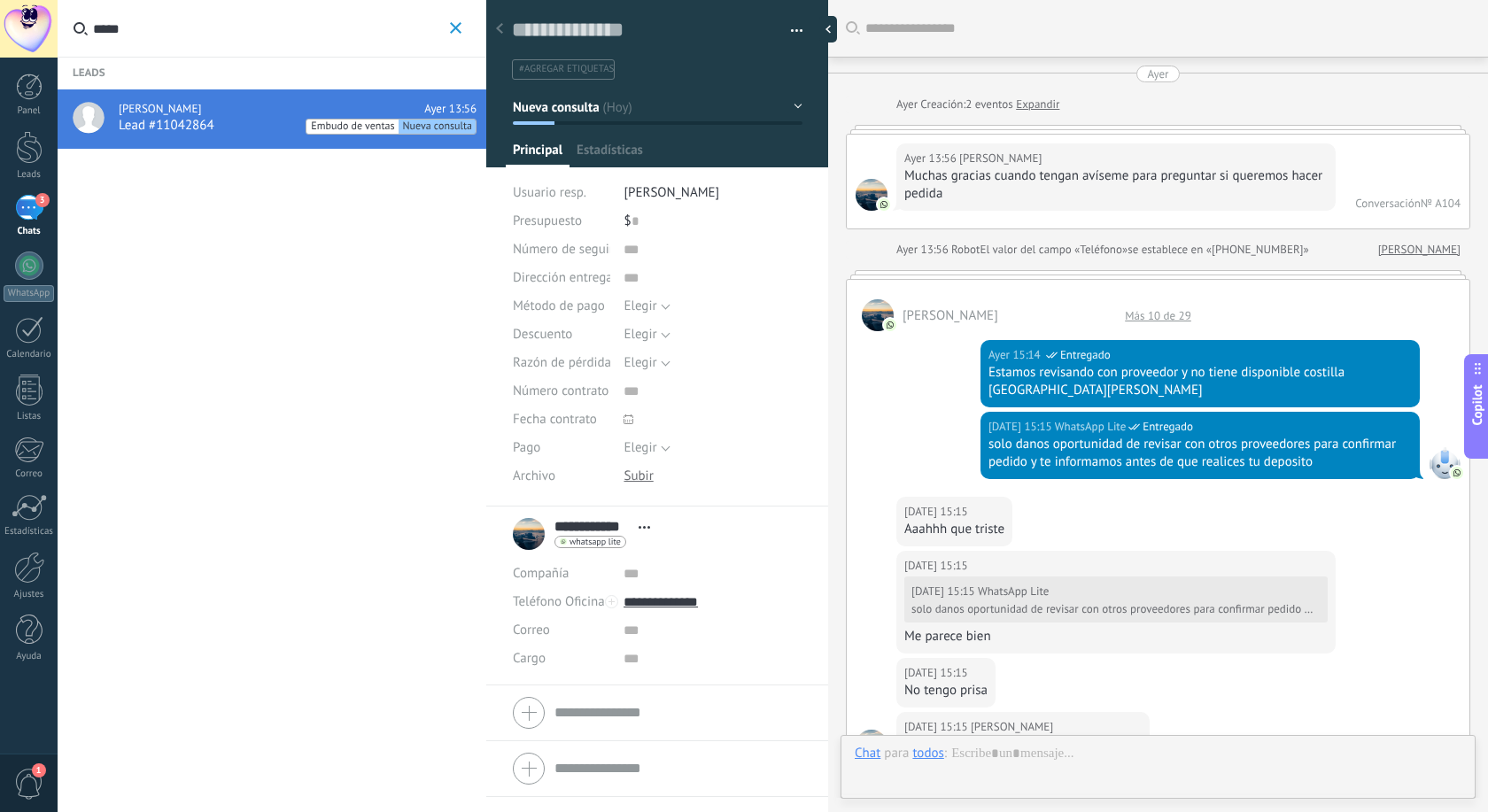
scroll to position [1672, 0]
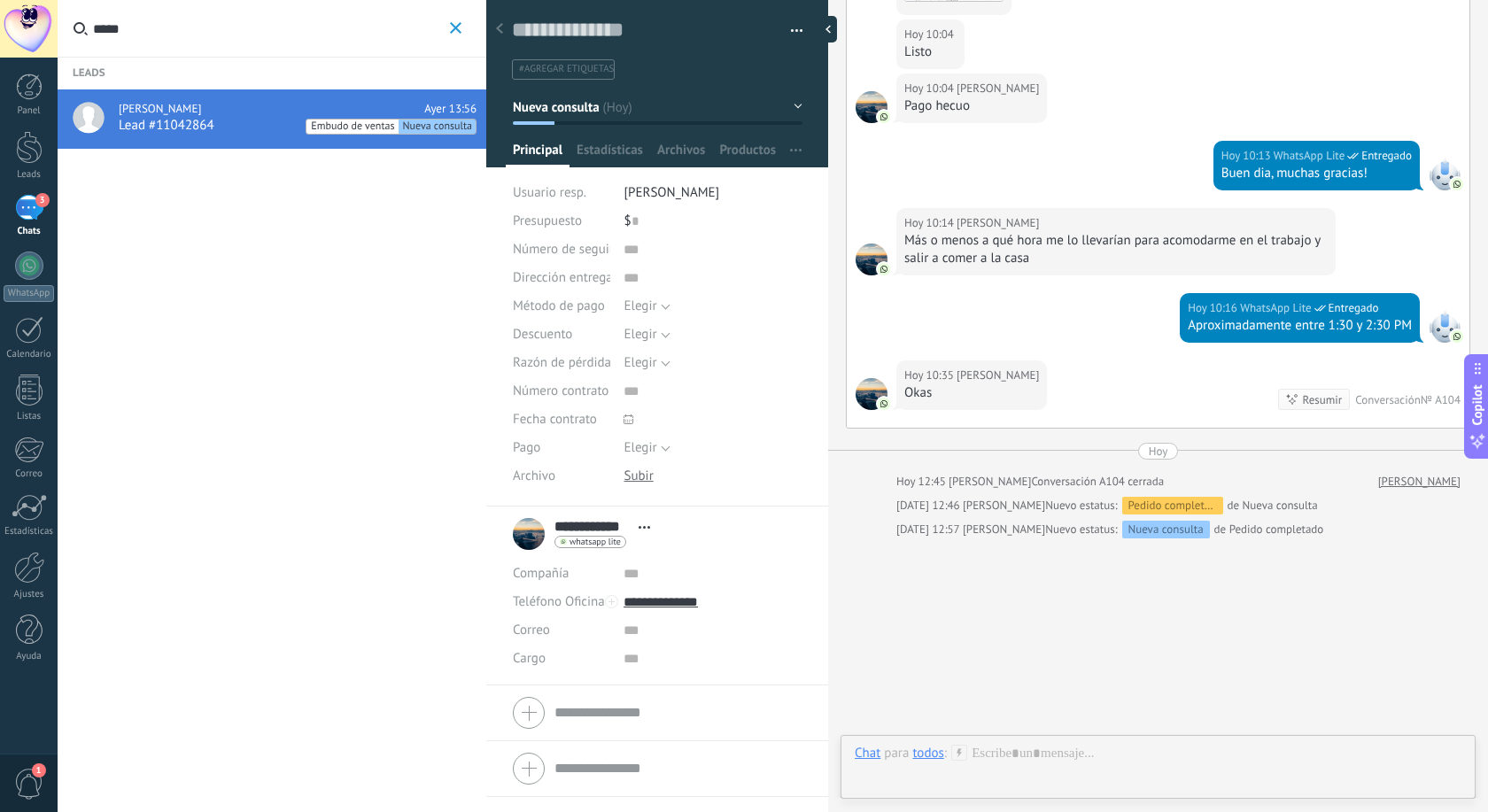
click at [801, 98] on button "Nueva consulta" at bounding box center [657, 107] width 290 height 32
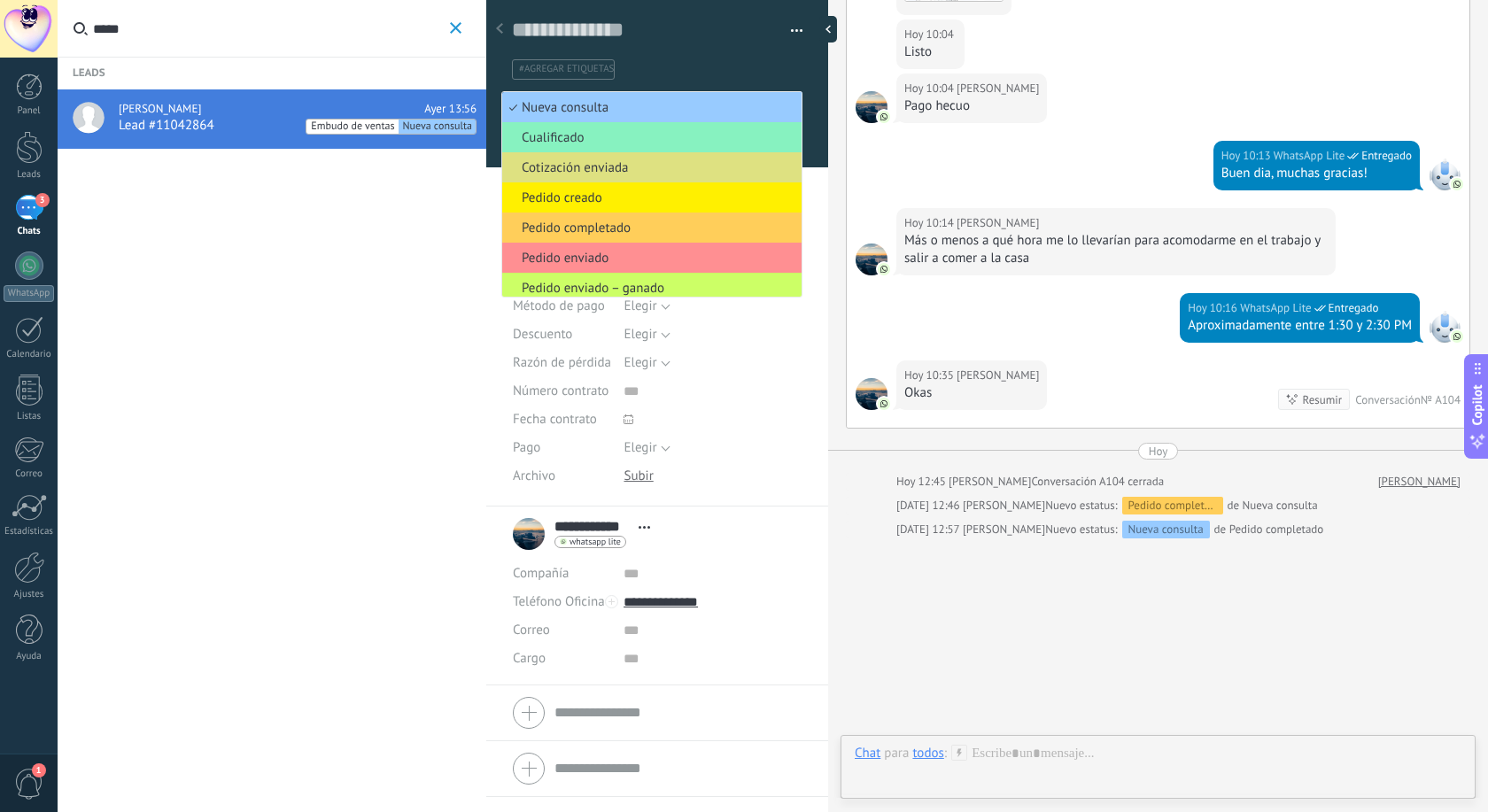
click at [801, 34] on span "button" at bounding box center [797, 34] width 13 height 4
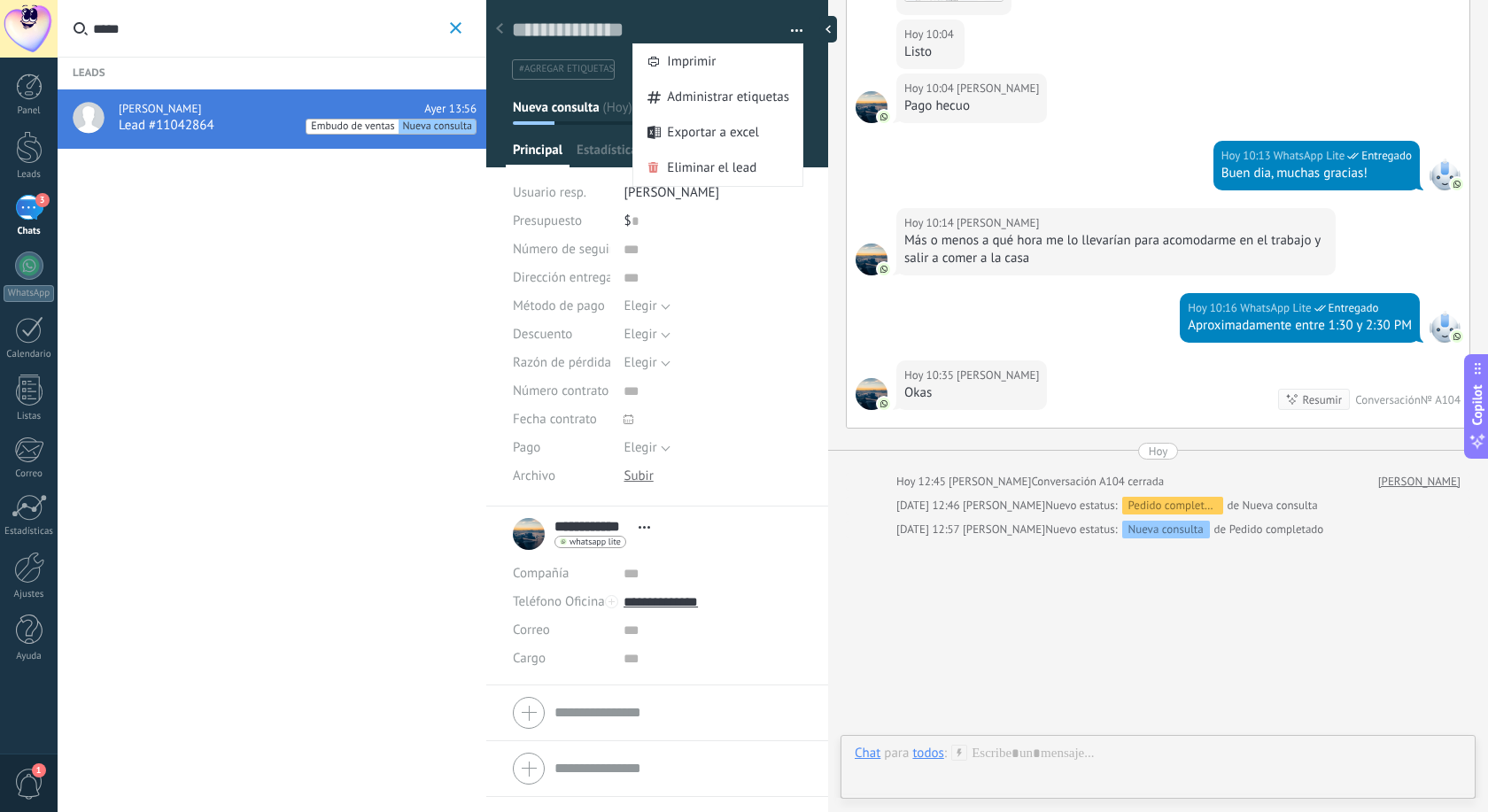
click at [801, 34] on span "button" at bounding box center [797, 34] width 13 height 4
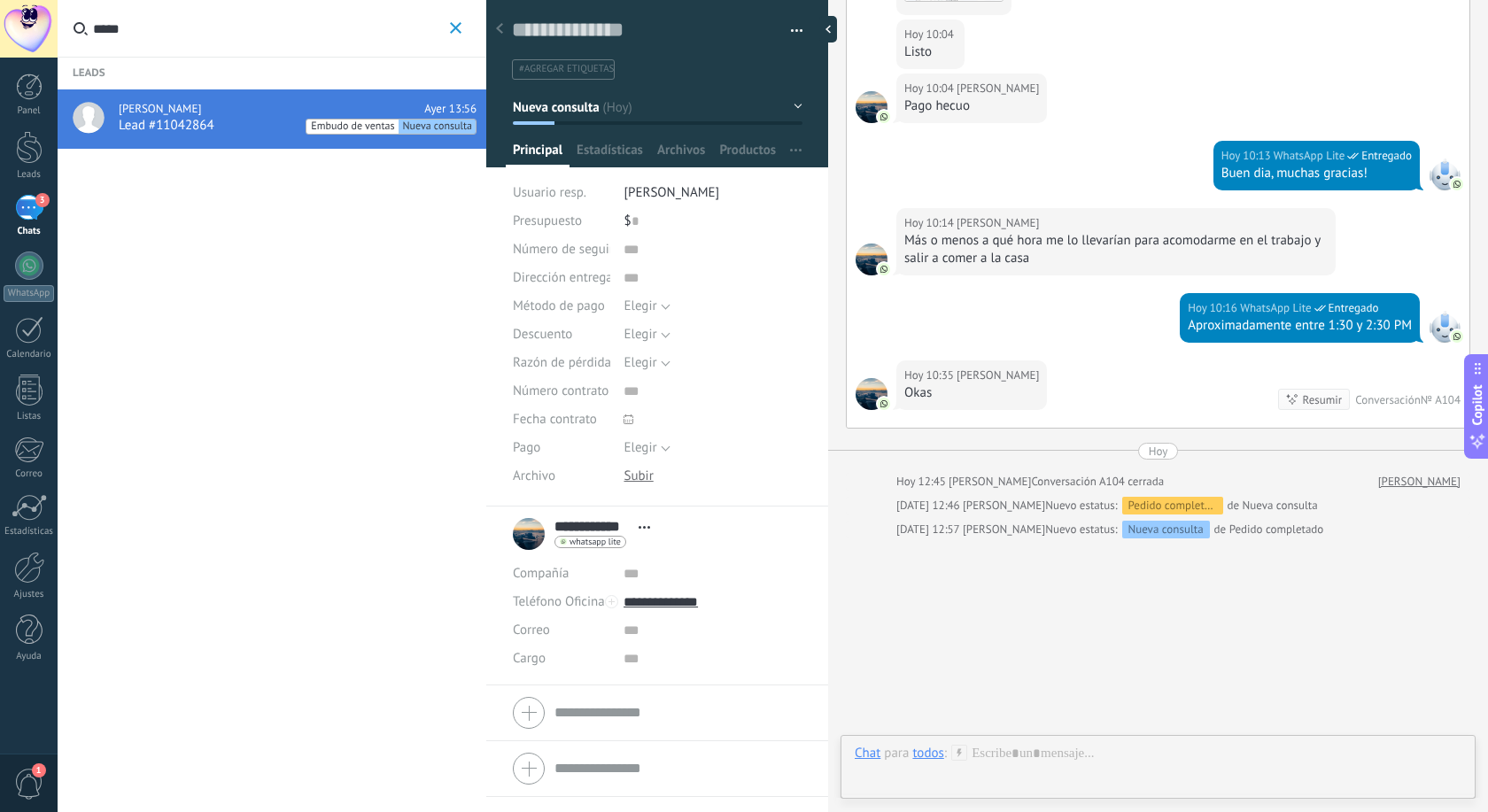
click at [1420, 473] on link "[PERSON_NAME]" at bounding box center [1419, 481] width 82 height 17
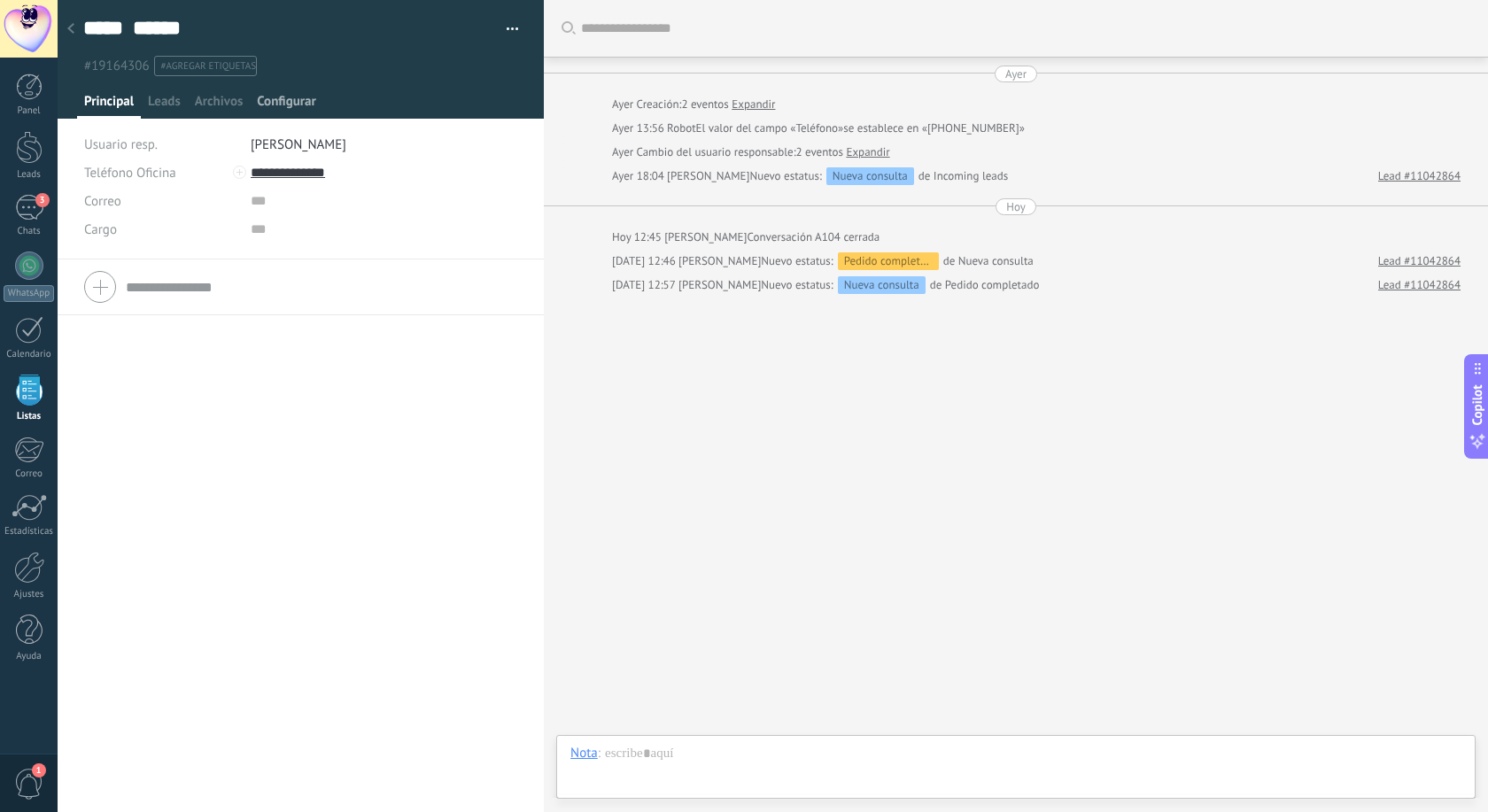
click at [286, 103] on span "Configurar" at bounding box center [286, 106] width 58 height 26
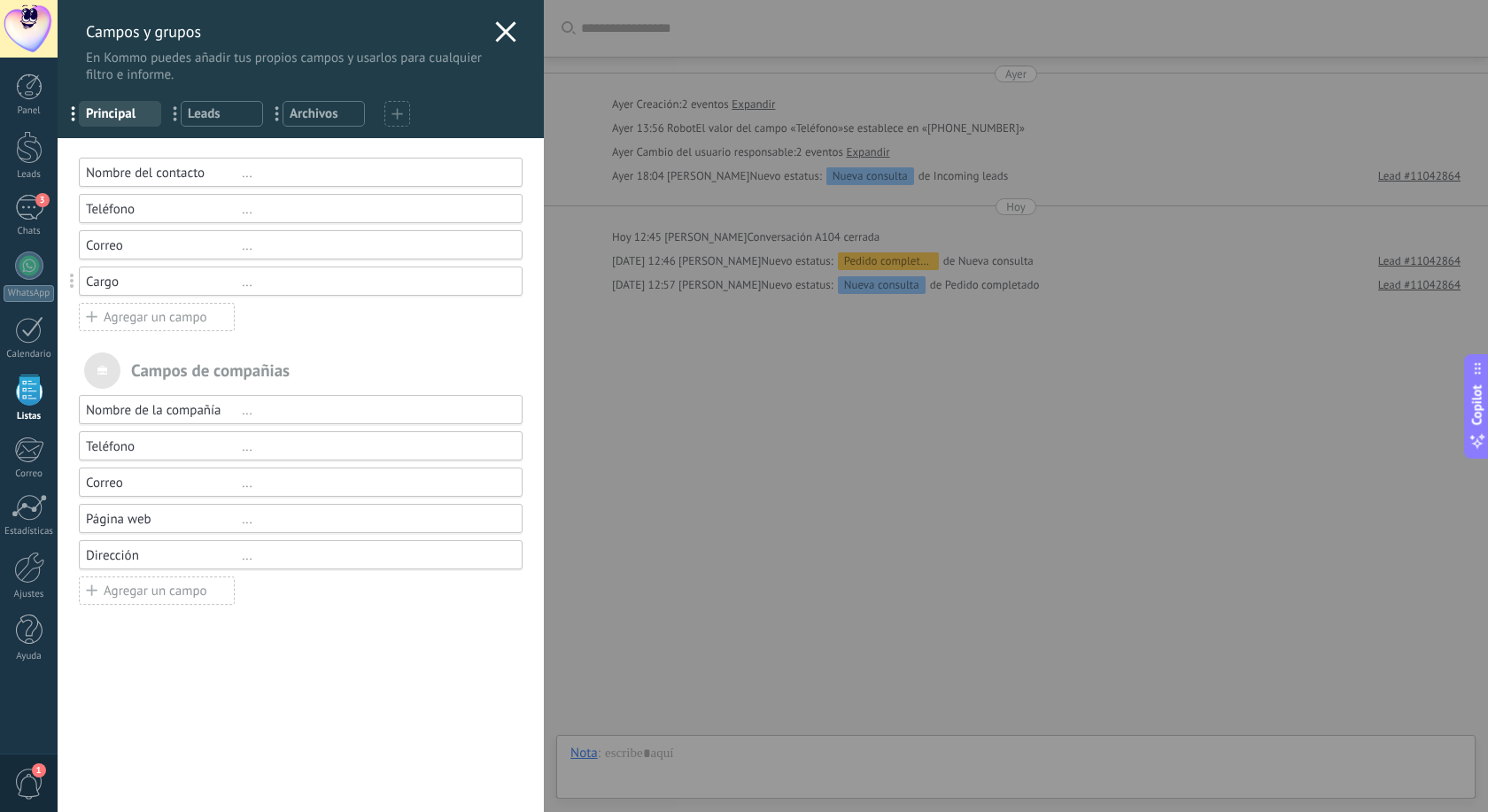
click at [221, 117] on span "Leads" at bounding box center [222, 114] width 68 height 16
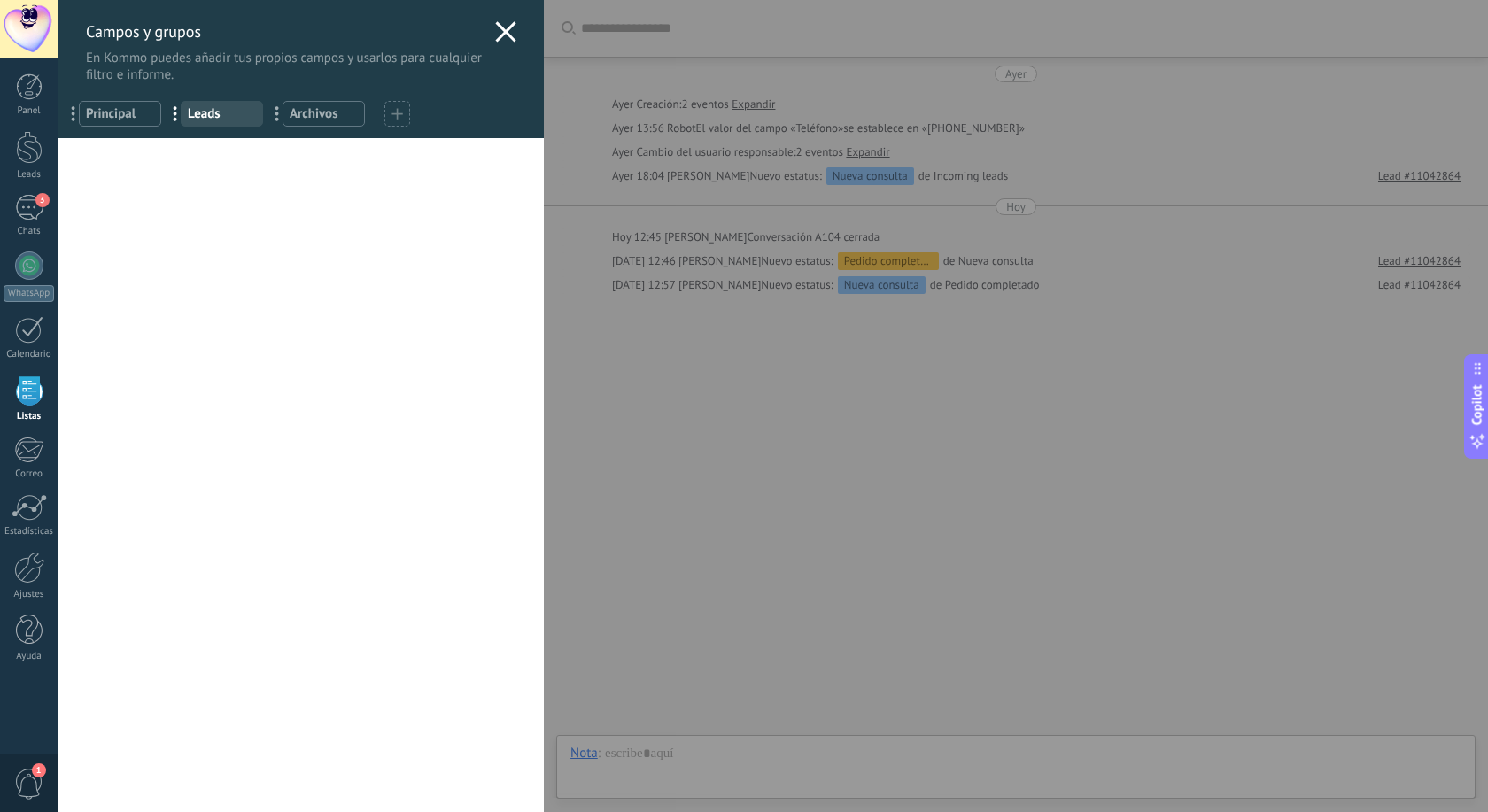
click at [178, 113] on span "..." at bounding box center [181, 113] width 36 height 30
click at [209, 116] on span "Leads" at bounding box center [222, 114] width 68 height 16
drag, startPoint x: 212, startPoint y: 118, endPoint x: 243, endPoint y: 237, distance: 123.0
click at [243, 237] on div "Campos y grupos En Kommo puedes añadir tus propios campos y usarlos para cualqu…" at bounding box center [300, 406] width 486 height 812
click at [512, 28] on icon at bounding box center [505, 31] width 21 height 21
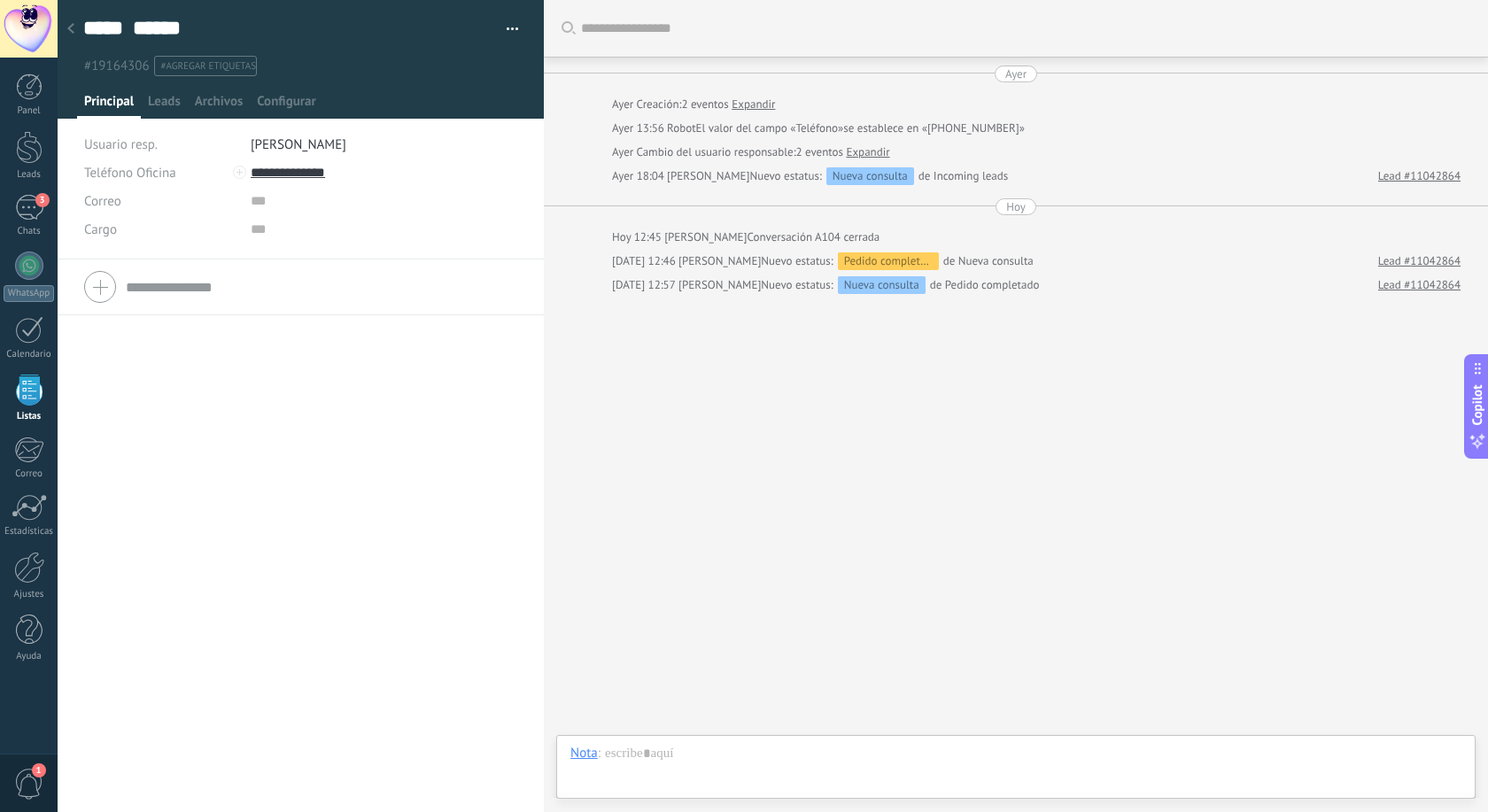
click at [67, 28] on icon at bounding box center [71, 28] width 7 height 11
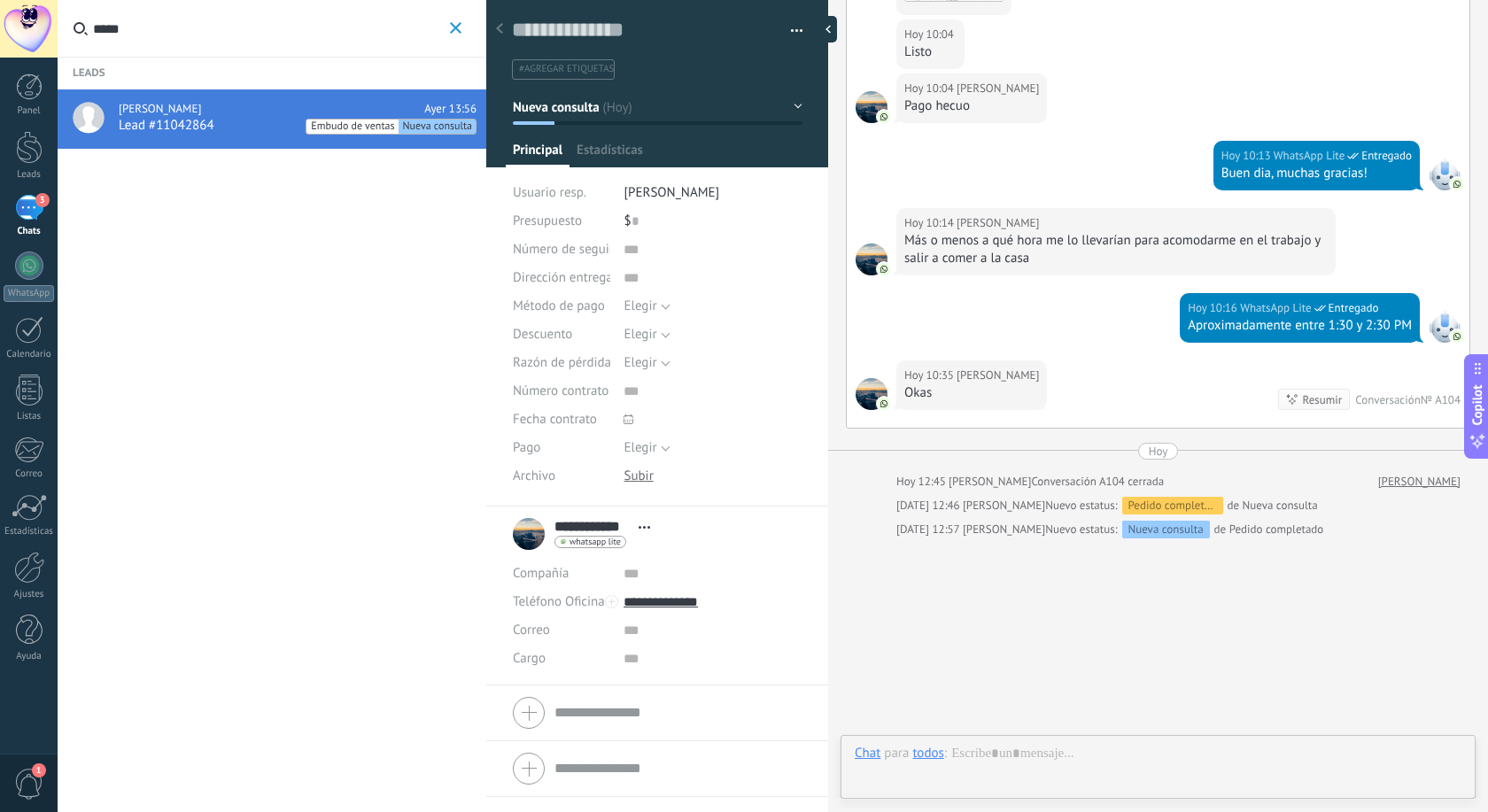
scroll to position [26, 0]
click at [601, 152] on span "Estadísticas" at bounding box center [609, 154] width 67 height 26
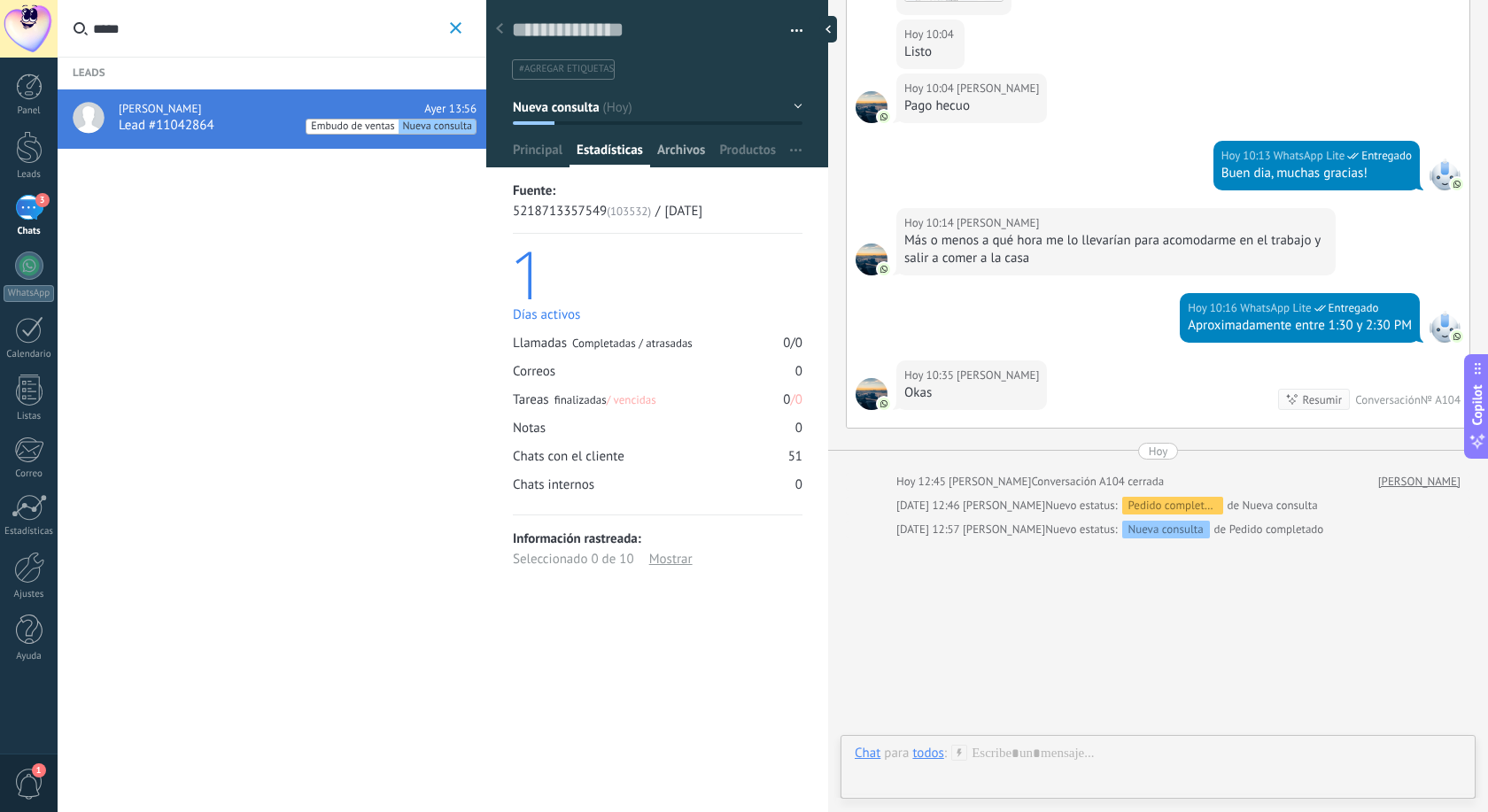
click at [654, 145] on div "Archivos" at bounding box center [681, 154] width 62 height 26
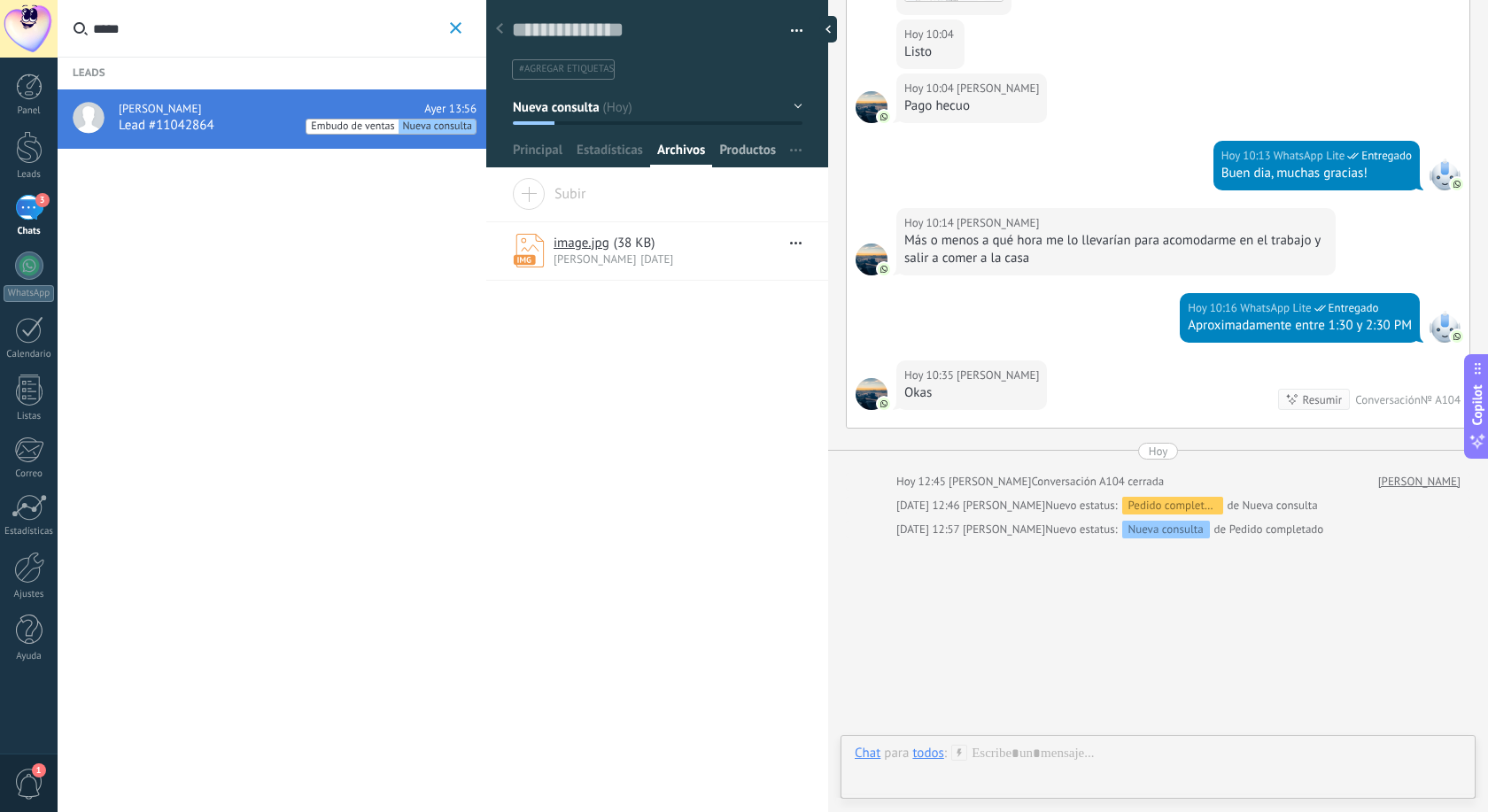
click at [733, 148] on span "Productos" at bounding box center [748, 154] width 57 height 26
click at [841, 37] on div at bounding box center [832, 28] width 26 height 26
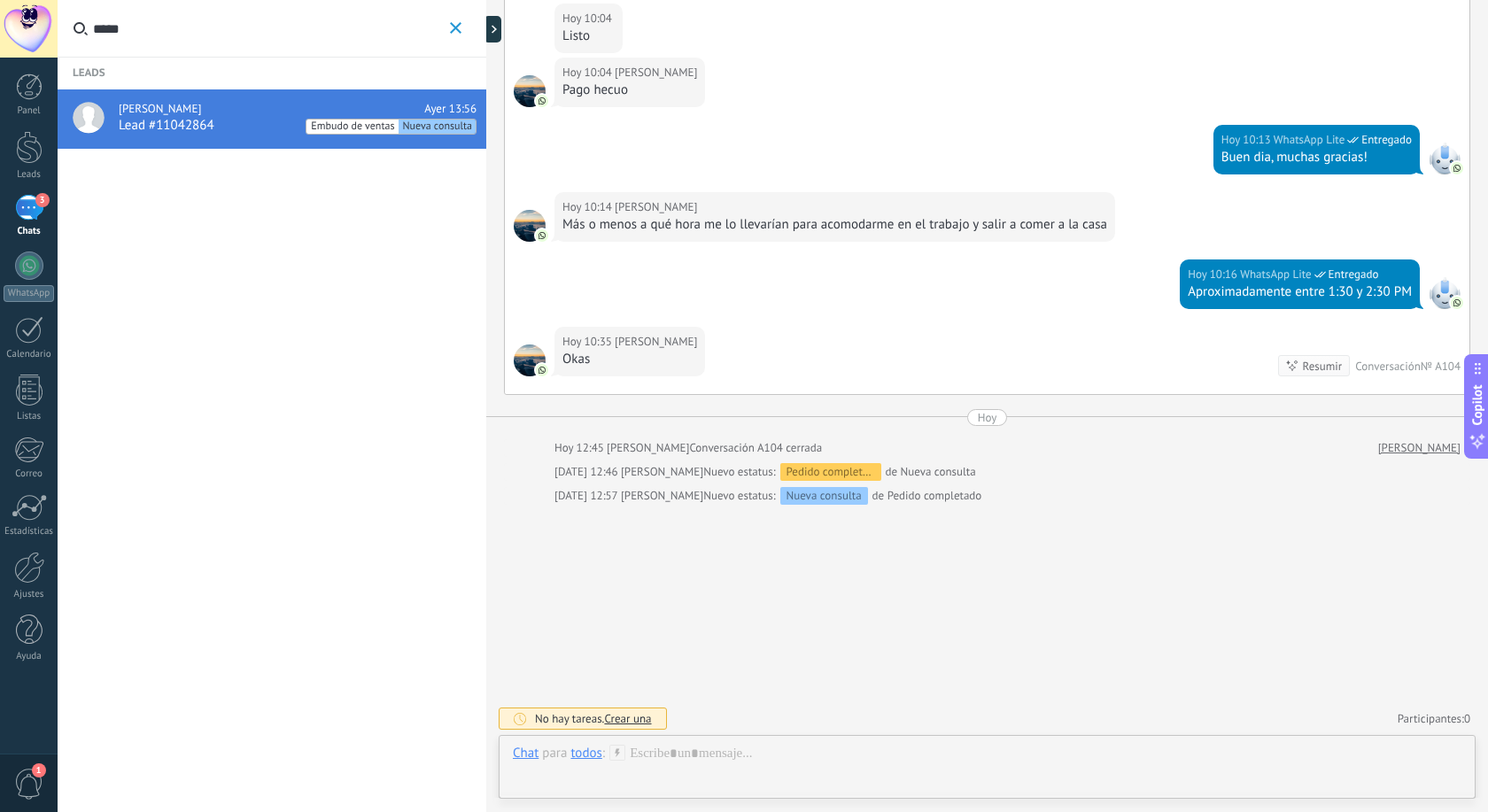
scroll to position [1619, 0]
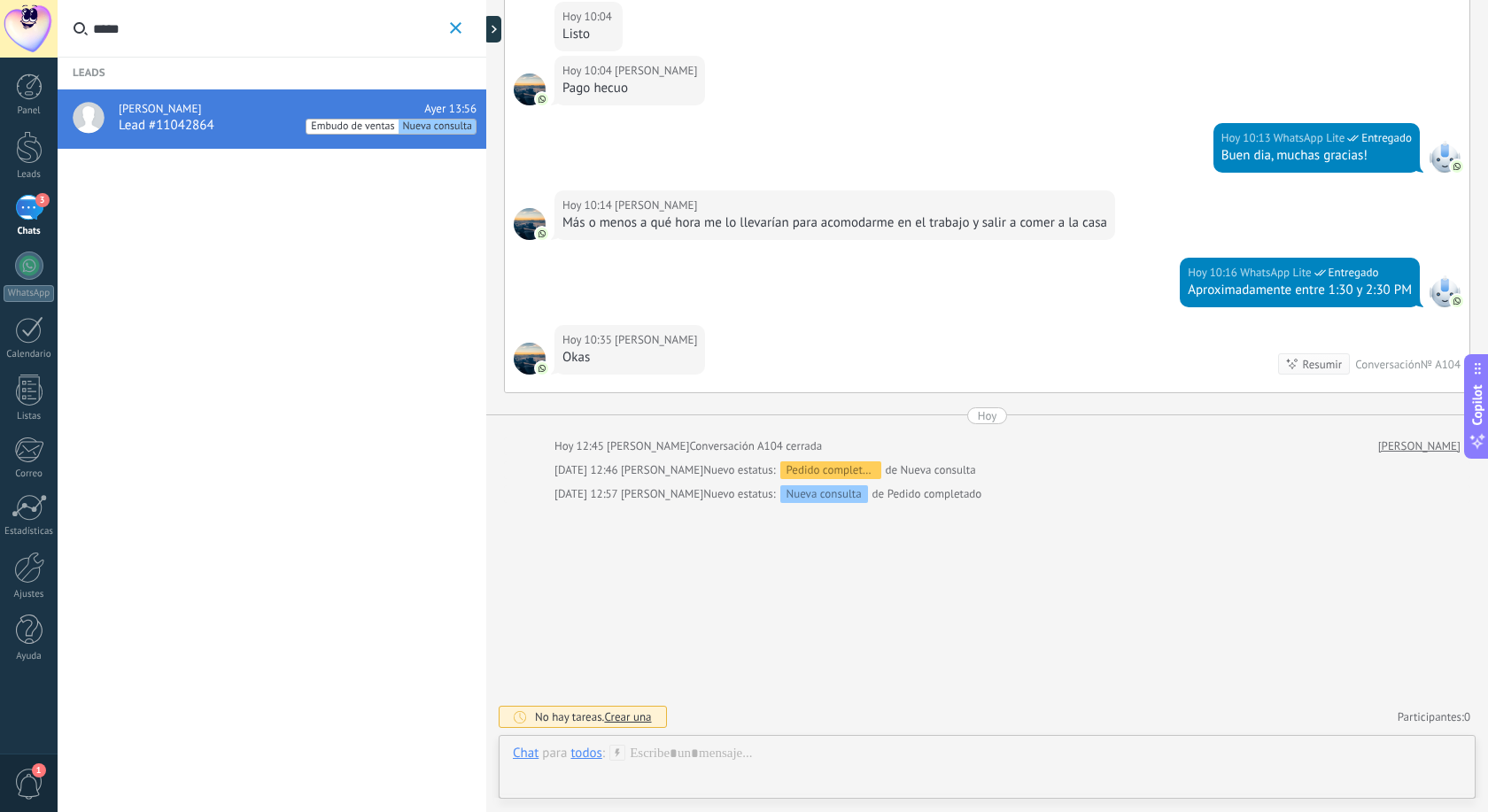
click at [1419, 444] on link "[PERSON_NAME]" at bounding box center [1419, 446] width 82 height 17
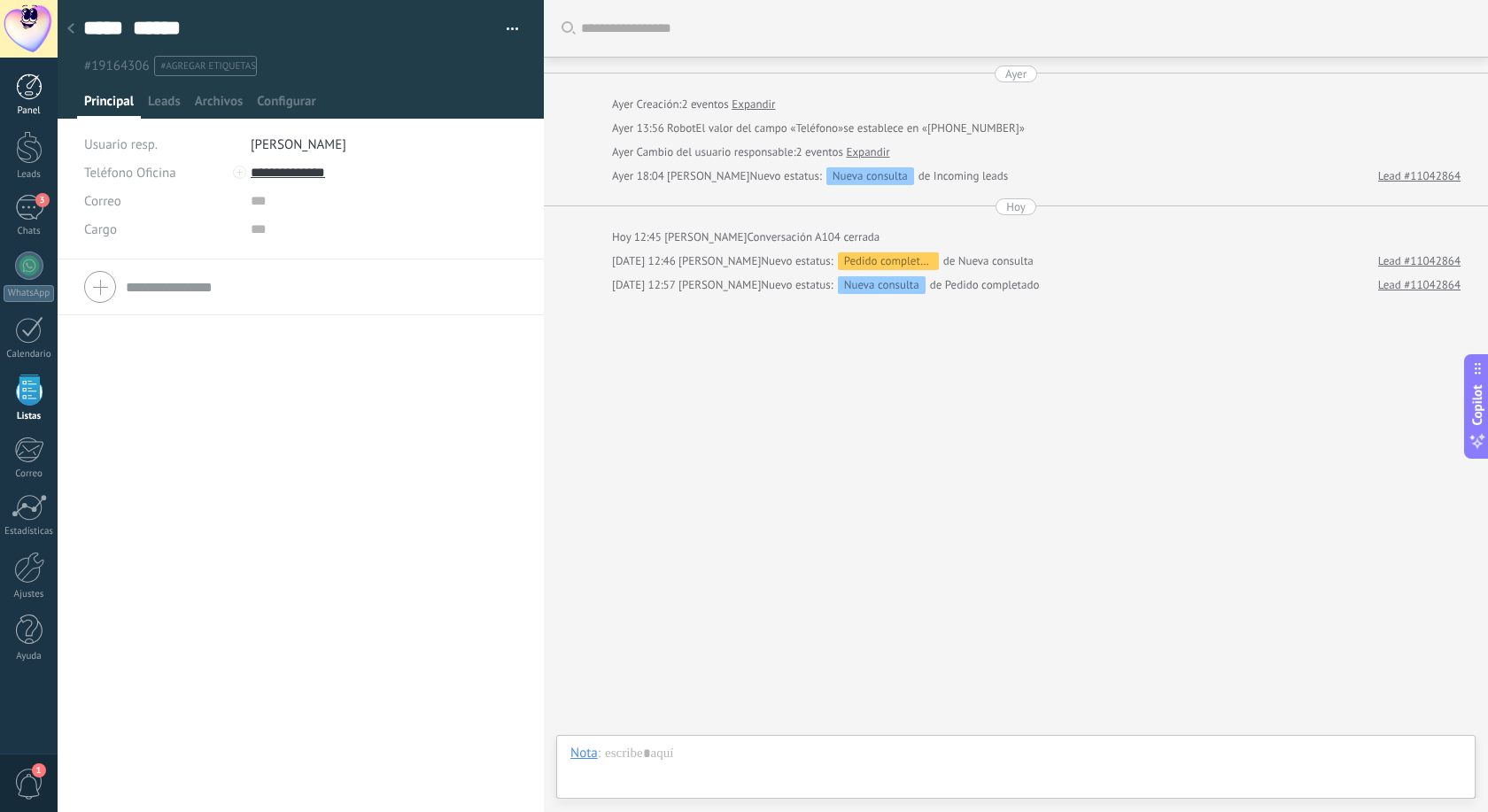
click at [39, 104] on div "Panel" at bounding box center [28, 96] width 57 height 44
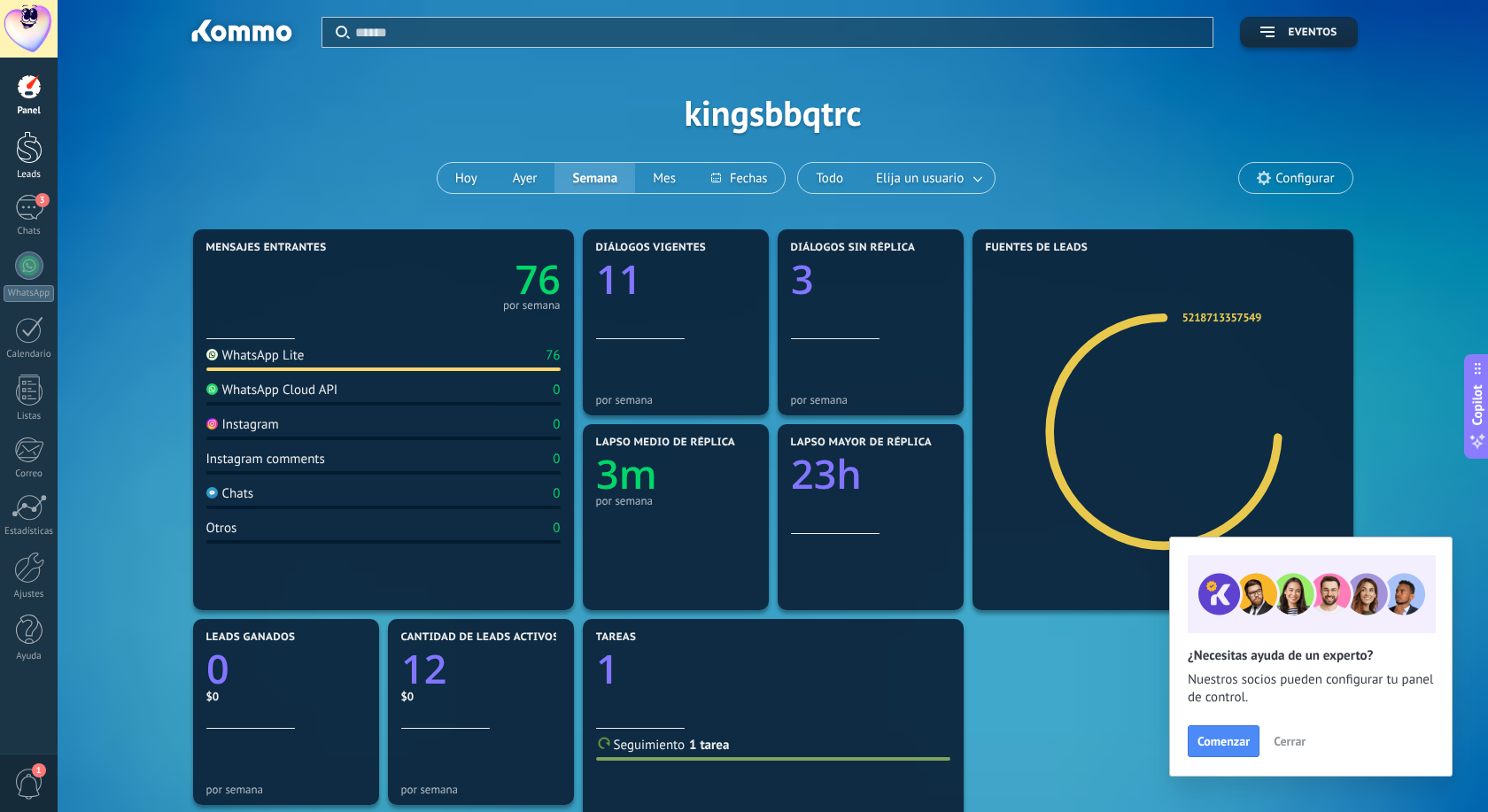
click at [30, 139] on div at bounding box center [28, 148] width 26 height 33
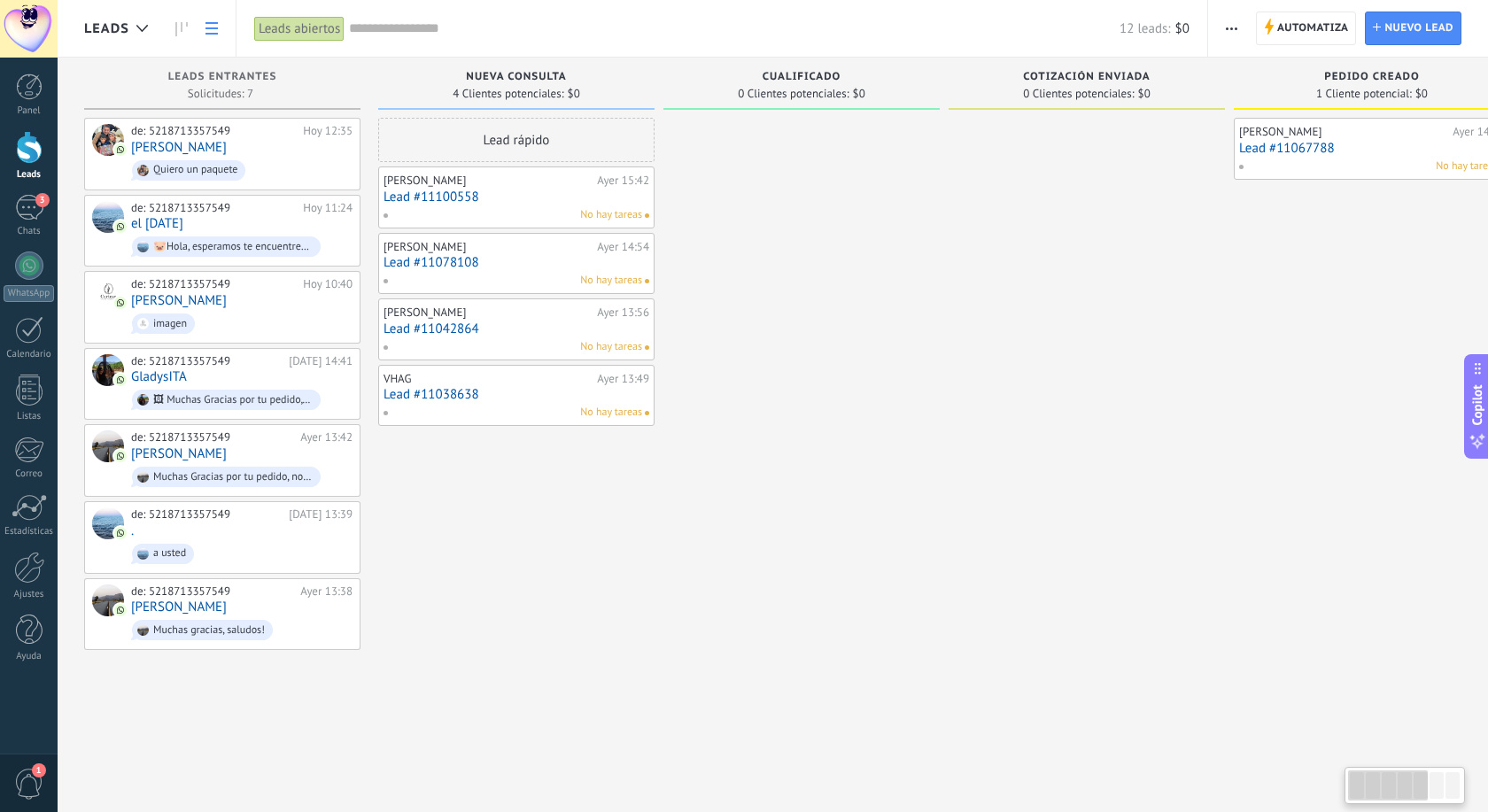
click at [219, 29] on link at bounding box center [212, 29] width 30 height 35
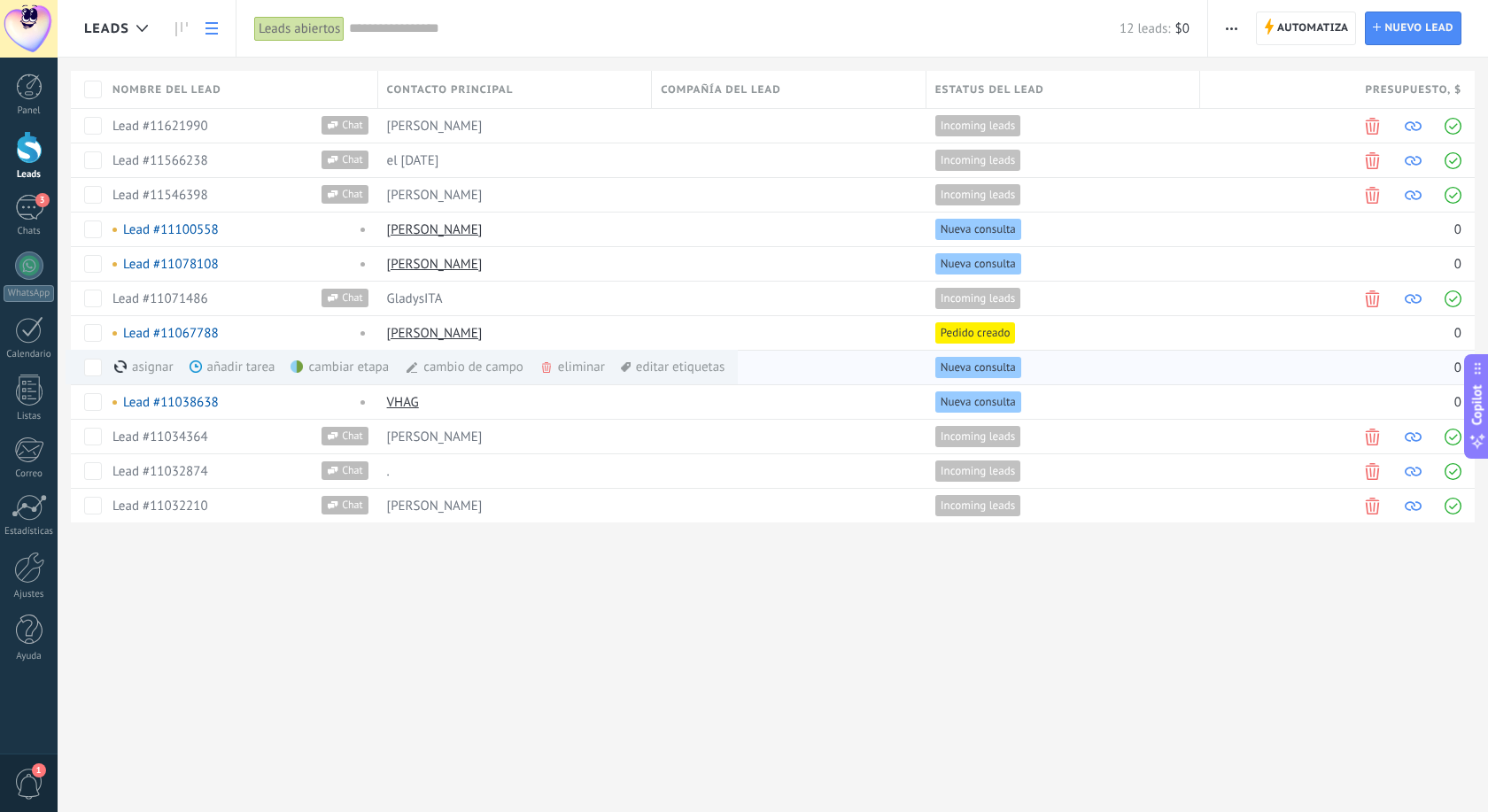
click at [473, 369] on div "cambio de campo màs" at bounding box center [494, 367] width 179 height 35
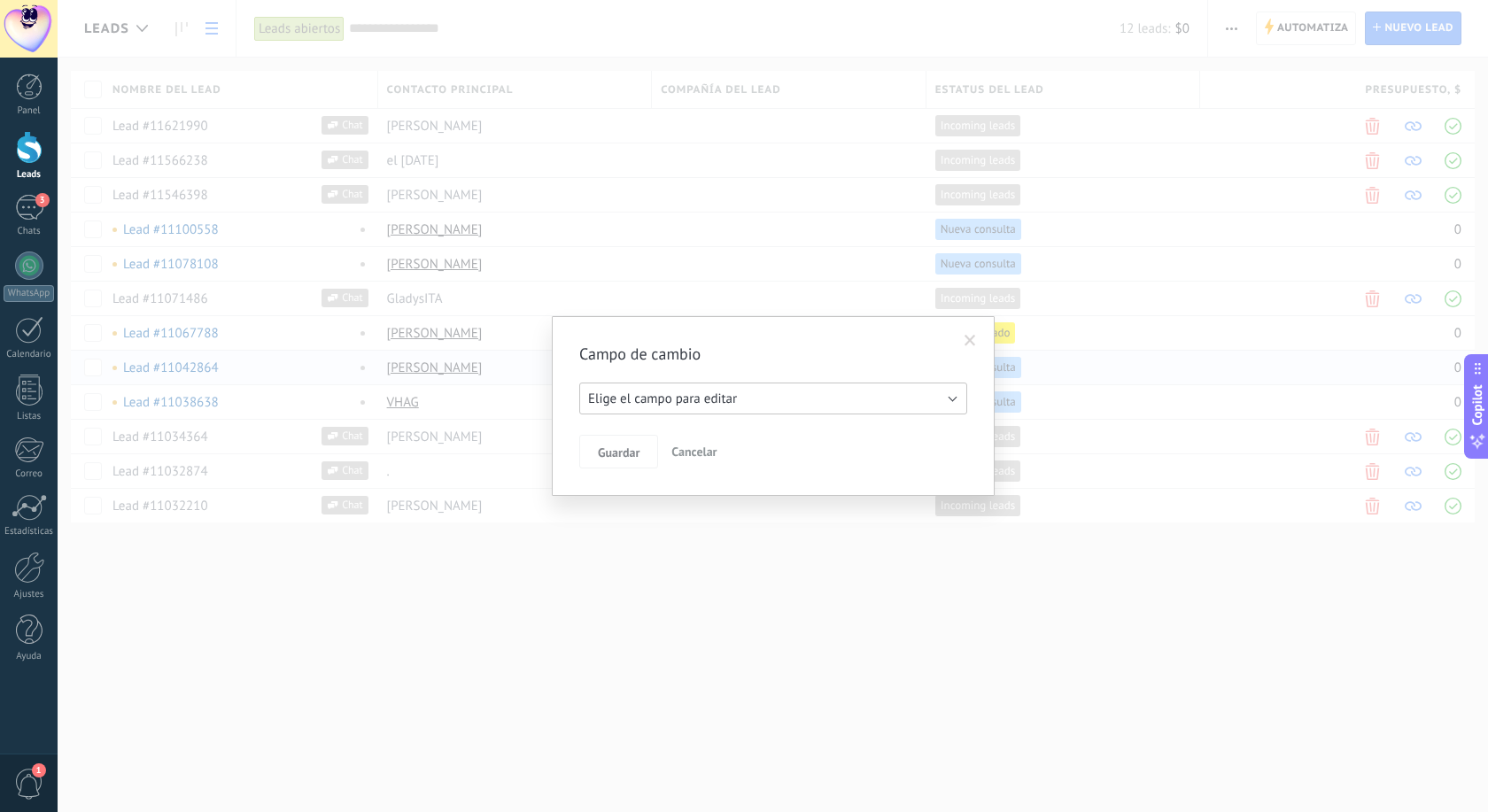
click at [641, 393] on span "Elige el campo para editar" at bounding box center [662, 398] width 149 height 16
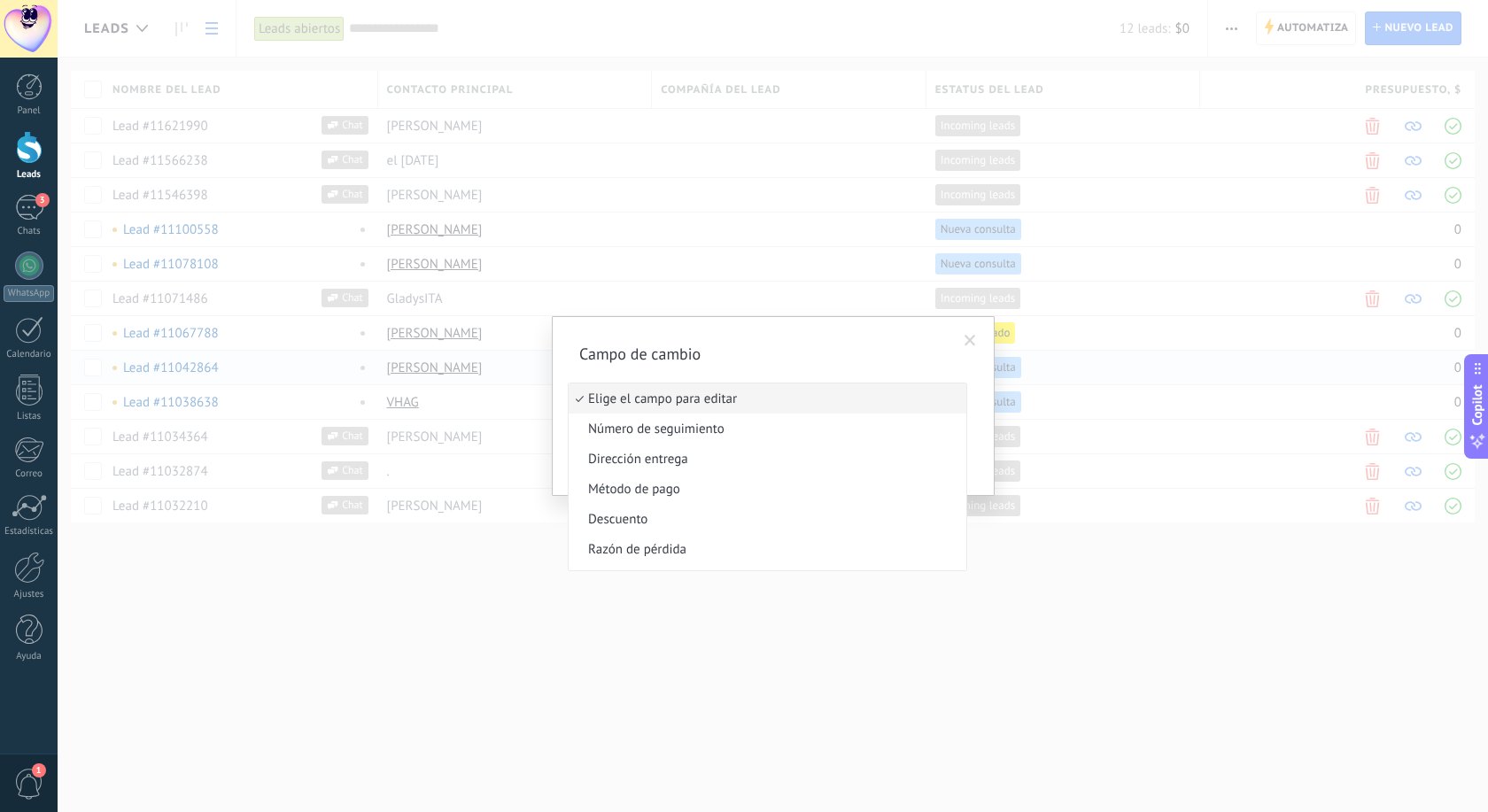
click at [641, 393] on span "Elige el campo para editar" at bounding box center [765, 398] width 392 height 16
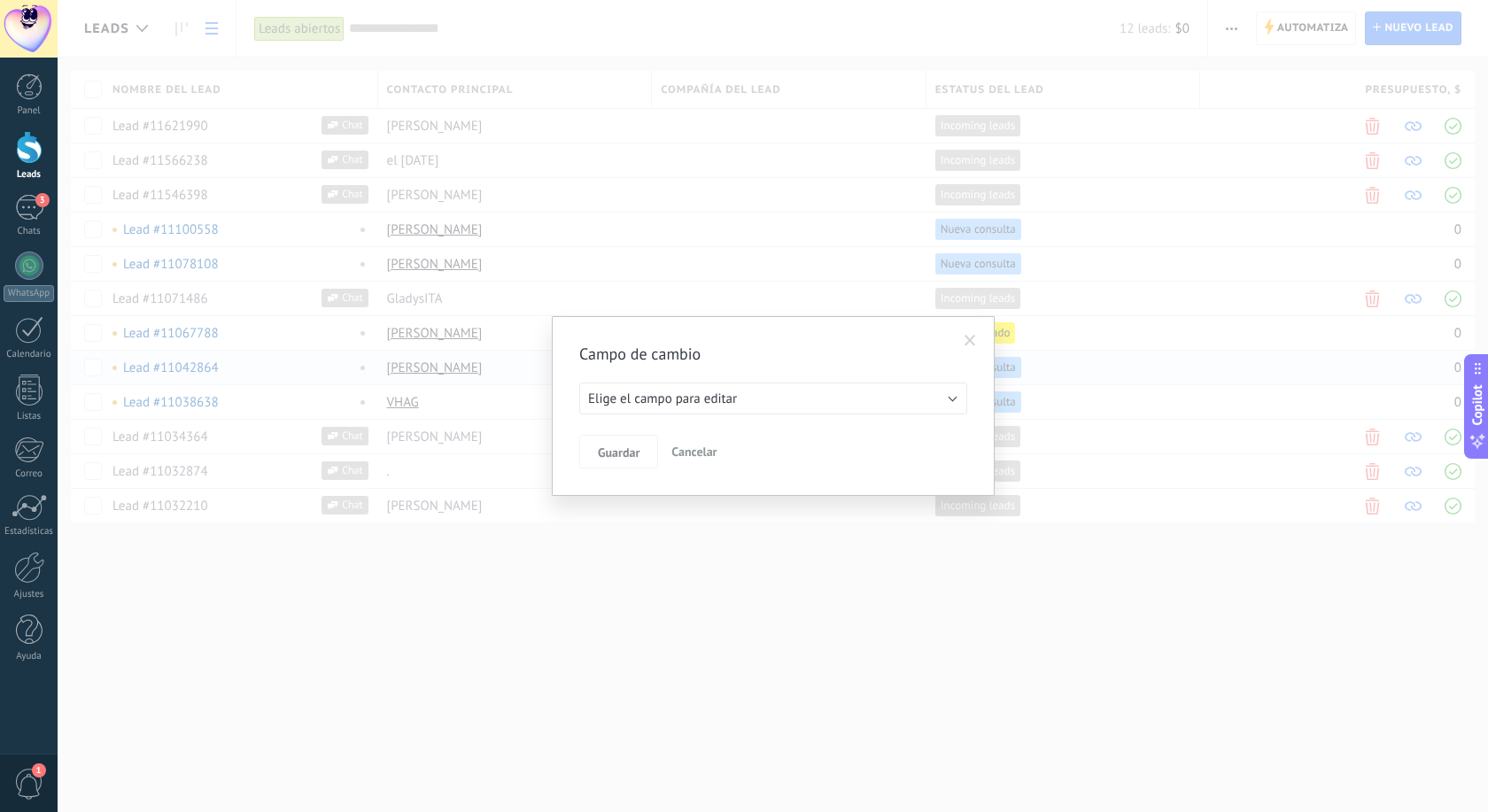
click at [711, 453] on span "Cancelar" at bounding box center [694, 451] width 46 height 15
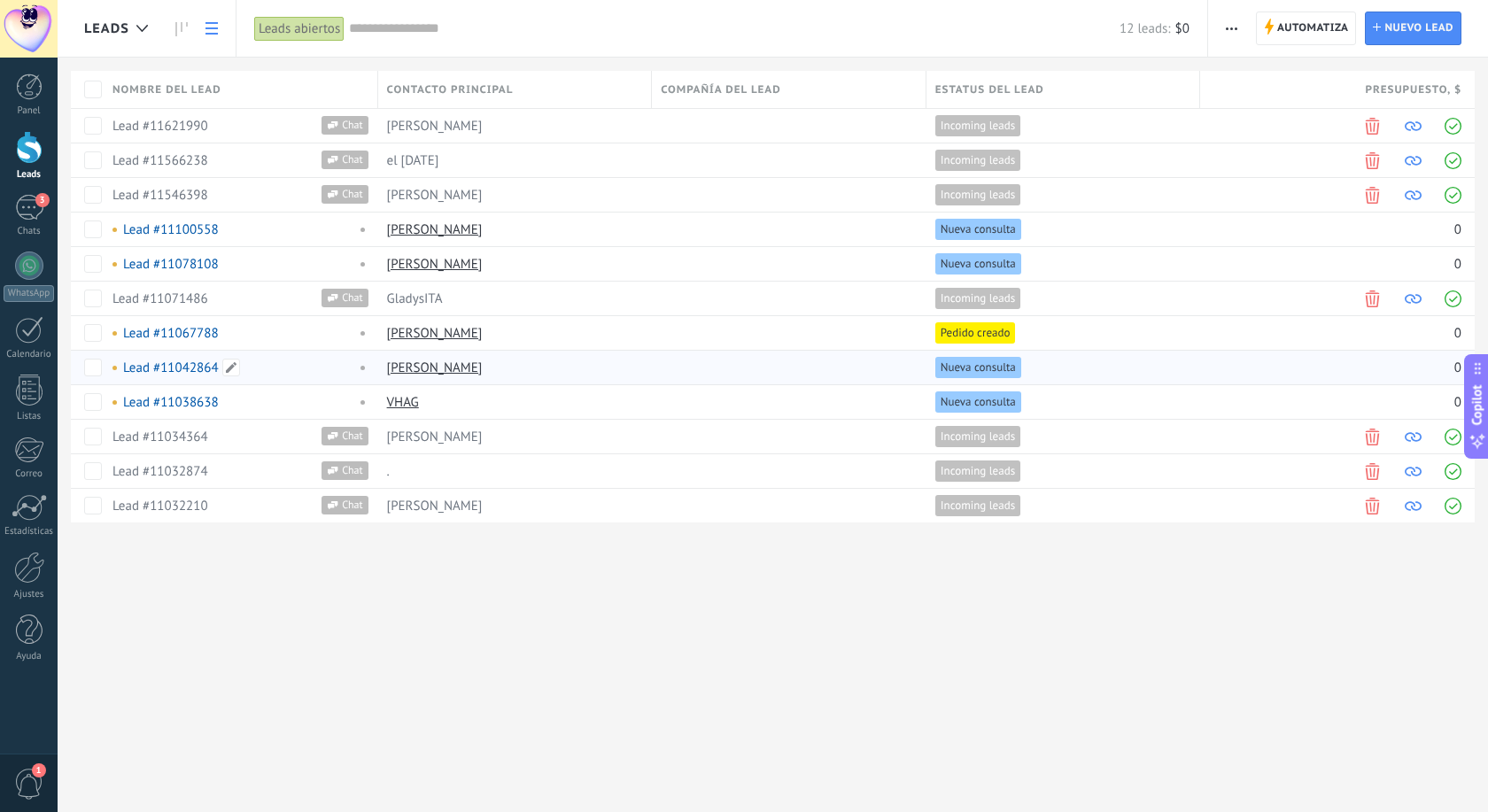
click at [142, 367] on link "Lead #11042864" at bounding box center [170, 367] width 96 height 16
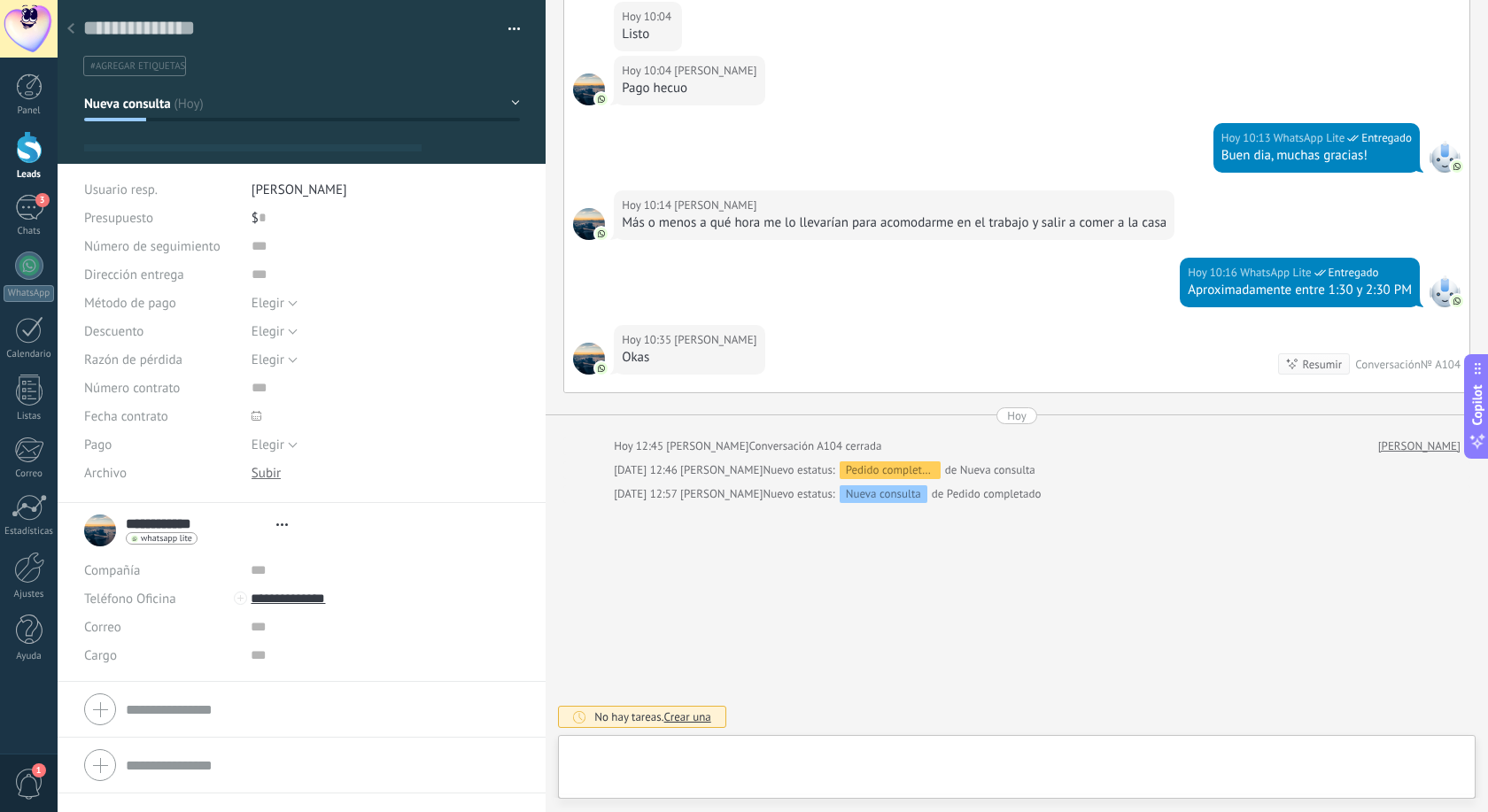
scroll to position [26, 0]
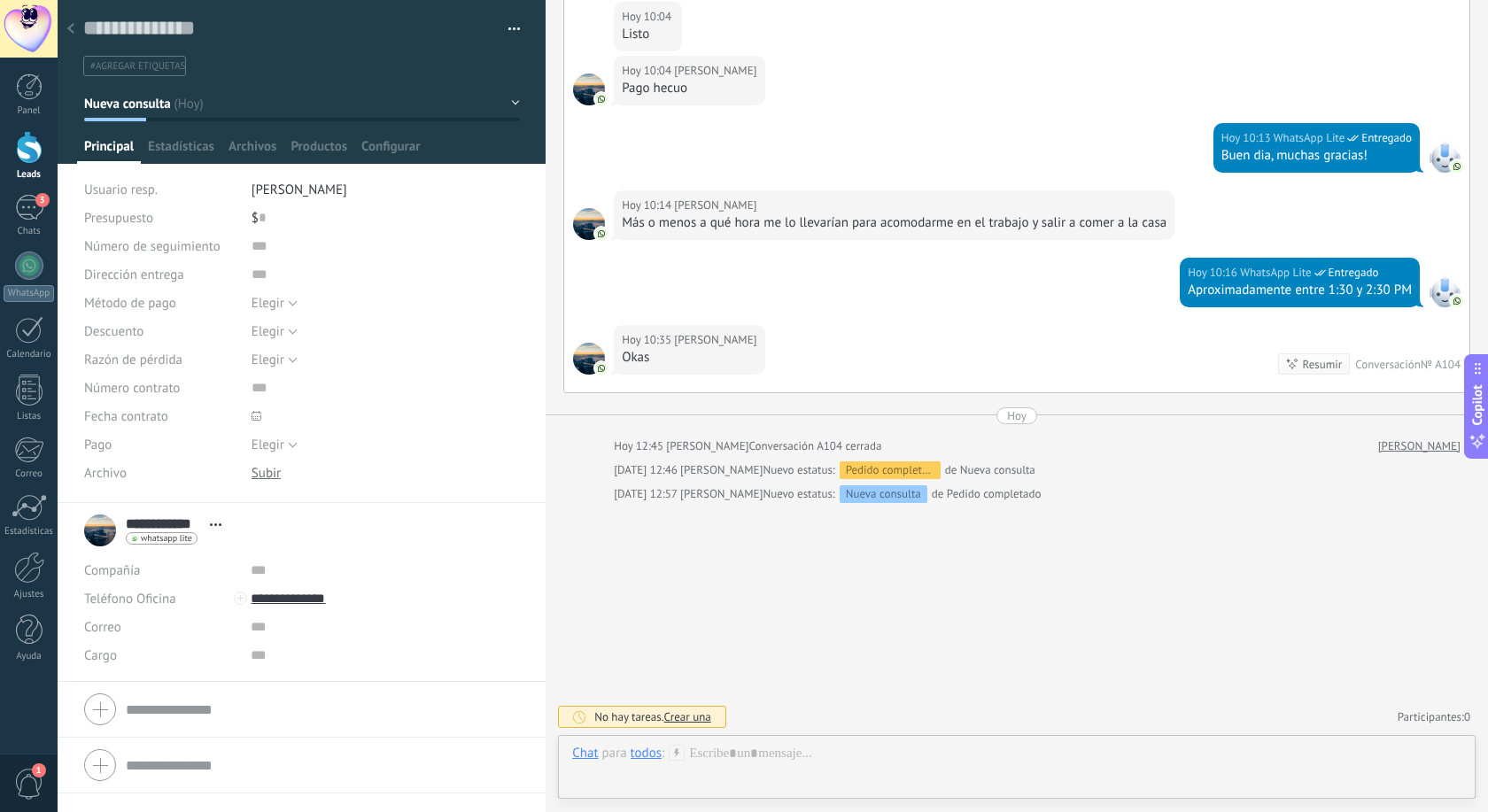
click at [518, 28] on button "button" at bounding box center [508, 28] width 26 height 26
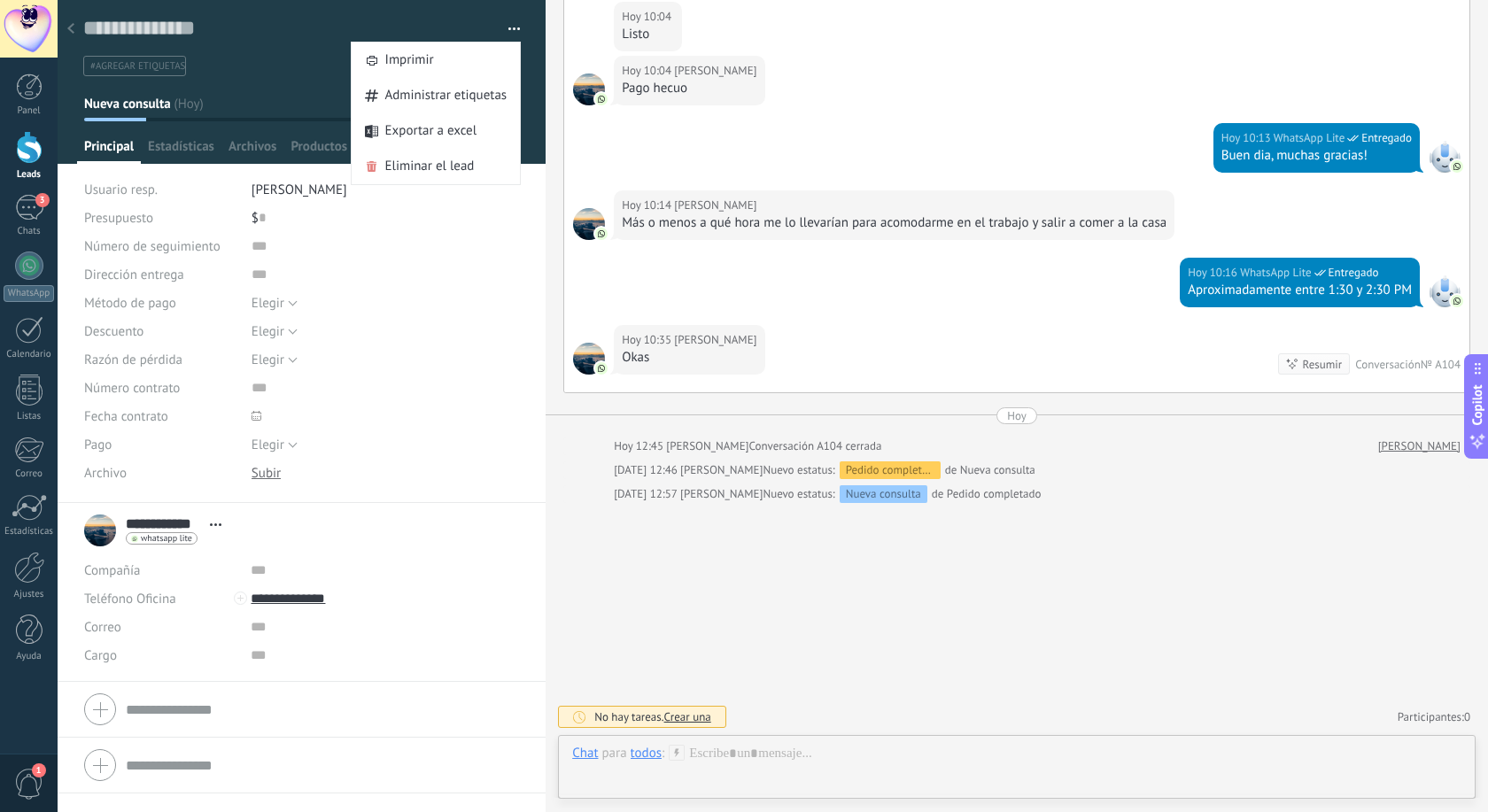
click at [739, 109] on div "Hoy 10:04 Oscar Rivera Pago hecuo" at bounding box center [1017, 89] width 905 height 67
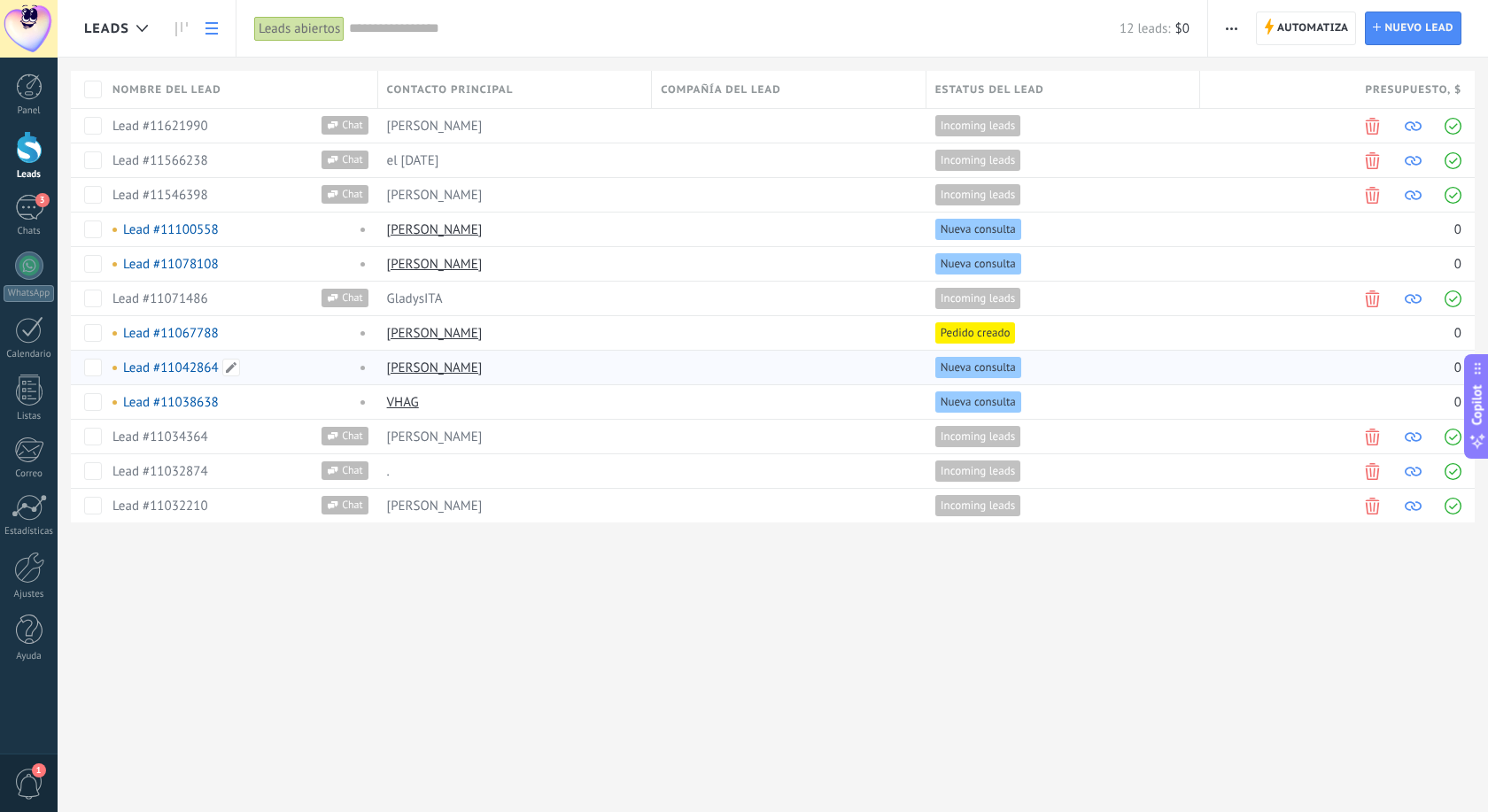
click at [173, 366] on link "Lead #11042864" at bounding box center [170, 367] width 96 height 16
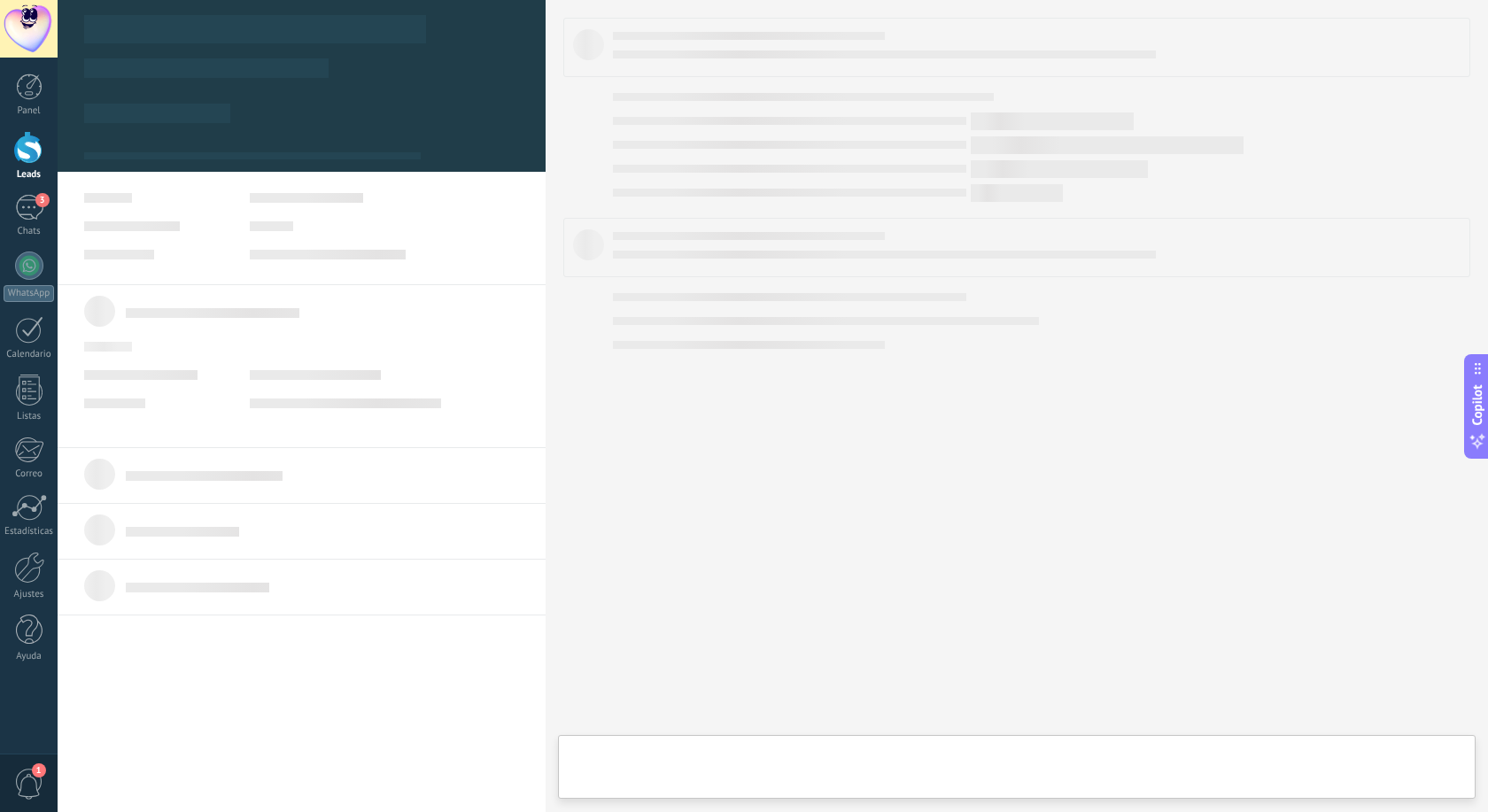
type textarea "**********"
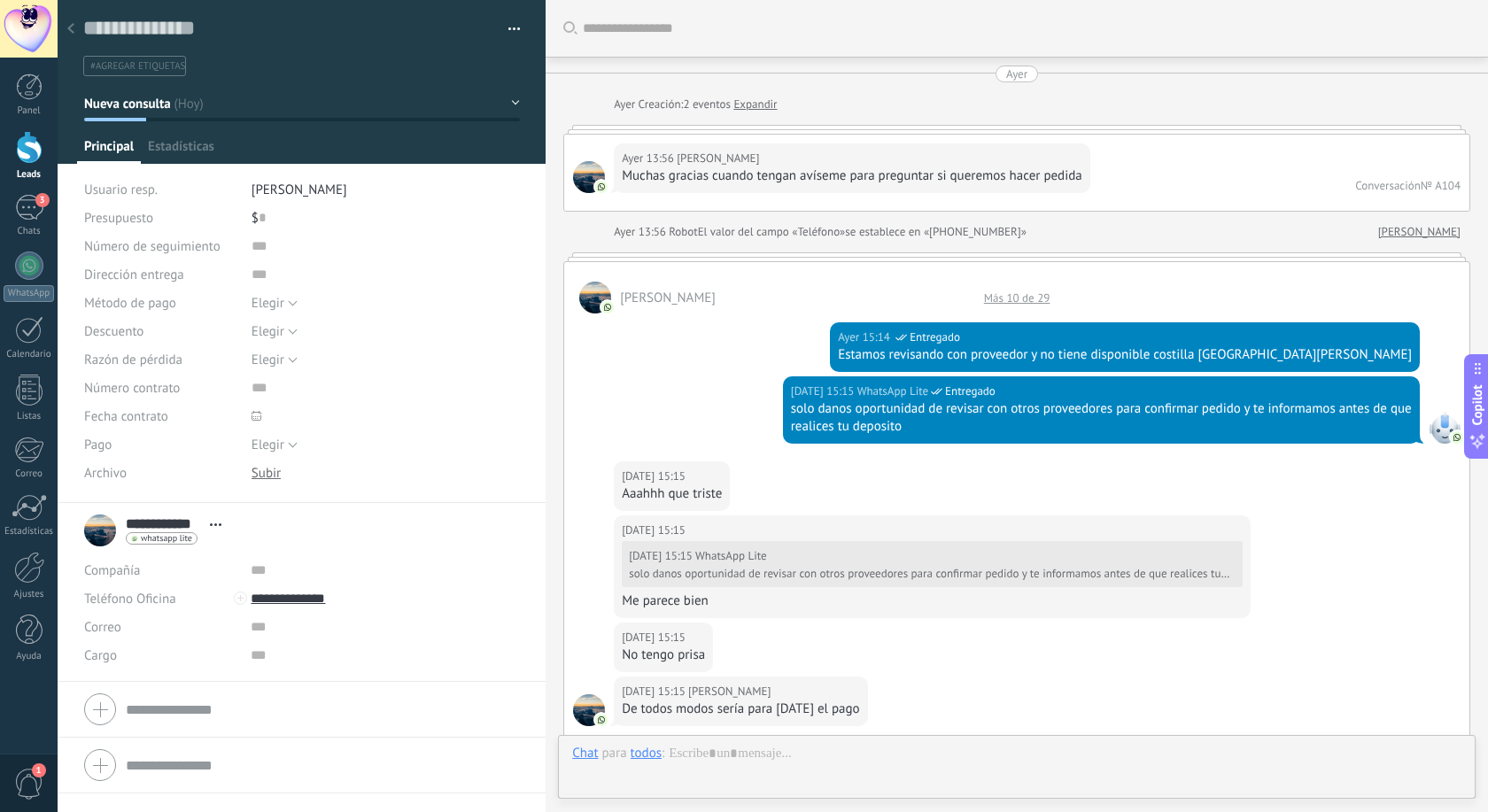
scroll to position [1619, 0]
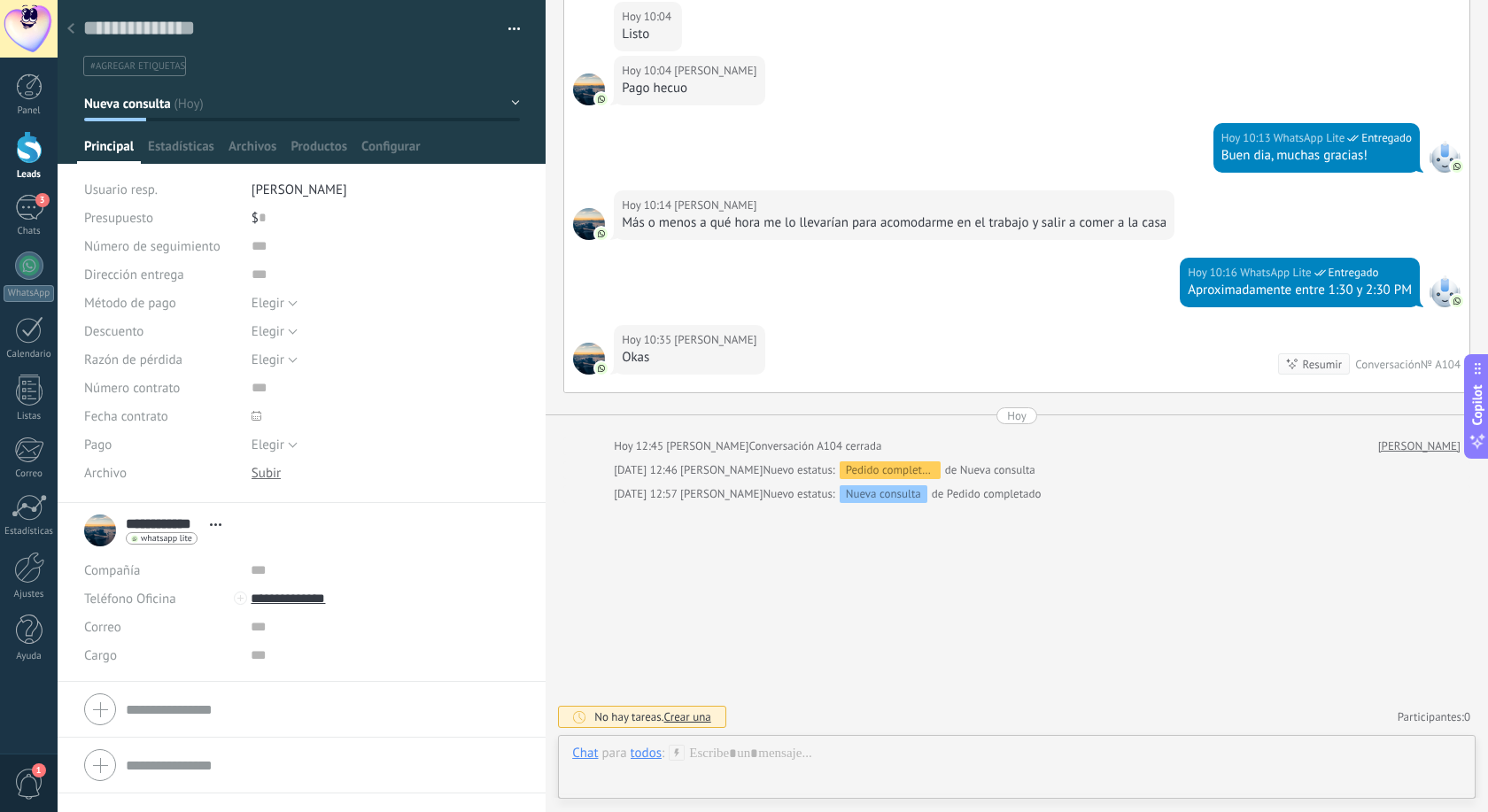
click at [78, 32] on div at bounding box center [70, 30] width 25 height 35
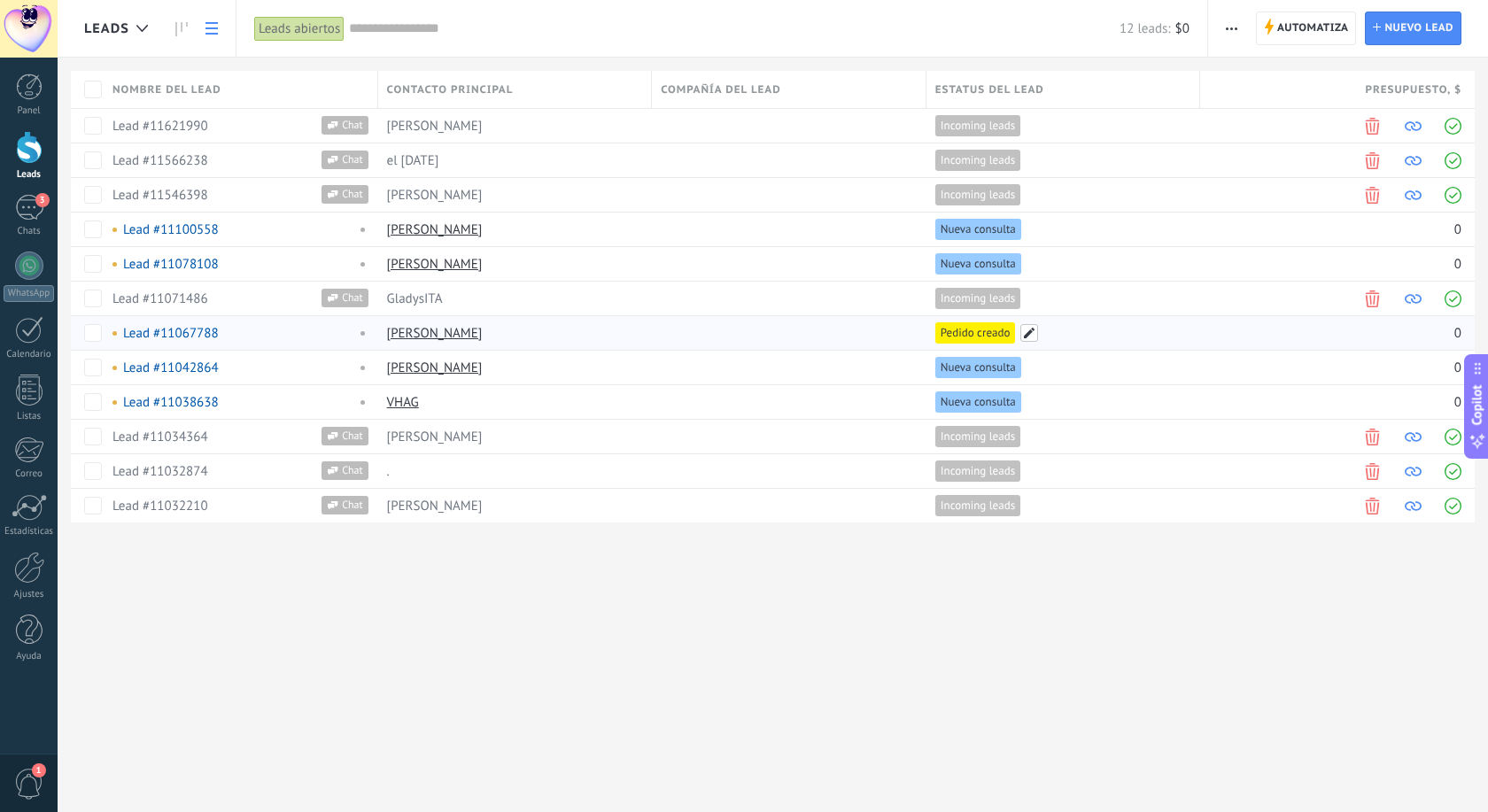
click at [1029, 334] on span at bounding box center [1028, 332] width 17 height 17
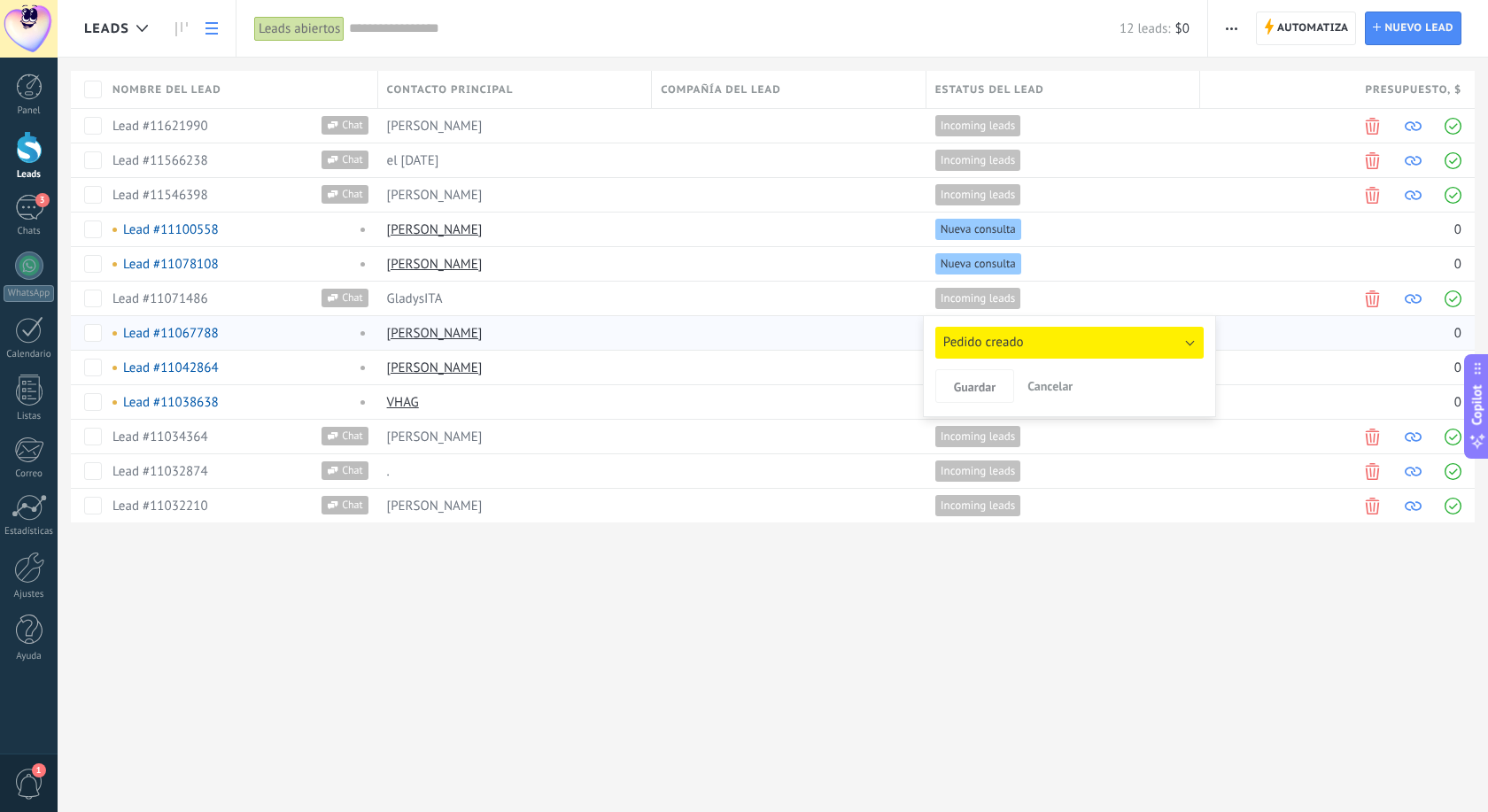
click at [1039, 343] on button "Pedido creado" at bounding box center [1070, 342] width 268 height 32
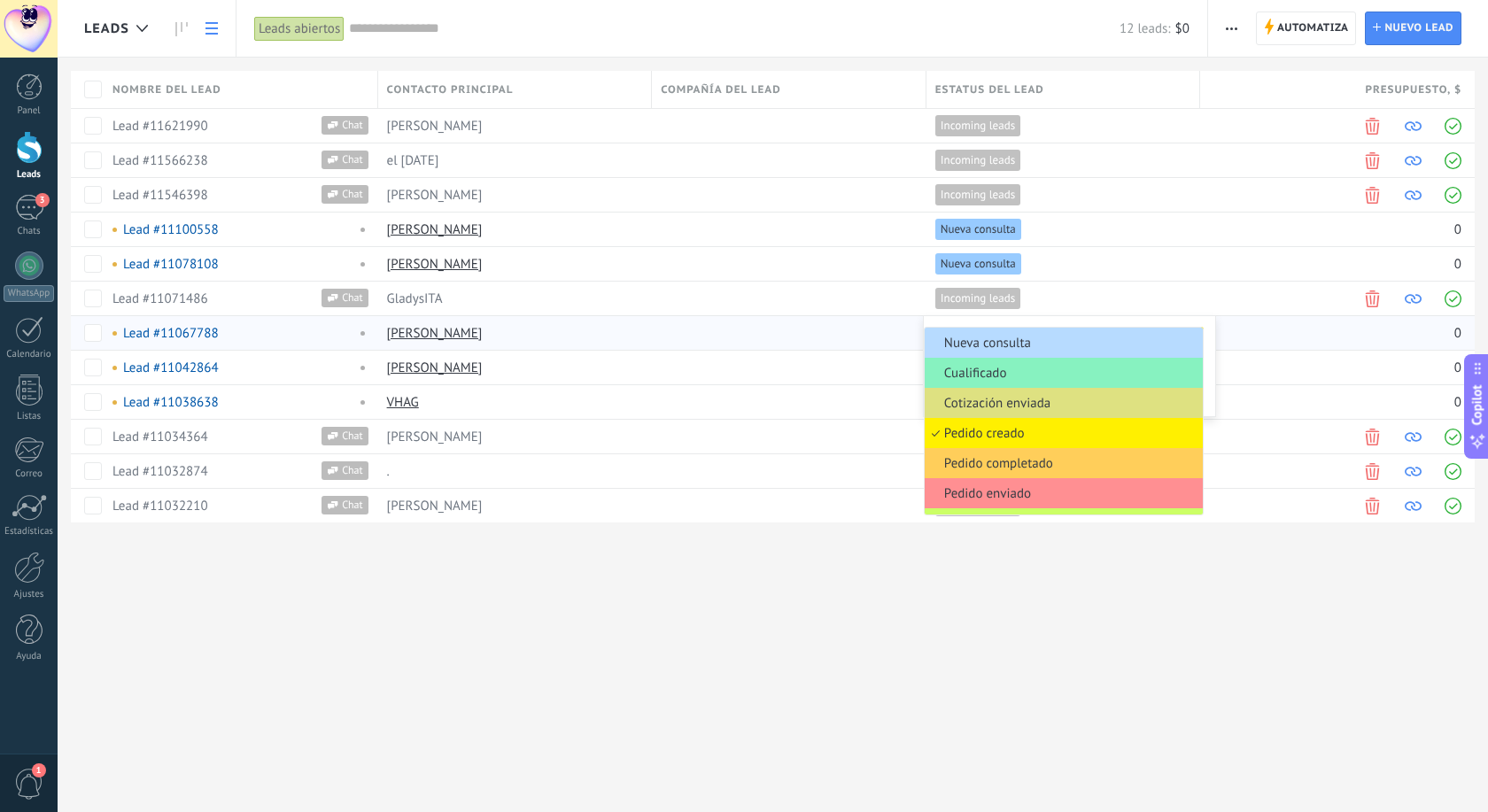
click at [1029, 333] on li "Nueva consulta" at bounding box center [1063, 342] width 278 height 30
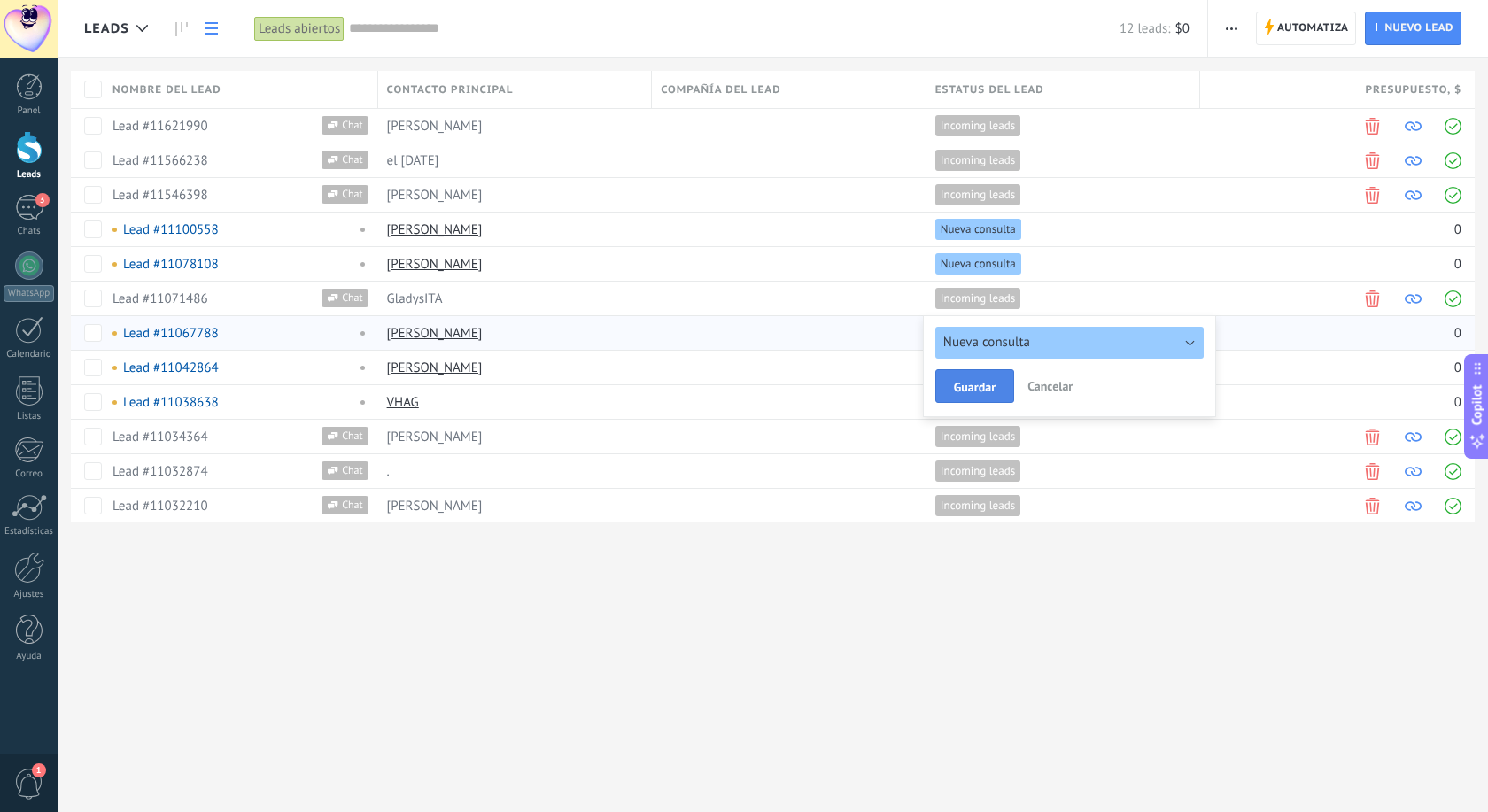
click at [974, 385] on span "Guardar" at bounding box center [975, 387] width 42 height 13
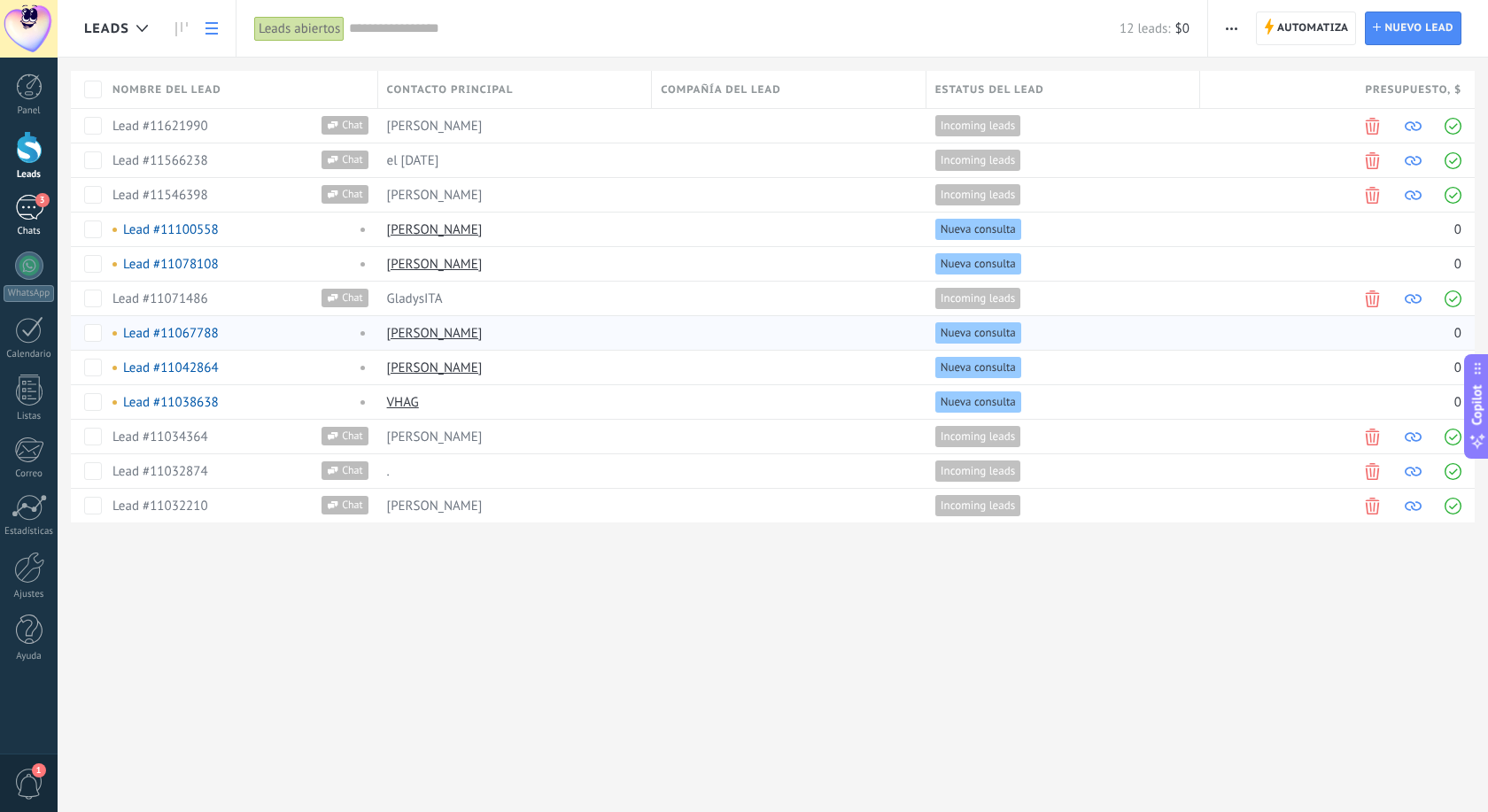
click at [25, 212] on div "3" at bounding box center [29, 208] width 28 height 26
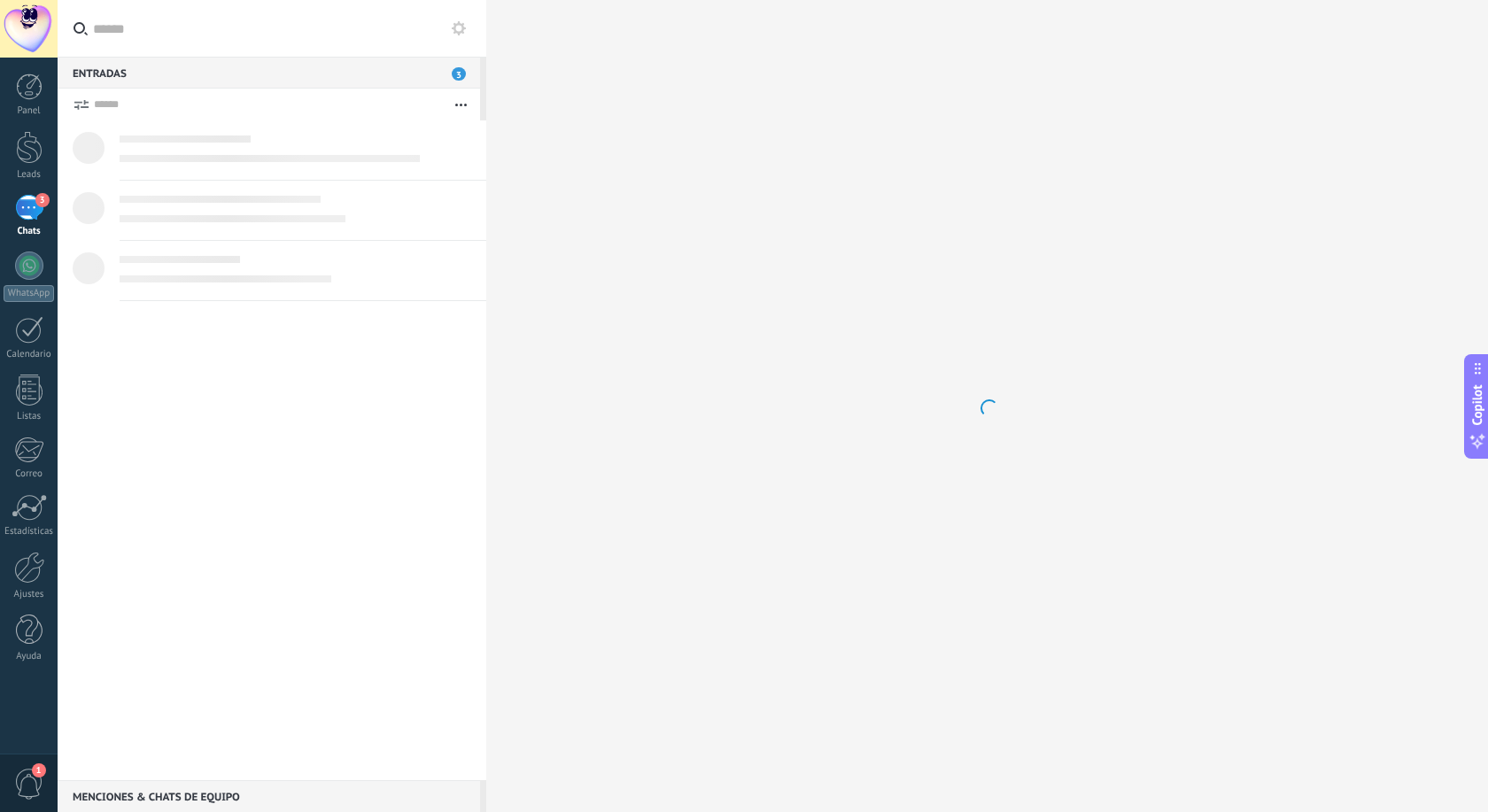
scroll to position [26, 0]
